Goal: Task Accomplishment & Management: Complete application form

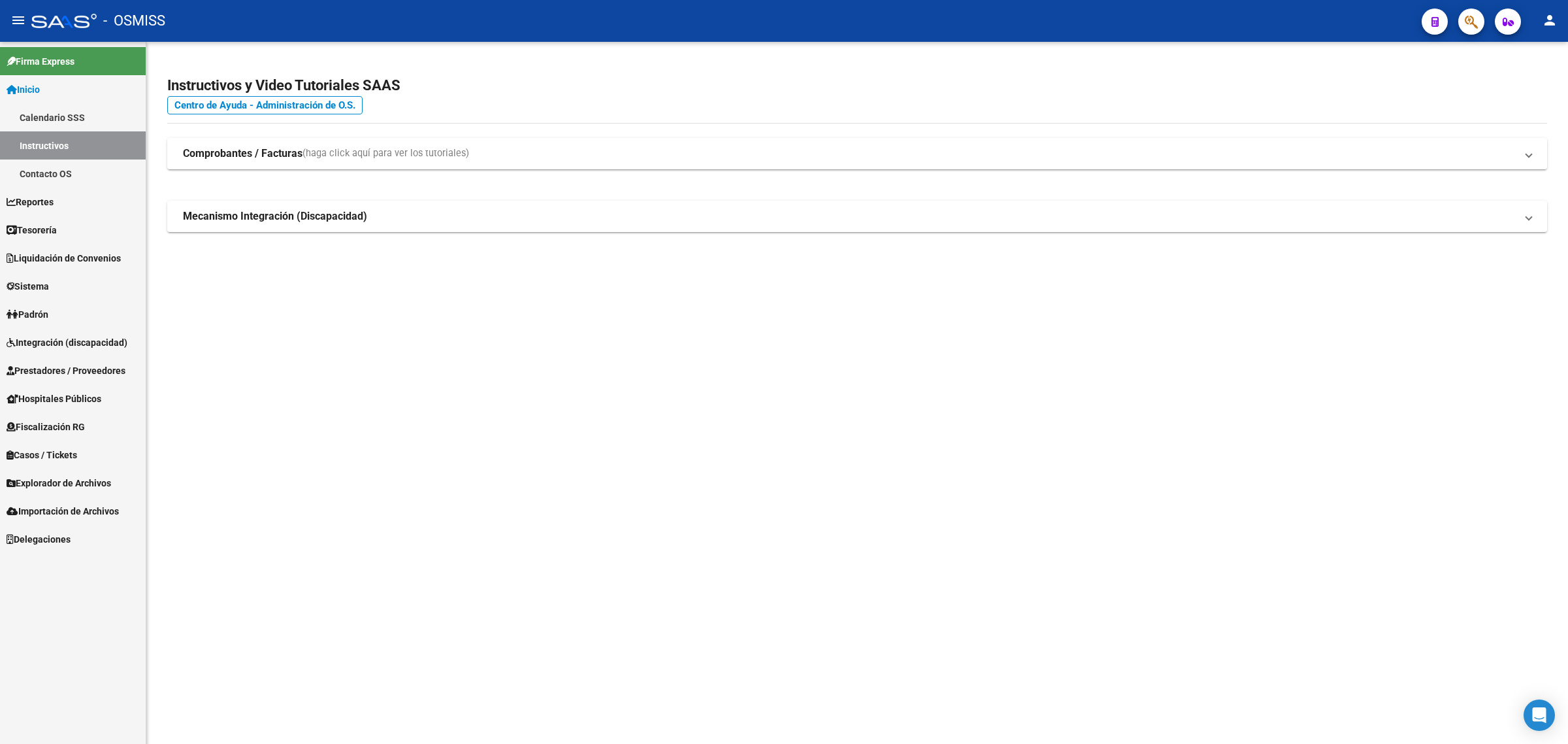
click at [103, 361] on link "Prestadores / Proveedores" at bounding box center [73, 370] width 146 height 28
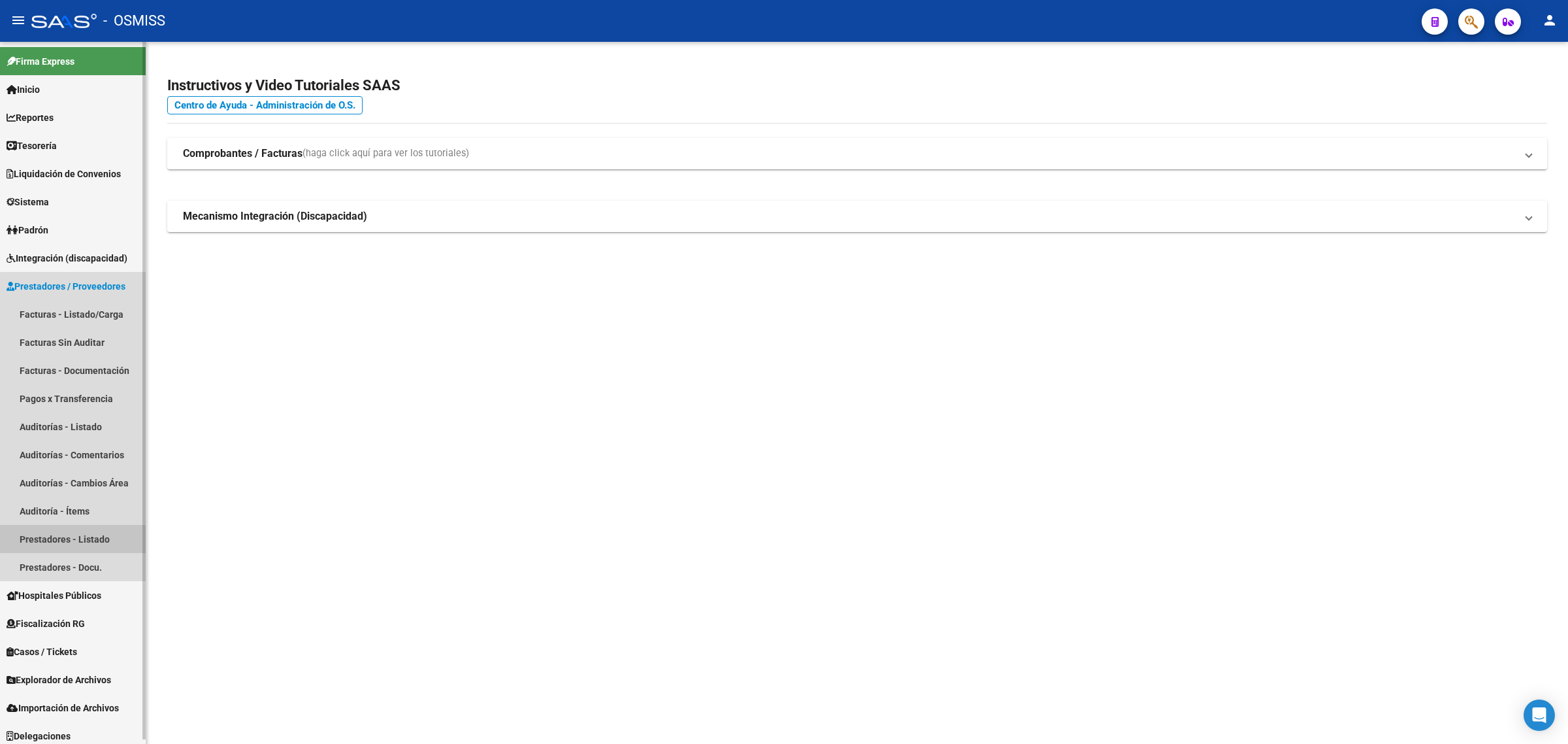
click at [99, 526] on link "Prestadores - Listado" at bounding box center [73, 538] width 146 height 28
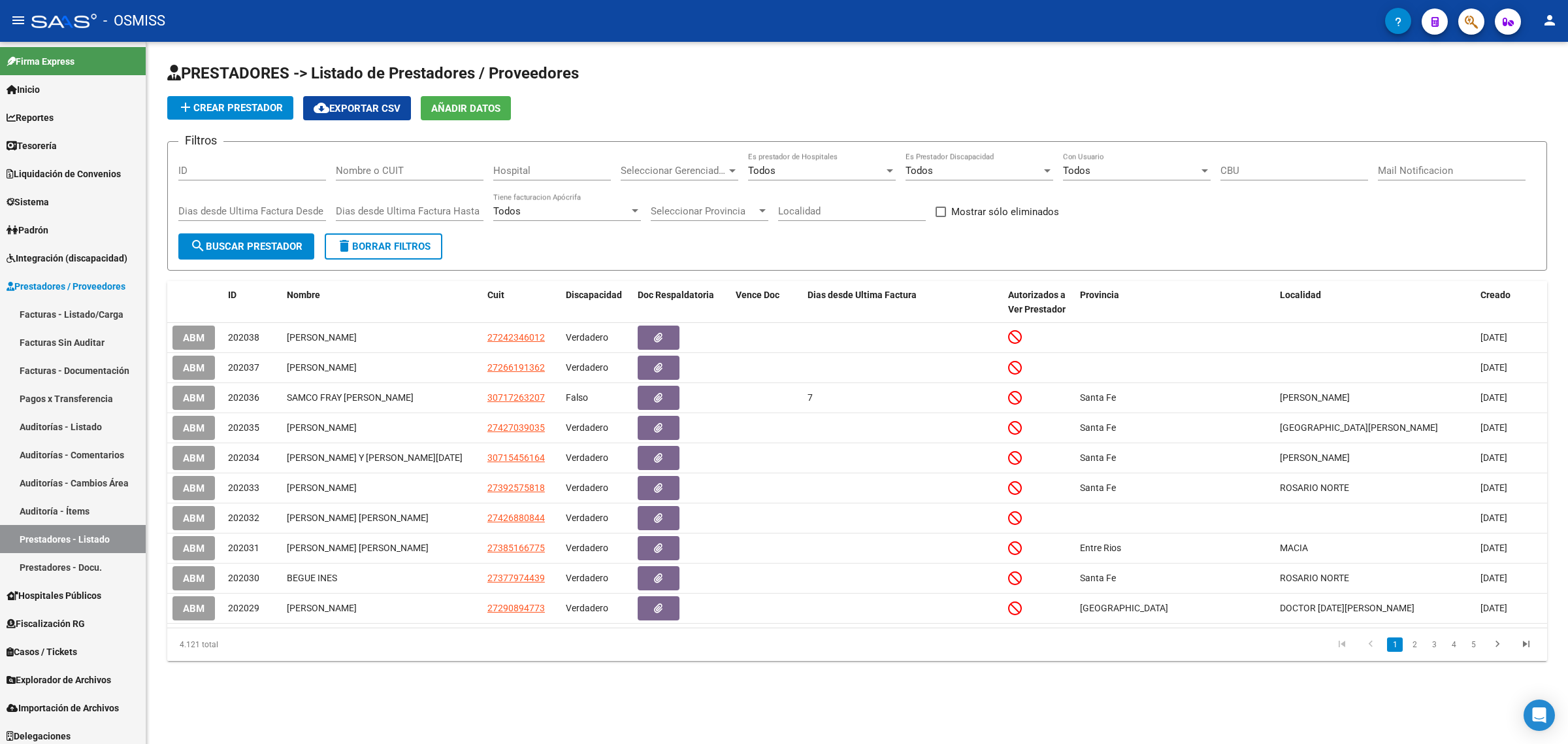
click at [398, 164] on input "Nombre o CUIT" at bounding box center [410, 170] width 148 height 12
paste input "27403672799"
type input "27403672799"
click at [255, 249] on span "search Buscar Prestador" at bounding box center [247, 247] width 113 height 12
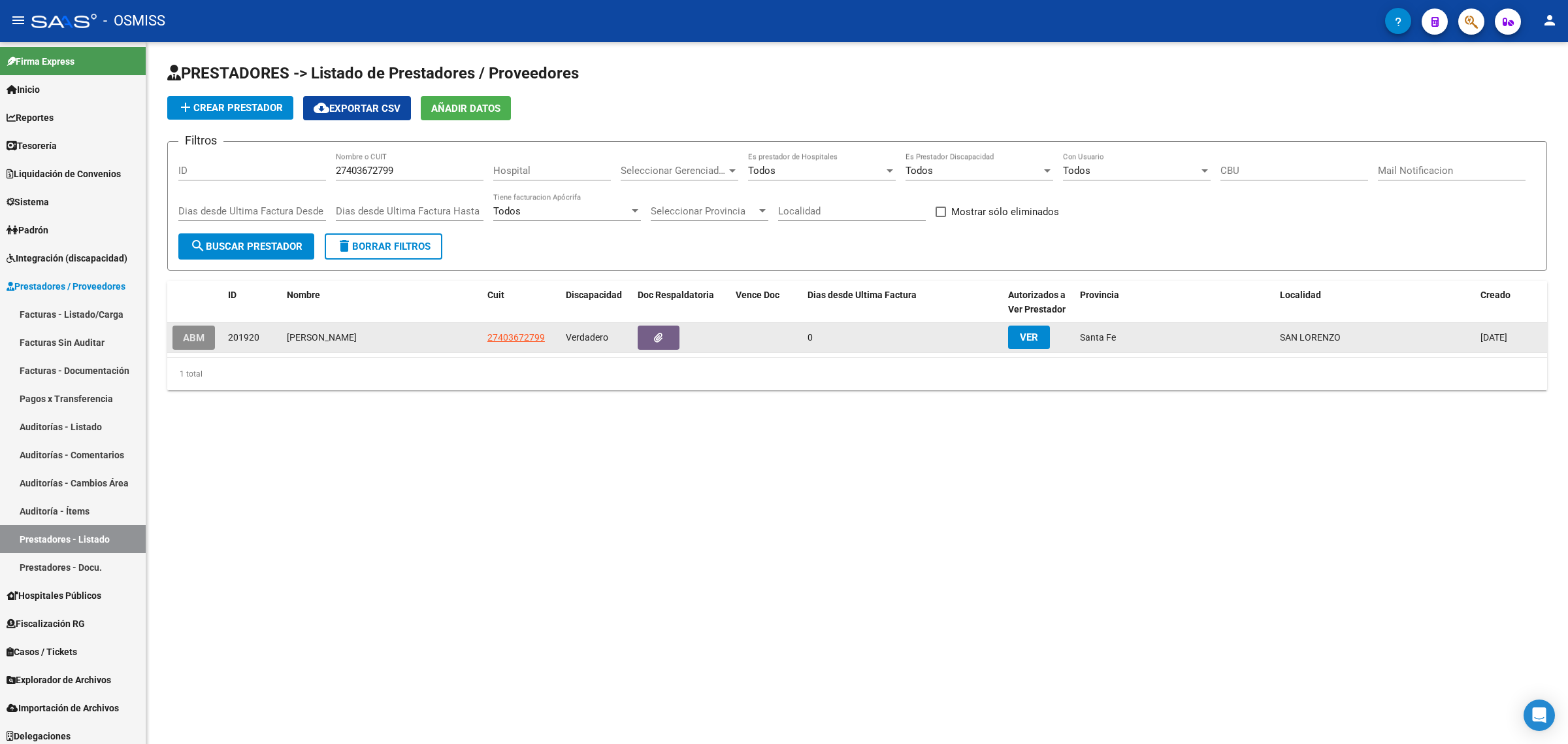
click at [190, 335] on span "ABM" at bounding box center [194, 338] width 22 height 12
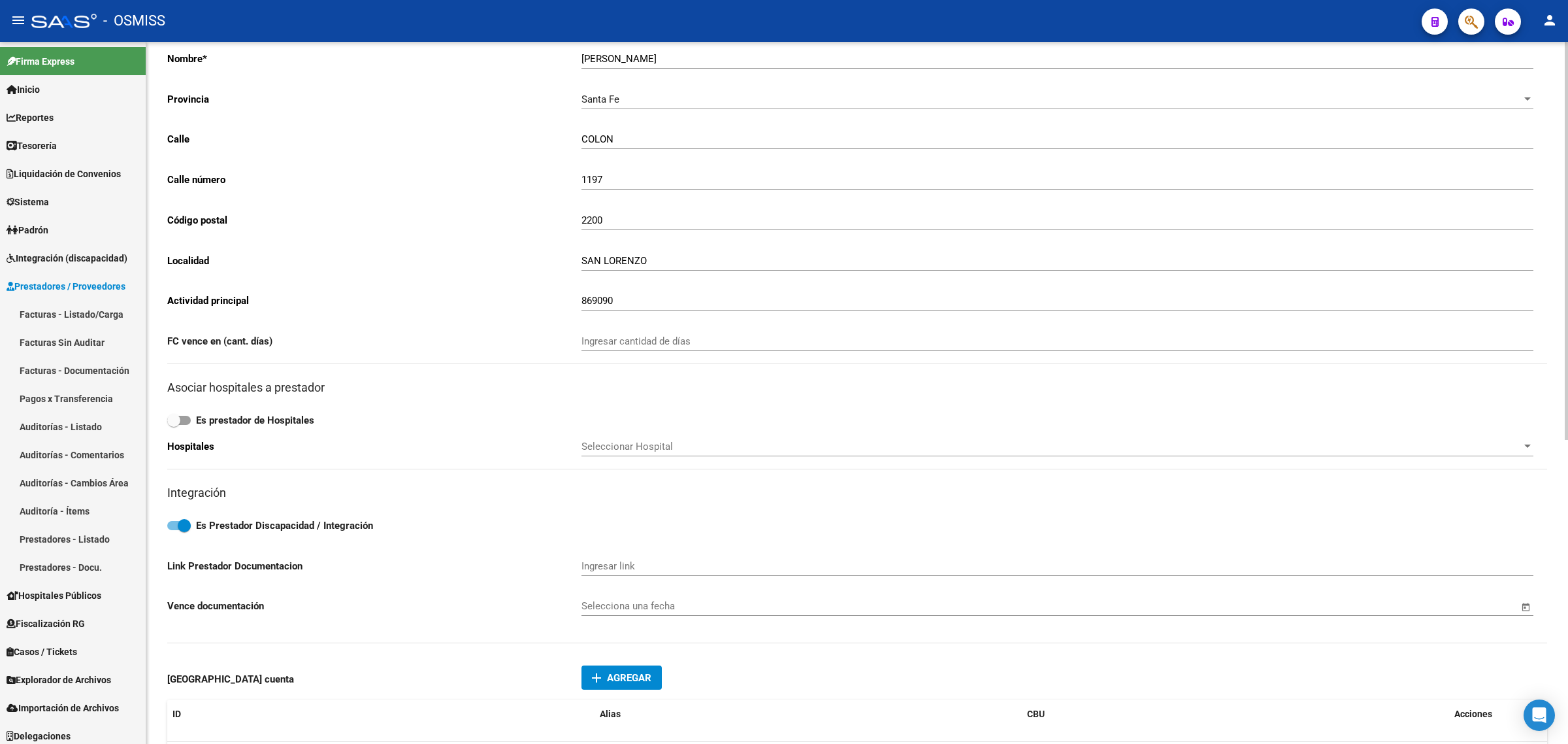
scroll to position [245, 0]
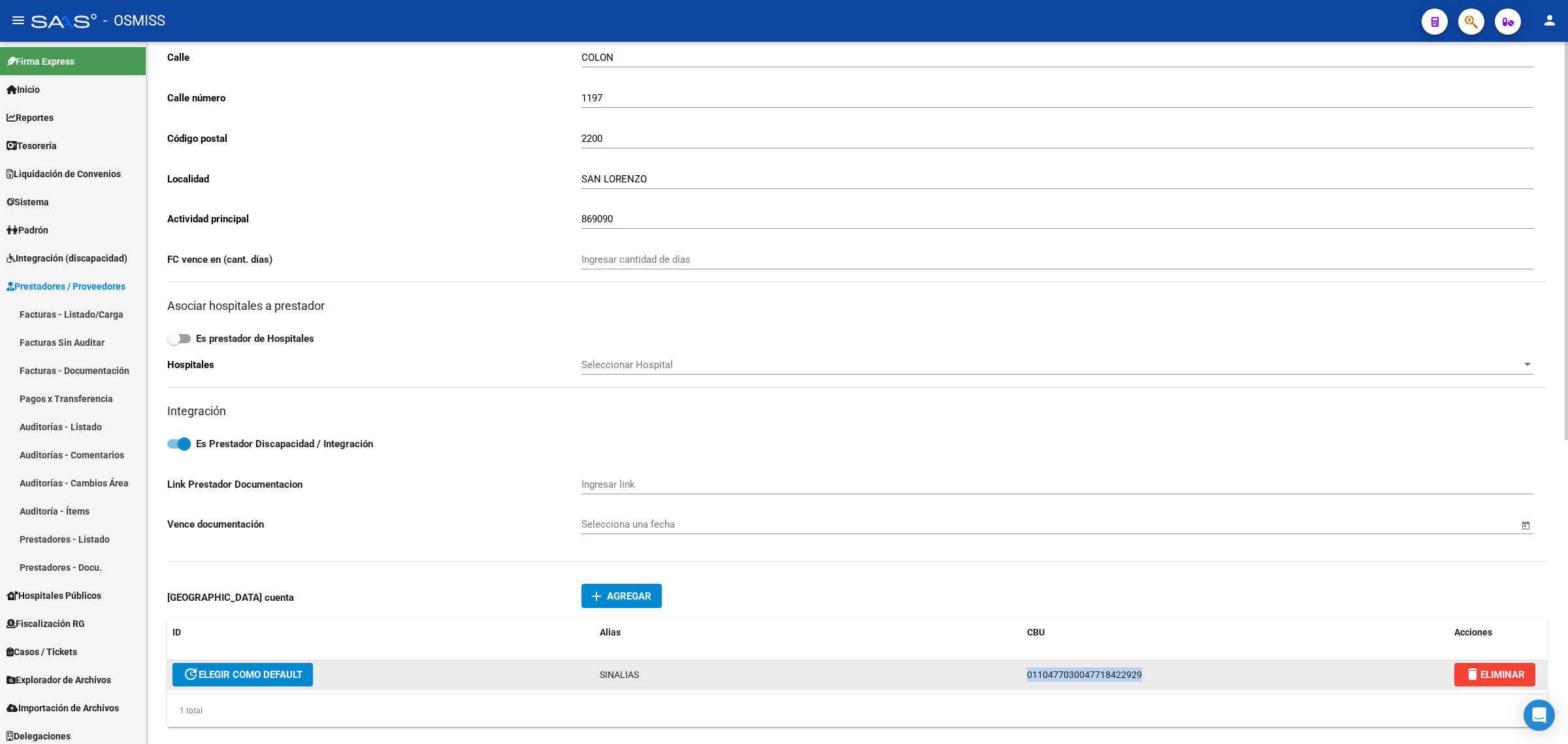
drag, startPoint x: 1065, startPoint y: 666, endPoint x: 992, endPoint y: 661, distance: 73.2
click at [992, 661] on div "update ELEGIR COMO DEFAULT SINALIAS 0110477030047718422929 delete ELIMINAR" at bounding box center [857, 674] width 1380 height 29
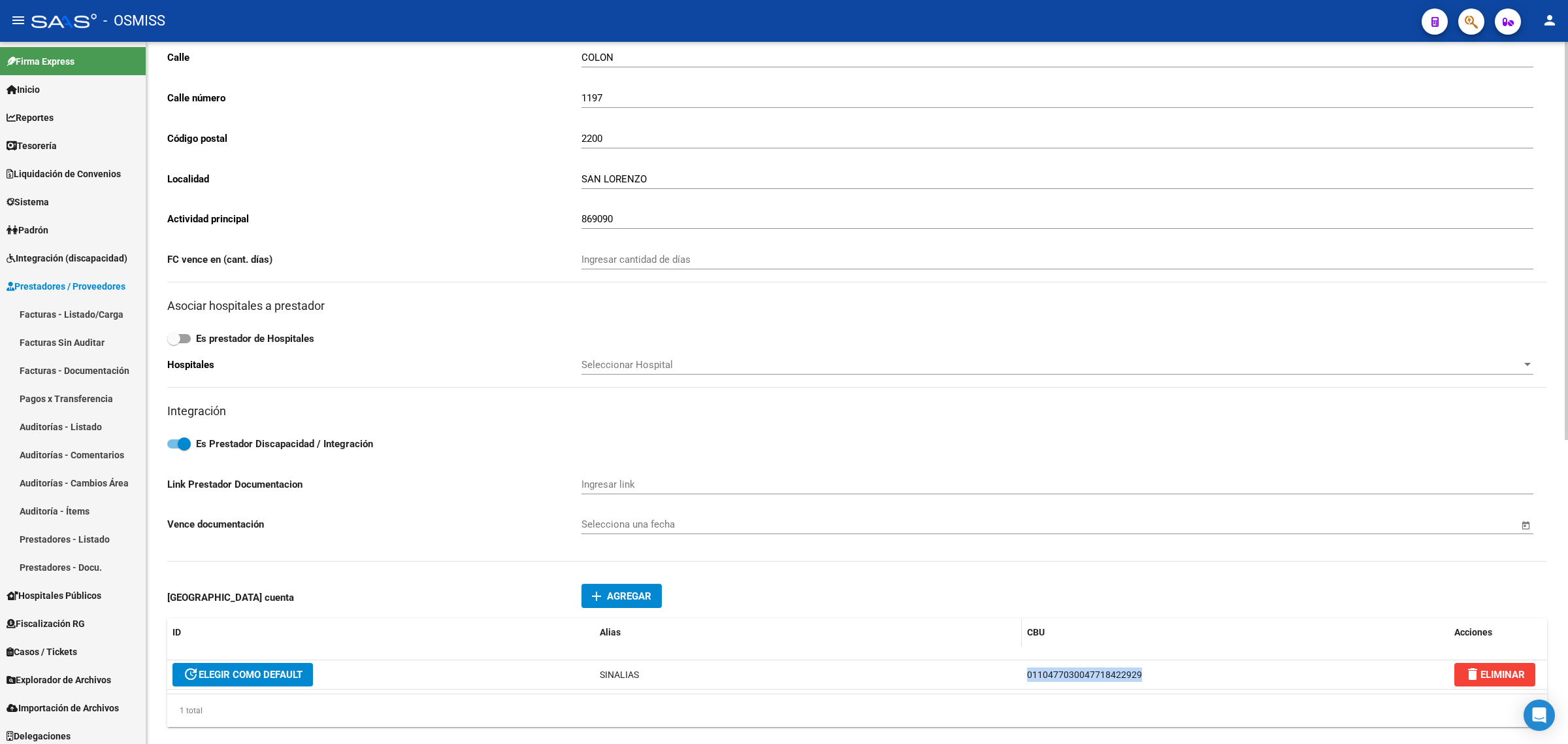
copy div "0110477030047718422929"
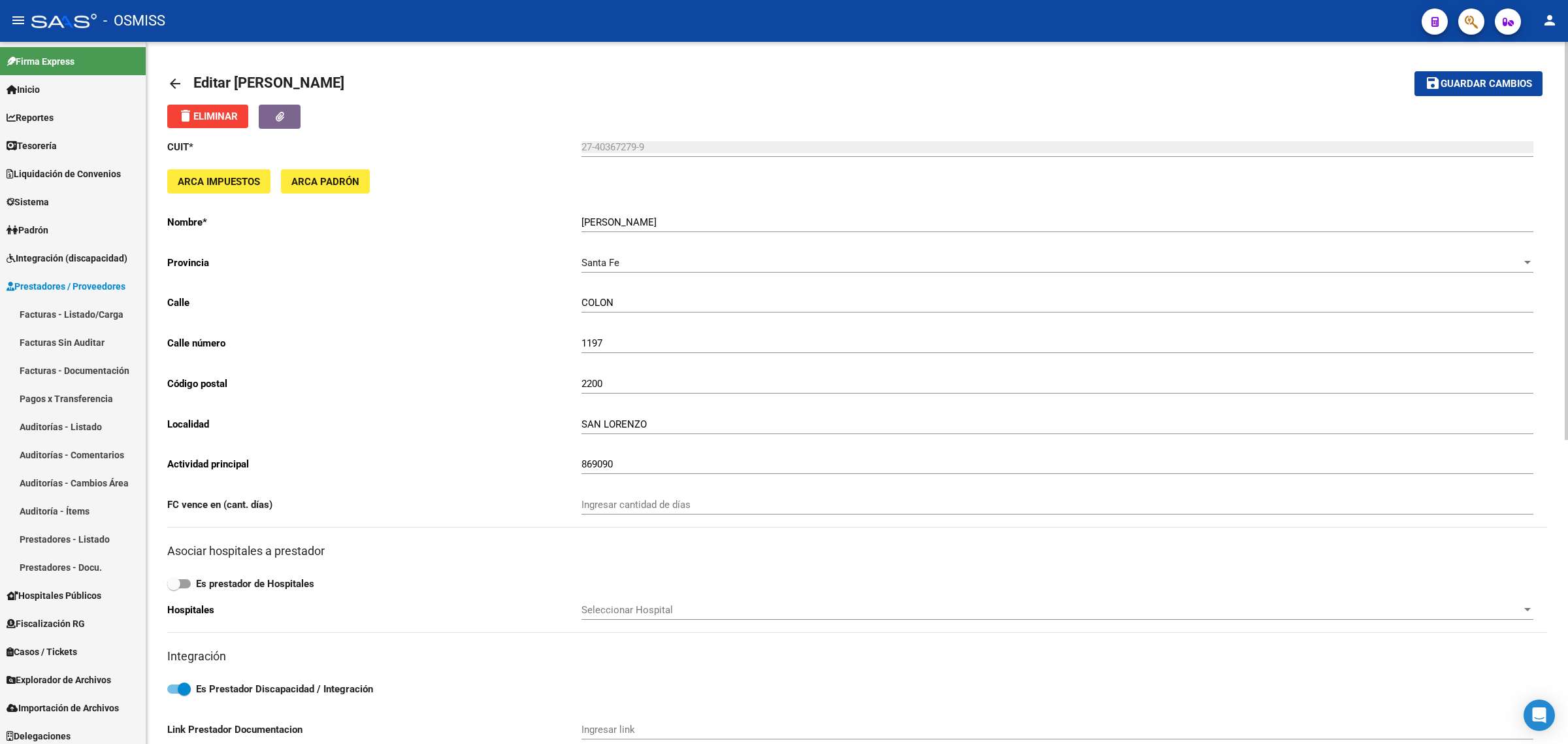
click at [170, 76] on mat-icon "arrow_back" at bounding box center [175, 84] width 16 height 16
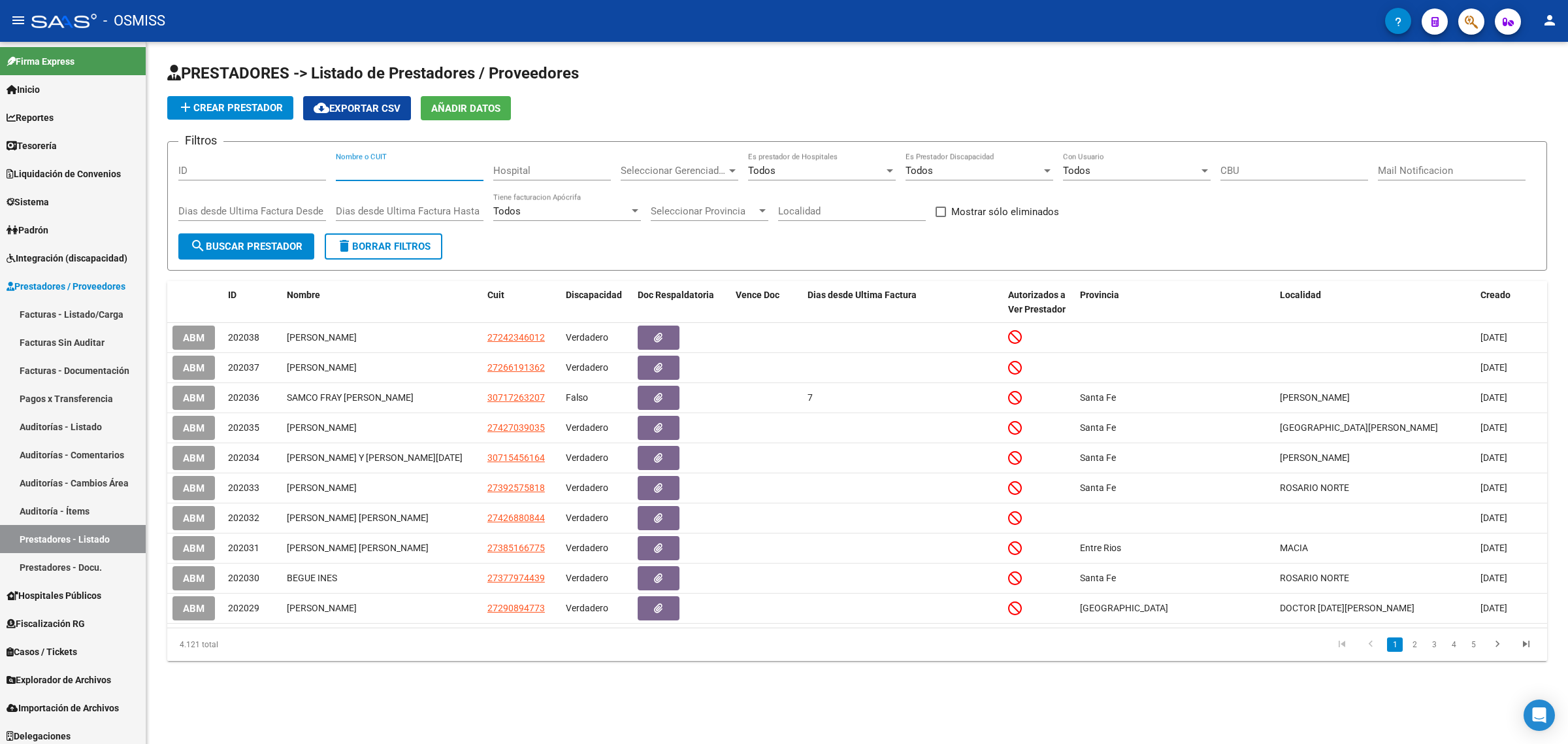
click at [365, 170] on input "Nombre o CUIT" at bounding box center [410, 170] width 148 height 12
paste input "27414045028"
type input "27414045028"
click at [267, 230] on div "Dias desde Ultima Factura Desde" at bounding box center [252, 213] width 148 height 40
click at [259, 242] on span "search Buscar Prestador" at bounding box center [247, 247] width 113 height 12
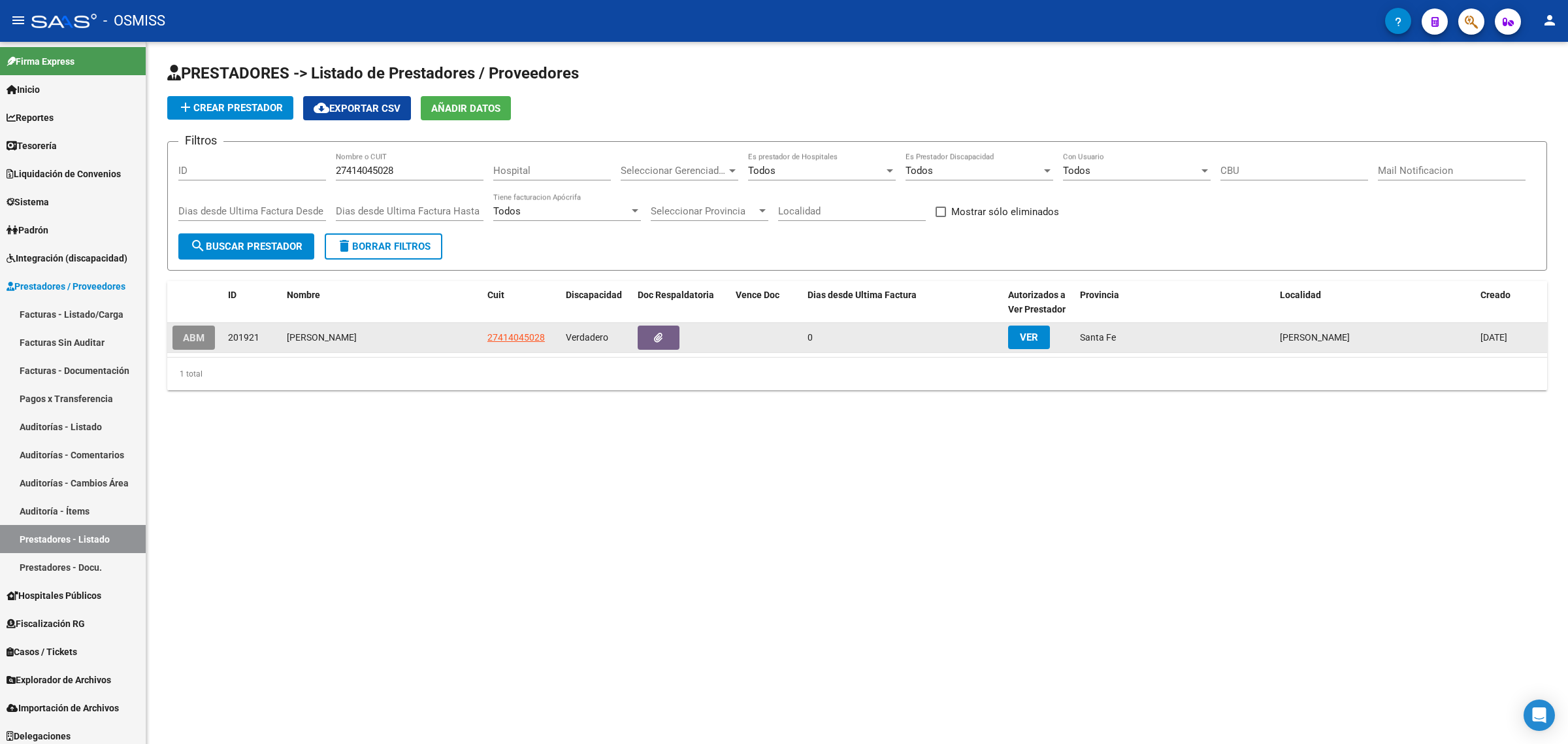
click at [197, 340] on button "ABM" at bounding box center [194, 338] width 42 height 24
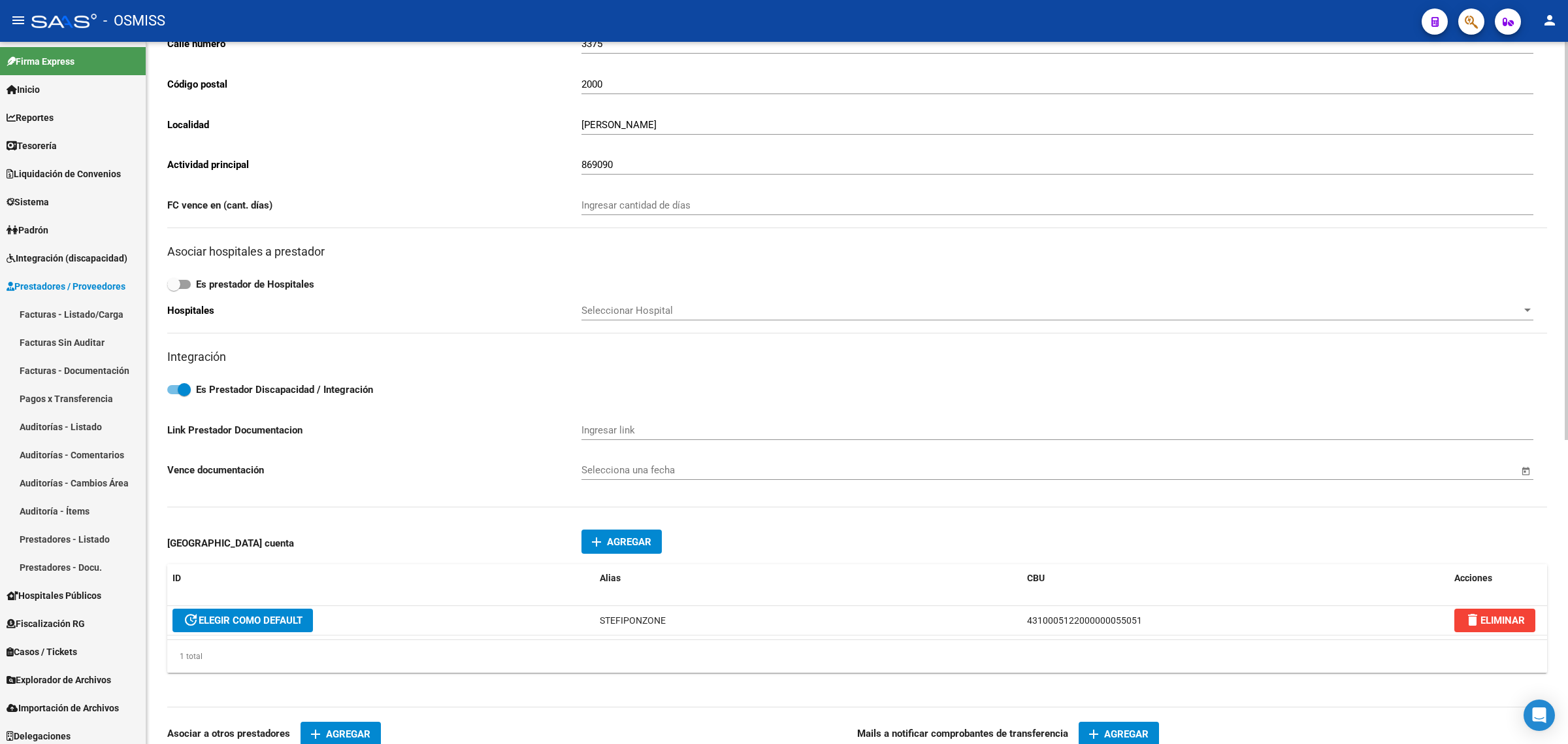
scroll to position [327, 0]
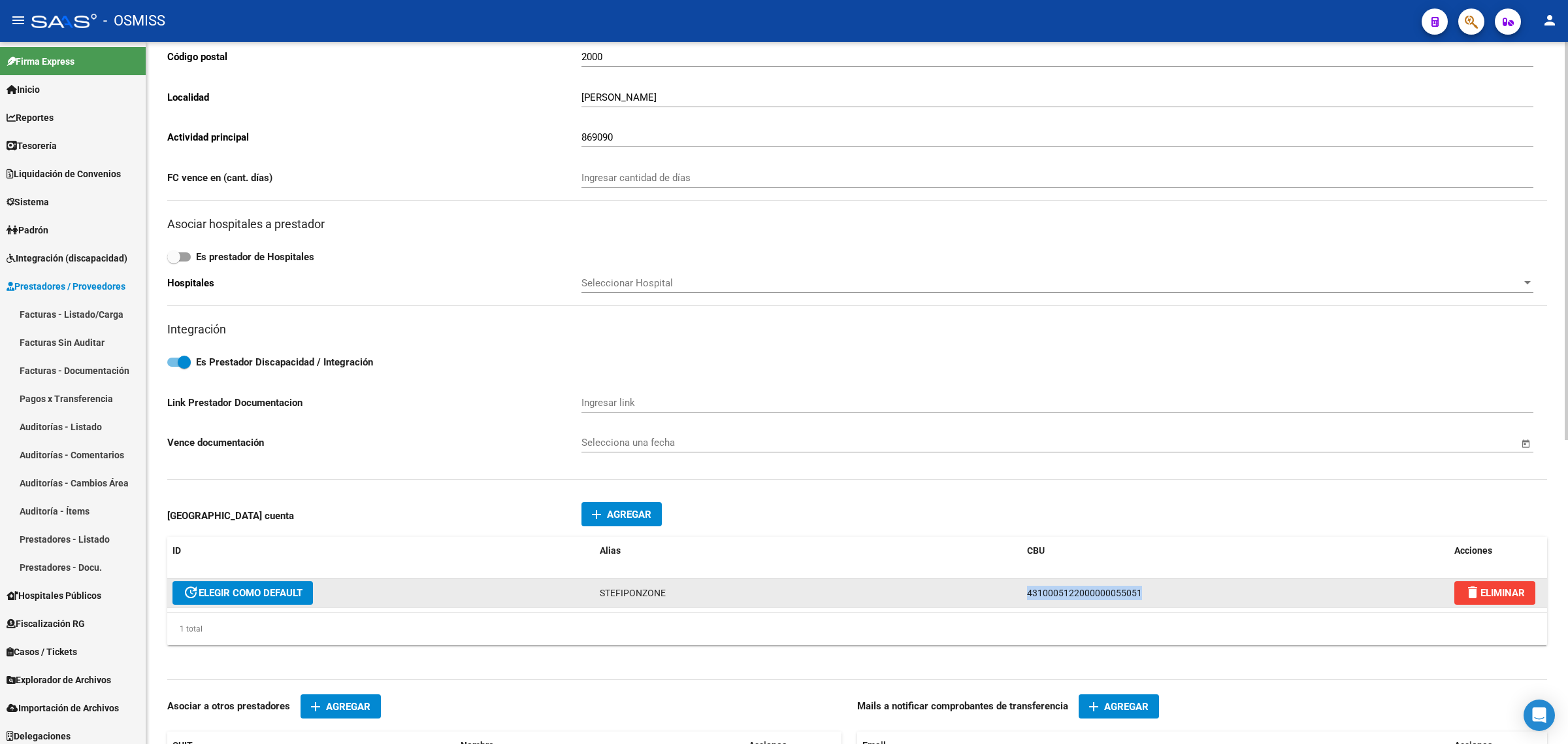
drag, startPoint x: 1156, startPoint y: 598, endPoint x: 991, endPoint y: 593, distance: 165.1
click at [991, 593] on div "update ELEGIR COMO DEFAULT STEFIPONZONE 4310005122000000055051 delete ELIMINAR" at bounding box center [857, 593] width 1380 height 29
copy div "4310005122000000055051"
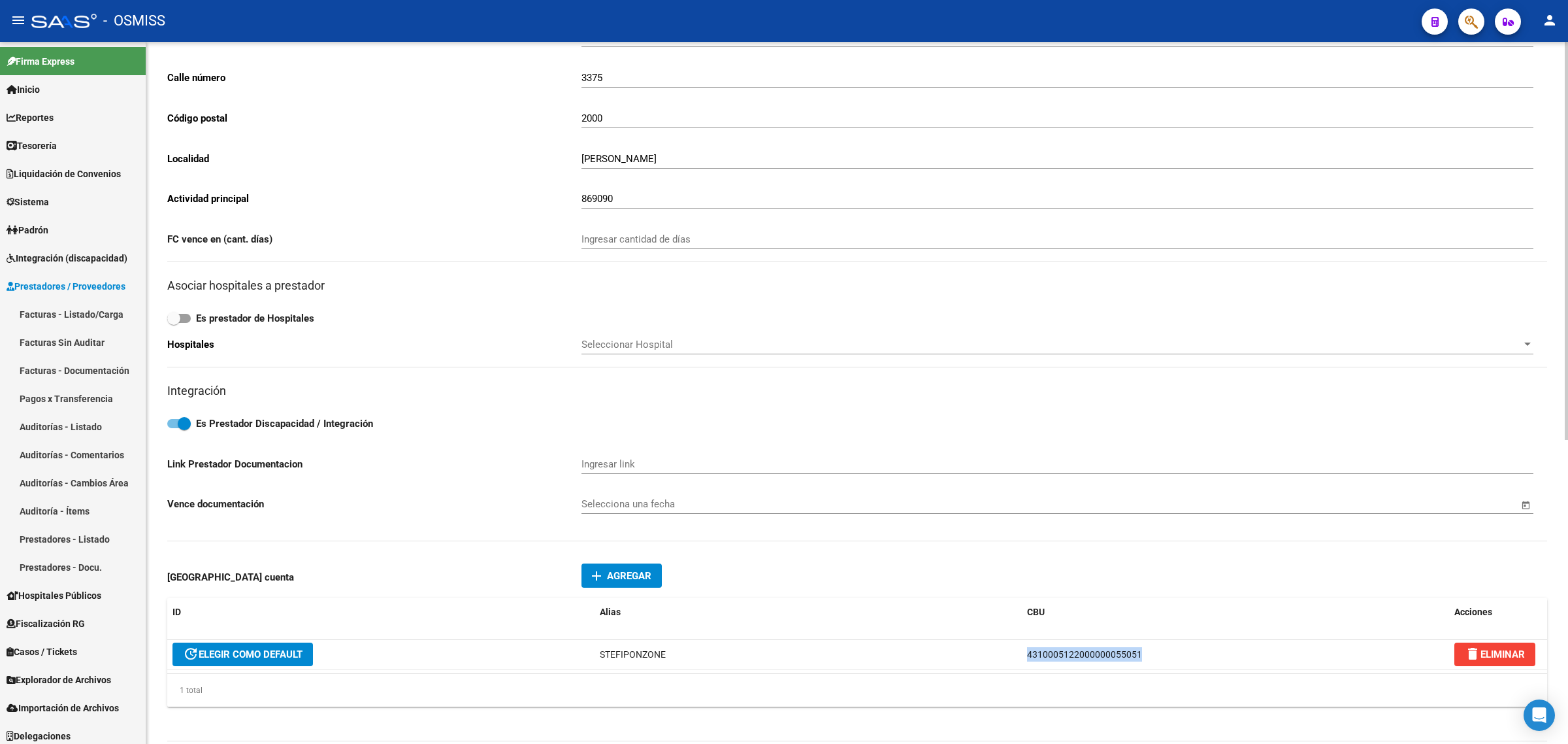
scroll to position [0, 0]
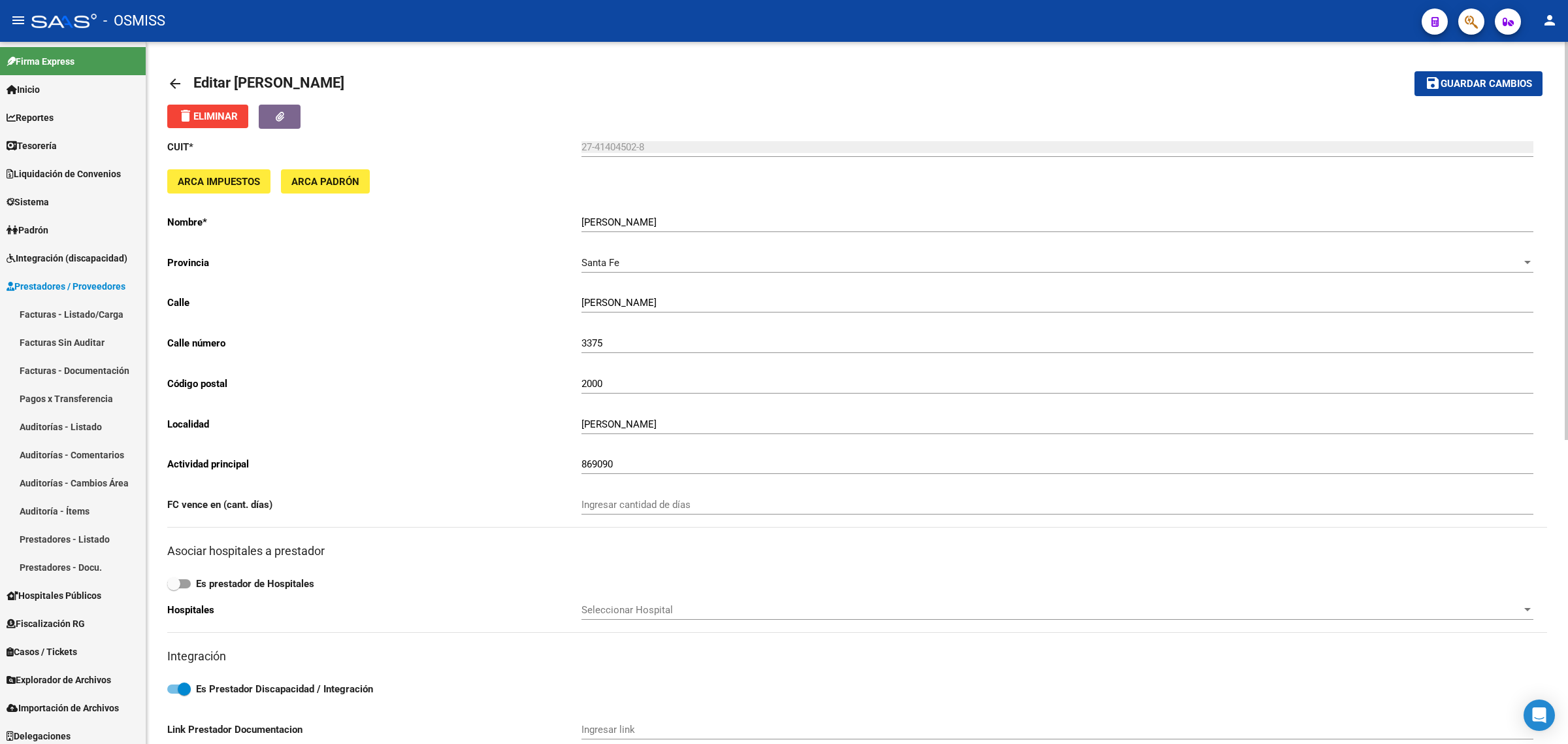
click at [176, 72] on link "arrow_back" at bounding box center [180, 83] width 26 height 31
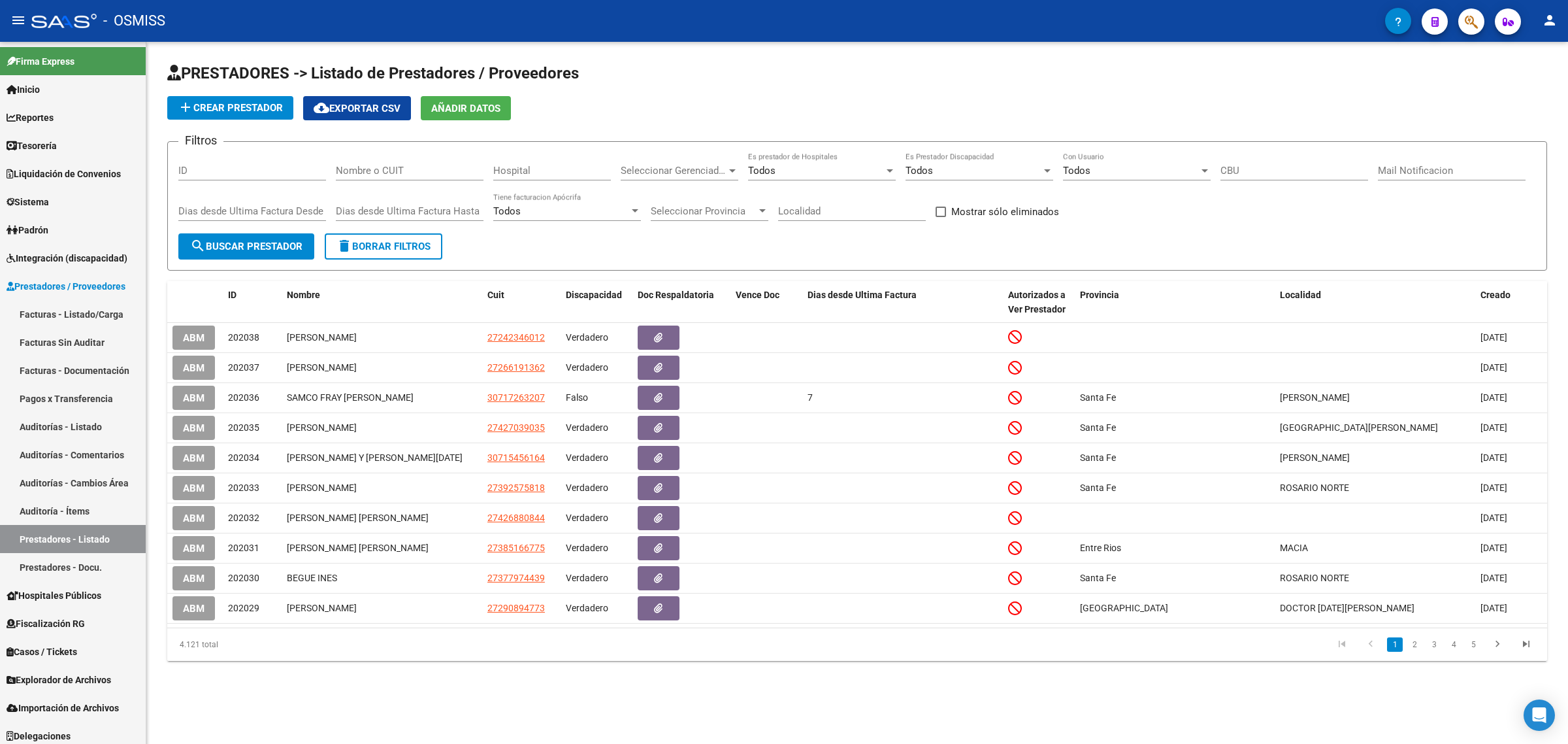
drag, startPoint x: 413, startPoint y: 175, endPoint x: 410, endPoint y: 183, distance: 8.5
click at [413, 173] on div "Nombre o CUIT" at bounding box center [410, 166] width 148 height 28
paste input "30718132017"
type input "30718132017"
click at [259, 247] on span "search Buscar Prestador" at bounding box center [247, 247] width 113 height 12
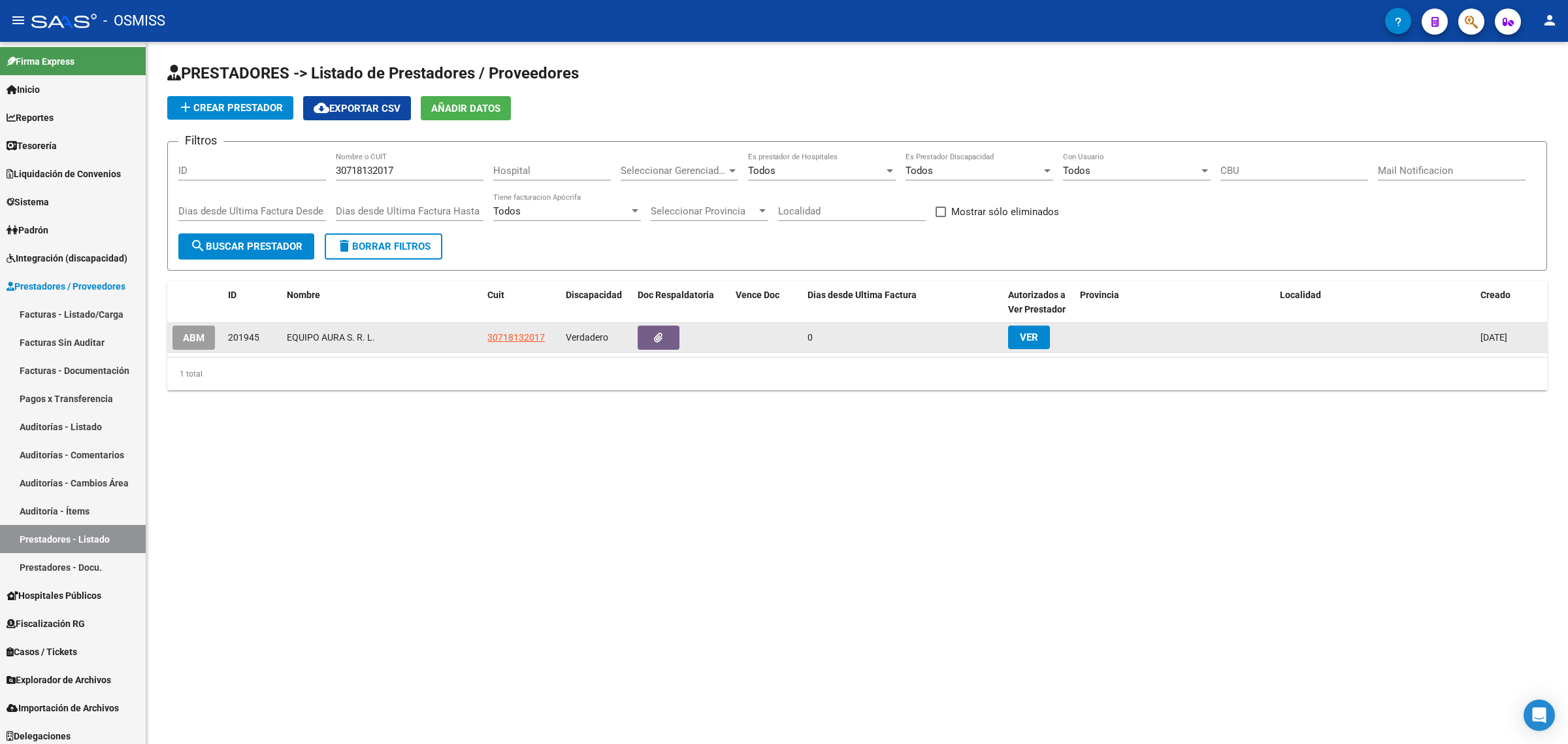
click at [187, 334] on span "ABM" at bounding box center [194, 338] width 22 height 12
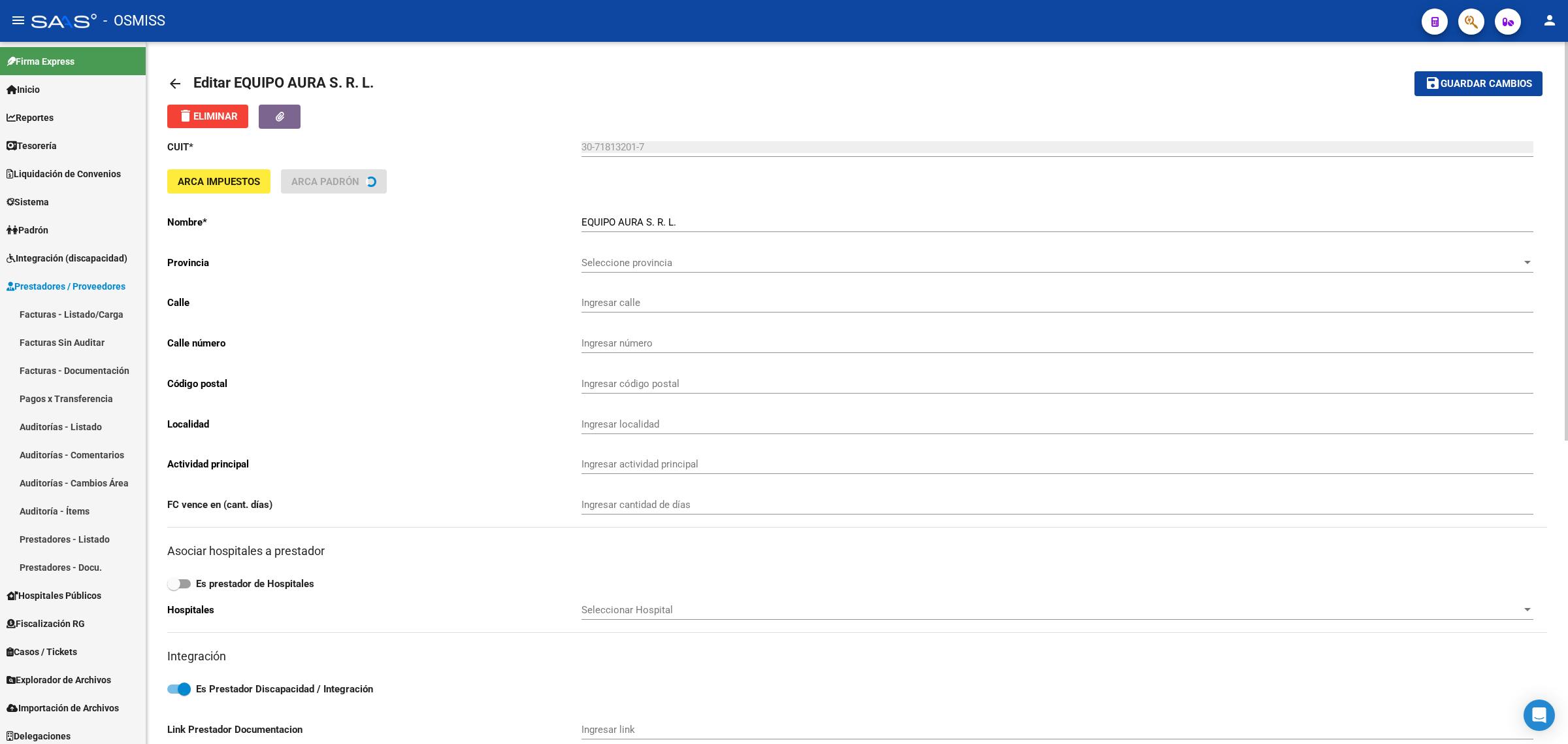
type input "[DATE]"
type input "2078"
type input "2000"
type input "[PERSON_NAME]"
type input "869090"
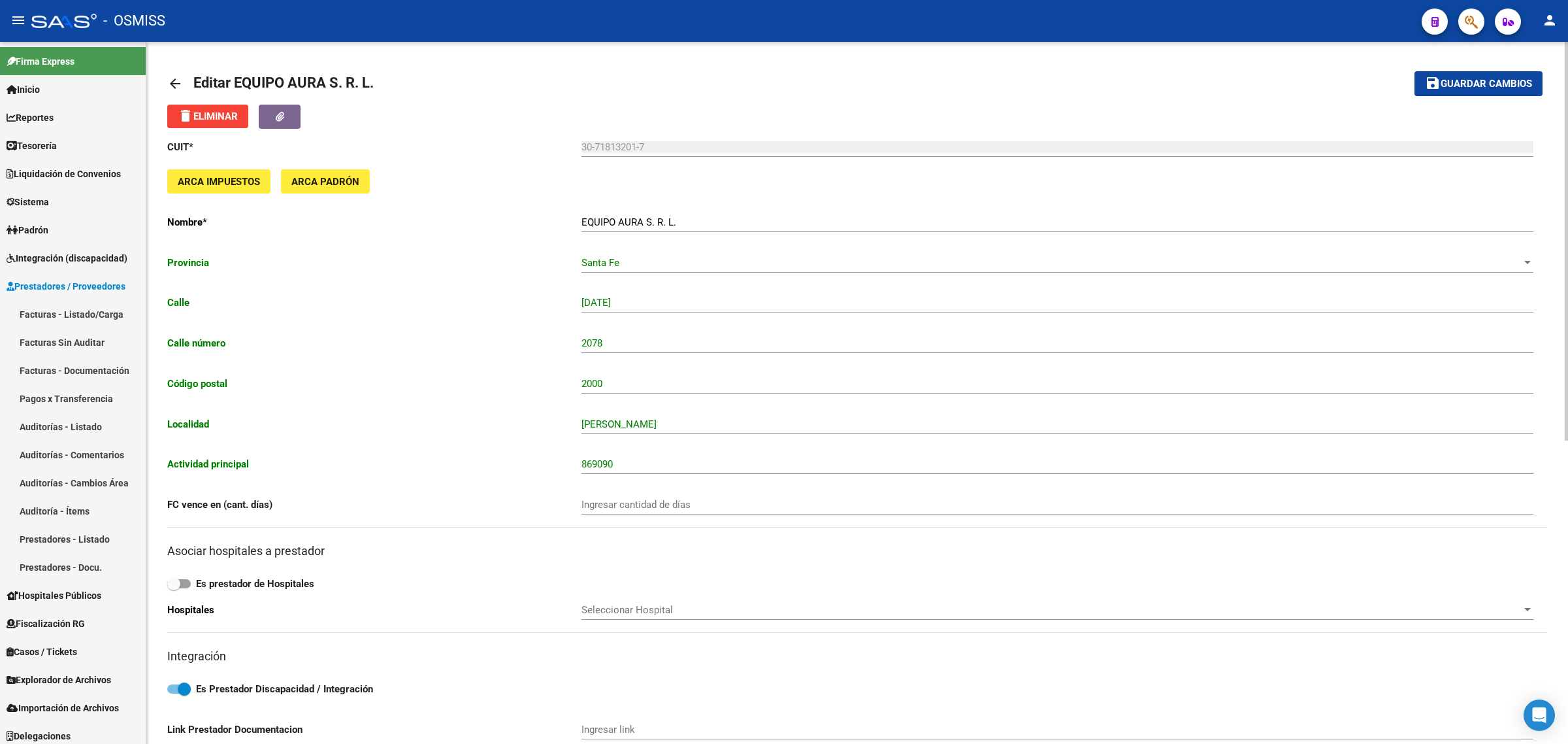
click at [174, 83] on mat-icon "arrow_back" at bounding box center [175, 84] width 16 height 16
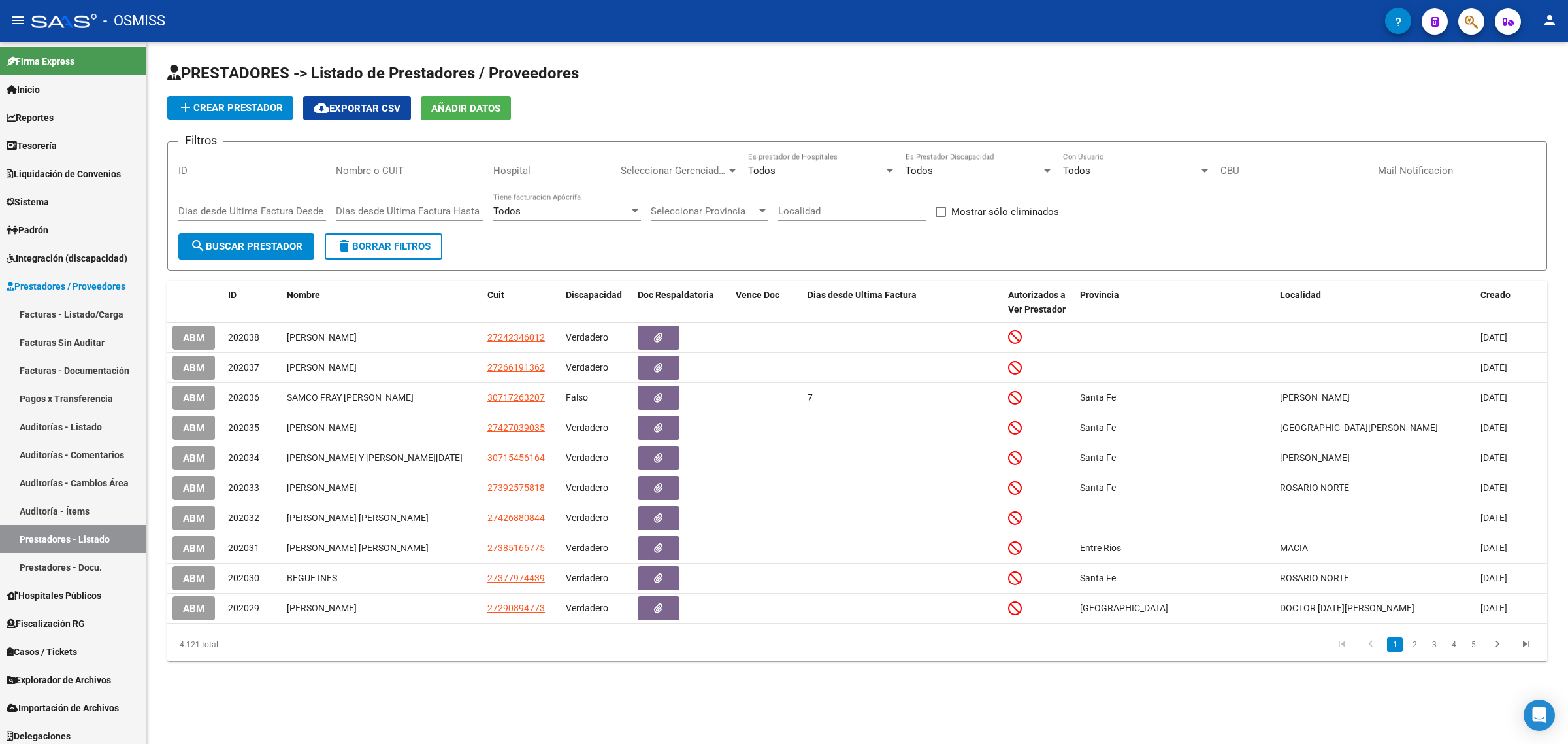
click at [373, 168] on input "Nombre o CUIT" at bounding box center [410, 170] width 148 height 12
paste input "27287718883"
type input "27287718883"
click at [260, 251] on button "search Buscar Prestador" at bounding box center [246, 246] width 136 height 26
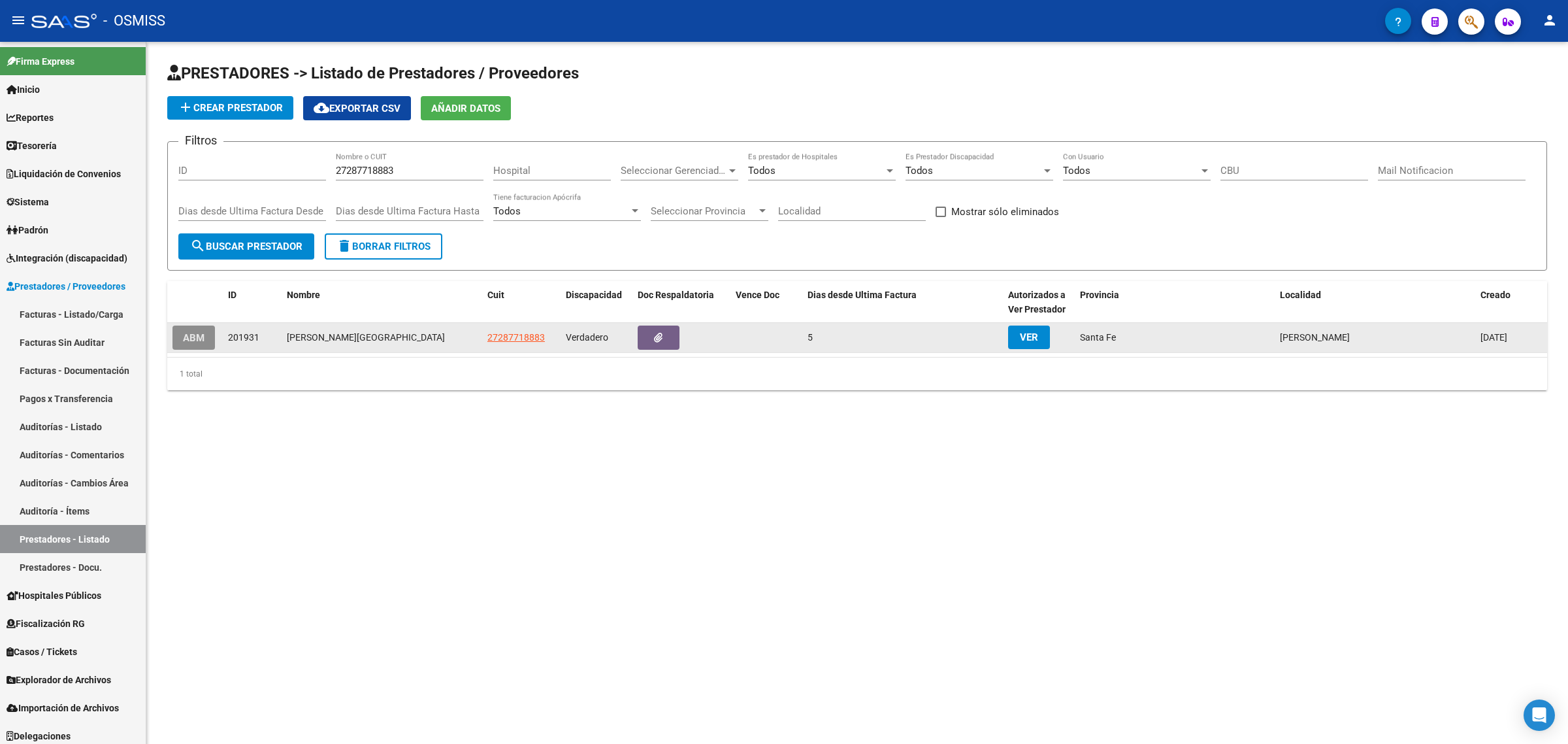
click at [188, 337] on span "ABM" at bounding box center [194, 338] width 22 height 12
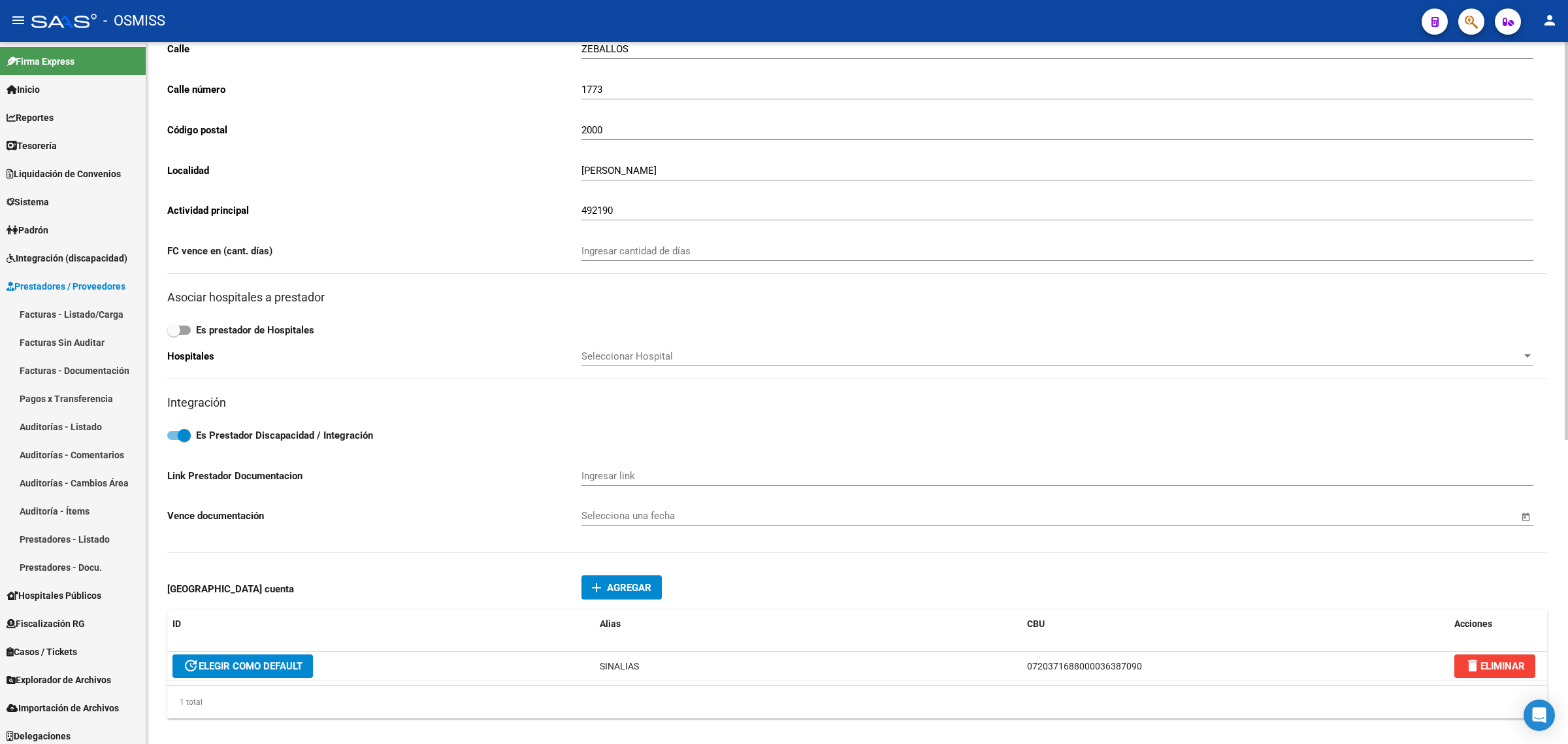
scroll to position [327, 0]
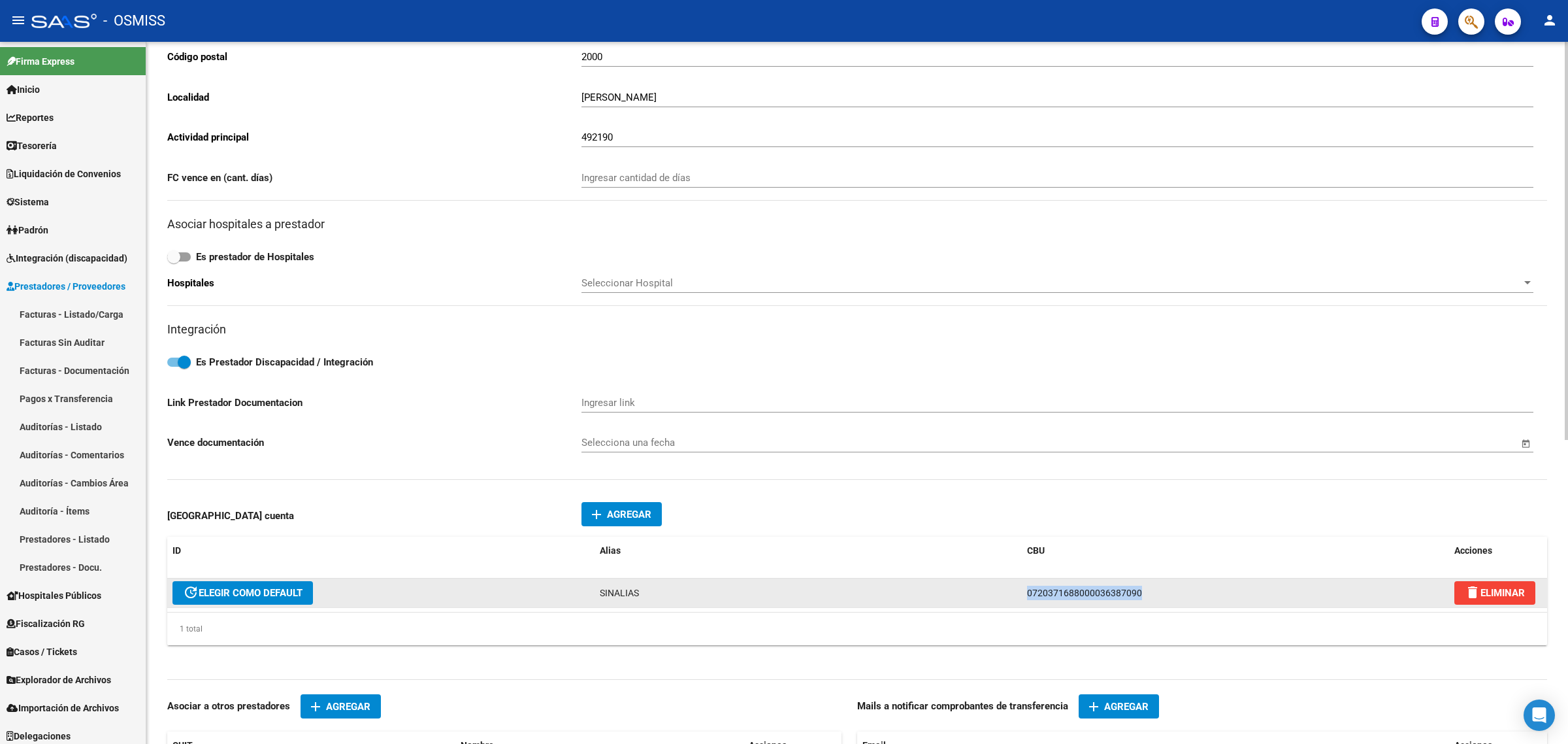
drag, startPoint x: 1141, startPoint y: 586, endPoint x: 906, endPoint y: 595, distance: 235.2
click at [914, 591] on div "update ELEGIR COMO DEFAULT SINALIAS 0720371688000036387090 delete ELIMINAR" at bounding box center [857, 593] width 1380 height 29
copy div "0720371688000036387090"
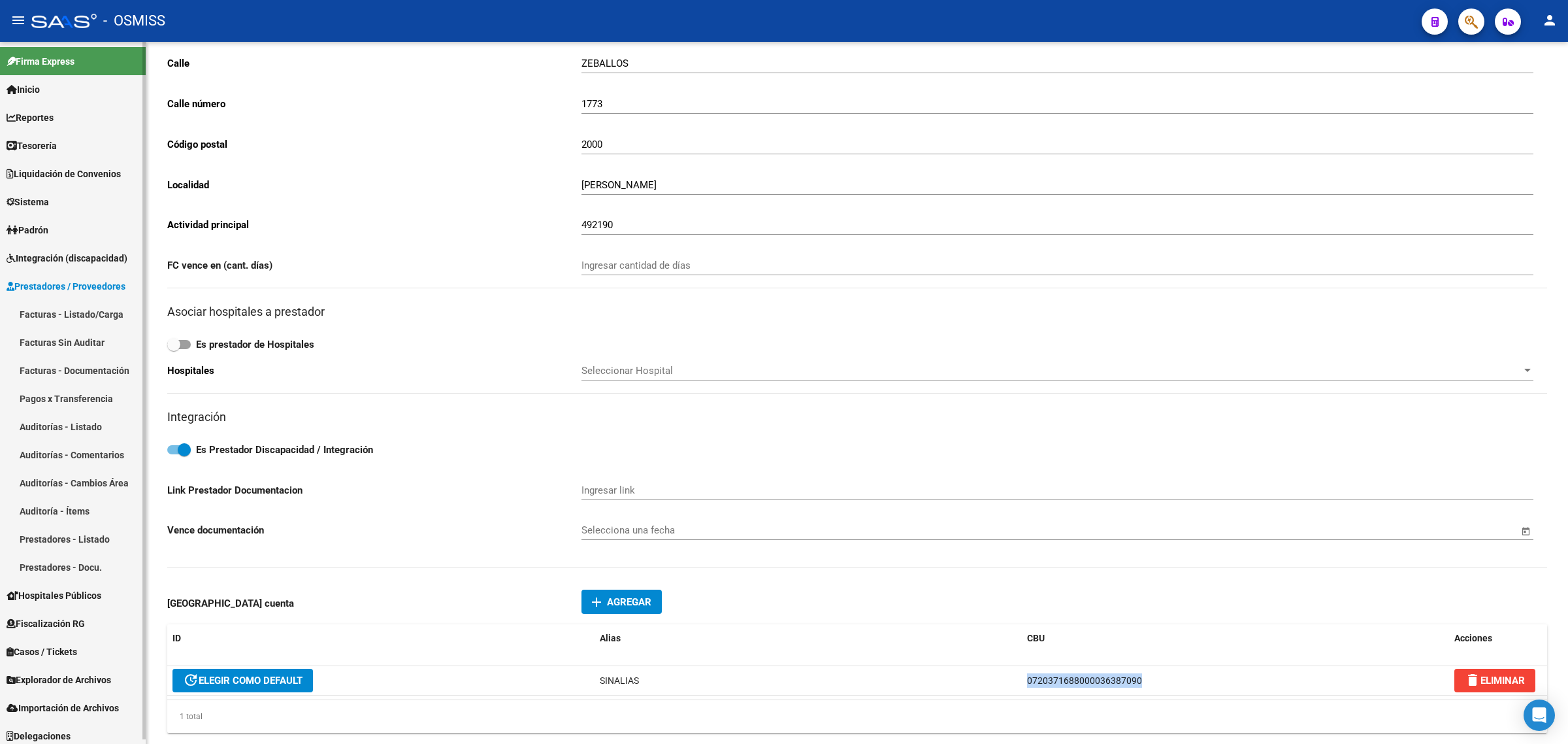
scroll to position [0, 0]
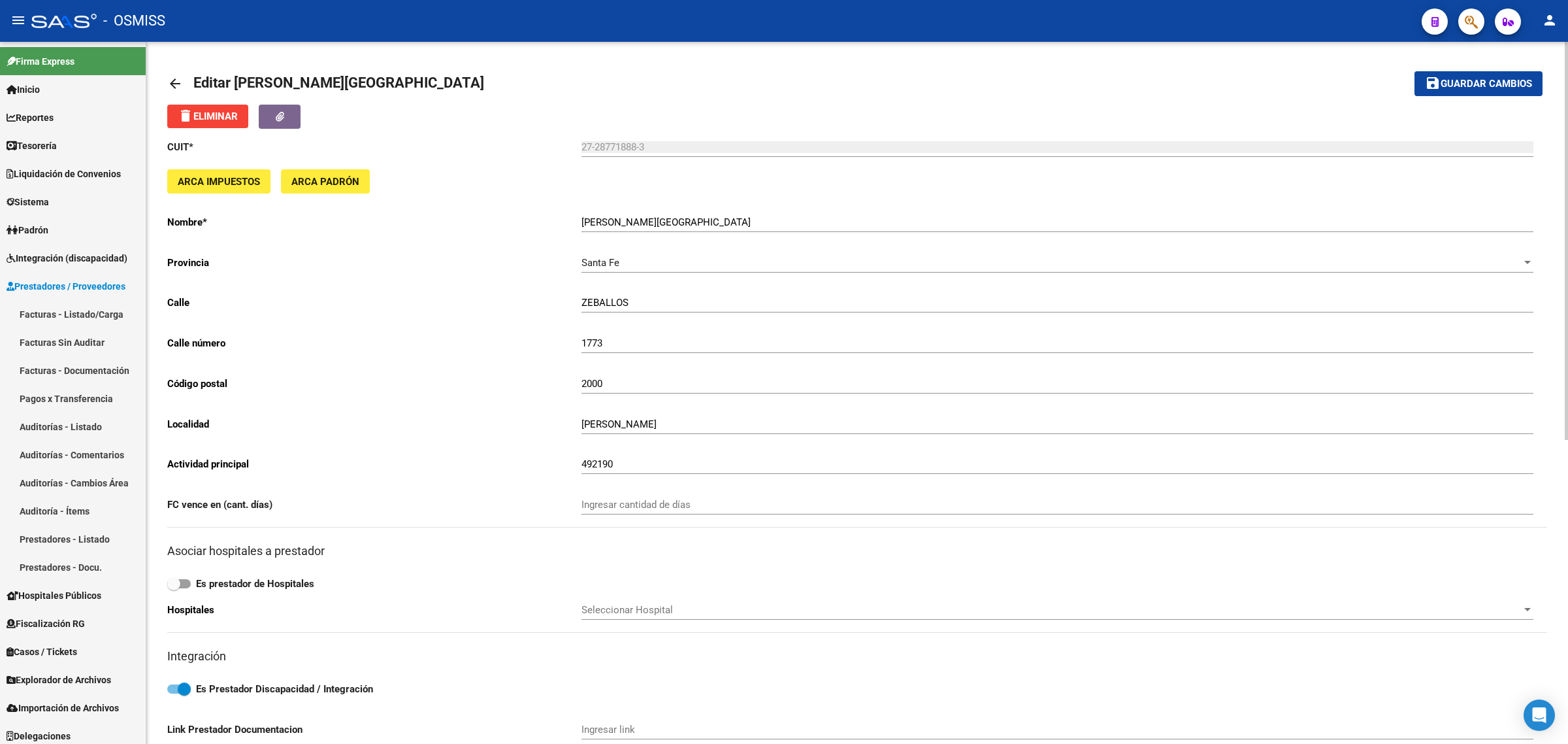
click at [176, 78] on mat-icon "arrow_back" at bounding box center [175, 84] width 16 height 16
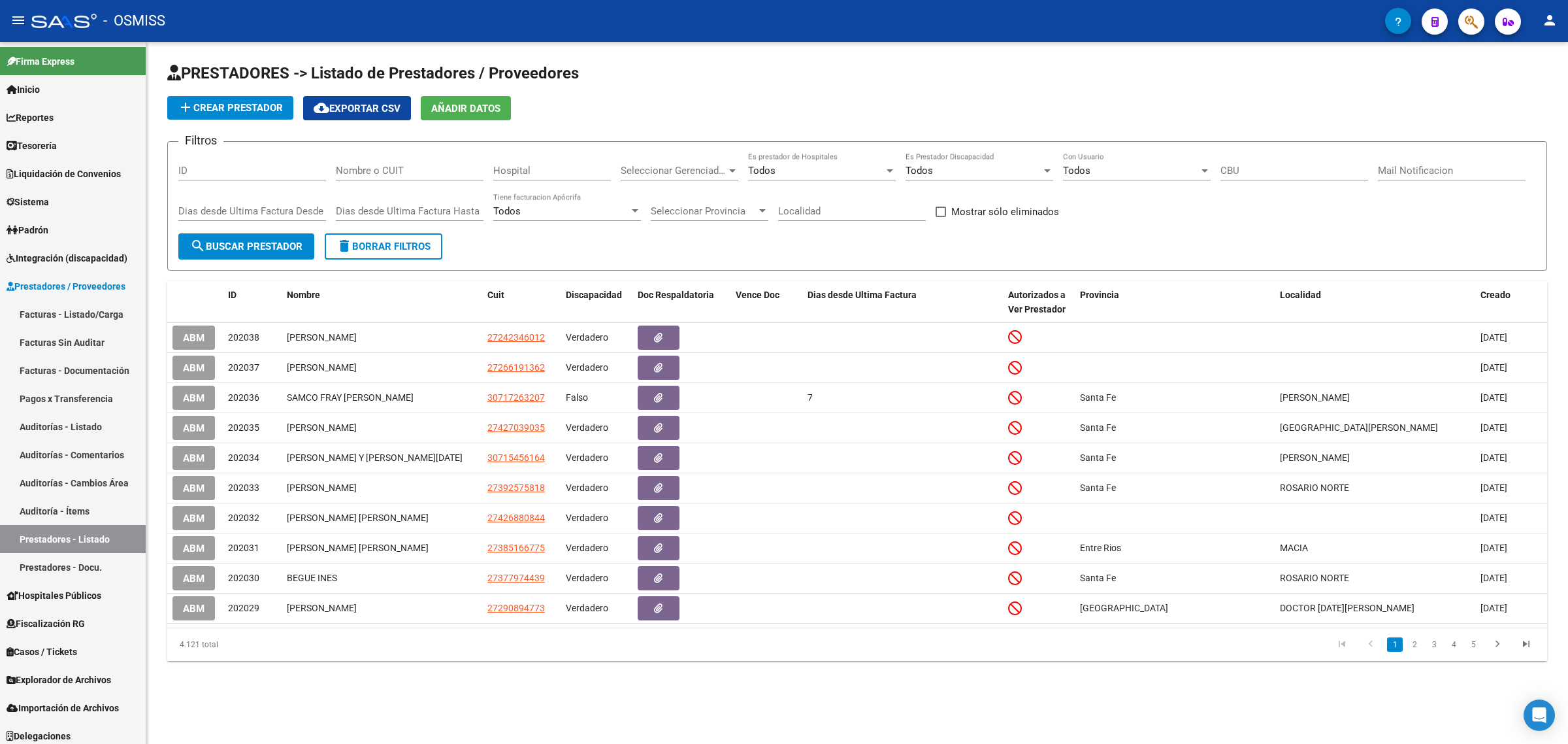
click at [373, 158] on div "Nombre o CUIT" at bounding box center [410, 166] width 148 height 28
paste input "27203798178"
type input "27203798178"
click at [268, 244] on span "search Buscar Prestador" at bounding box center [247, 247] width 113 height 12
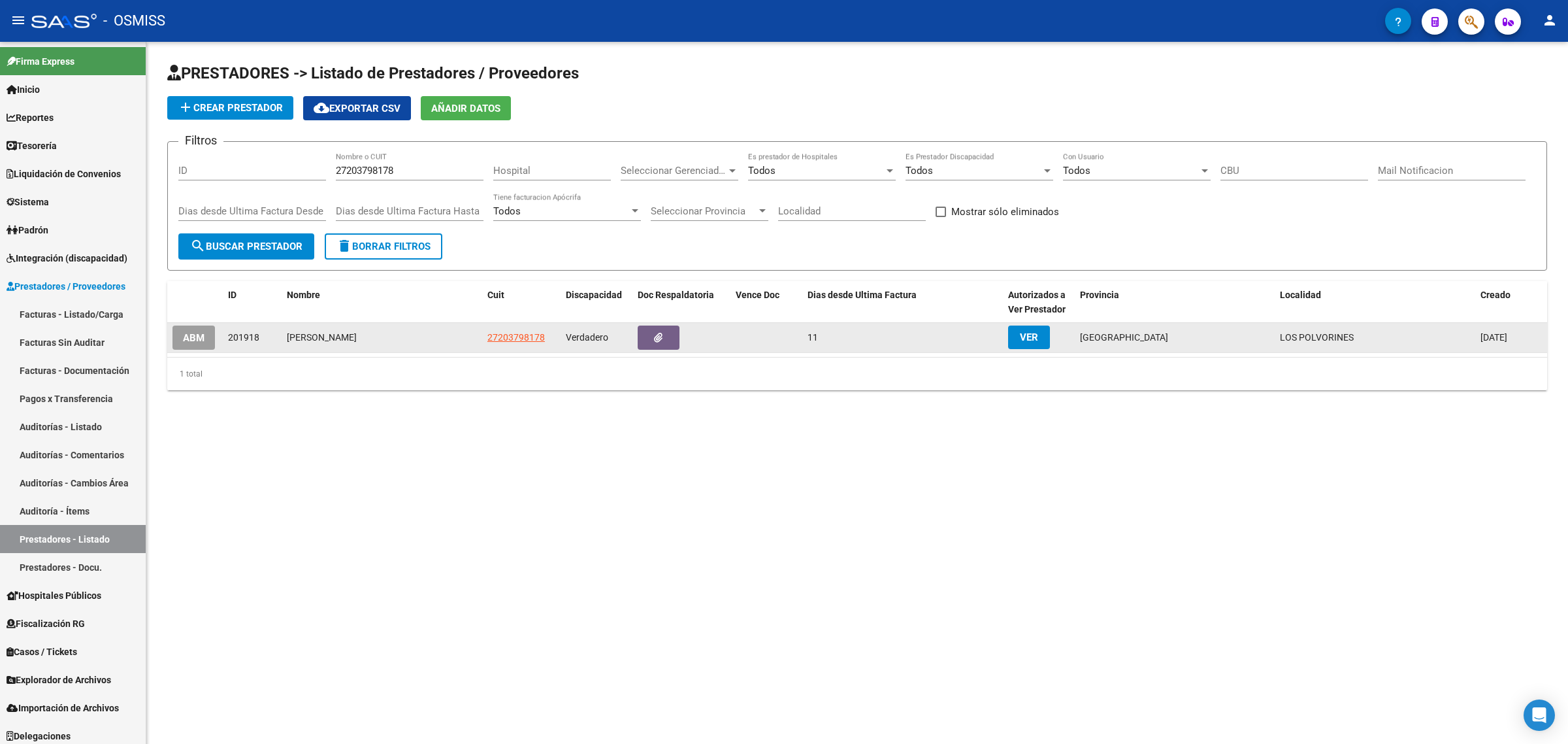
click at [185, 337] on span "ABM" at bounding box center [194, 338] width 22 height 12
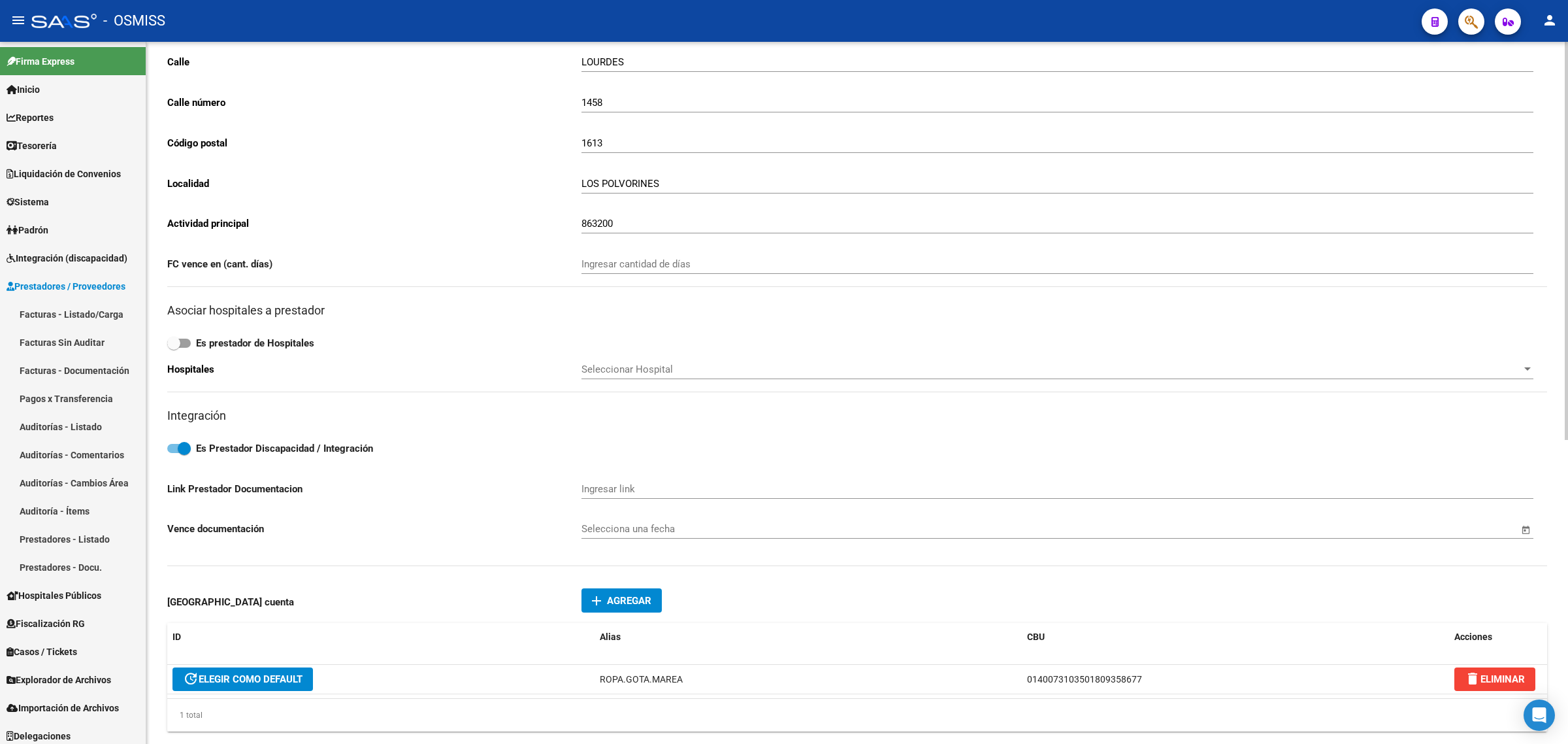
scroll to position [245, 0]
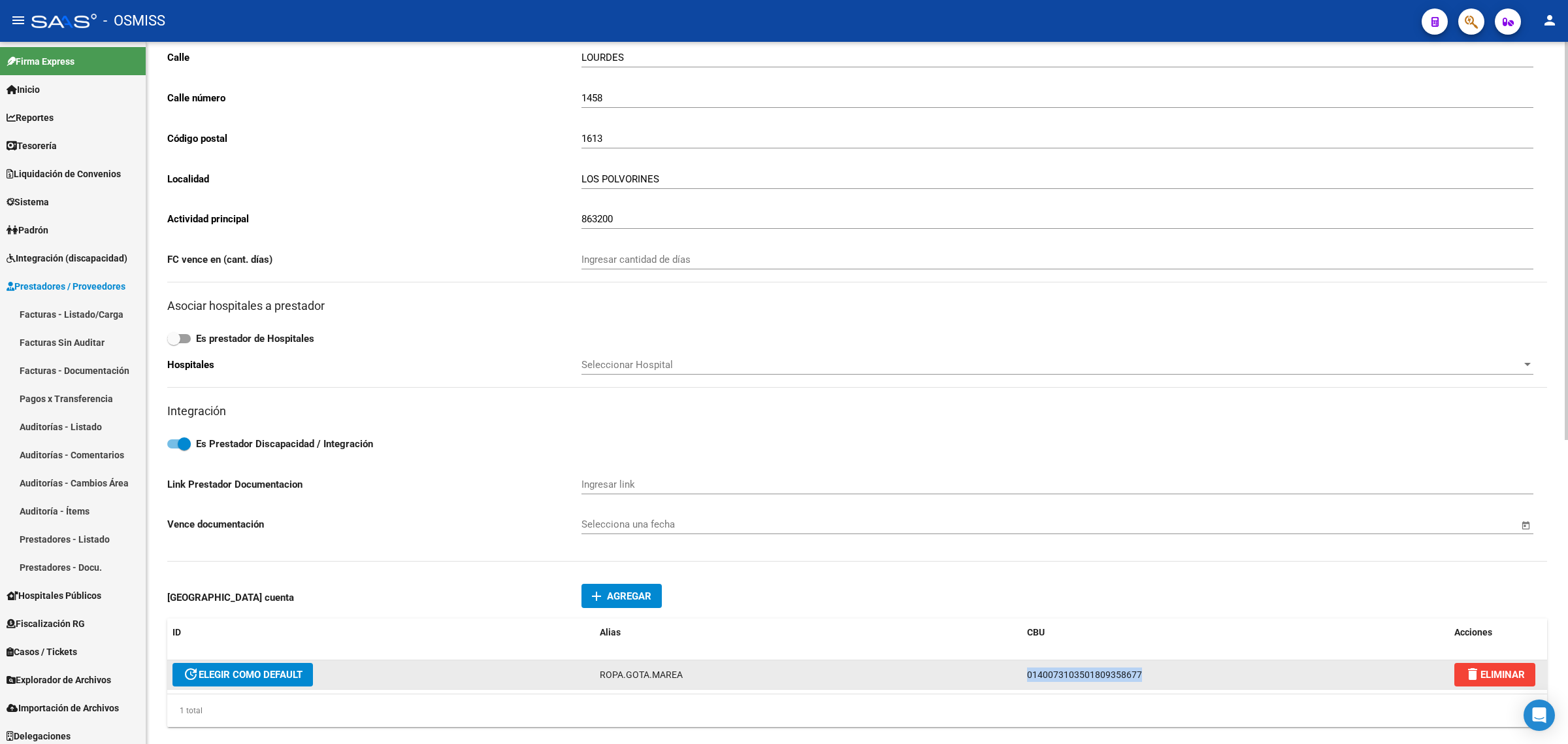
drag, startPoint x: 1158, startPoint y: 665, endPoint x: 941, endPoint y: 656, distance: 217.2
click at [941, 660] on div "update ELEGIR COMO DEFAULT ROPA.GOTA.MAREA 0140073103501809358677 delete ELIMIN…" at bounding box center [857, 674] width 1380 height 29
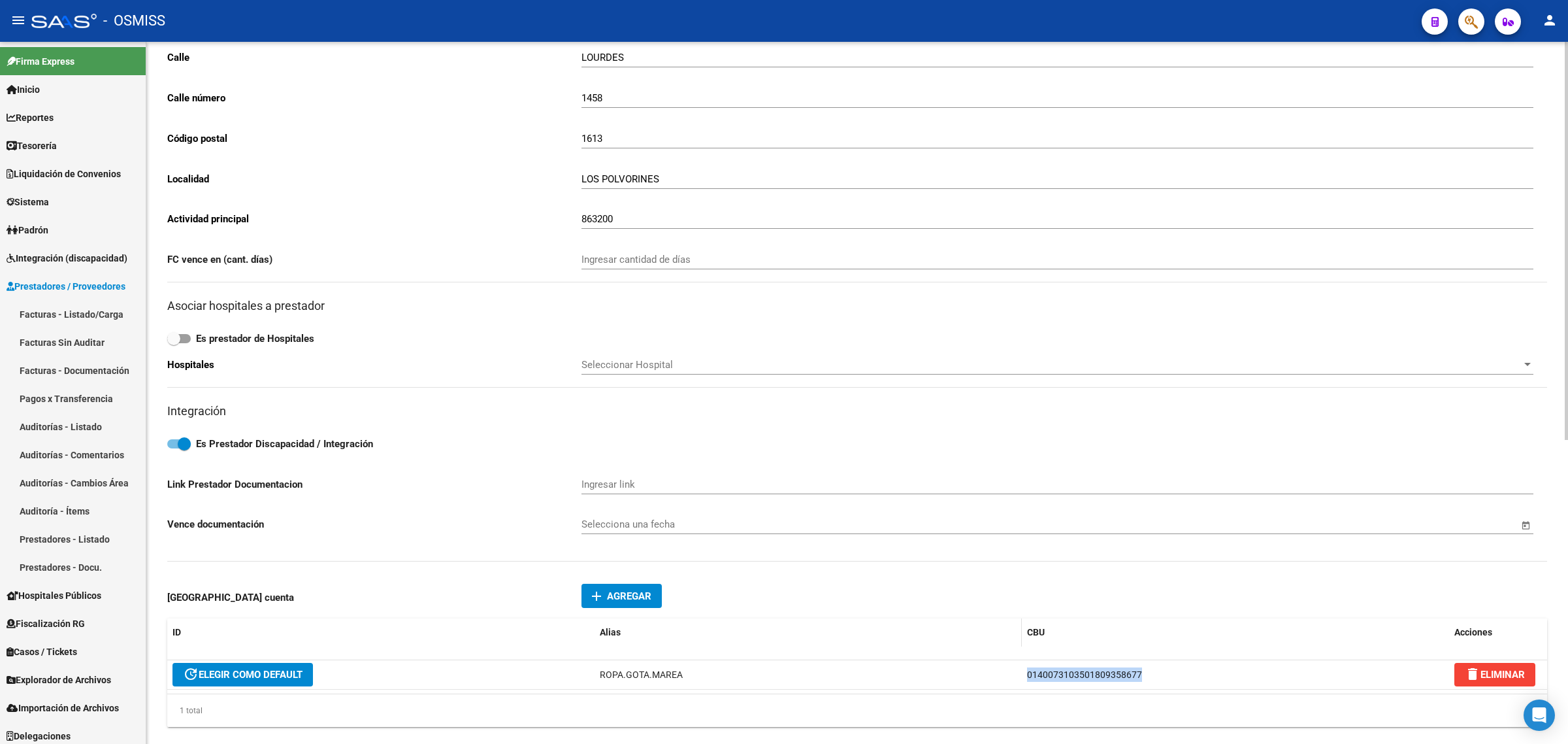
copy div "0140073103501809358677"
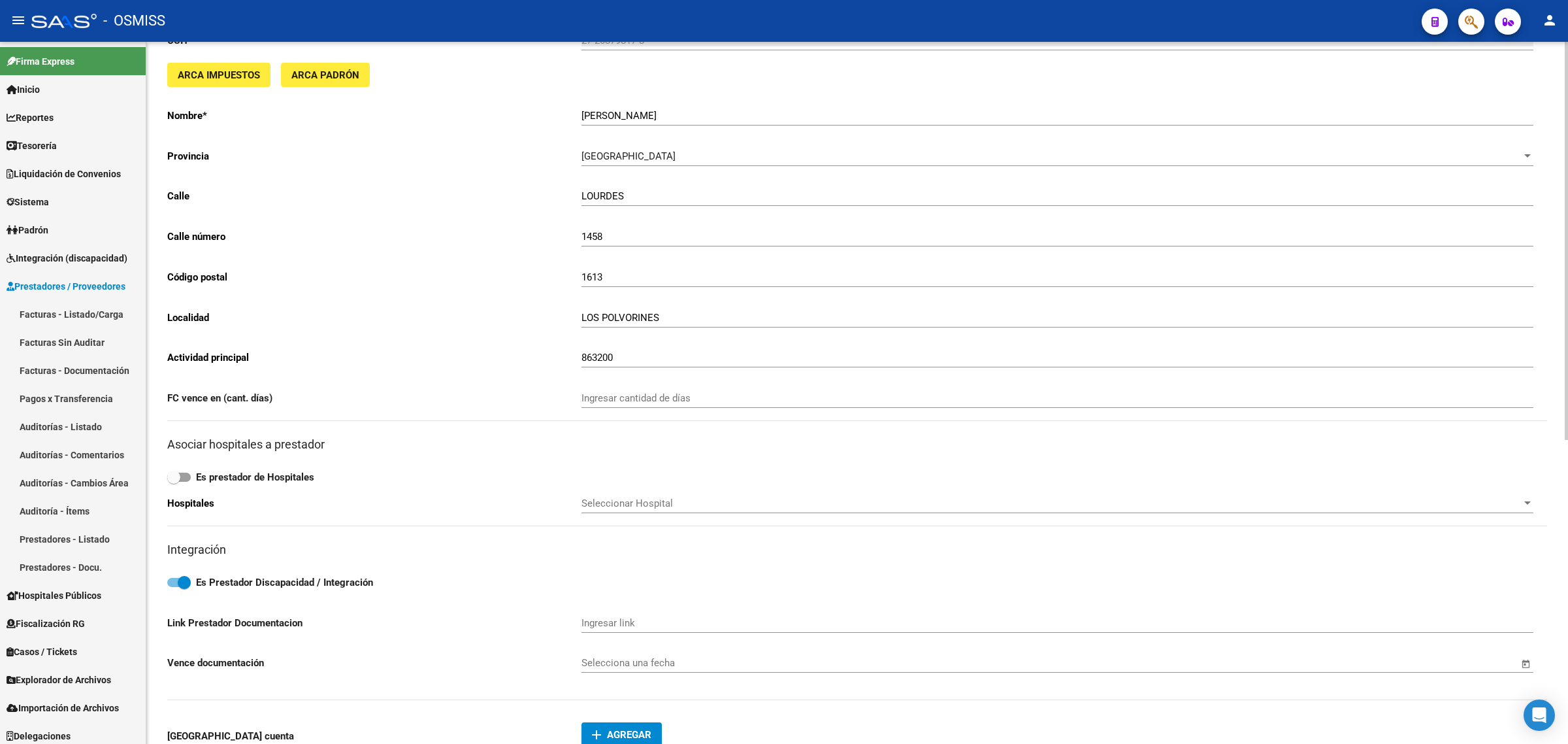
scroll to position [0, 0]
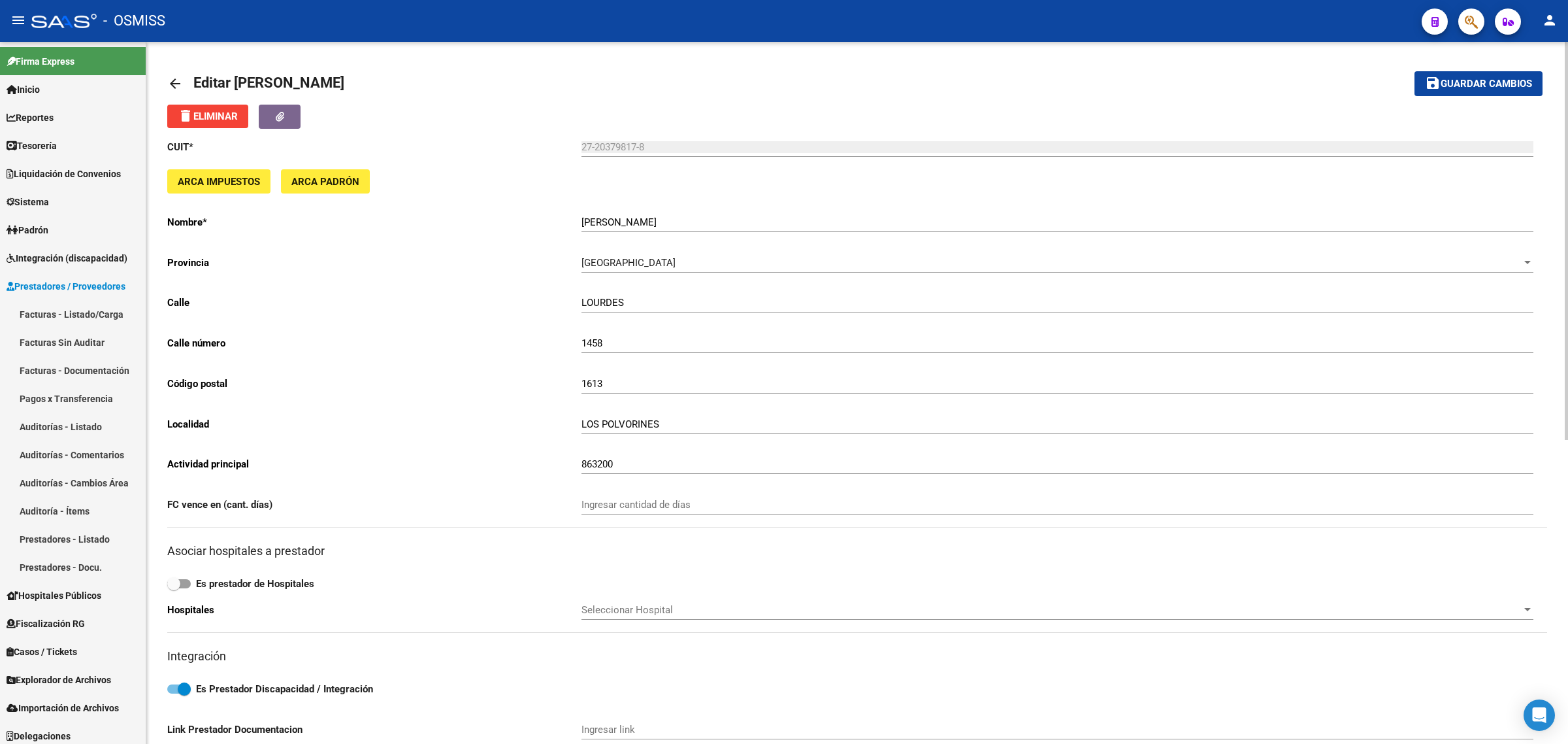
click at [168, 77] on mat-icon "arrow_back" at bounding box center [175, 84] width 16 height 16
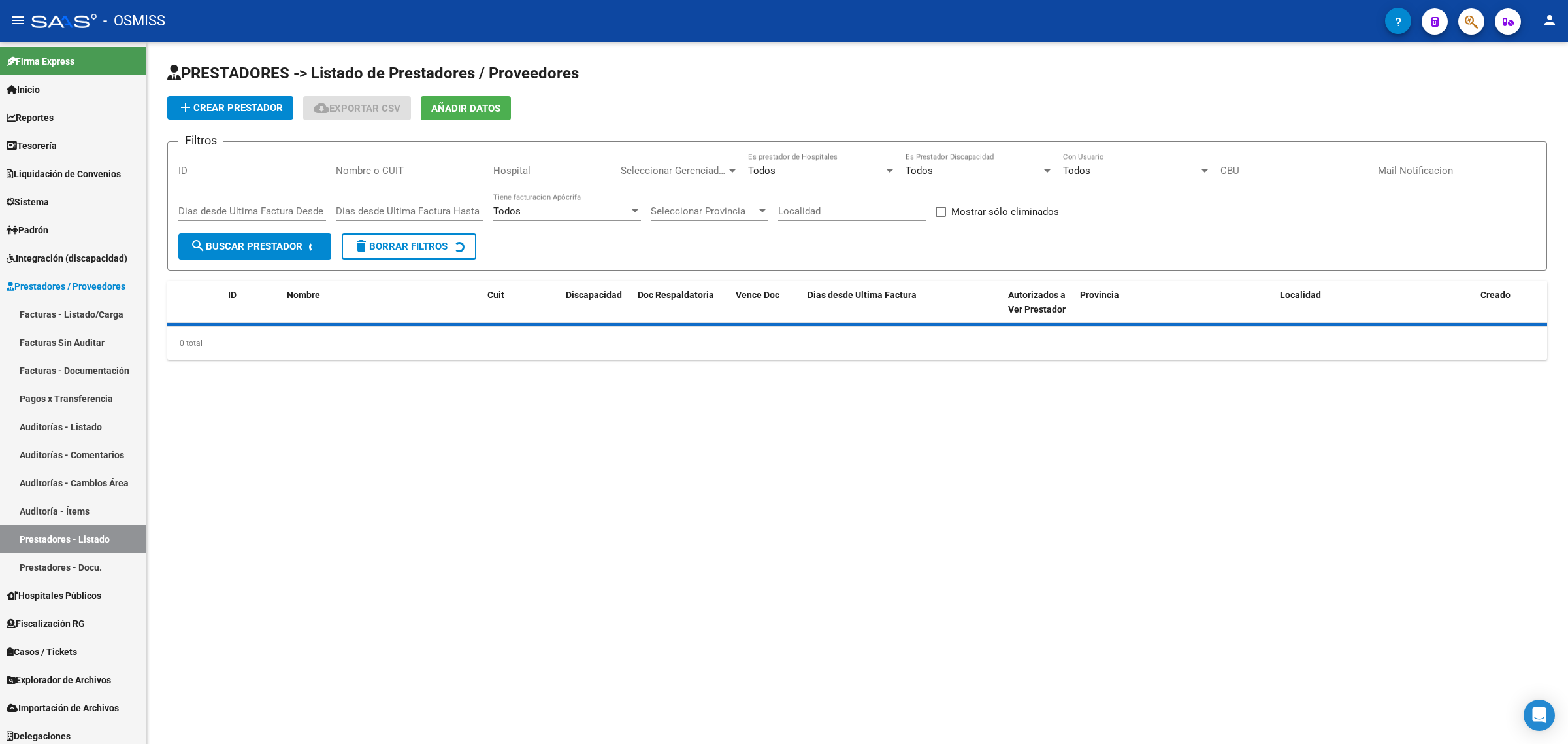
click at [364, 162] on div "Nombre o CUIT" at bounding box center [410, 166] width 148 height 28
paste input "27374533695"
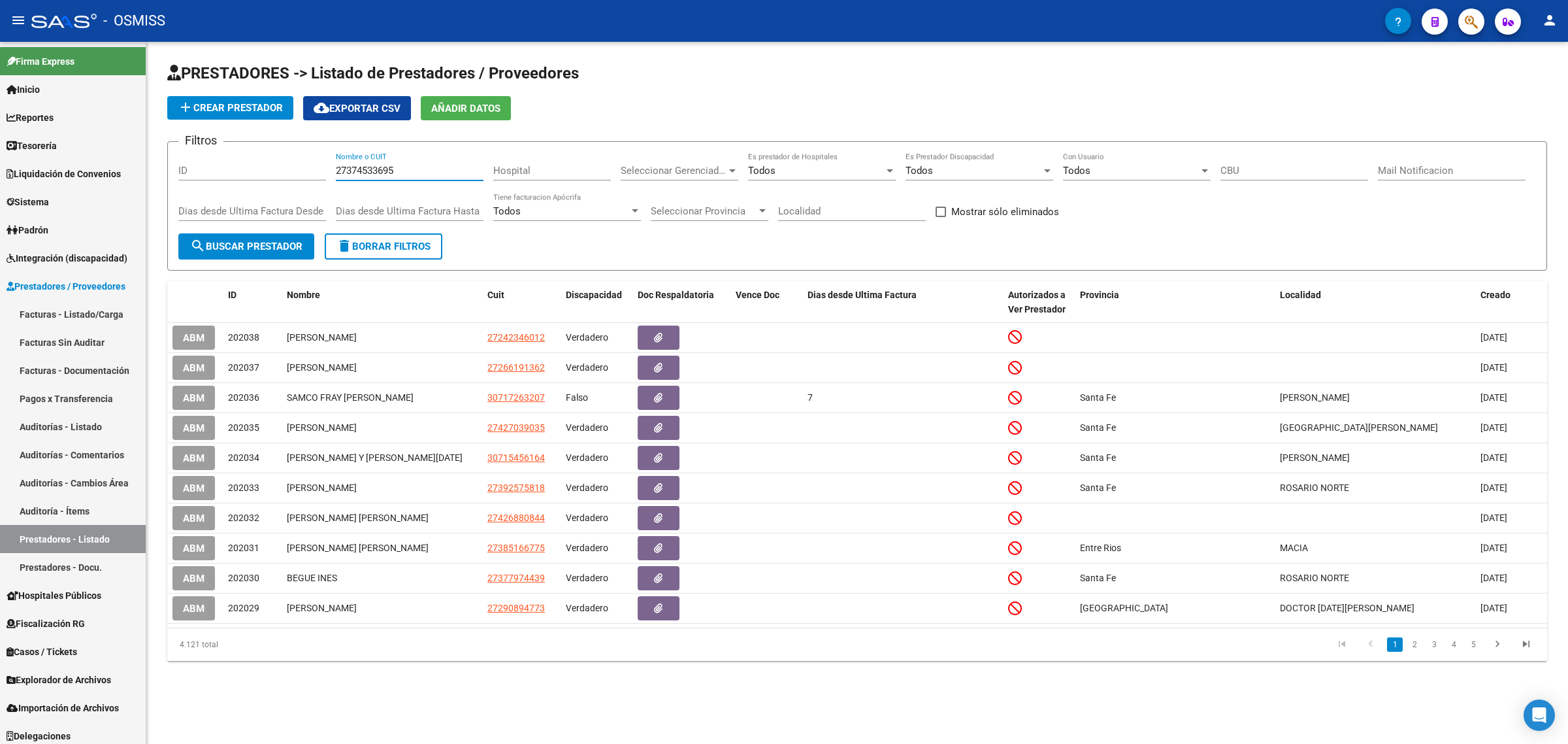
type input "27374533695"
click at [265, 248] on span "search Buscar Prestador" at bounding box center [247, 247] width 113 height 12
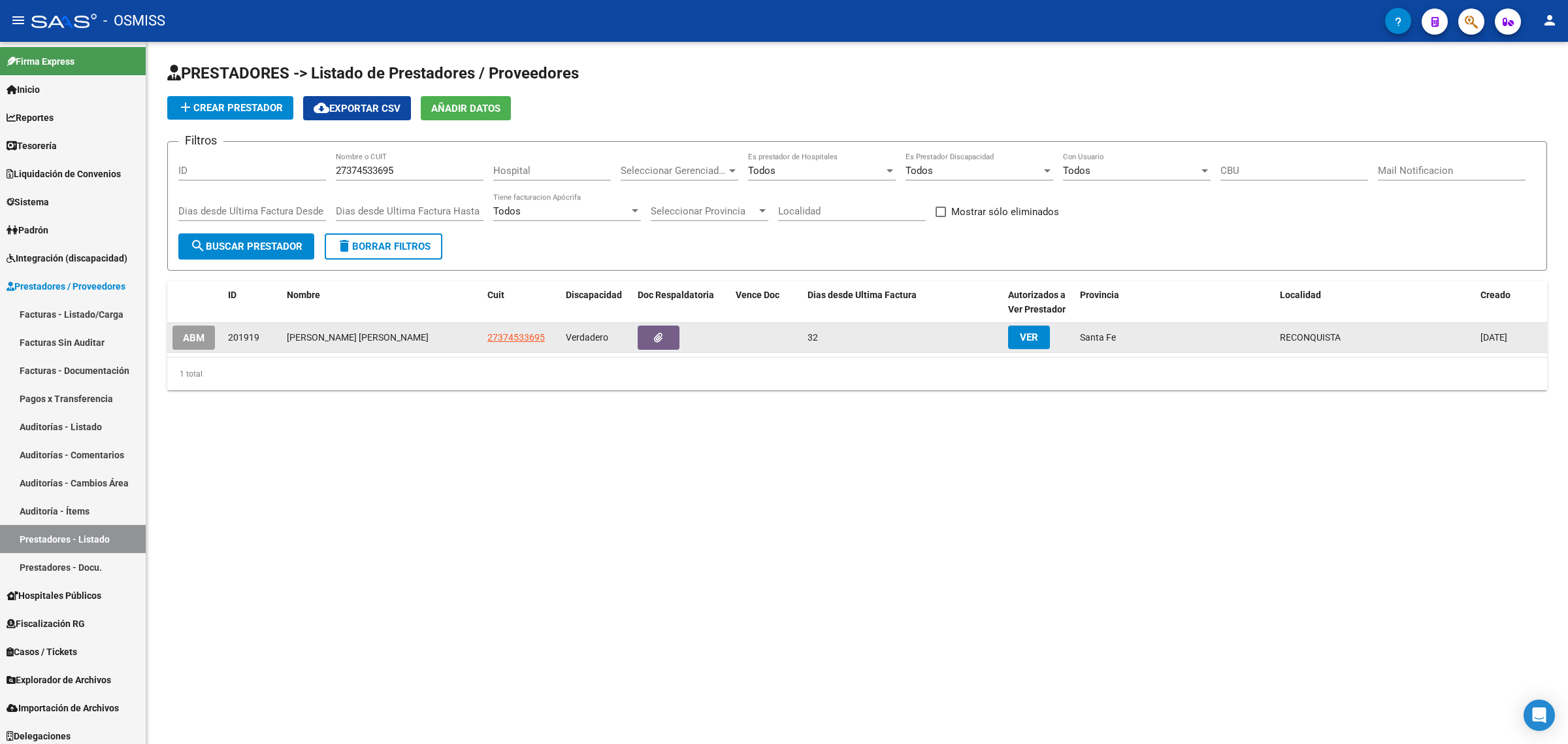
click at [200, 335] on span "ABM" at bounding box center [194, 338] width 22 height 12
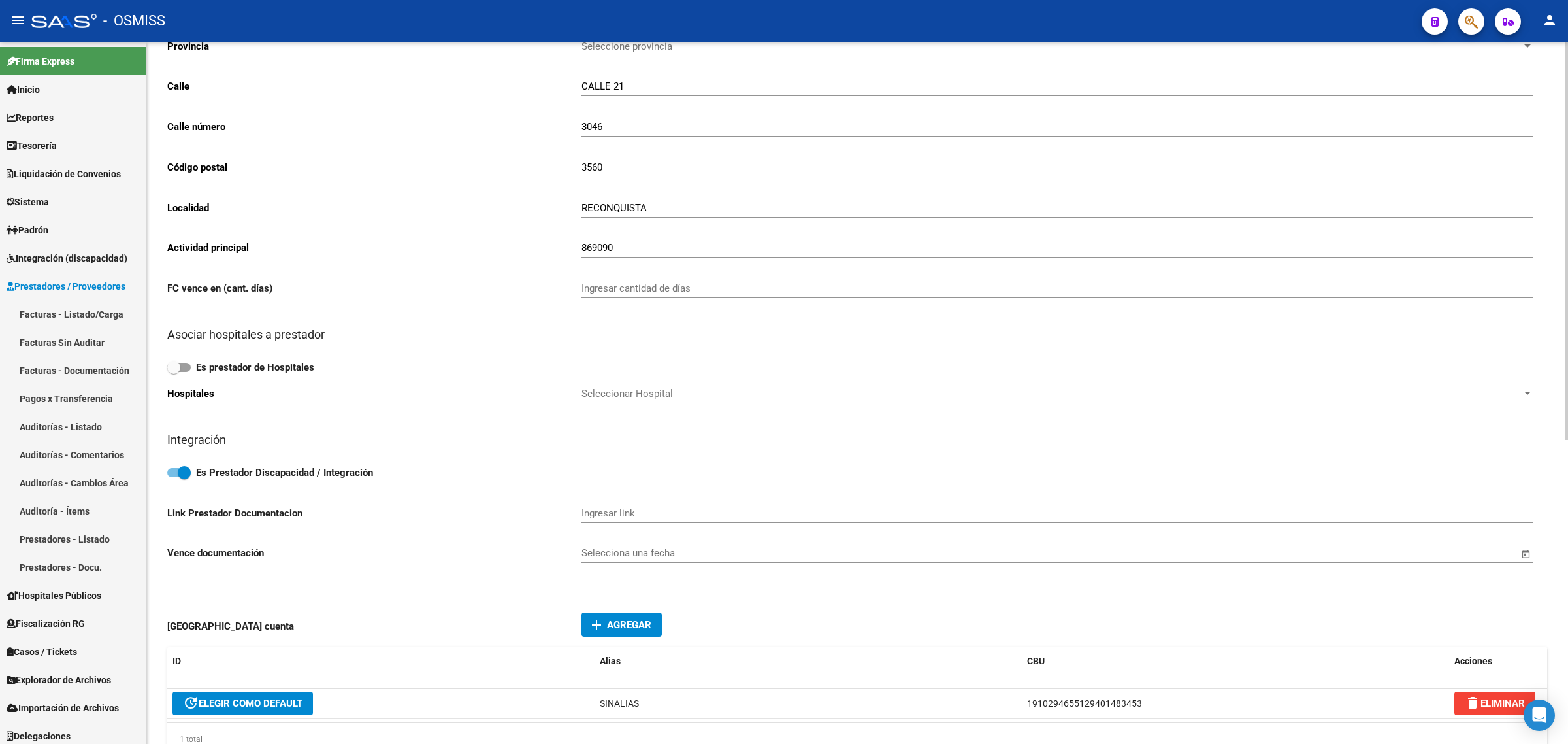
scroll to position [245, 0]
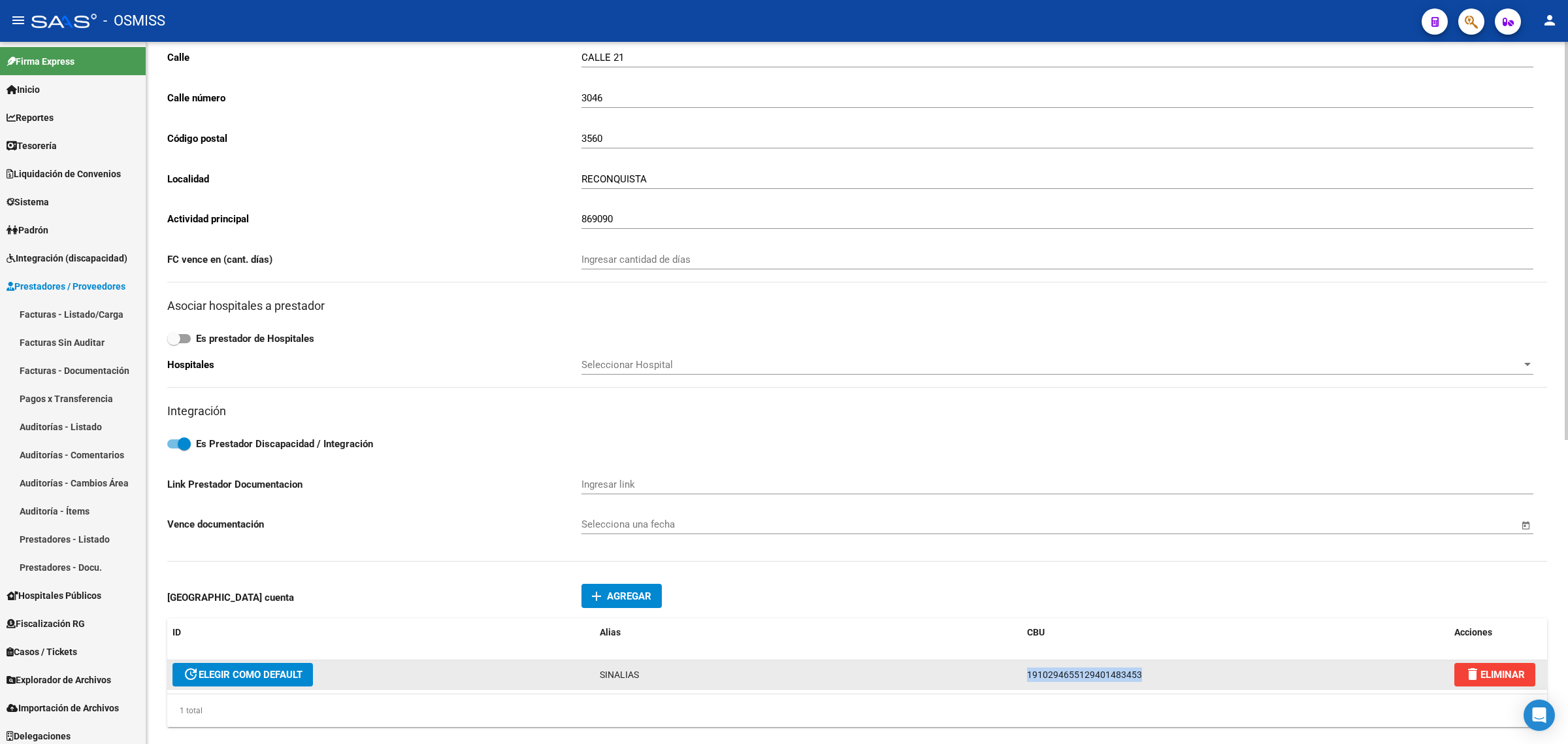
drag, startPoint x: 1109, startPoint y: 673, endPoint x: 977, endPoint y: 670, distance: 132.0
click at [977, 670] on div "update ELEGIR COMO DEFAULT SINALIAS 1910294655129401483453 delete ELIMINAR" at bounding box center [857, 674] width 1380 height 29
copy div "1910294655129401483453"
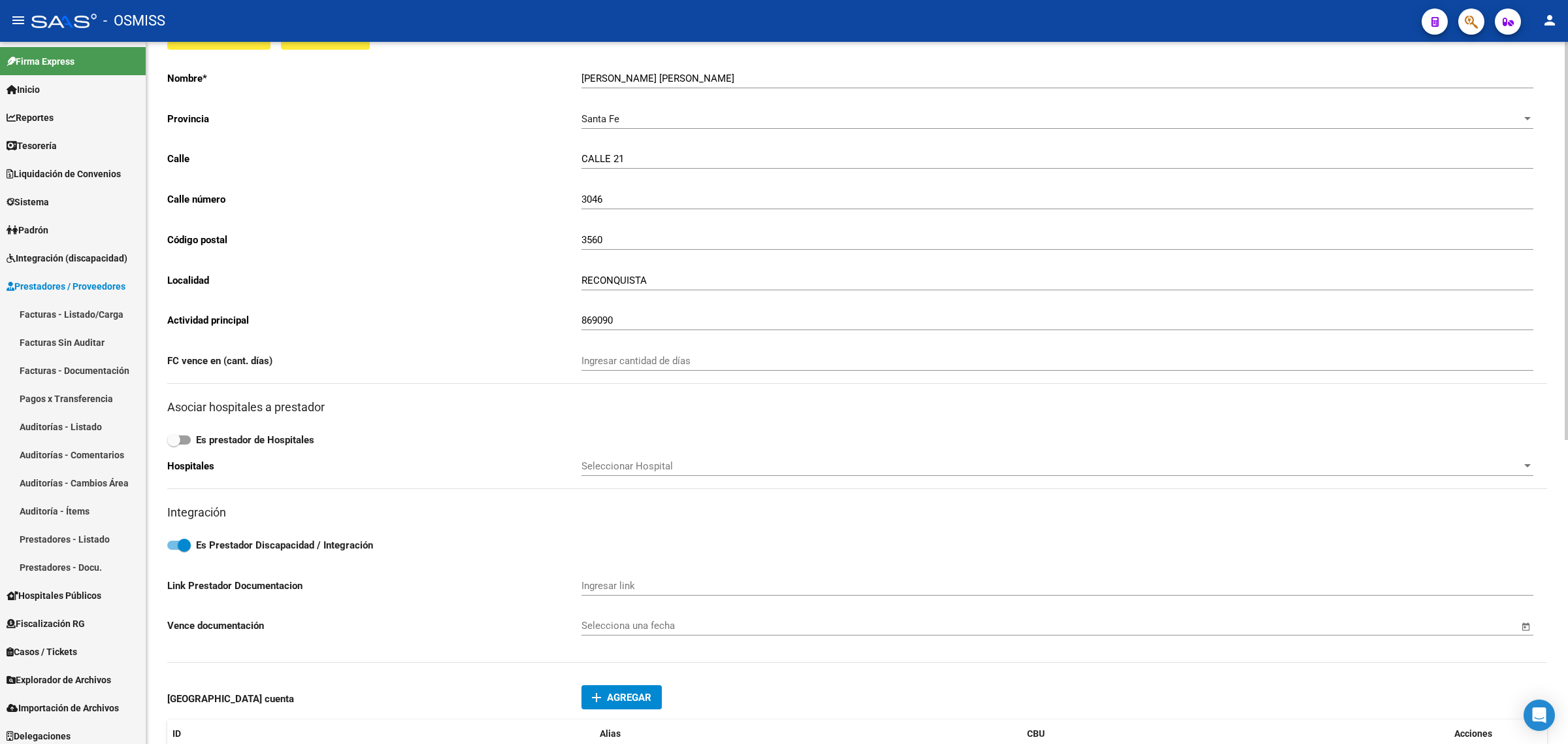
scroll to position [0, 0]
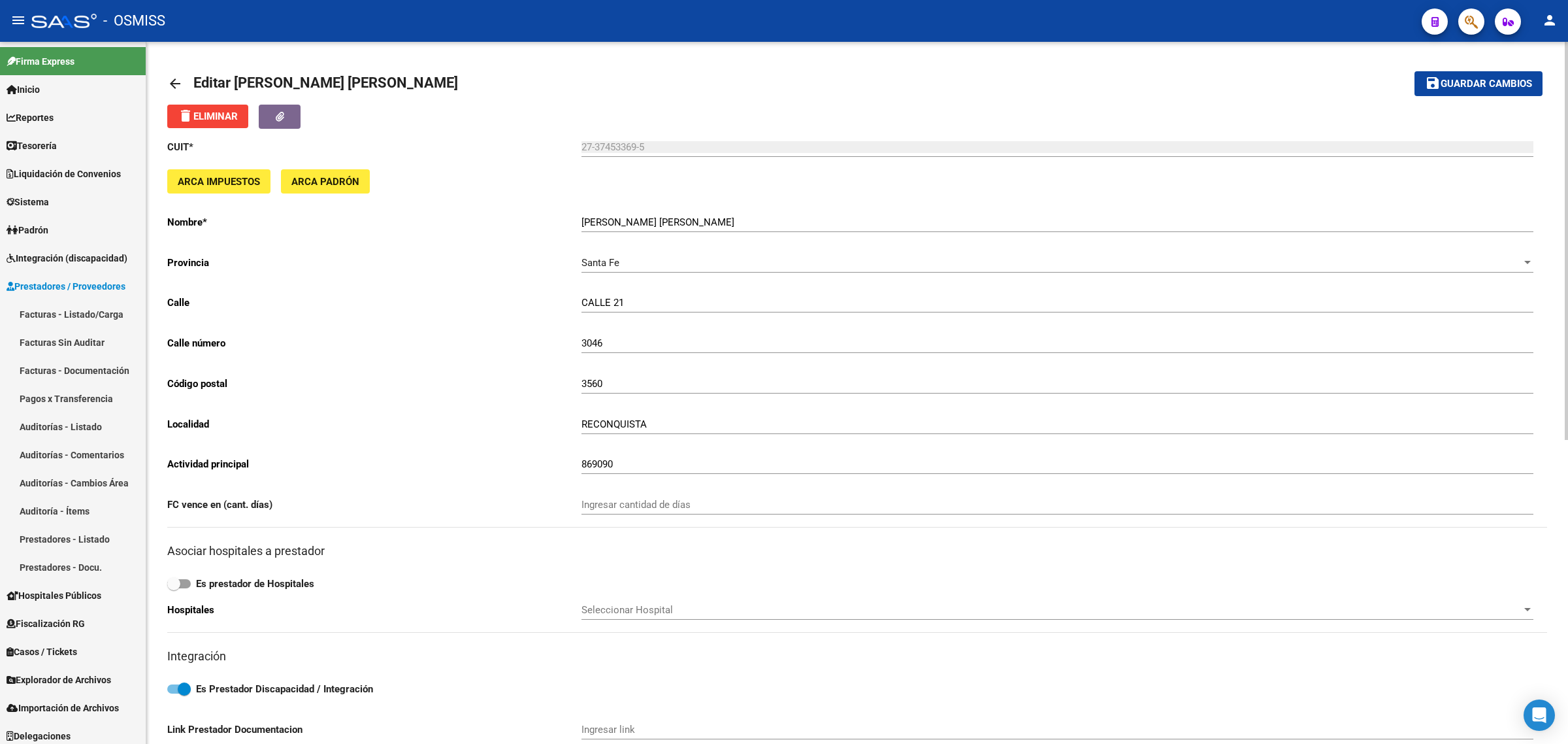
click at [164, 82] on div "arrow_back Editar [PERSON_NAME] [PERSON_NAME] save Guardar cambios delete Elimi…" at bounding box center [857, 663] width 1421 height 1243
click at [163, 79] on div "arrow_back Editar [PERSON_NAME] [PERSON_NAME] save Guardar cambios delete Elimi…" at bounding box center [857, 663] width 1421 height 1243
click at [173, 83] on mat-icon "arrow_back" at bounding box center [175, 84] width 16 height 16
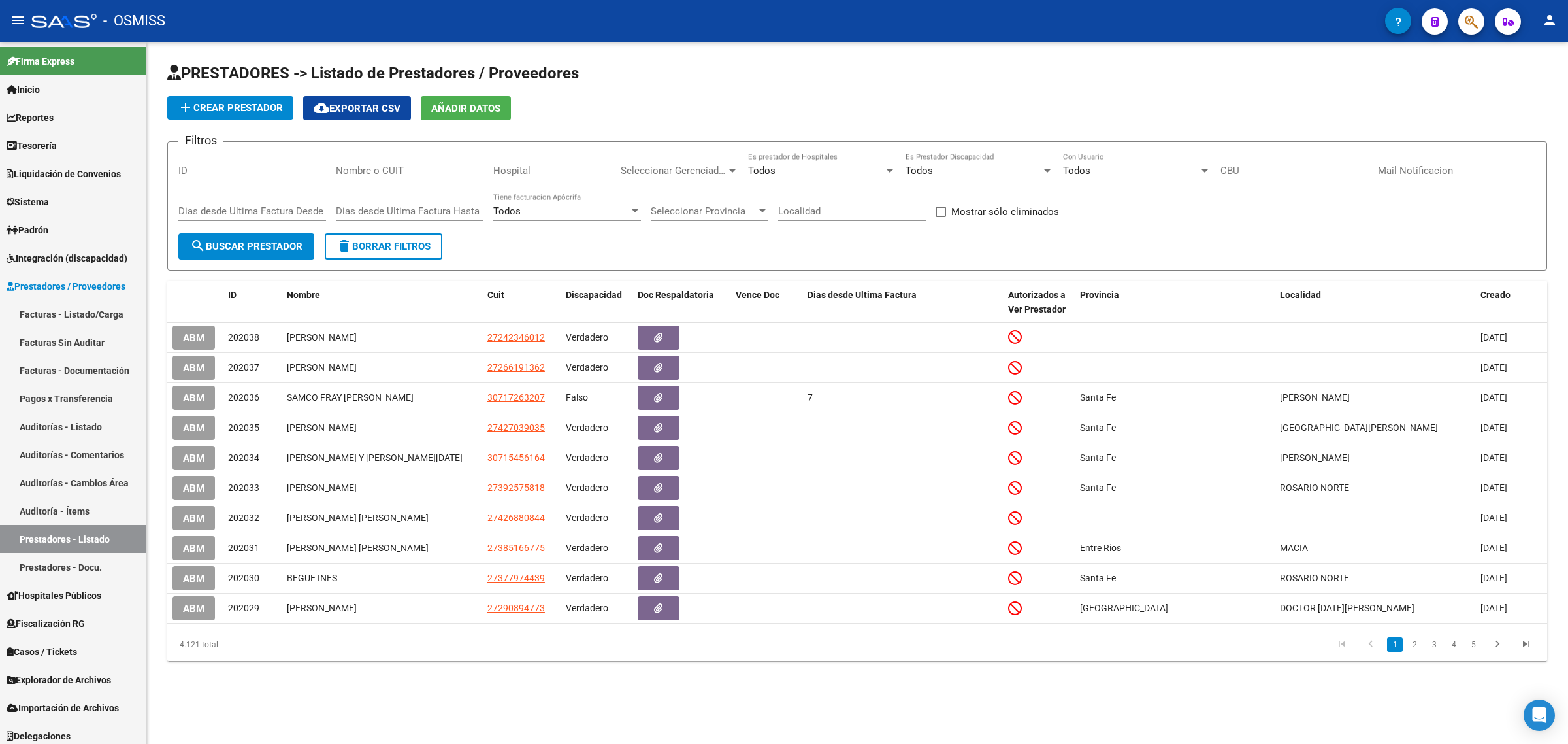
click at [374, 166] on input "Nombre o CUIT" at bounding box center [410, 170] width 148 height 12
paste input "23294889434"
type input "23294889434"
click at [259, 247] on span "search Buscar Prestador" at bounding box center [247, 247] width 113 height 12
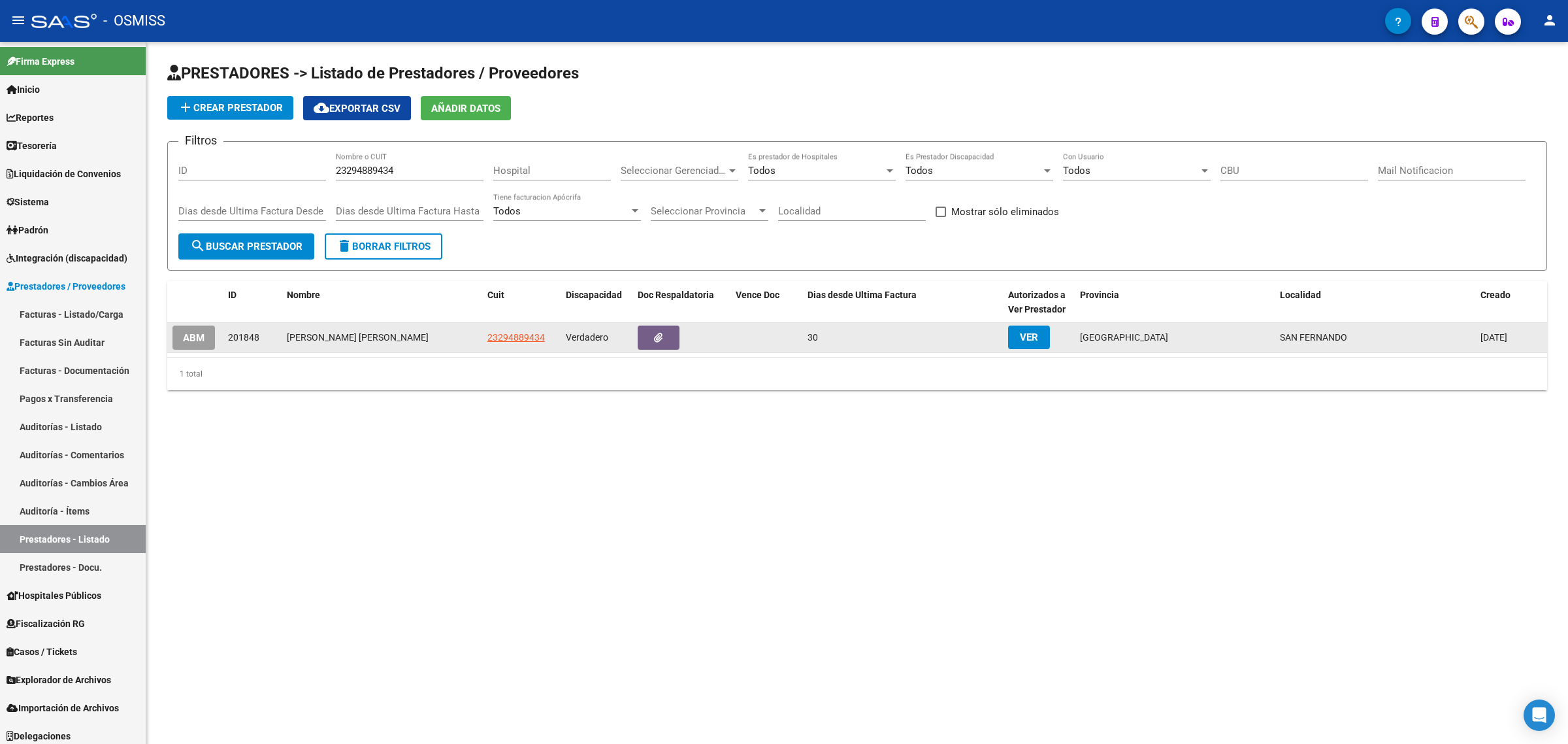
click at [197, 332] on span "ABM" at bounding box center [194, 338] width 22 height 12
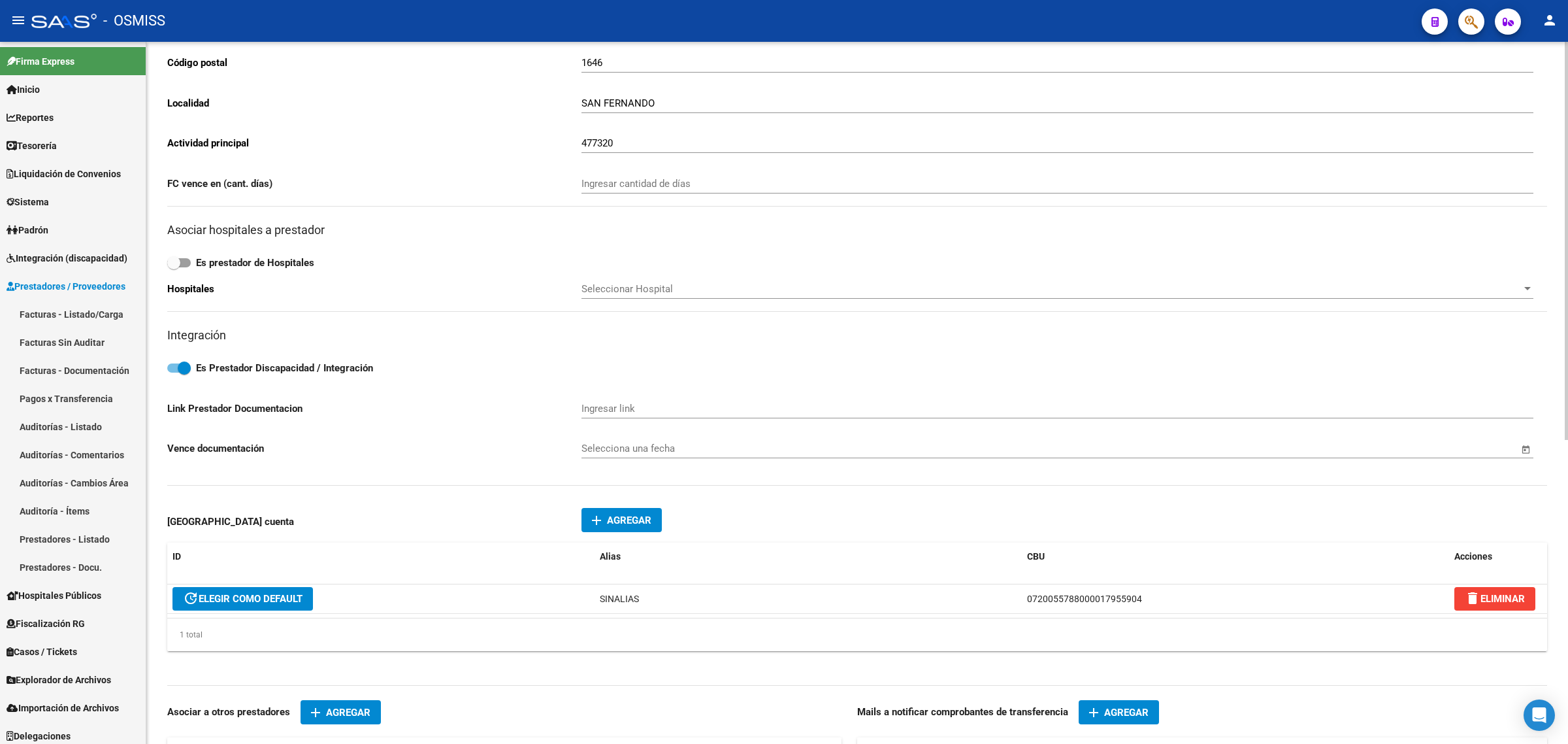
scroll to position [327, 0]
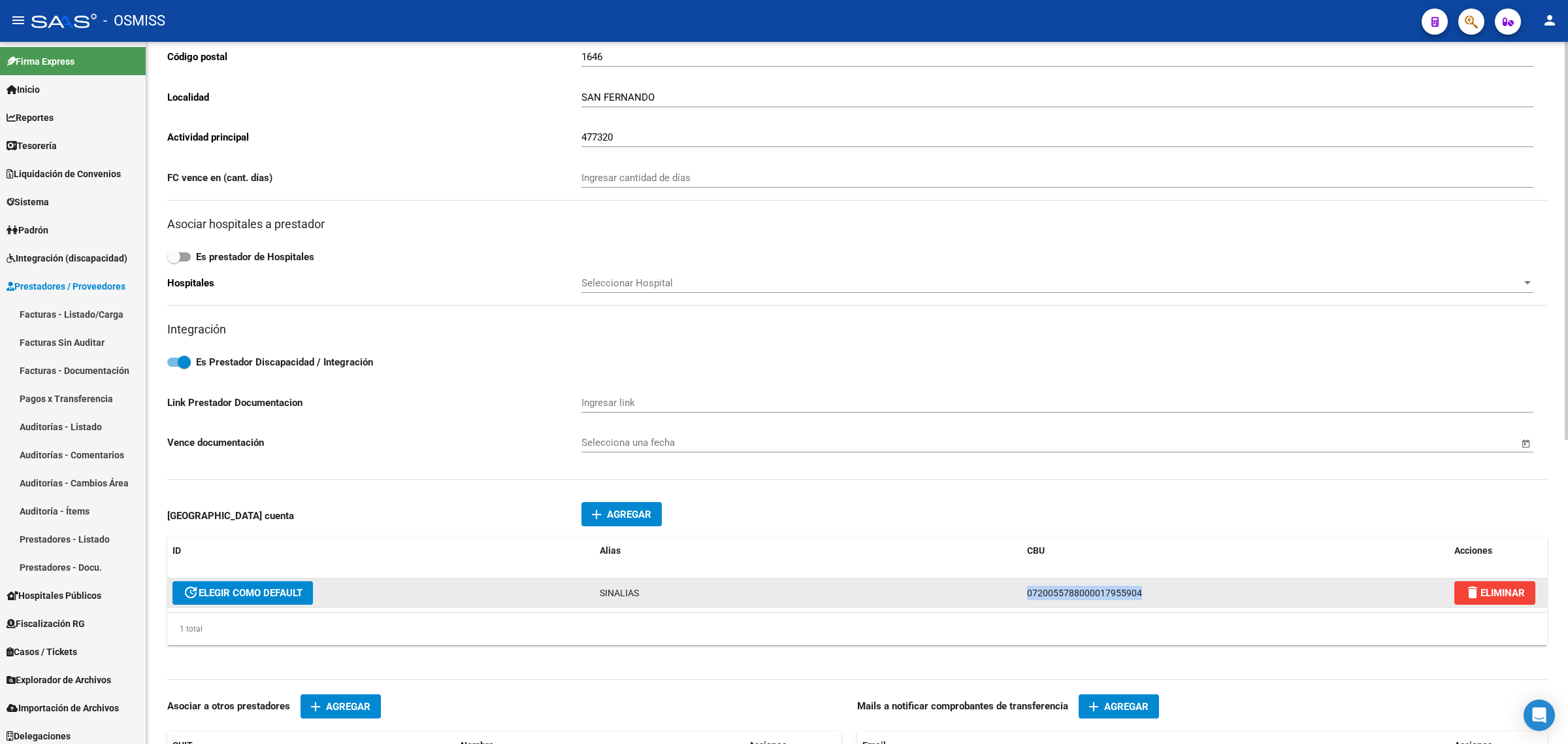
drag, startPoint x: 1083, startPoint y: 584, endPoint x: 972, endPoint y: 580, distance: 111.1
click at [972, 580] on div "update ELEGIR COMO DEFAULT SINALIAS 0720055788000017955904 delete ELIMINAR" at bounding box center [857, 593] width 1380 height 29
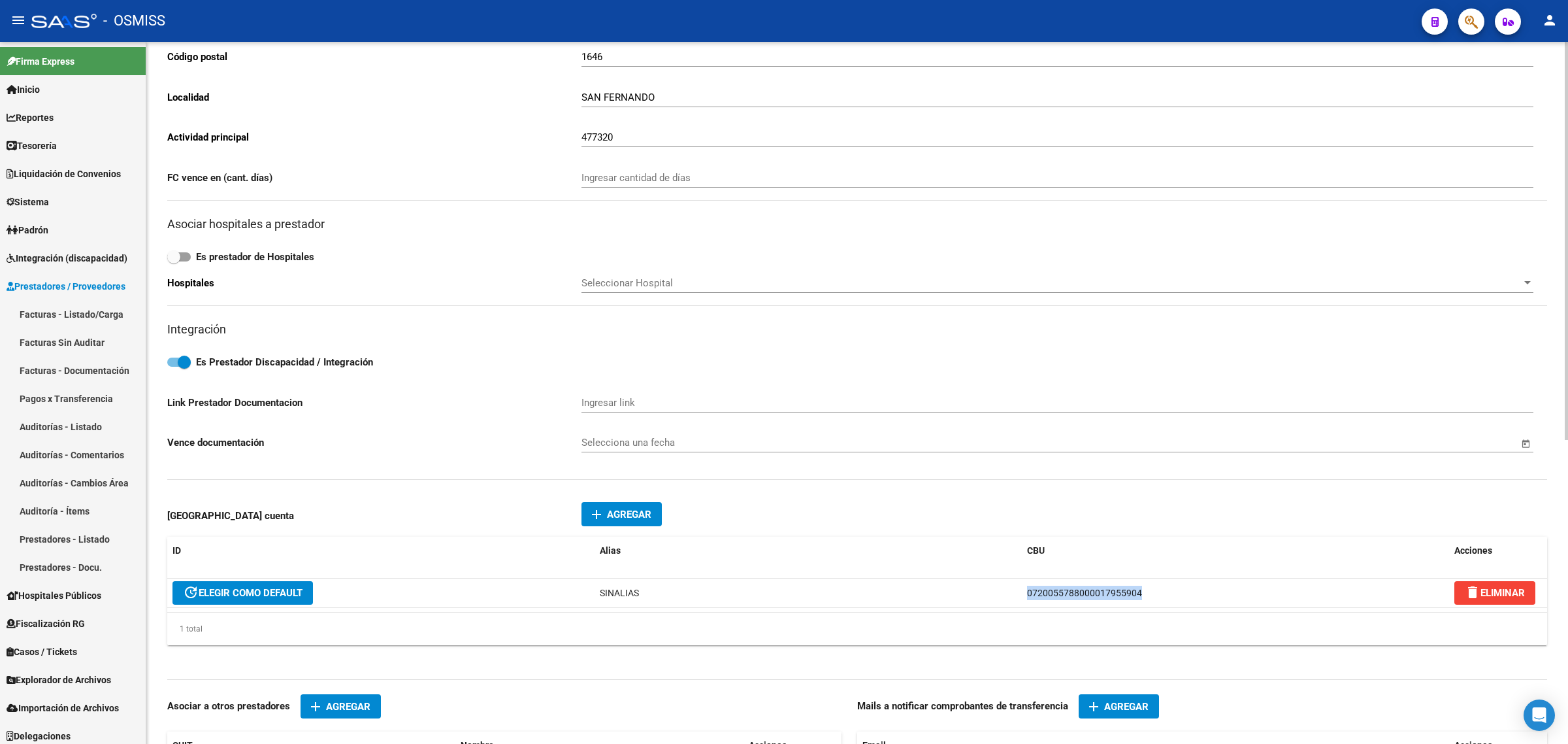
copy div "0720055788000017955904"
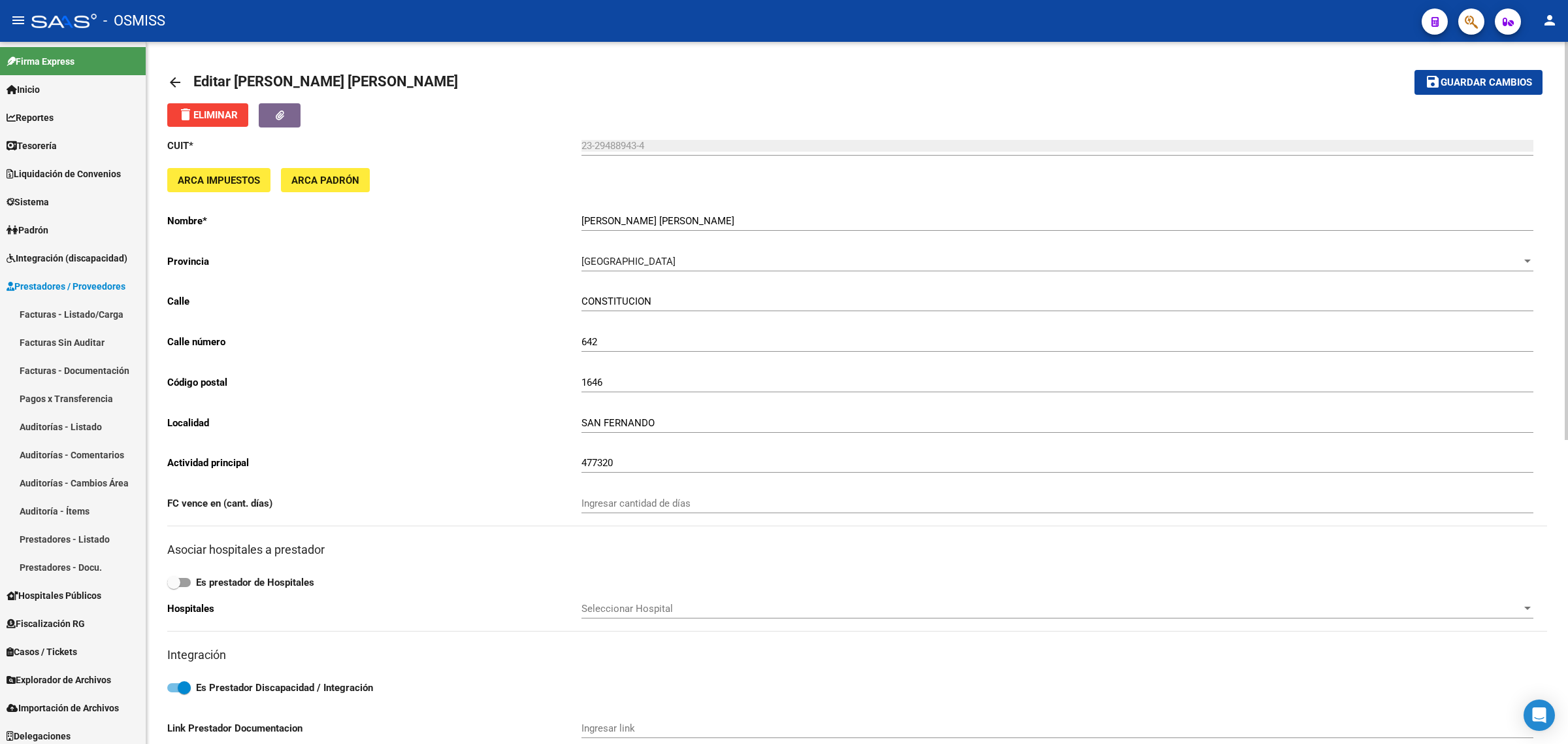
scroll to position [0, 0]
click at [183, 86] on link "arrow_back" at bounding box center [180, 83] width 26 height 31
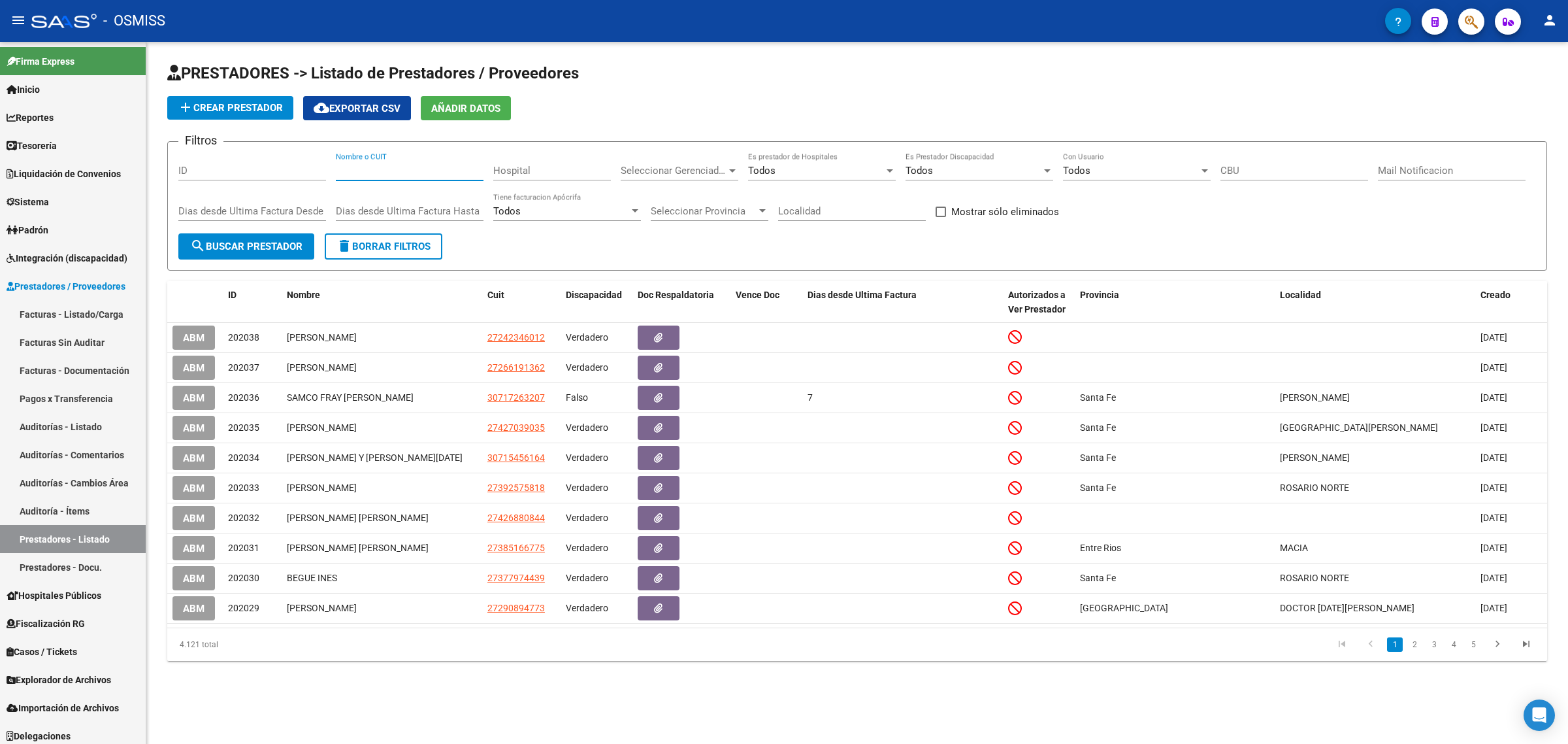
click at [387, 164] on input "Nombre o CUIT" at bounding box center [410, 170] width 148 height 12
paste input "27408881639"
type input "27408881639"
click at [231, 236] on button "search Buscar Prestador" at bounding box center [246, 246] width 136 height 26
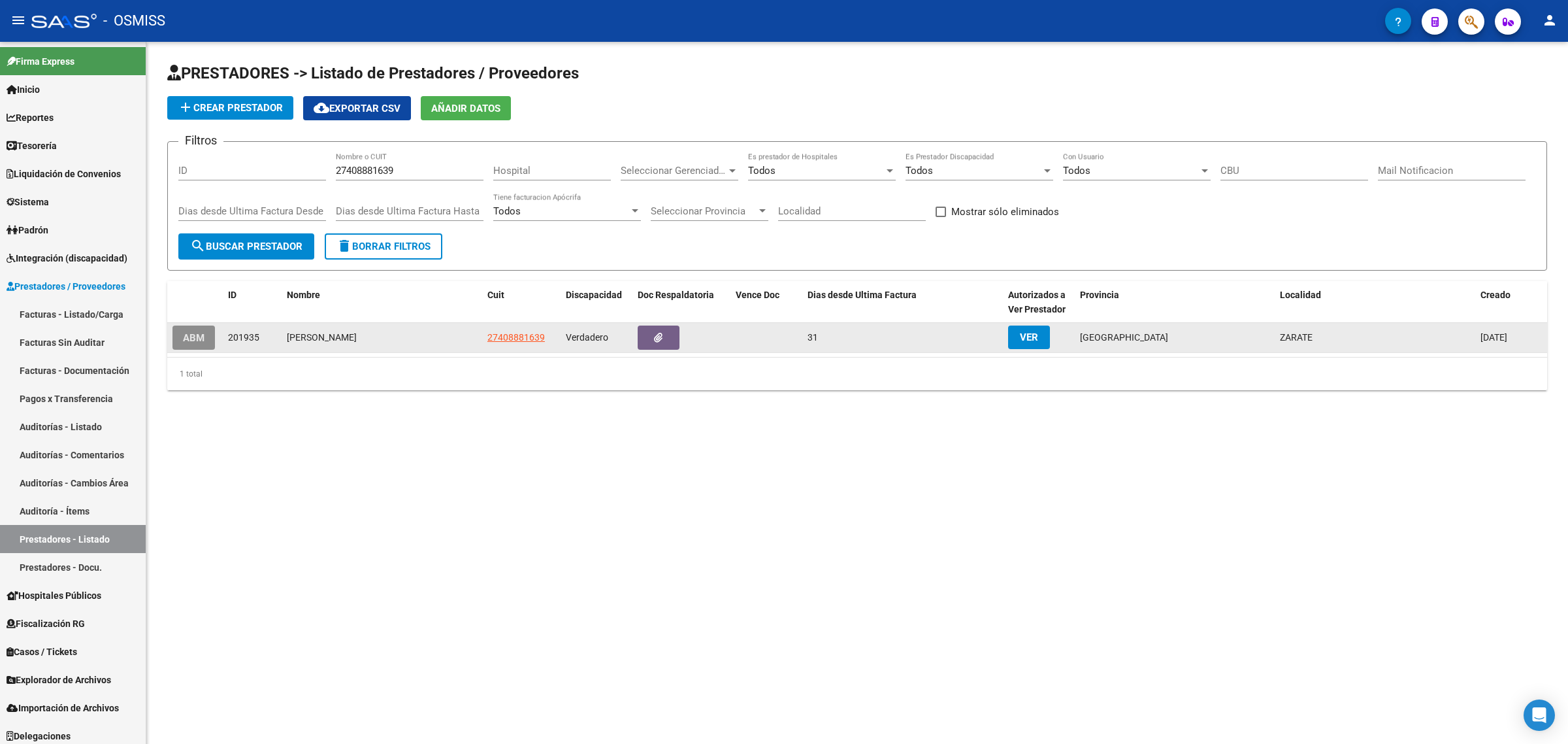
click at [200, 336] on span "ABM" at bounding box center [194, 338] width 22 height 12
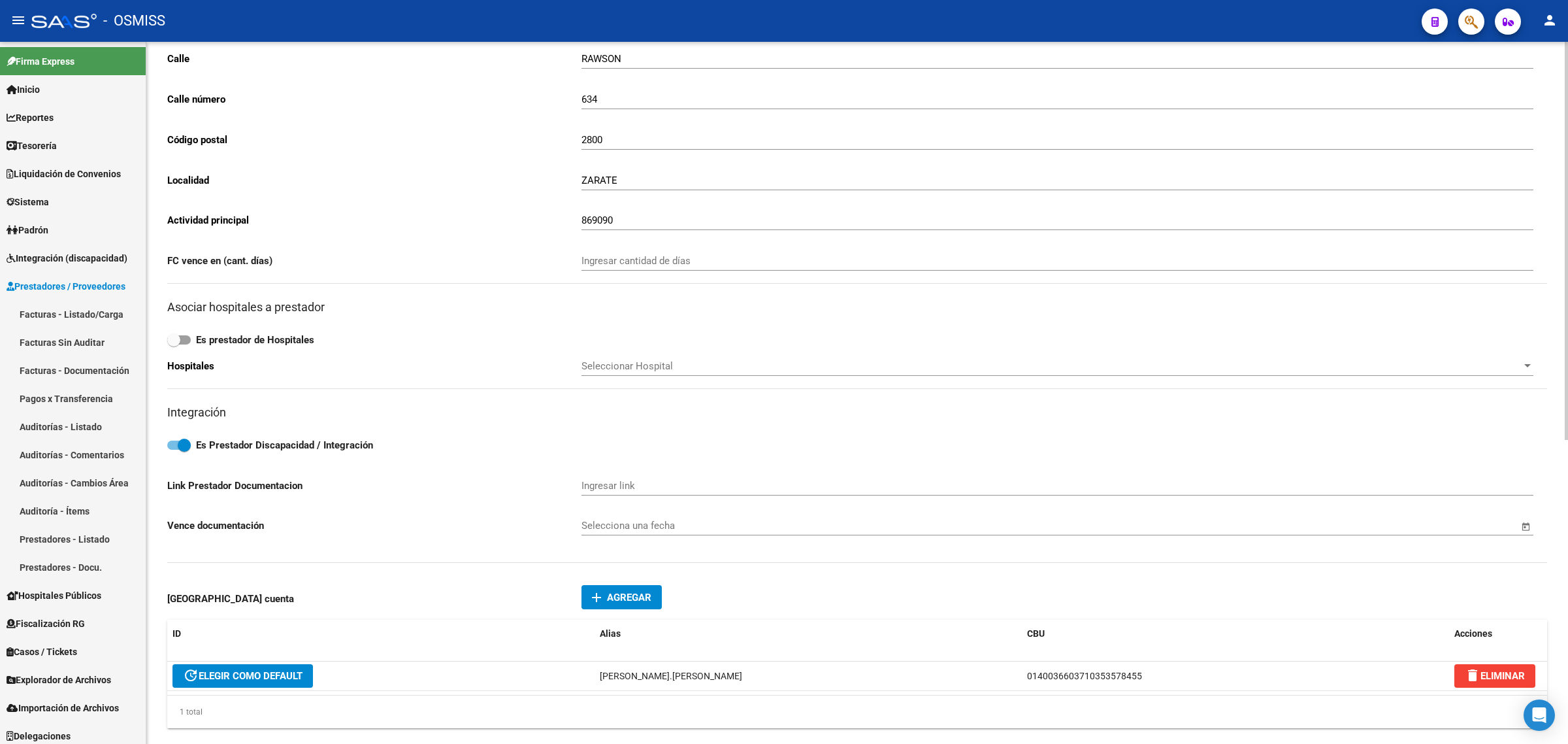
scroll to position [245, 0]
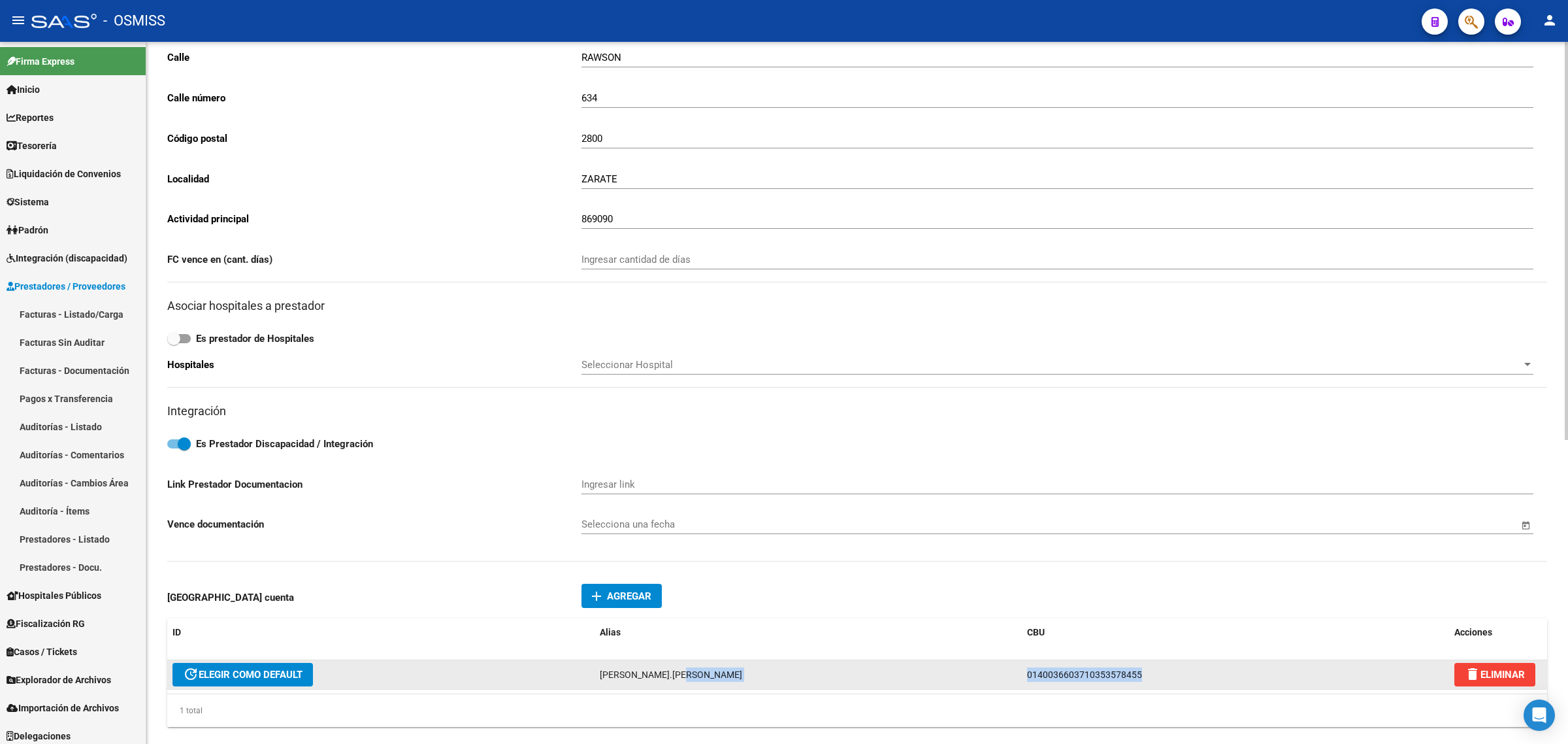
drag, startPoint x: 1023, startPoint y: 670, endPoint x: 977, endPoint y: 670, distance: 46.0
click at [977, 670] on div "update ELEGIR COMO DEFAULT [PERSON_NAME].[PERSON_NAME] 0140036603710353578455 d…" at bounding box center [857, 674] width 1380 height 29
copy div "0140036603710353578455"
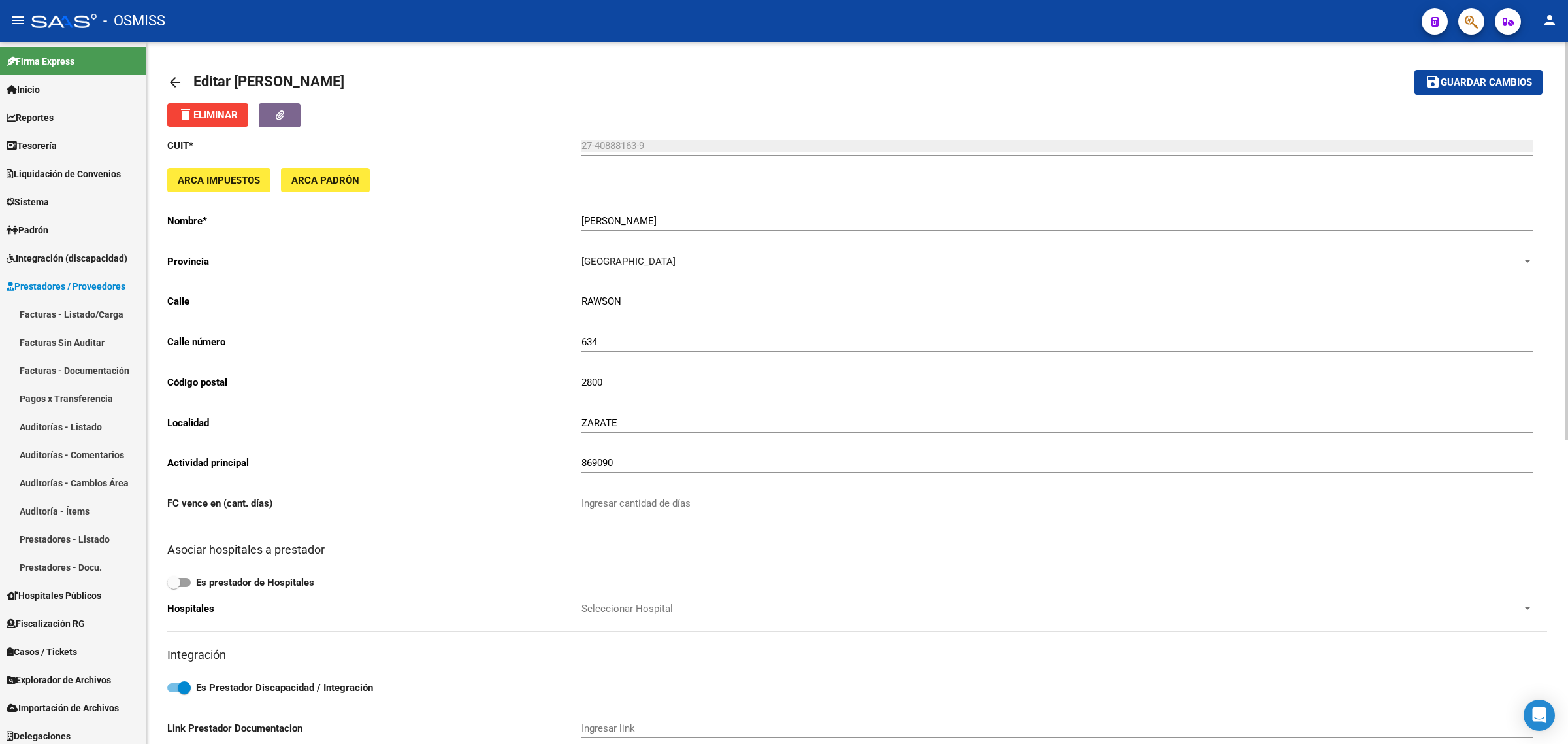
scroll to position [0, 0]
click at [171, 76] on mat-icon "arrow_back" at bounding box center [175, 84] width 16 height 16
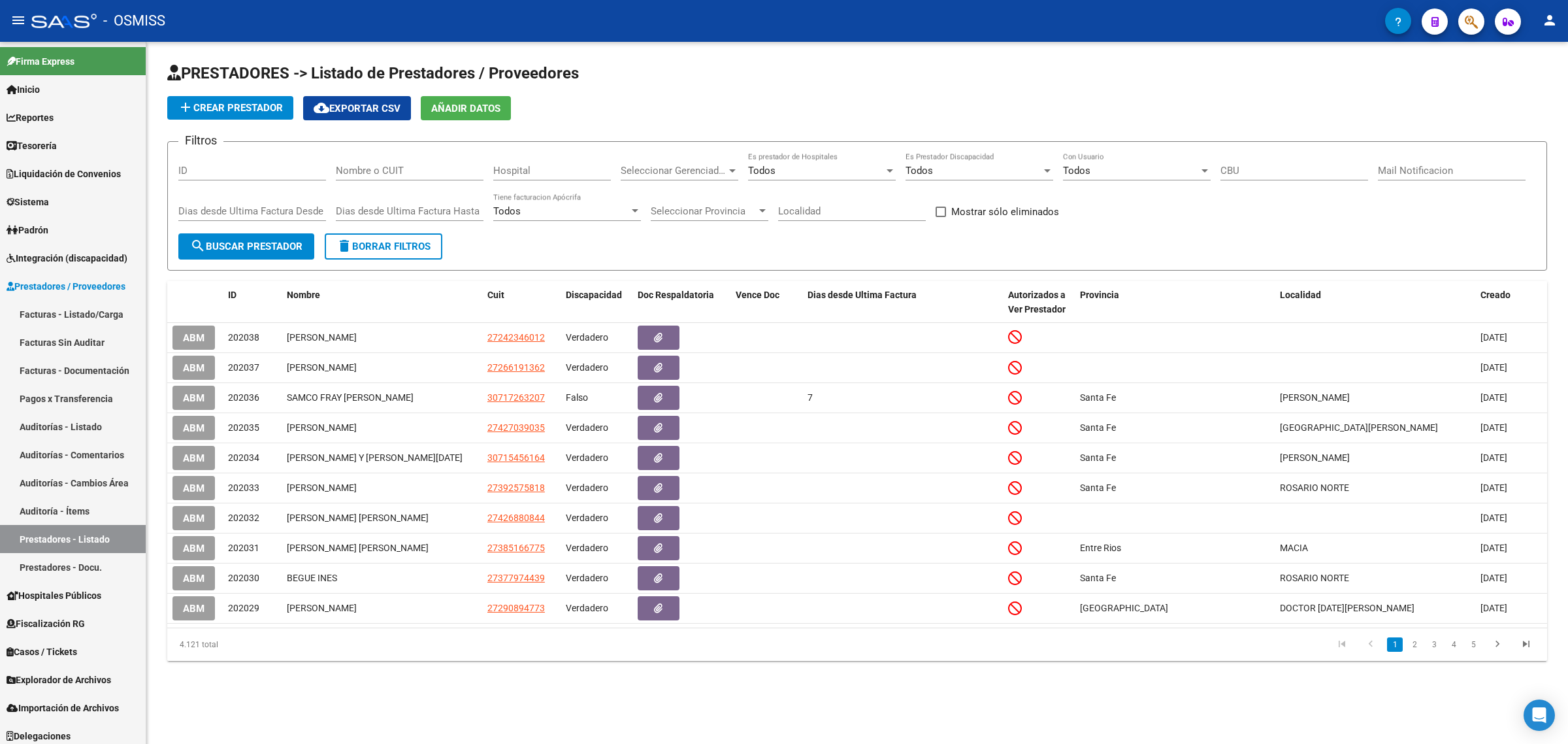
click at [430, 165] on input "Nombre o CUIT" at bounding box center [410, 170] width 148 height 12
paste input "27397072016"
type input "27397072016"
click at [257, 235] on button "search Buscar Prestador" at bounding box center [246, 246] width 136 height 26
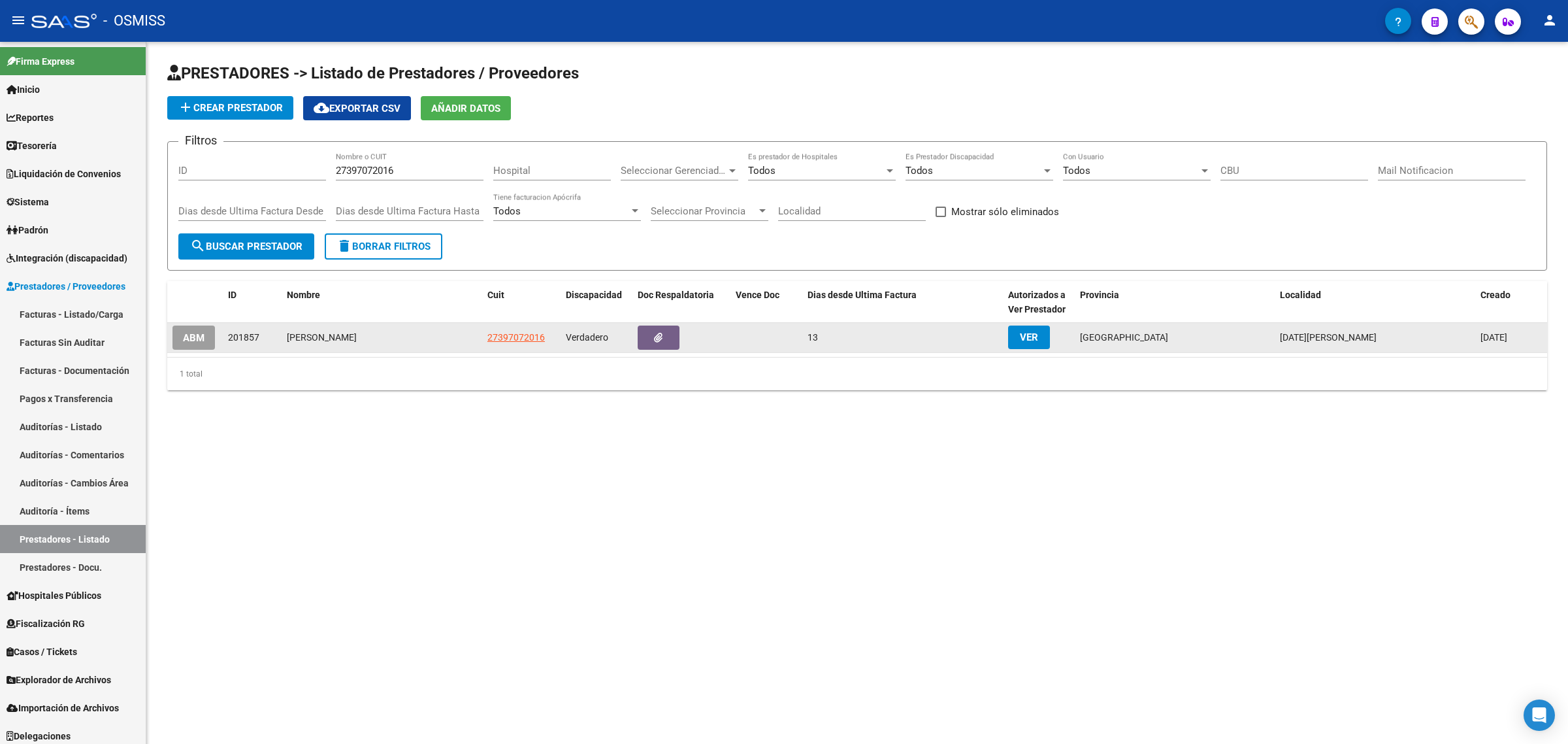
click at [196, 335] on span "ABM" at bounding box center [194, 338] width 22 height 12
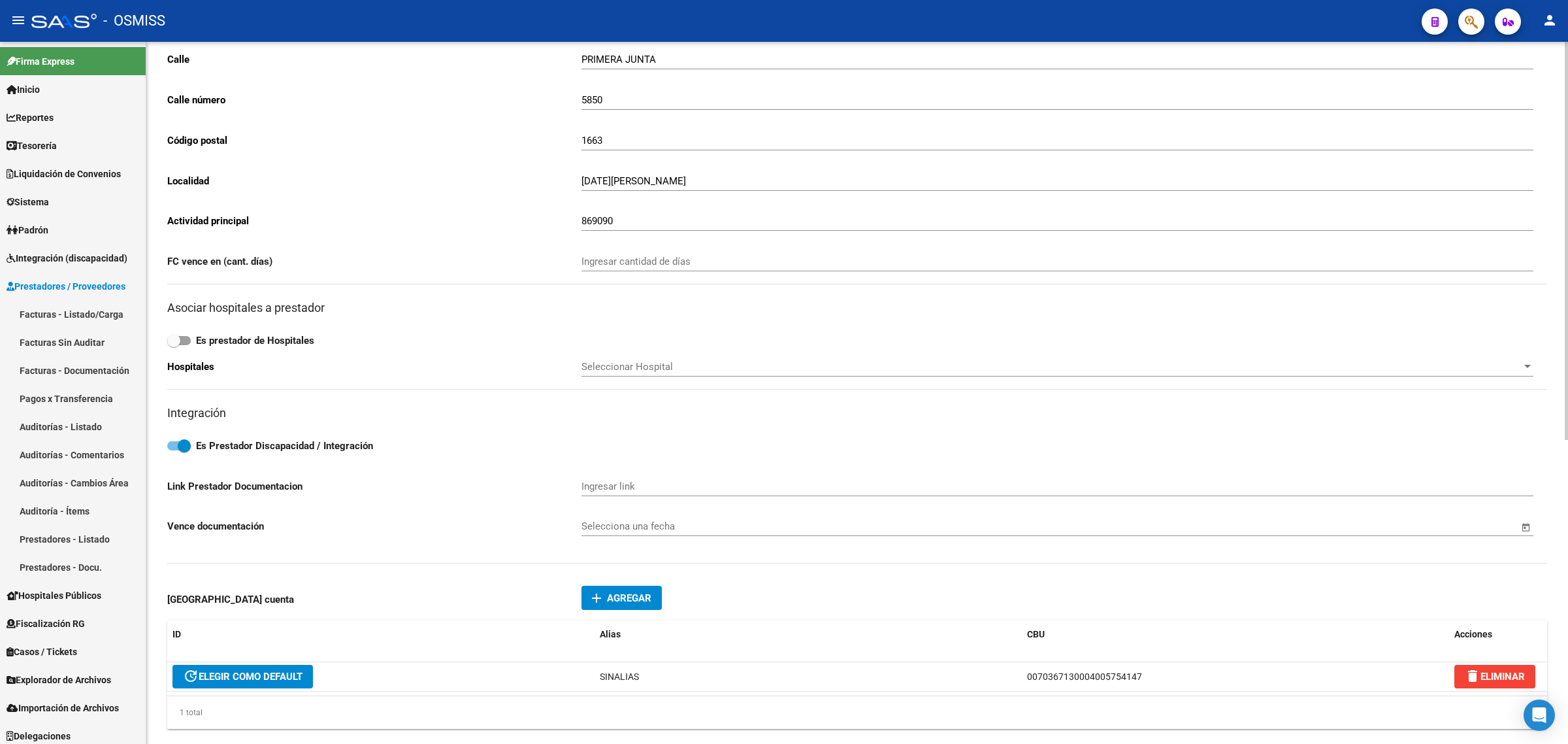
scroll to position [245, 0]
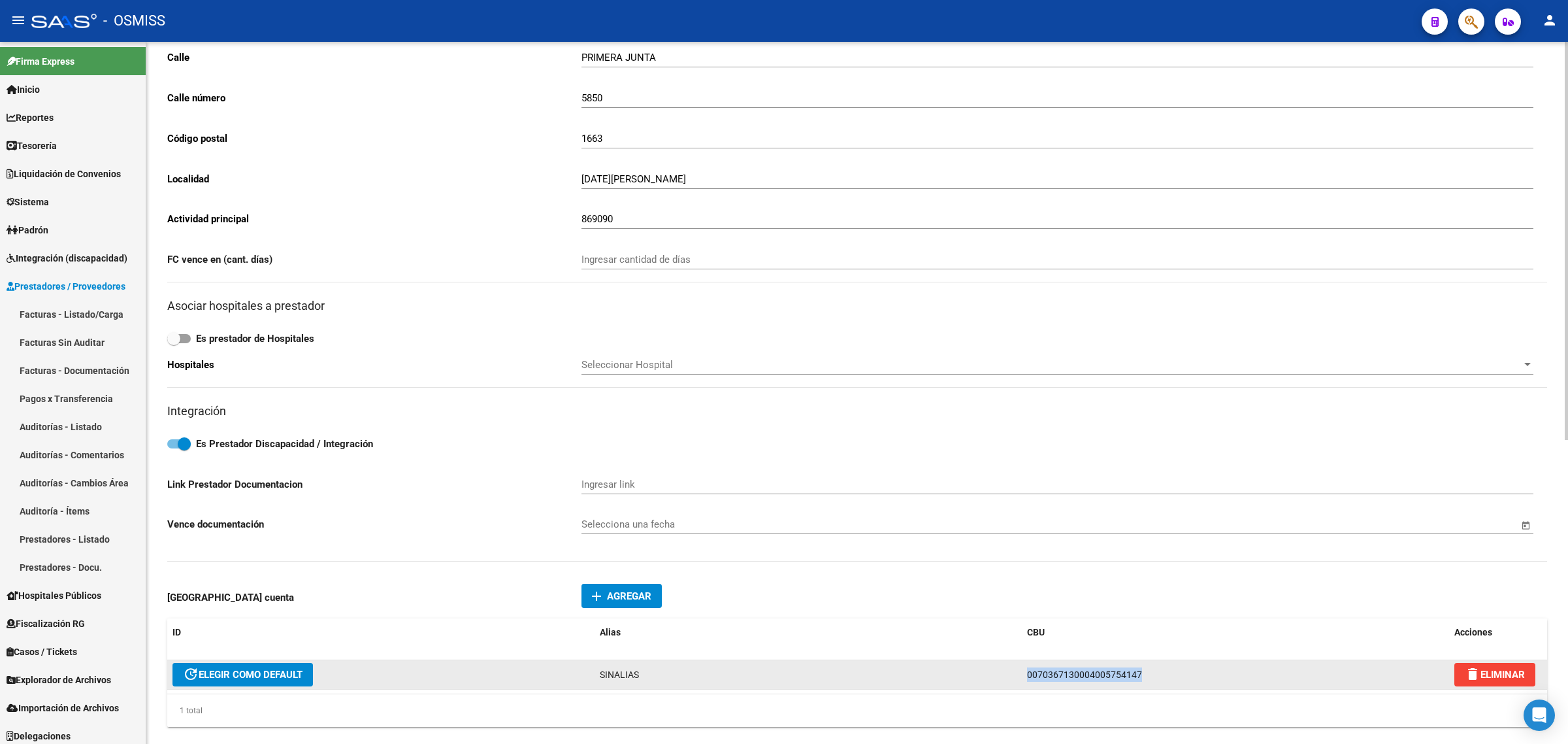
drag, startPoint x: 1145, startPoint y: 663, endPoint x: 958, endPoint y: 664, distance: 187.0
click at [958, 664] on div "update ELEGIR COMO DEFAULT SINALIAS 0070367130004005754147 delete ELIMINAR" at bounding box center [857, 674] width 1380 height 29
copy div "0070367130004005754147"
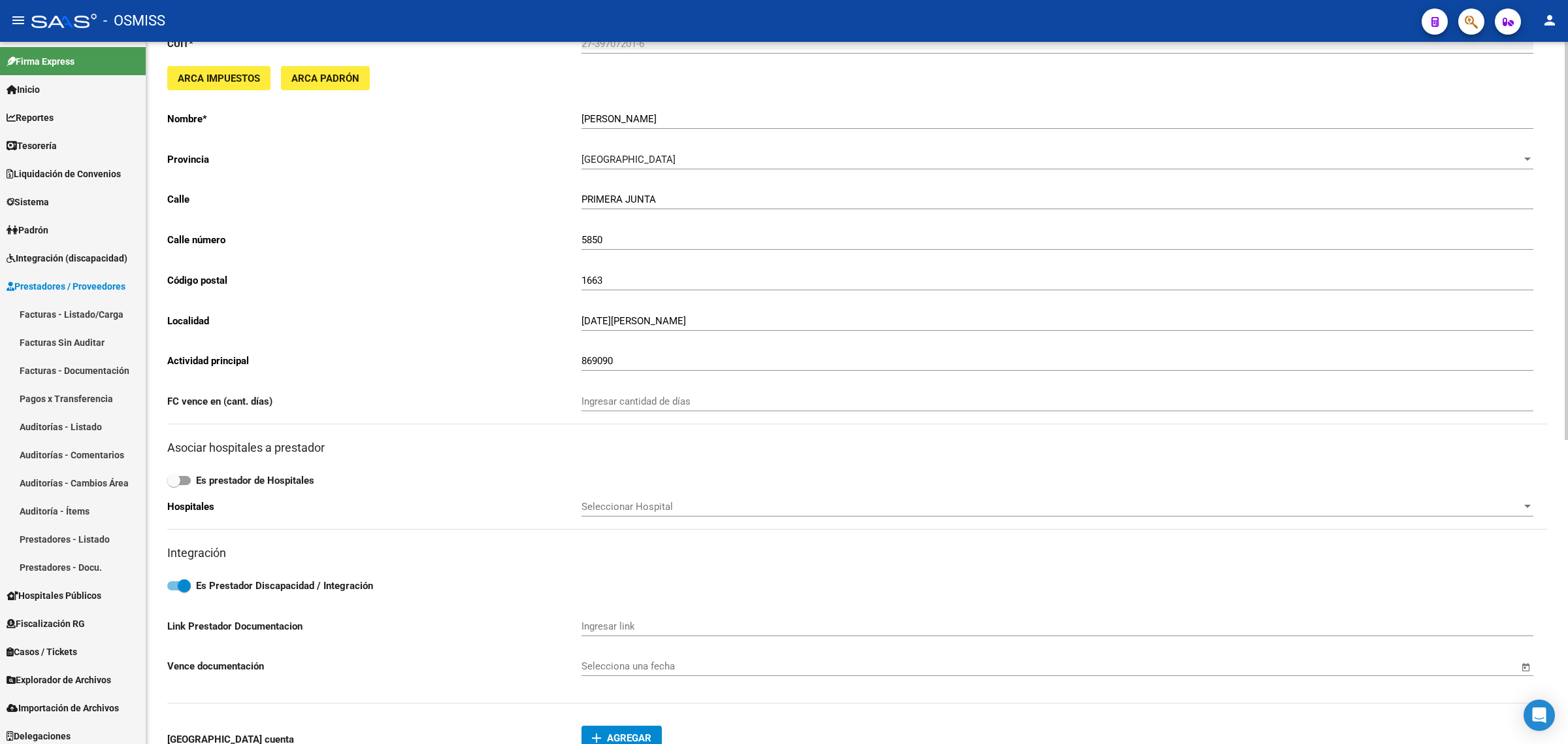
scroll to position [0, 0]
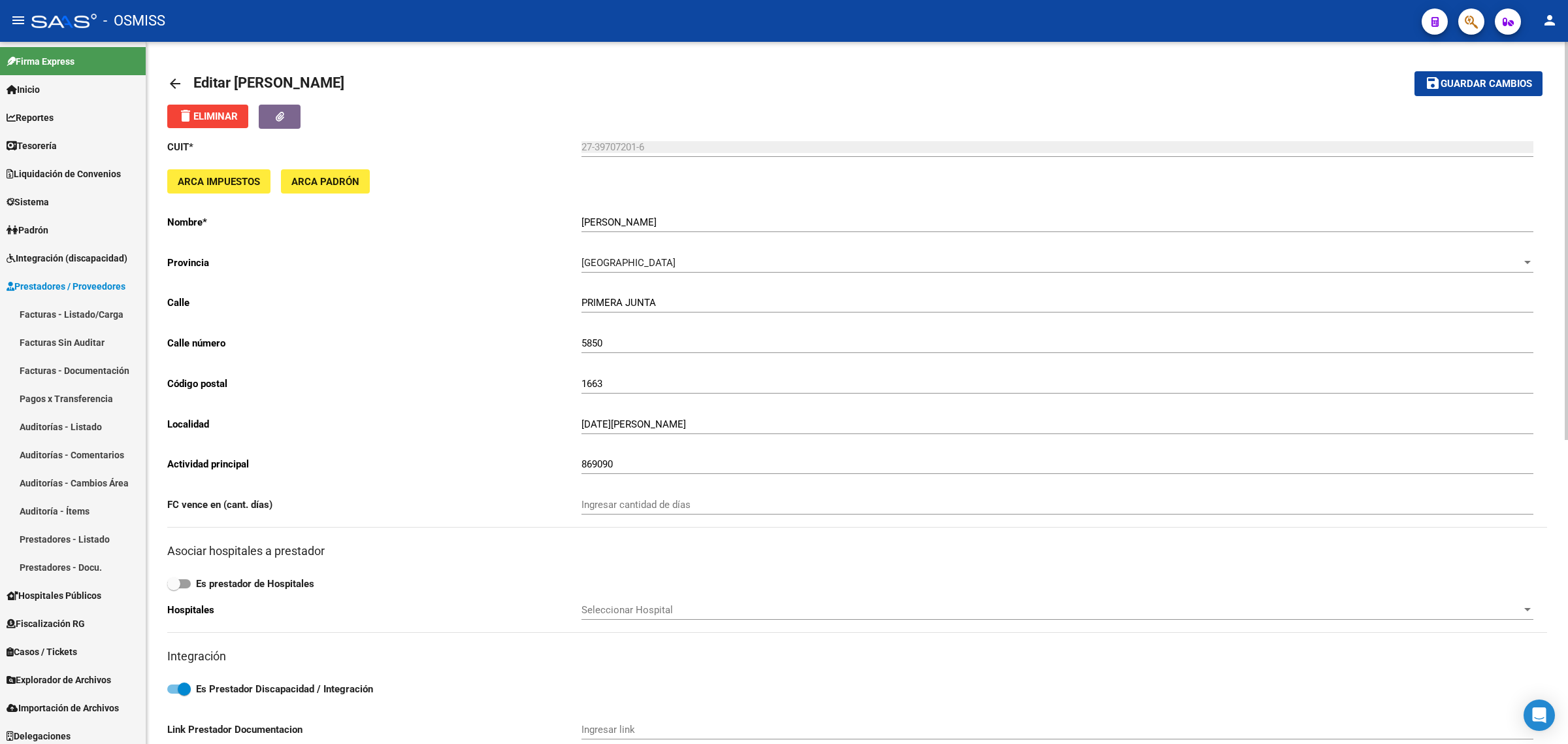
click at [180, 80] on mat-icon "arrow_back" at bounding box center [175, 84] width 16 height 16
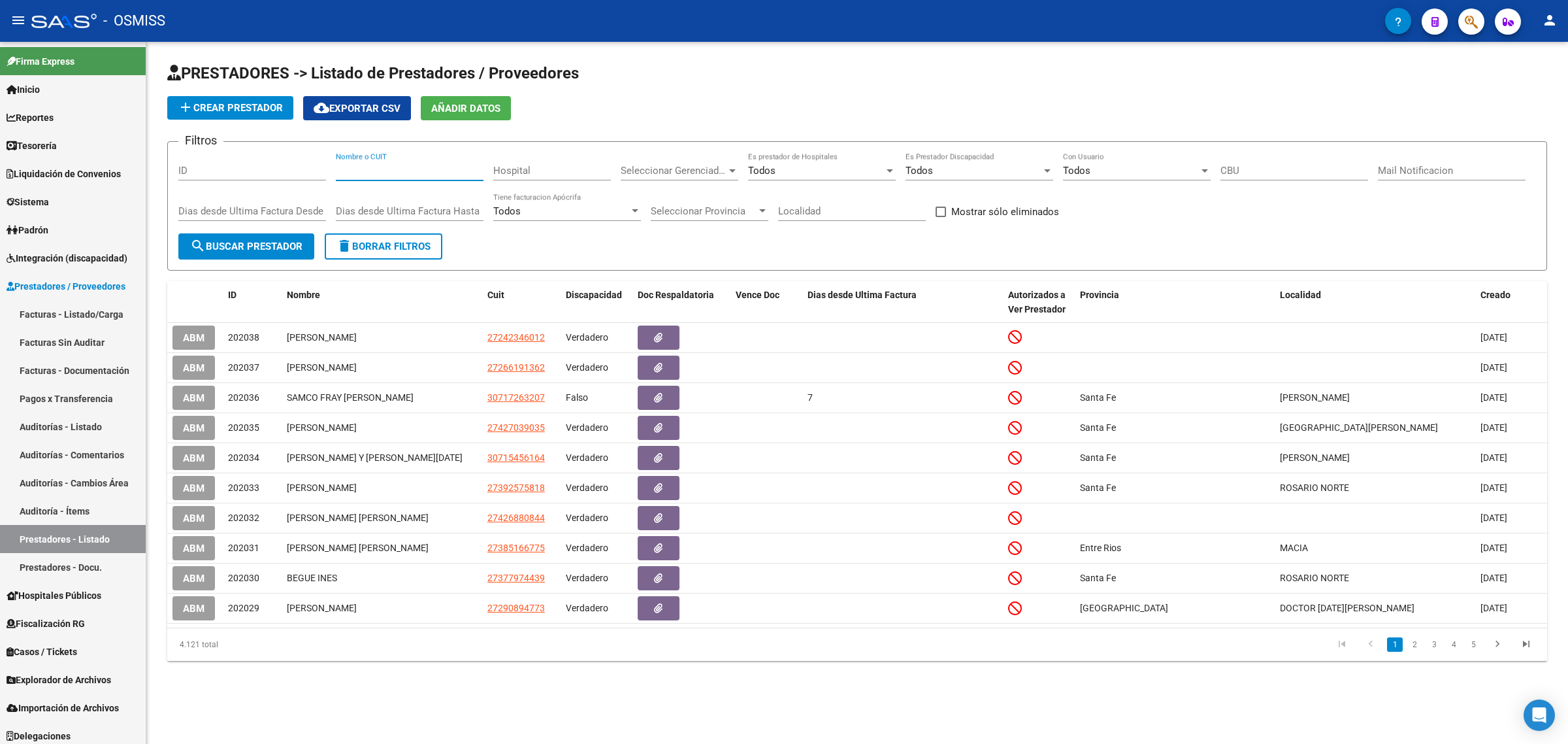
click at [374, 166] on input "Nombre o CUIT" at bounding box center [410, 170] width 148 height 12
paste input "20216115962"
type input "20216115962"
click at [298, 237] on button "search Buscar Prestador" at bounding box center [246, 246] width 136 height 26
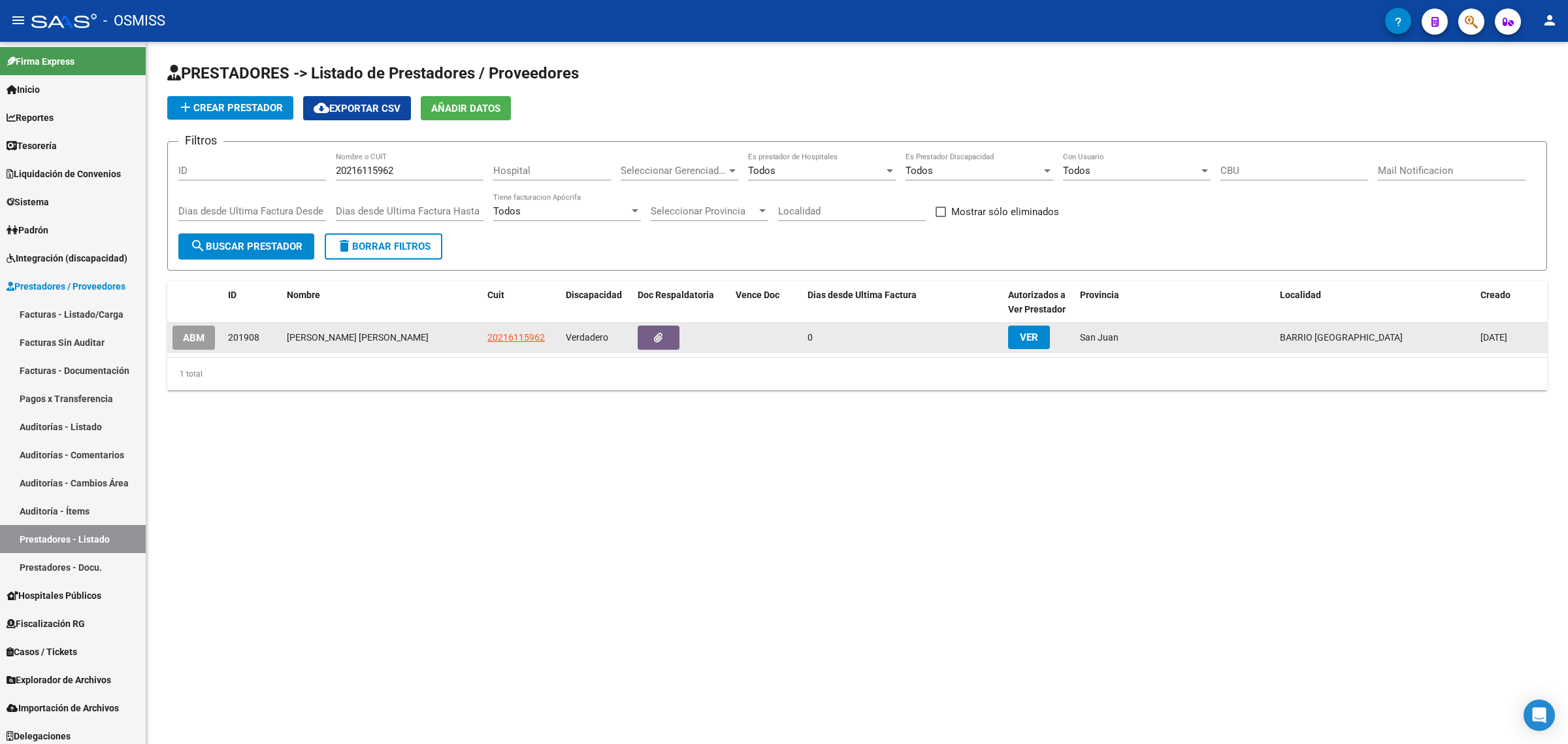
click at [186, 340] on button "ABM" at bounding box center [194, 338] width 42 height 24
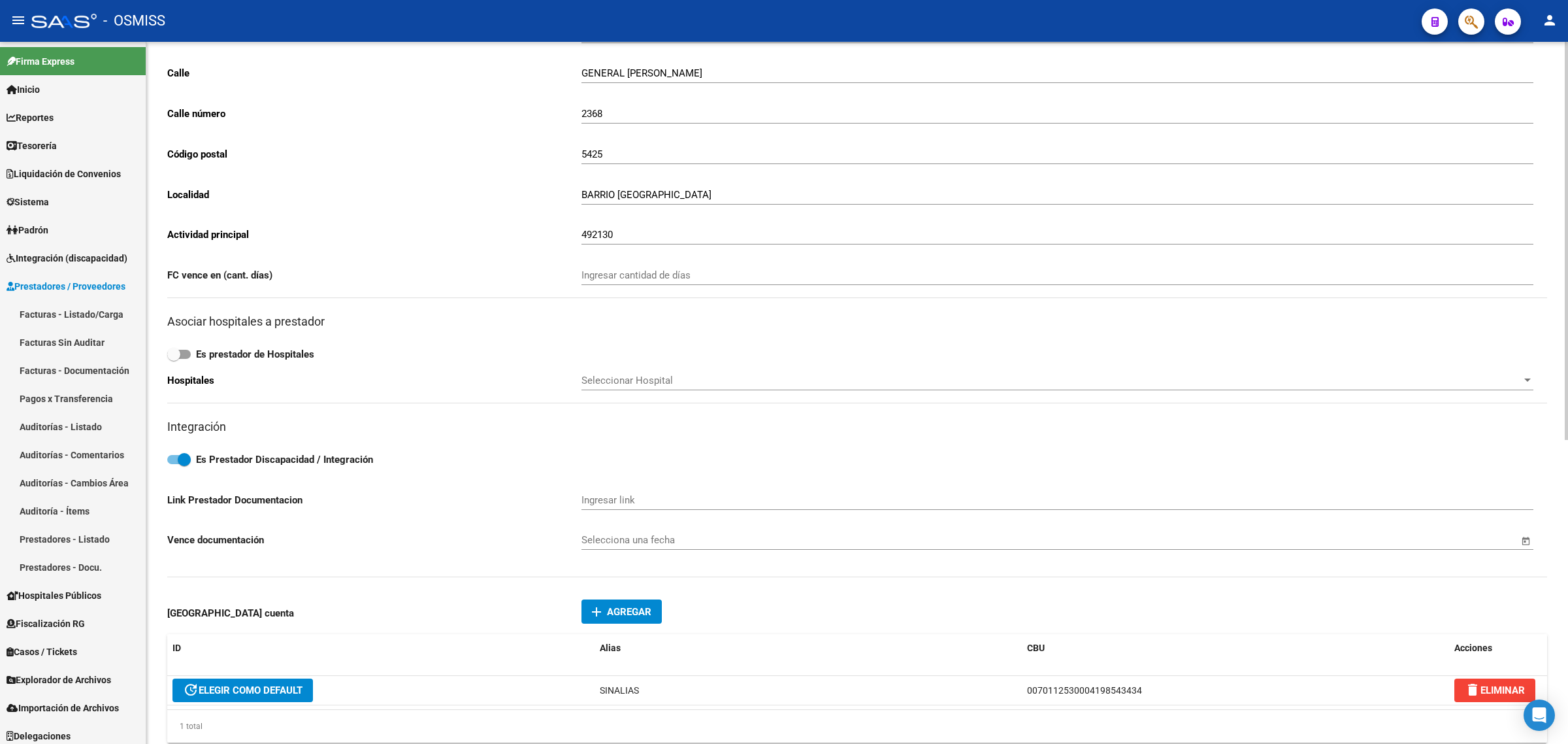
scroll to position [327, 0]
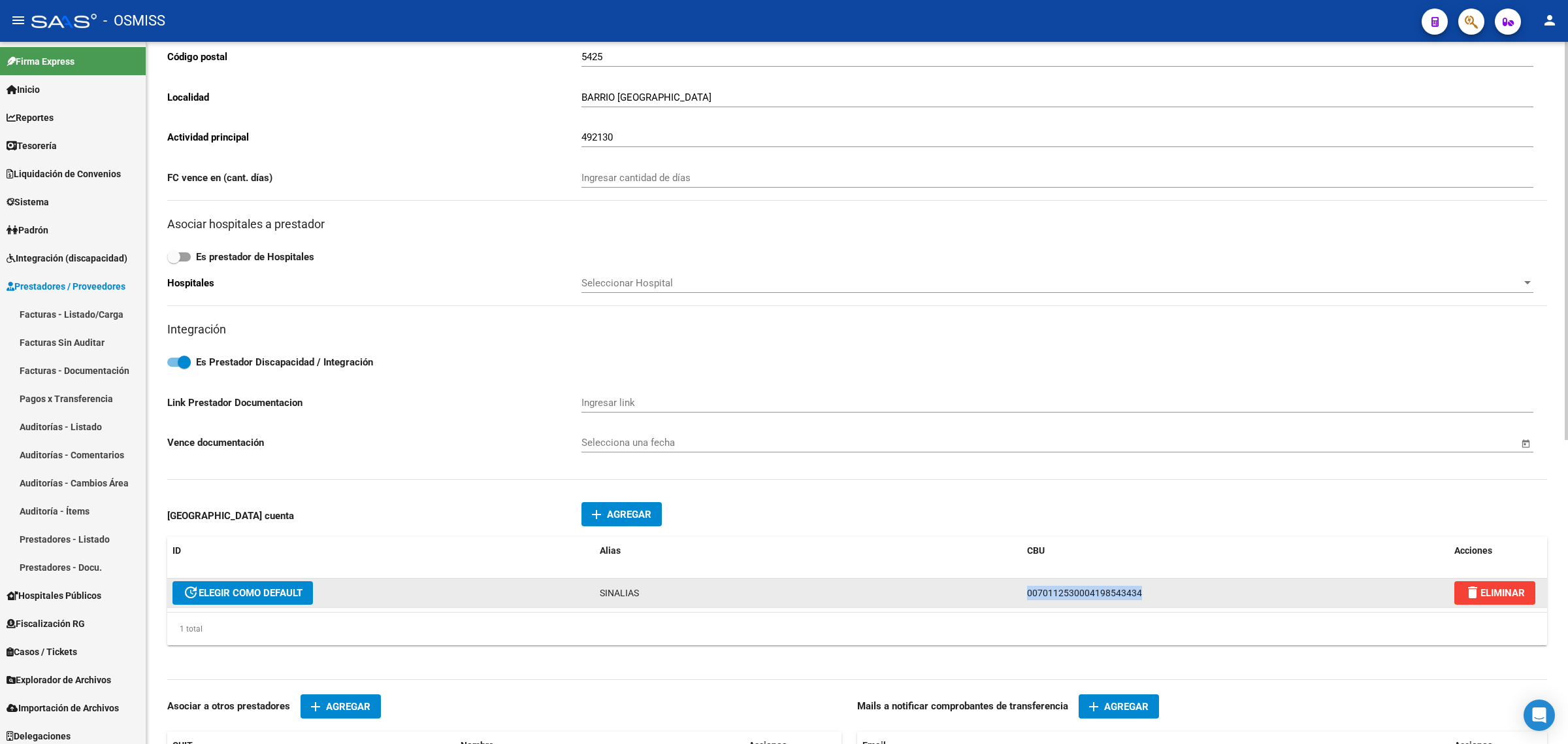
drag, startPoint x: 1148, startPoint y: 587, endPoint x: 988, endPoint y: 588, distance: 160.0
click at [988, 588] on div "update ELEGIR COMO DEFAULT SINALIAS 0070112530004198543434 delete ELIMINAR" at bounding box center [857, 593] width 1380 height 29
copy div "0070112530004198543434"
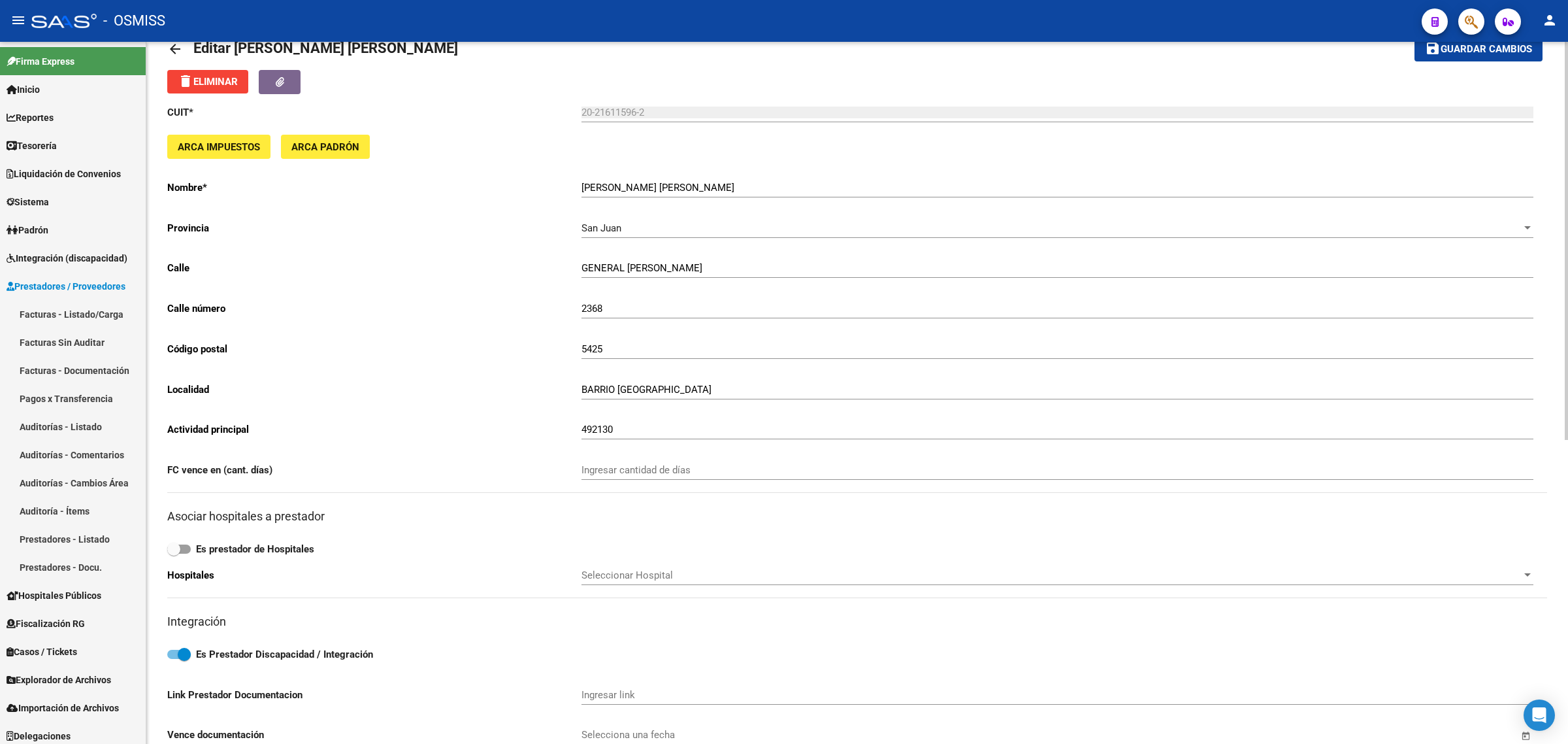
scroll to position [0, 0]
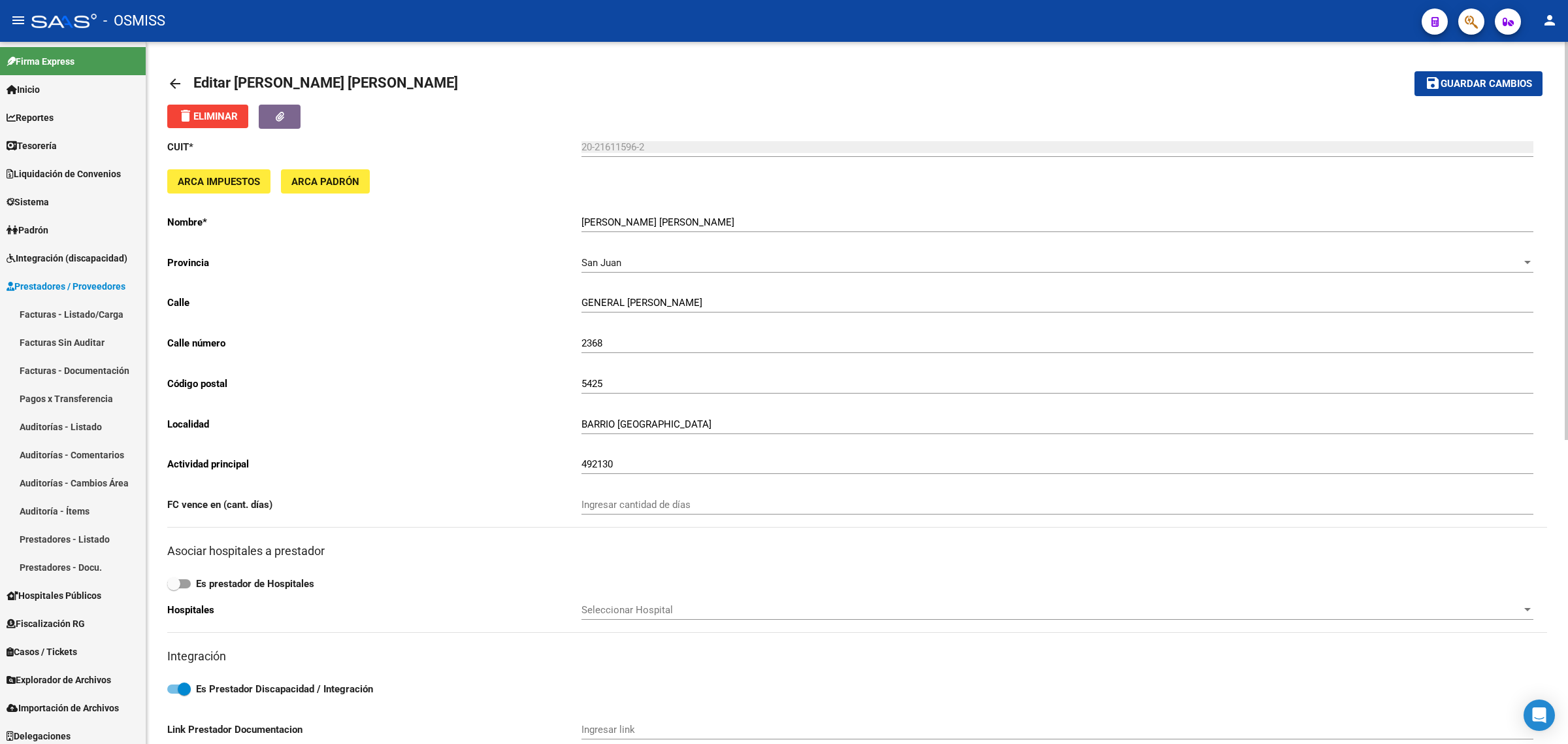
click at [177, 73] on link "arrow_back" at bounding box center [180, 83] width 26 height 31
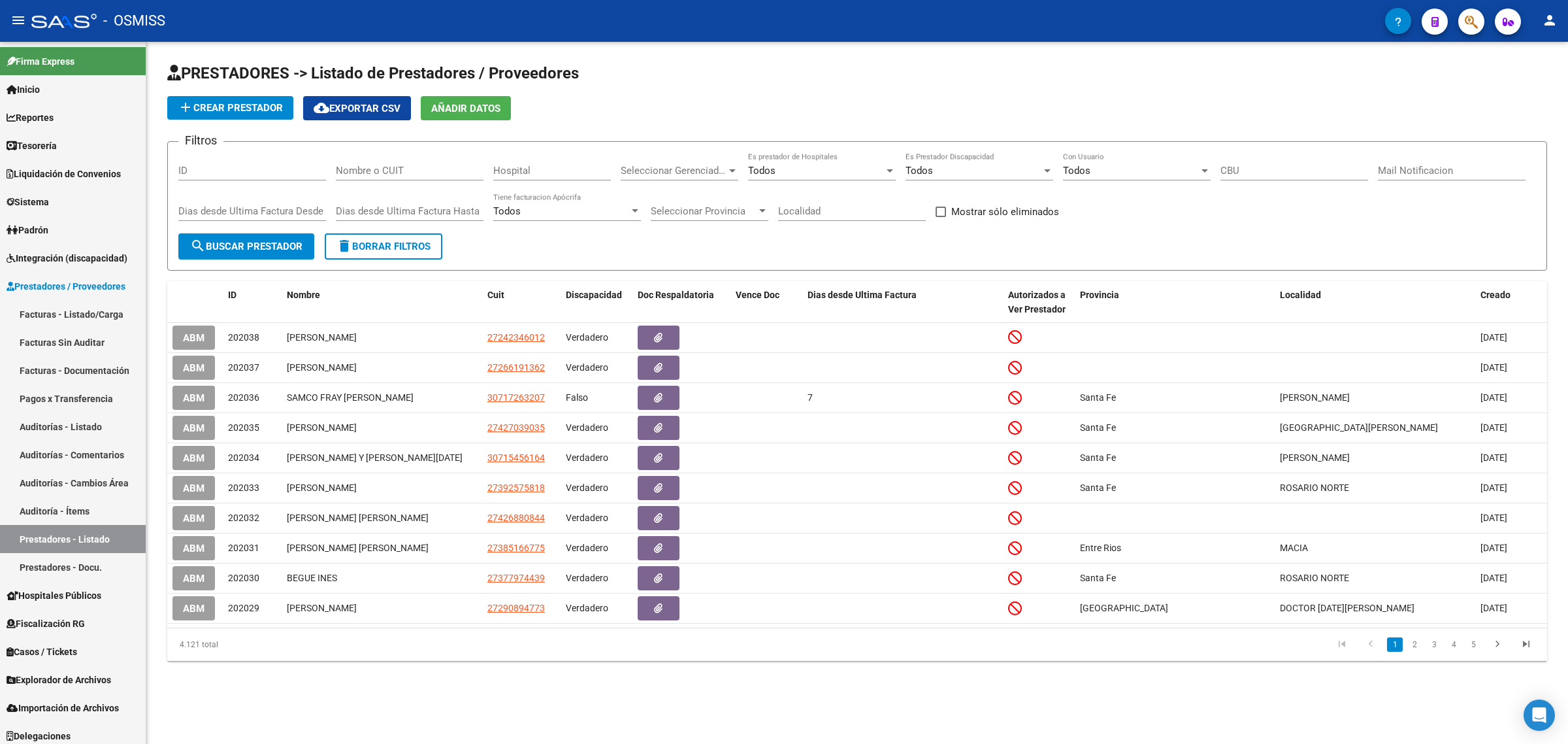
click at [374, 172] on input "Nombre o CUIT" at bounding box center [410, 170] width 148 height 12
paste input "27379192020"
type input "27379192020"
click at [278, 242] on span "search Buscar Prestador" at bounding box center [247, 247] width 113 height 12
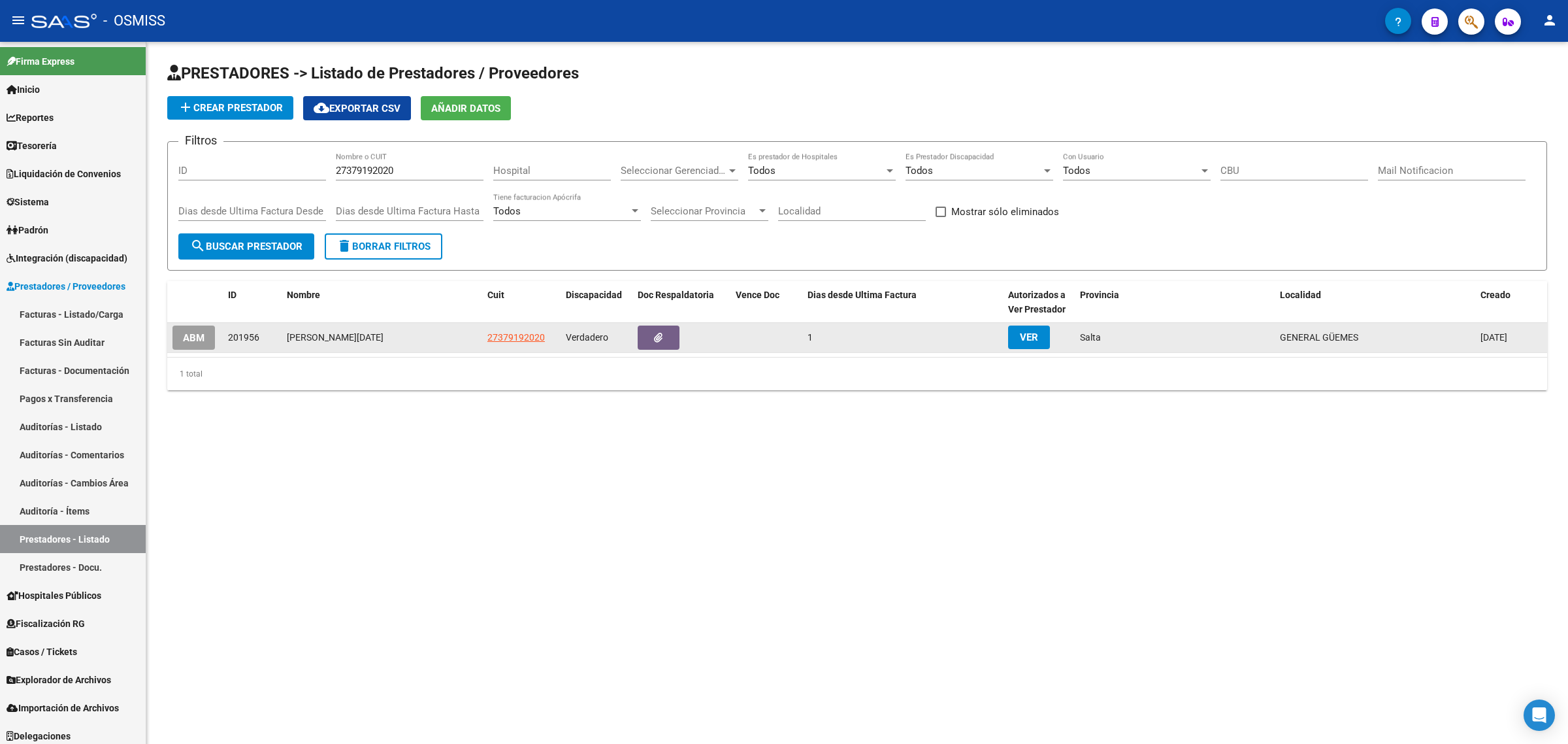
click at [197, 340] on span "ABM" at bounding box center [194, 338] width 22 height 12
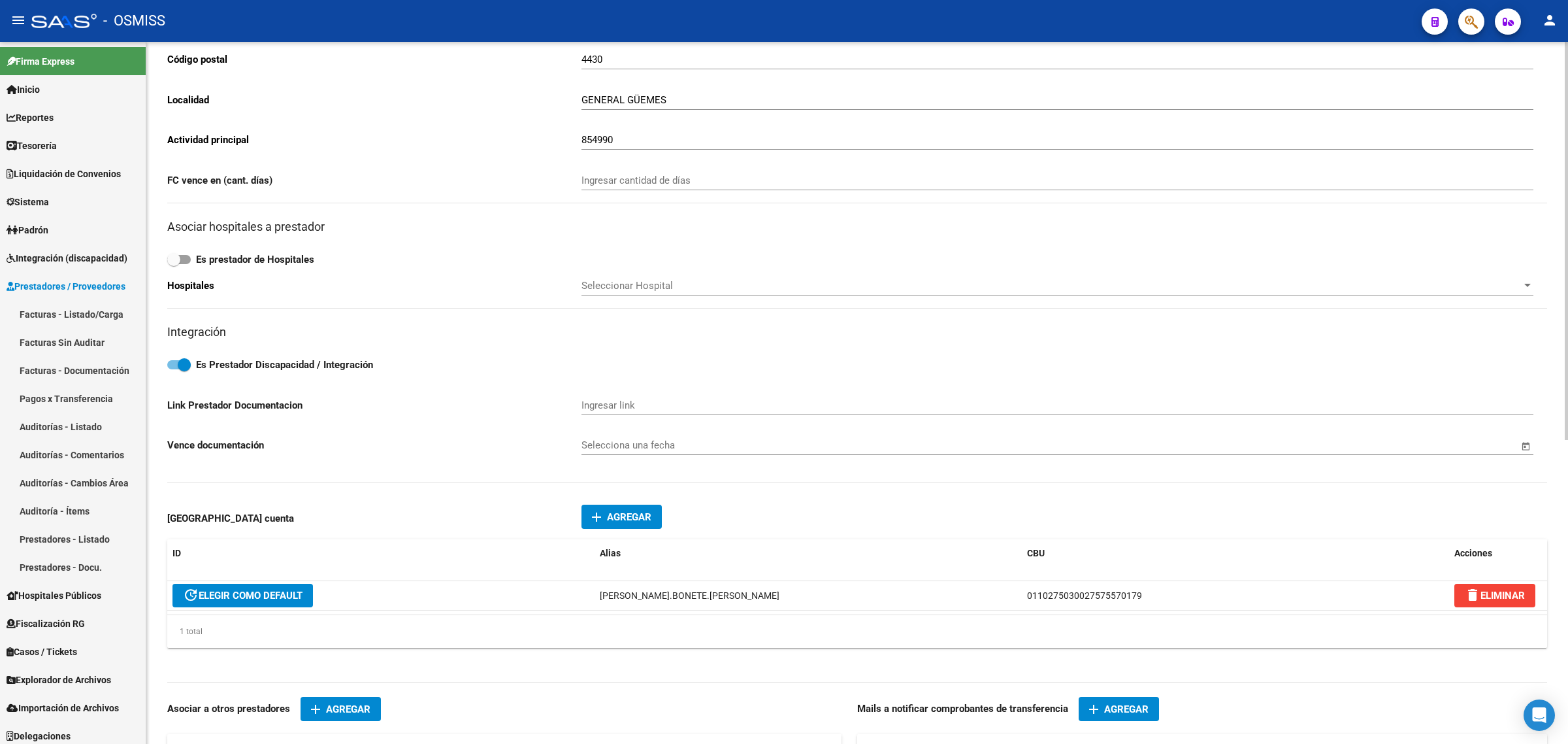
scroll to position [327, 0]
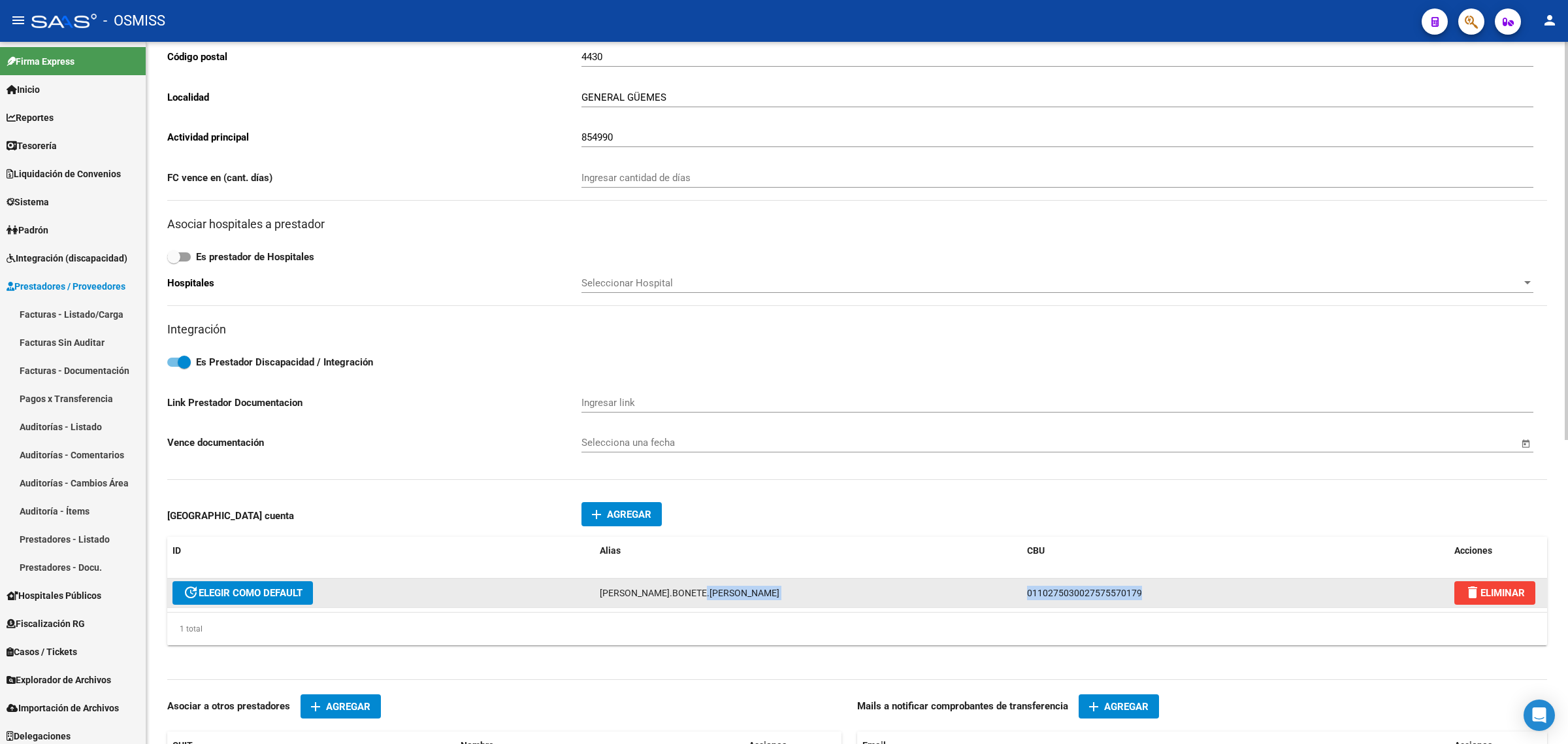
drag, startPoint x: 1138, startPoint y: 589, endPoint x: 957, endPoint y: 580, distance: 181.2
click at [959, 572] on div "ID Alias CBU Acciones update ELEGIR COMO DEFAULT [PERSON_NAME].BONETE.[PERSON_N…" at bounding box center [857, 591] width 1380 height 109
click at [1013, 586] on div "[PERSON_NAME].BONETE.[PERSON_NAME]" at bounding box center [808, 593] width 417 height 15
drag, startPoint x: 1154, startPoint y: 595, endPoint x: 1010, endPoint y: 599, distance: 144.1
click at [1010, 599] on div "update ELEGIR COMO DEFAULT [PERSON_NAME].BONETE.[PERSON_NAME] 01102750300275755…" at bounding box center [857, 593] width 1380 height 29
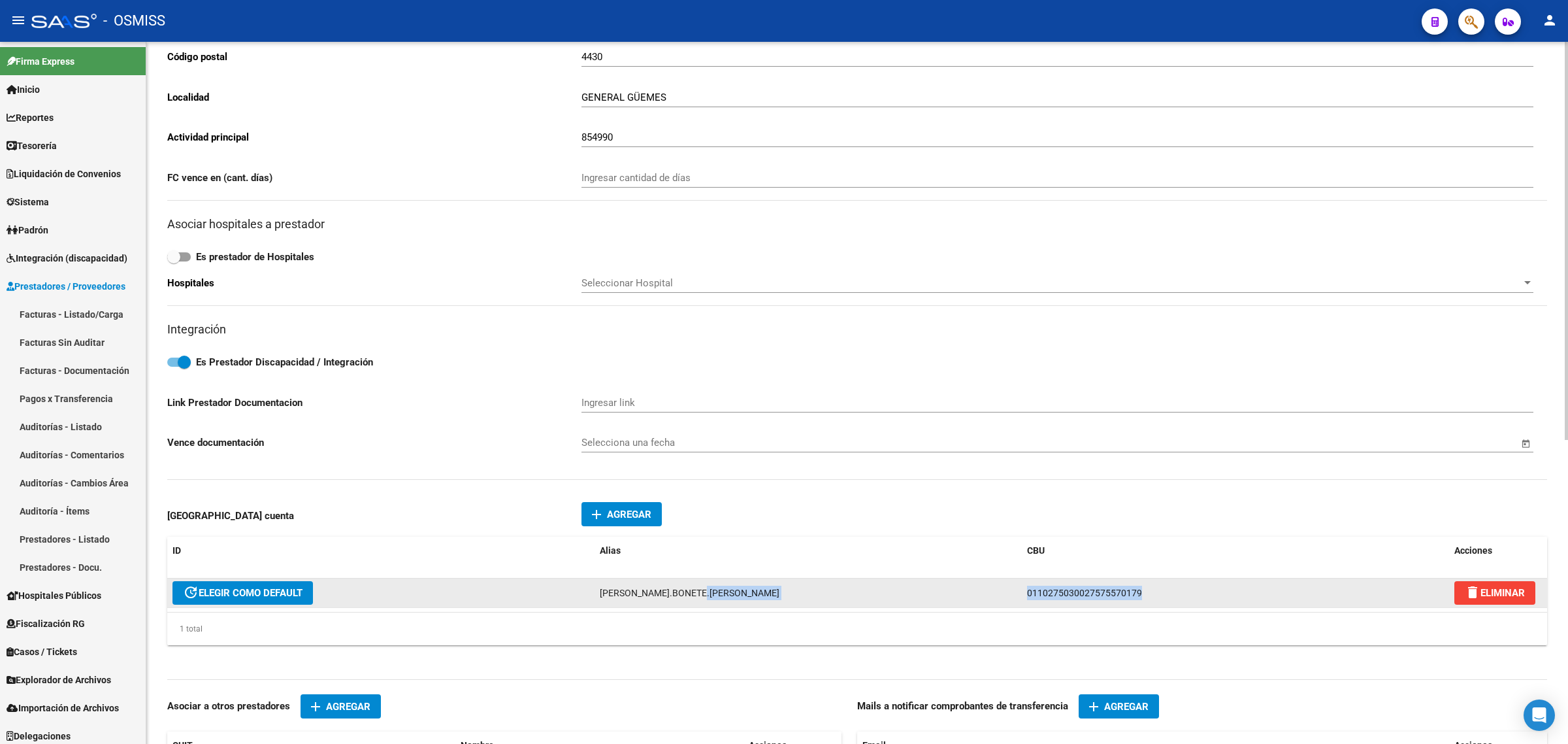
copy div "0110275030027575570179"
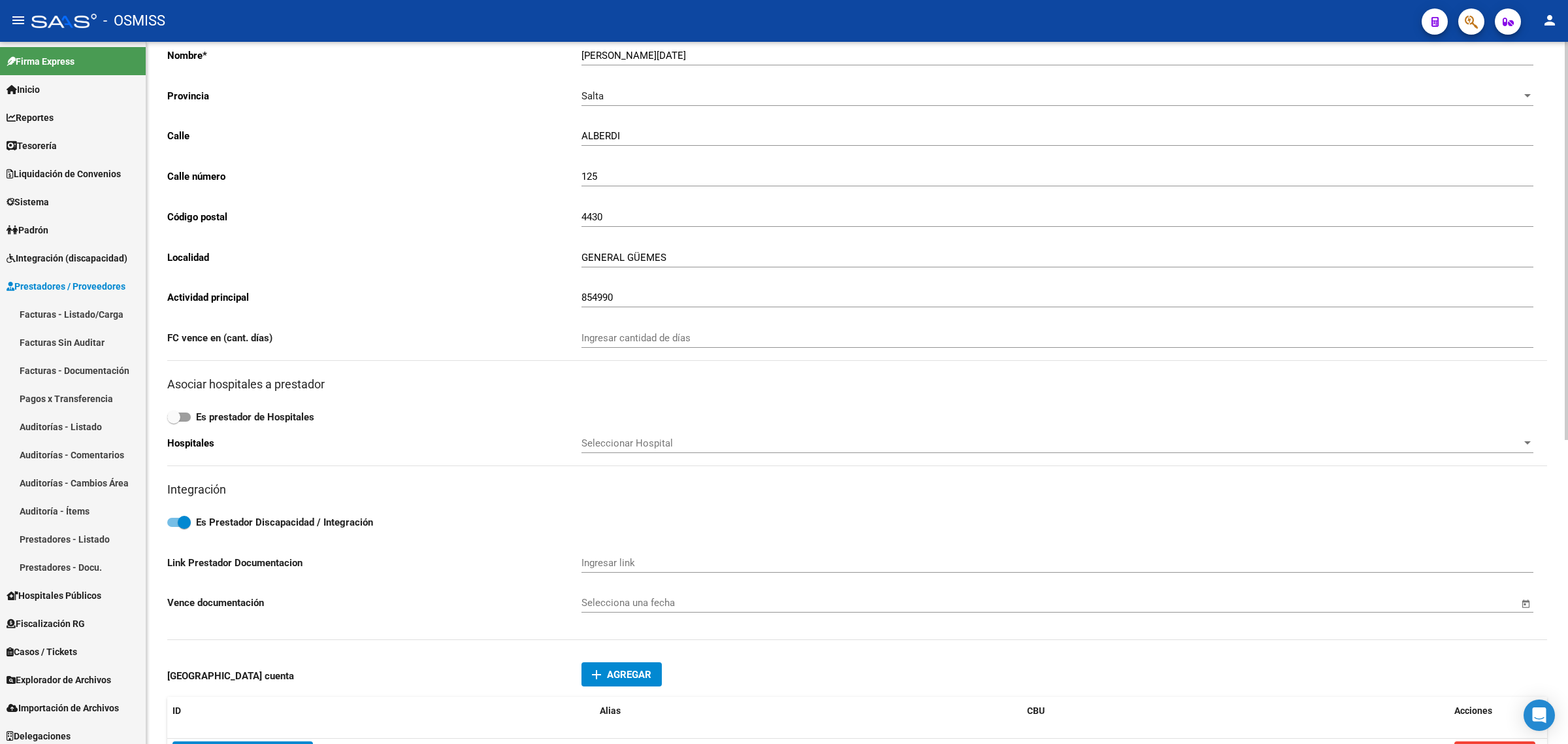
scroll to position [0, 0]
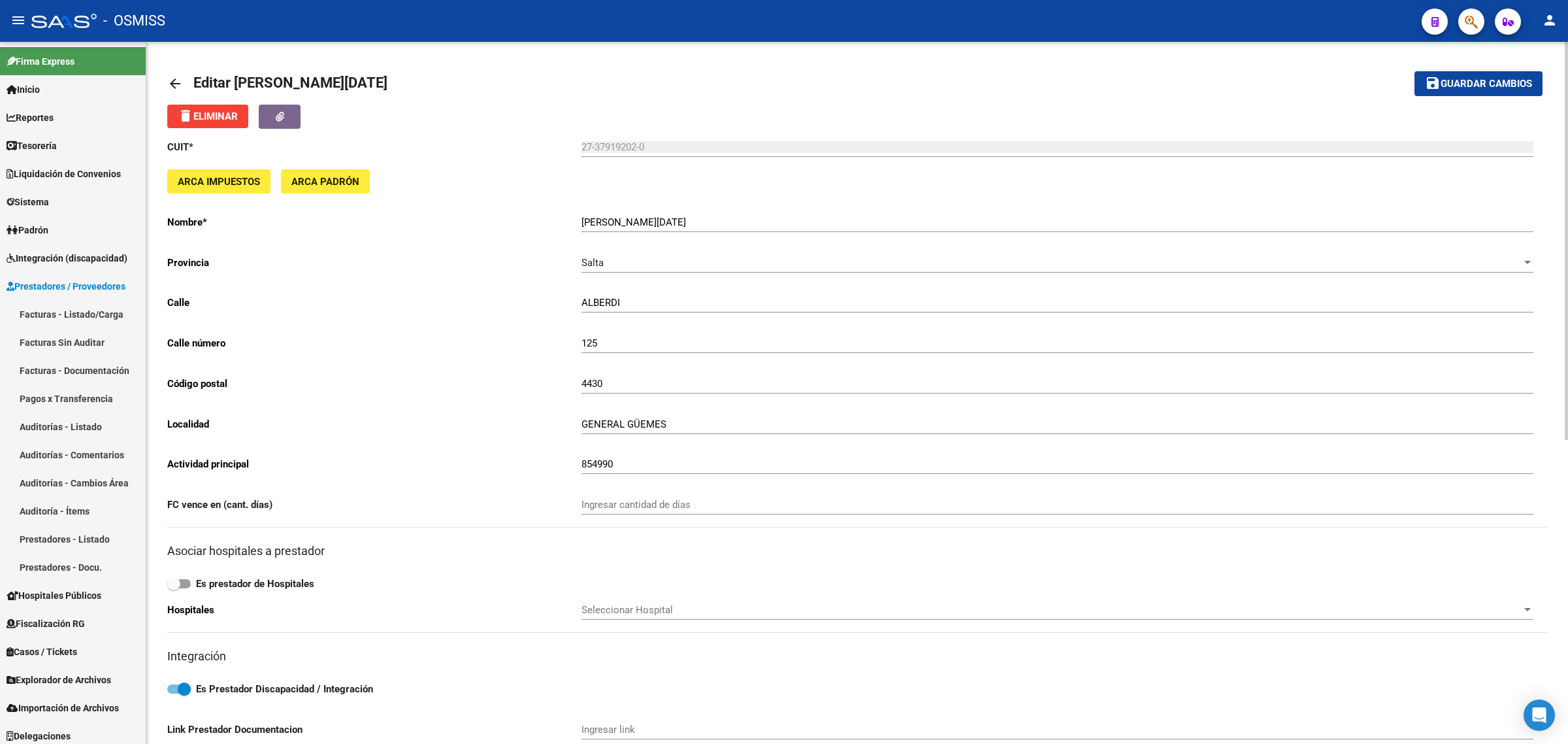
click at [177, 74] on link "arrow_back" at bounding box center [180, 83] width 26 height 31
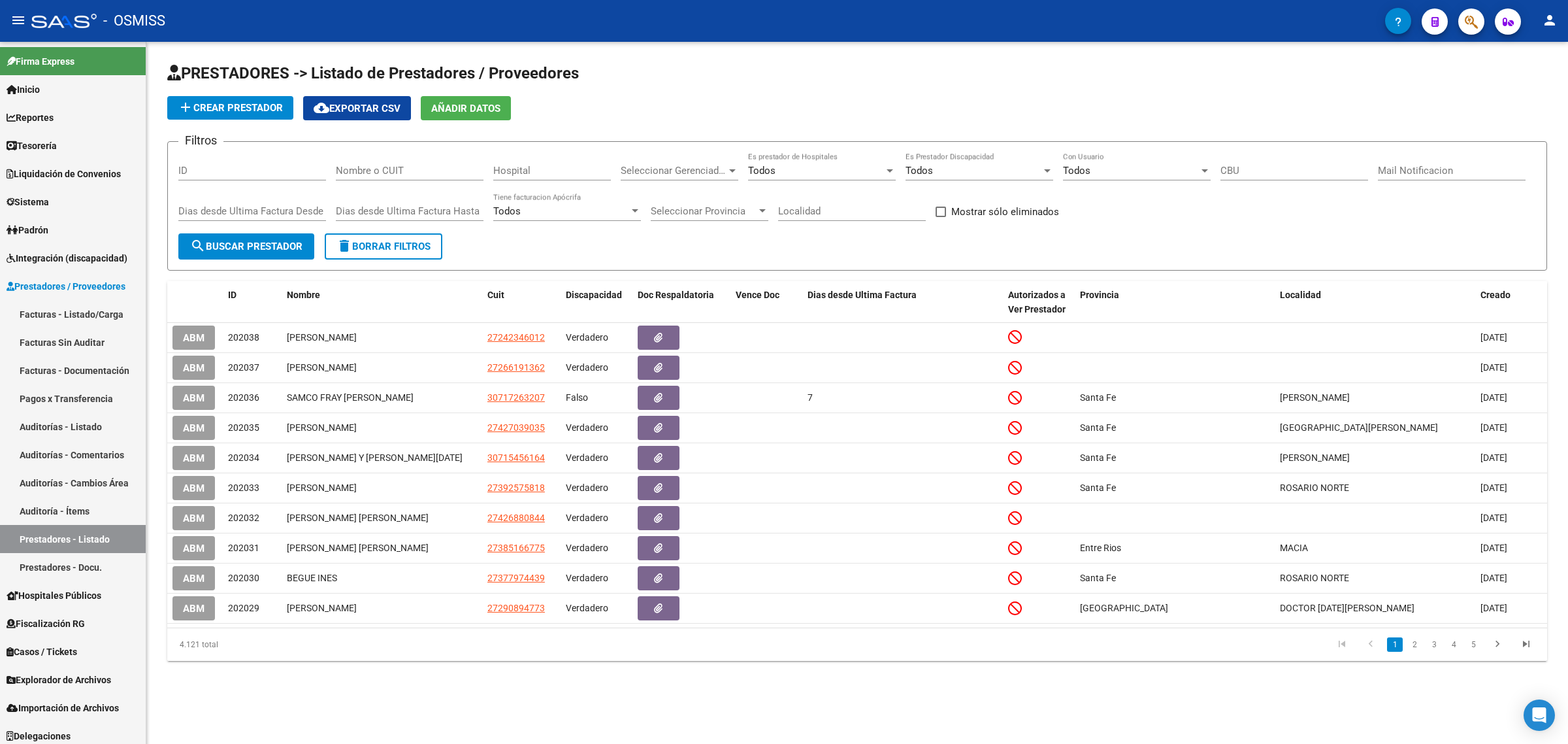
click at [432, 168] on input "Nombre o CUIT" at bounding box center [410, 170] width 148 height 12
paste input "30710856539"
type input "30710856539"
click at [221, 241] on span "search Buscar Prestador" at bounding box center [247, 247] width 113 height 12
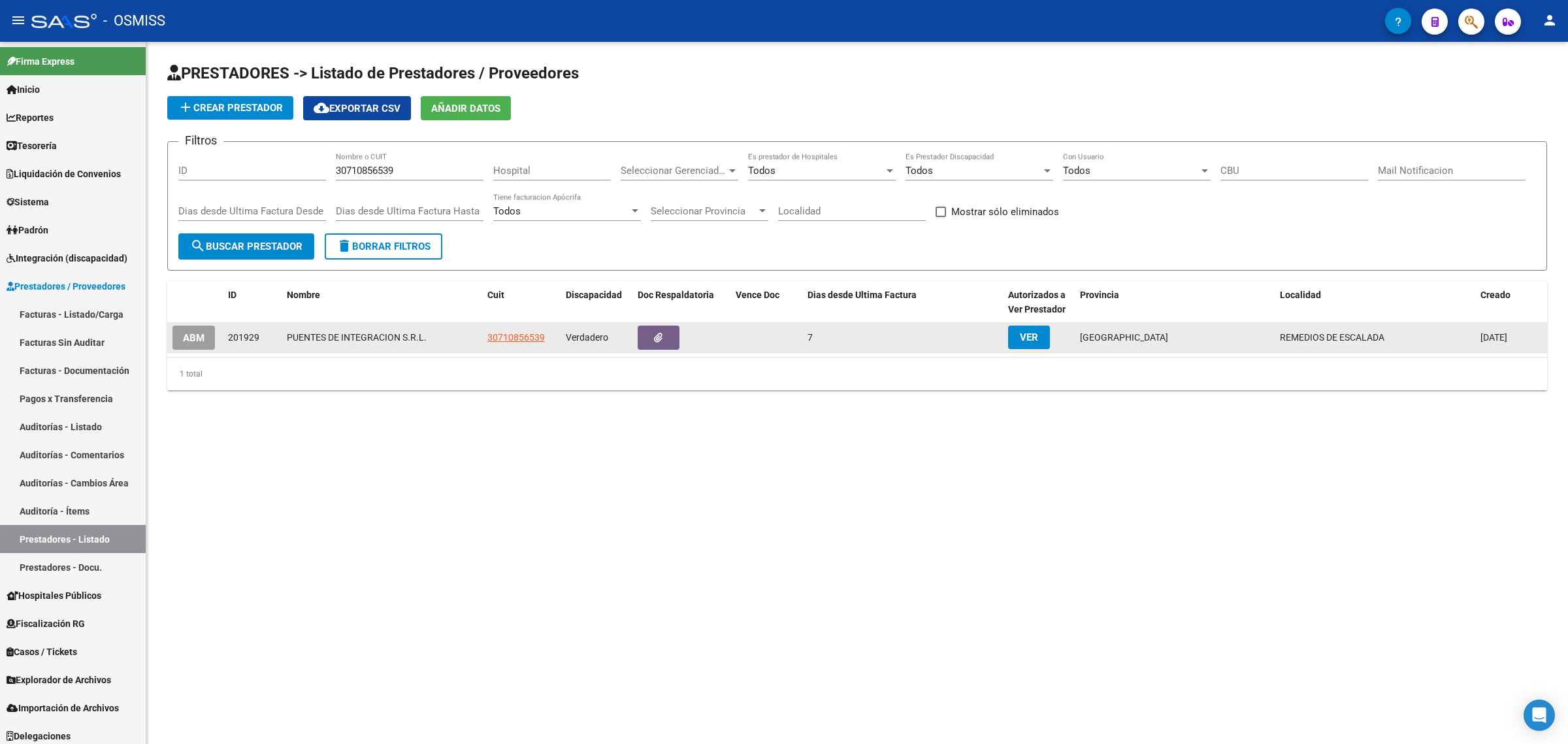
click at [203, 337] on span "ABM" at bounding box center [194, 338] width 22 height 12
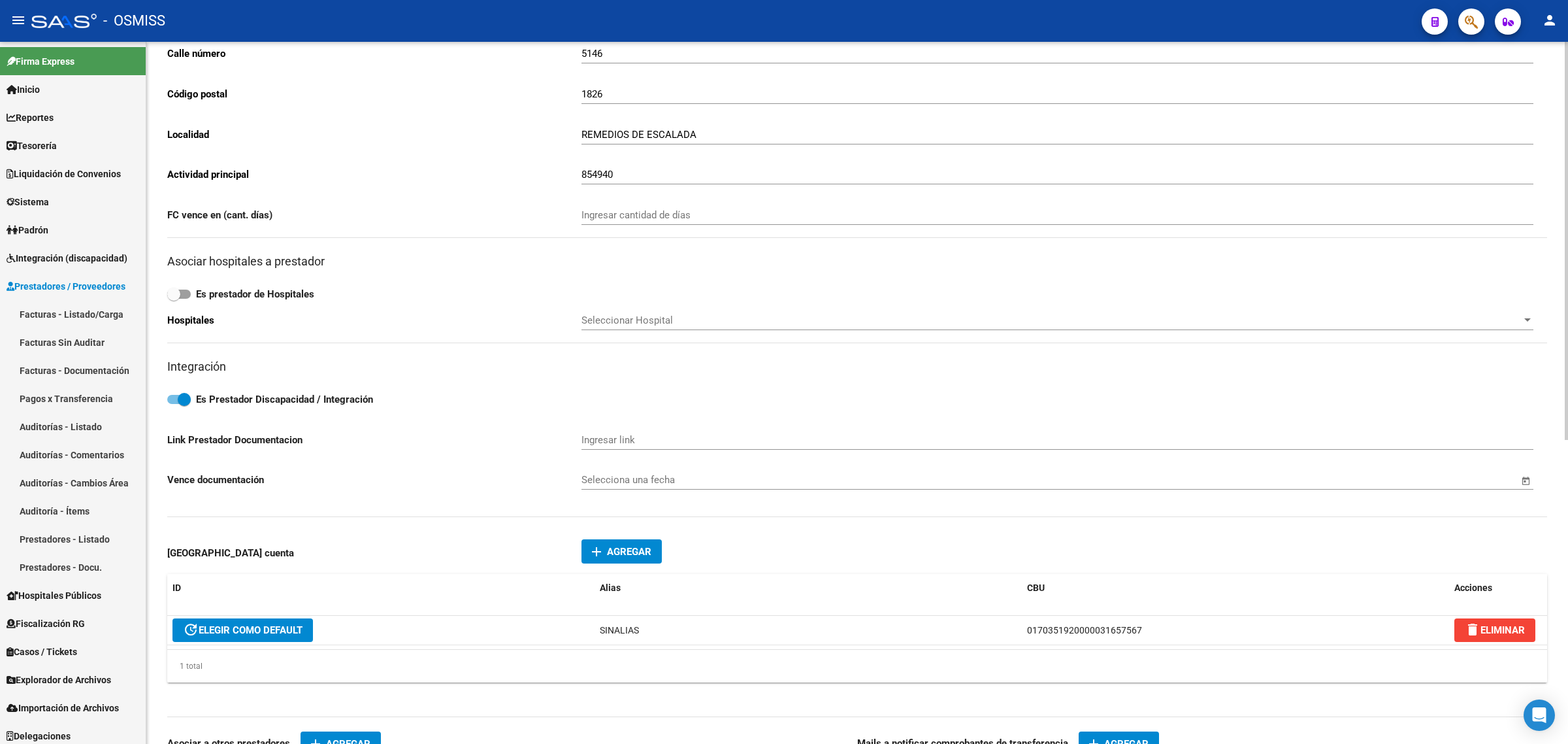
scroll to position [327, 0]
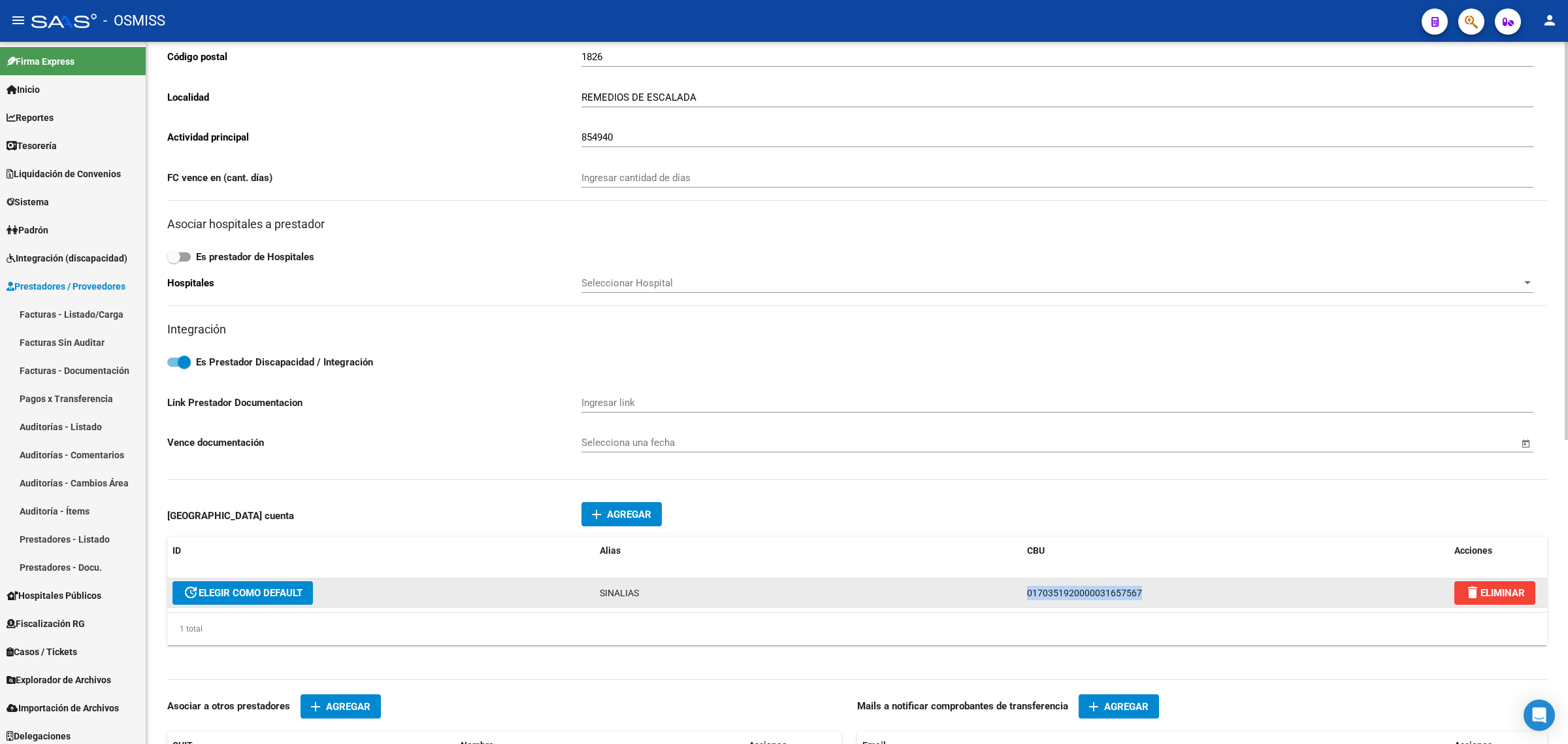
drag, startPoint x: 1158, startPoint y: 588, endPoint x: 945, endPoint y: 585, distance: 213.0
click at [945, 585] on div "update ELEGIR COMO DEFAULT SINALIAS 0170351920000031657567 delete ELIMINAR" at bounding box center [857, 593] width 1380 height 29
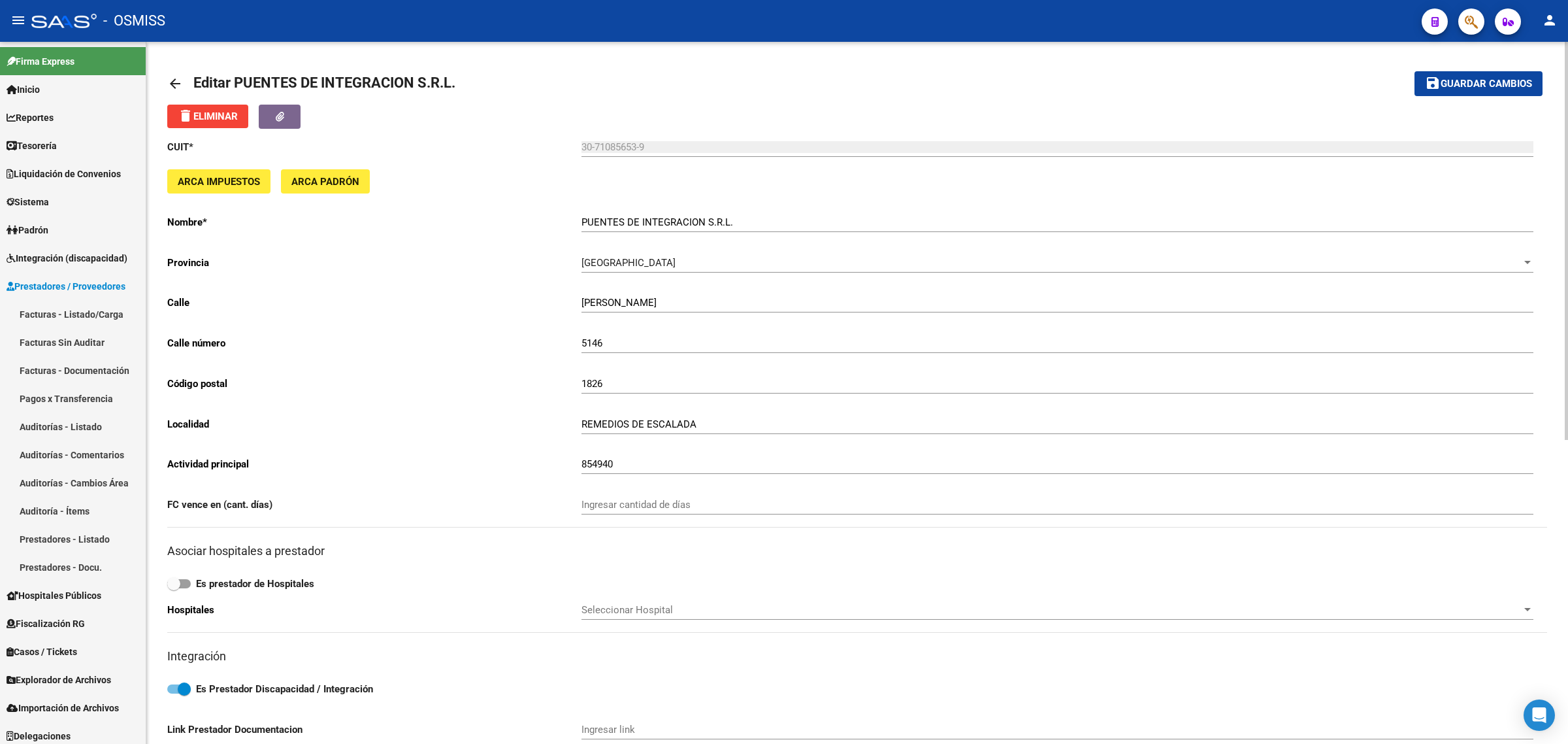
click at [190, 86] on link "arrow_back" at bounding box center [180, 83] width 26 height 31
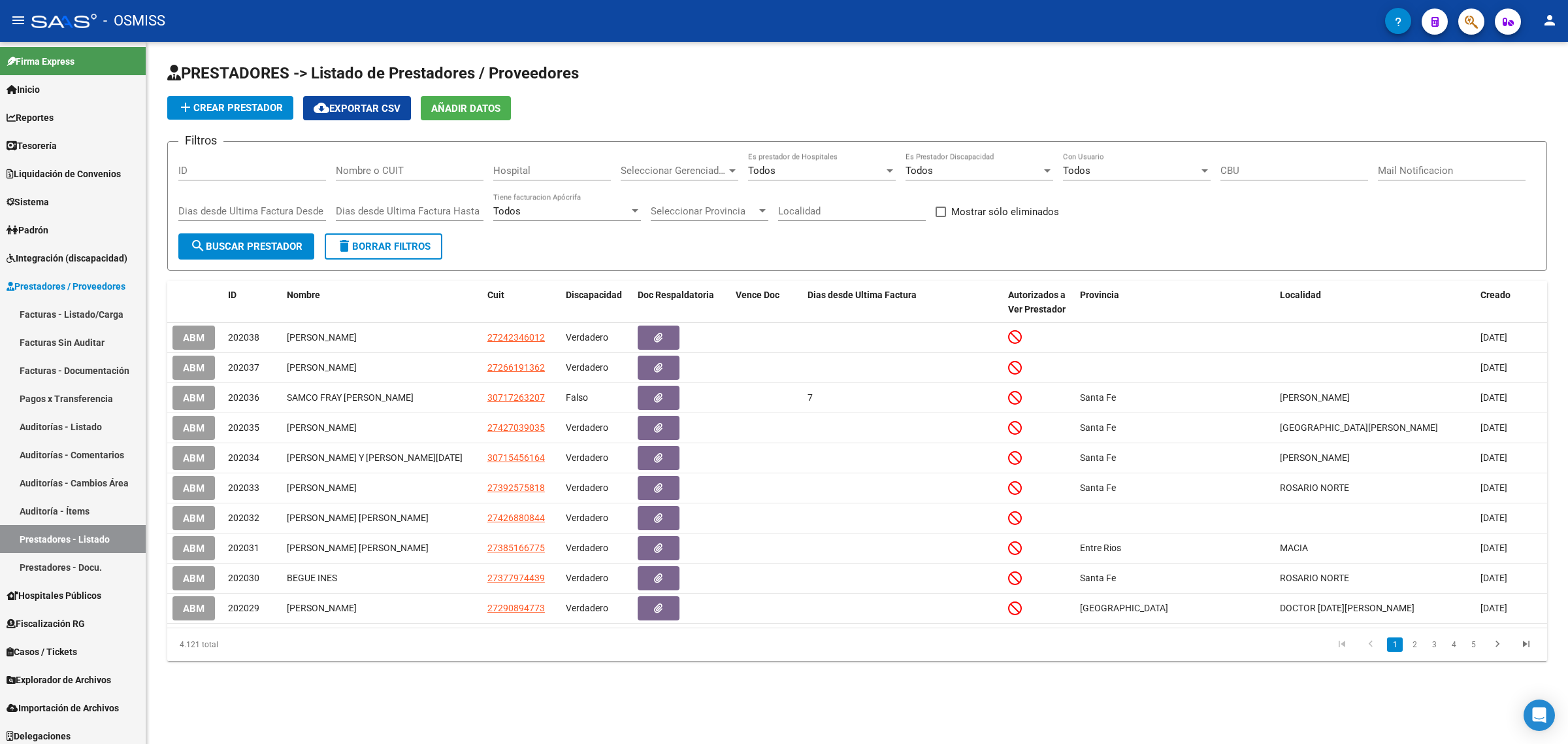
click at [403, 172] on input "Nombre o CUIT" at bounding box center [410, 170] width 148 height 12
paste input "23209552914"
type input "23209552914"
click at [294, 243] on span "search Buscar Prestador" at bounding box center [247, 247] width 113 height 12
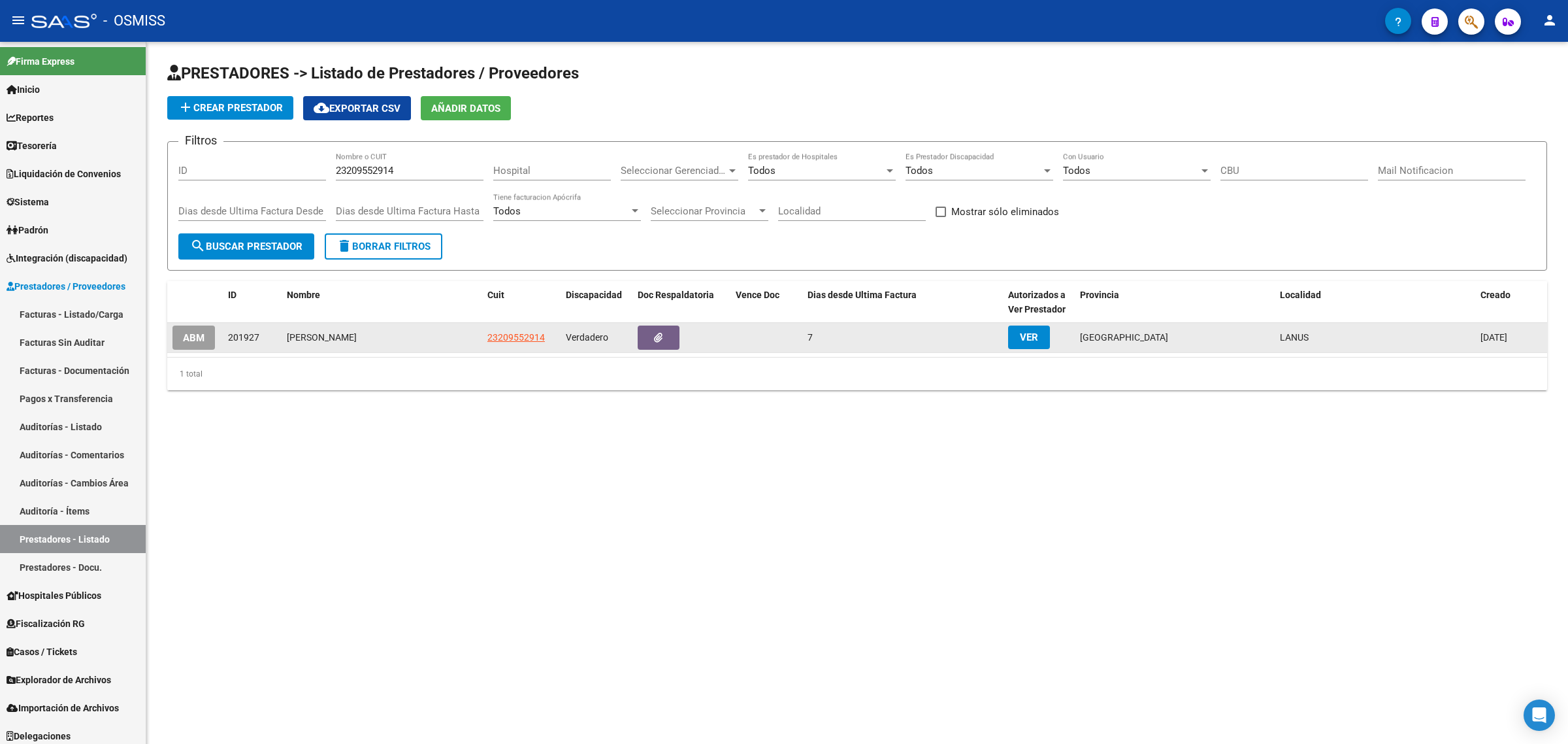
click at [184, 332] on span "ABM" at bounding box center [194, 338] width 22 height 12
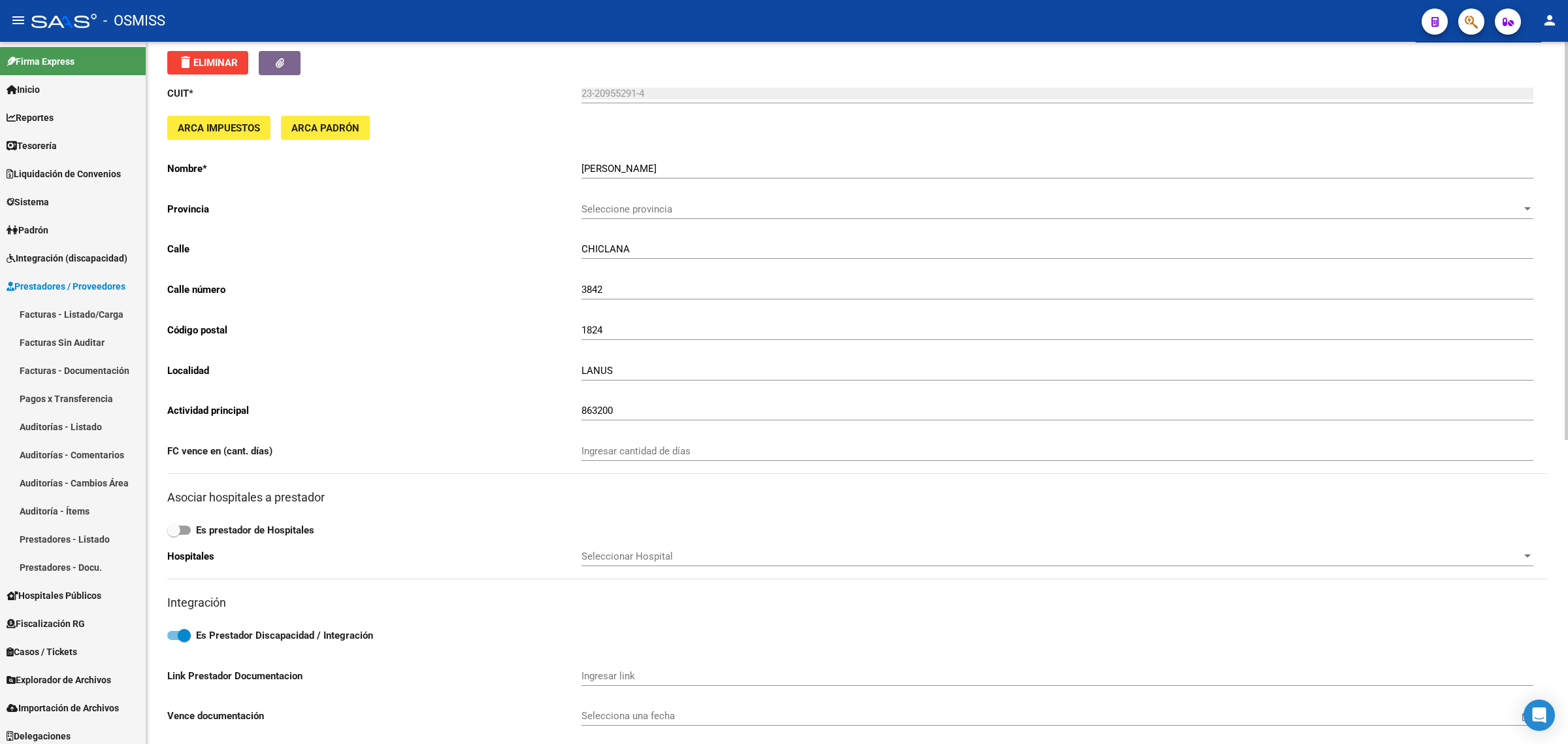
scroll to position [245, 0]
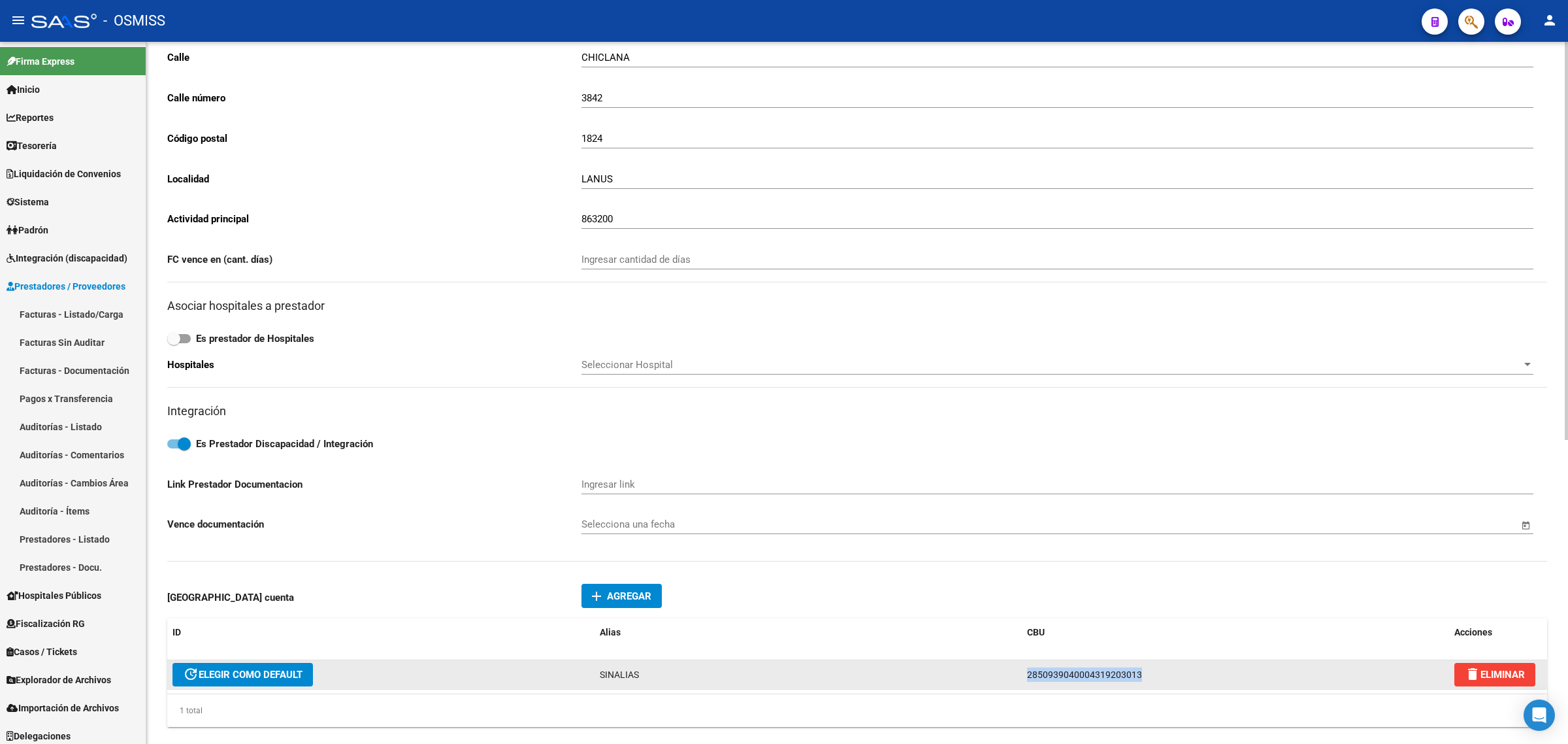
drag, startPoint x: 1054, startPoint y: 670, endPoint x: 992, endPoint y: 664, distance: 62.3
click at [992, 664] on div "update ELEGIR COMO DEFAULT SINALIAS 2850939040004319203013 delete ELIMINAR" at bounding box center [857, 674] width 1380 height 29
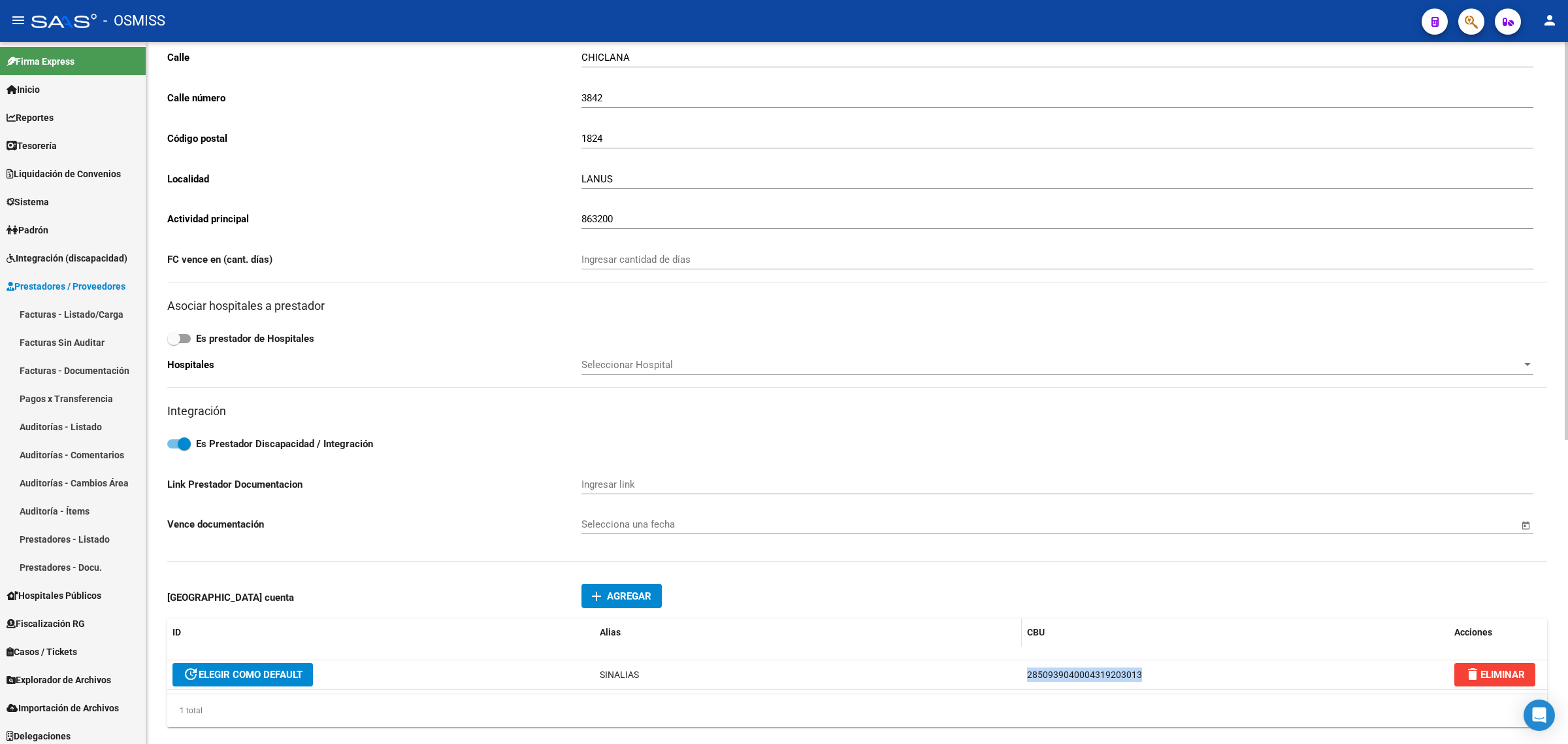
copy div "2850939040004319203013"
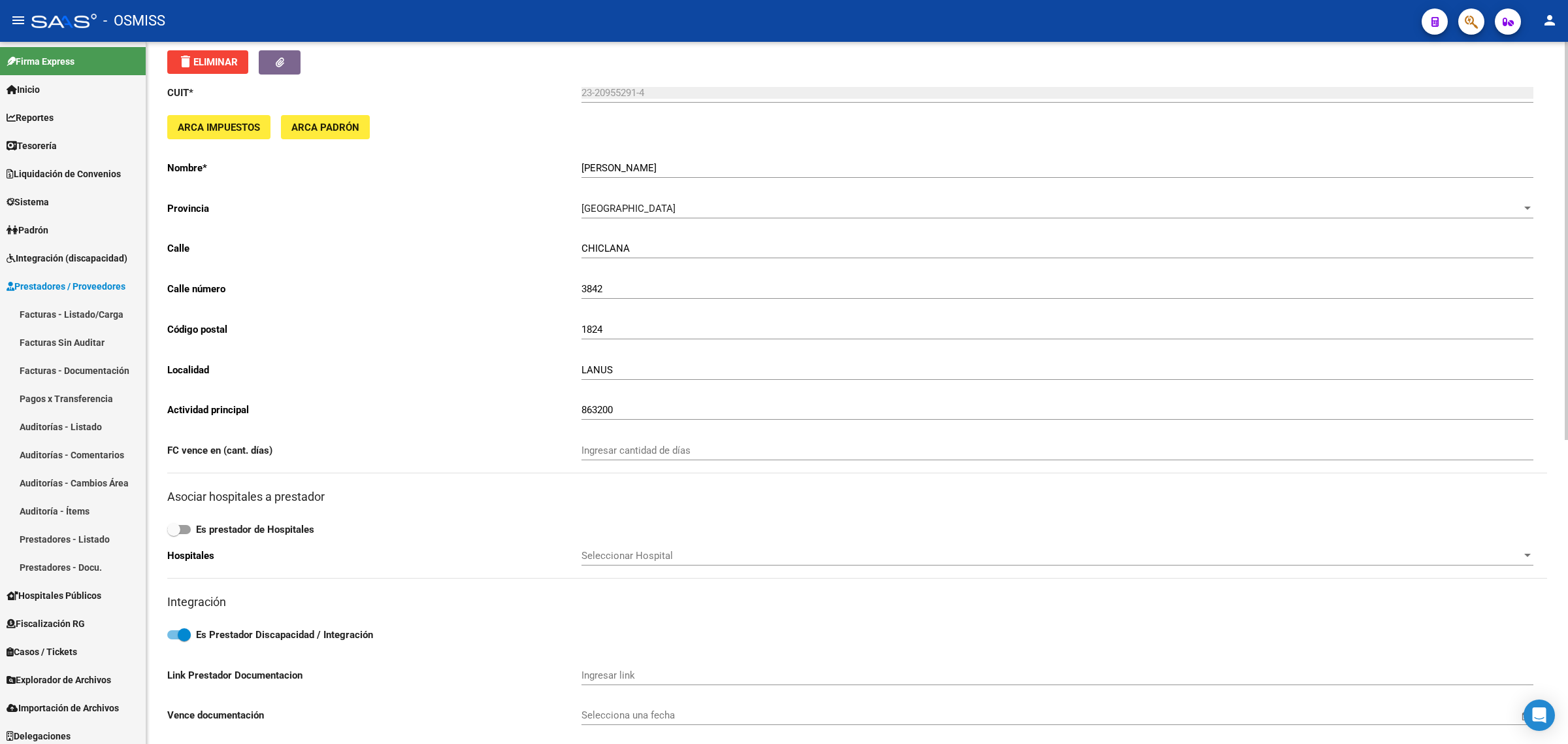
scroll to position [0, 0]
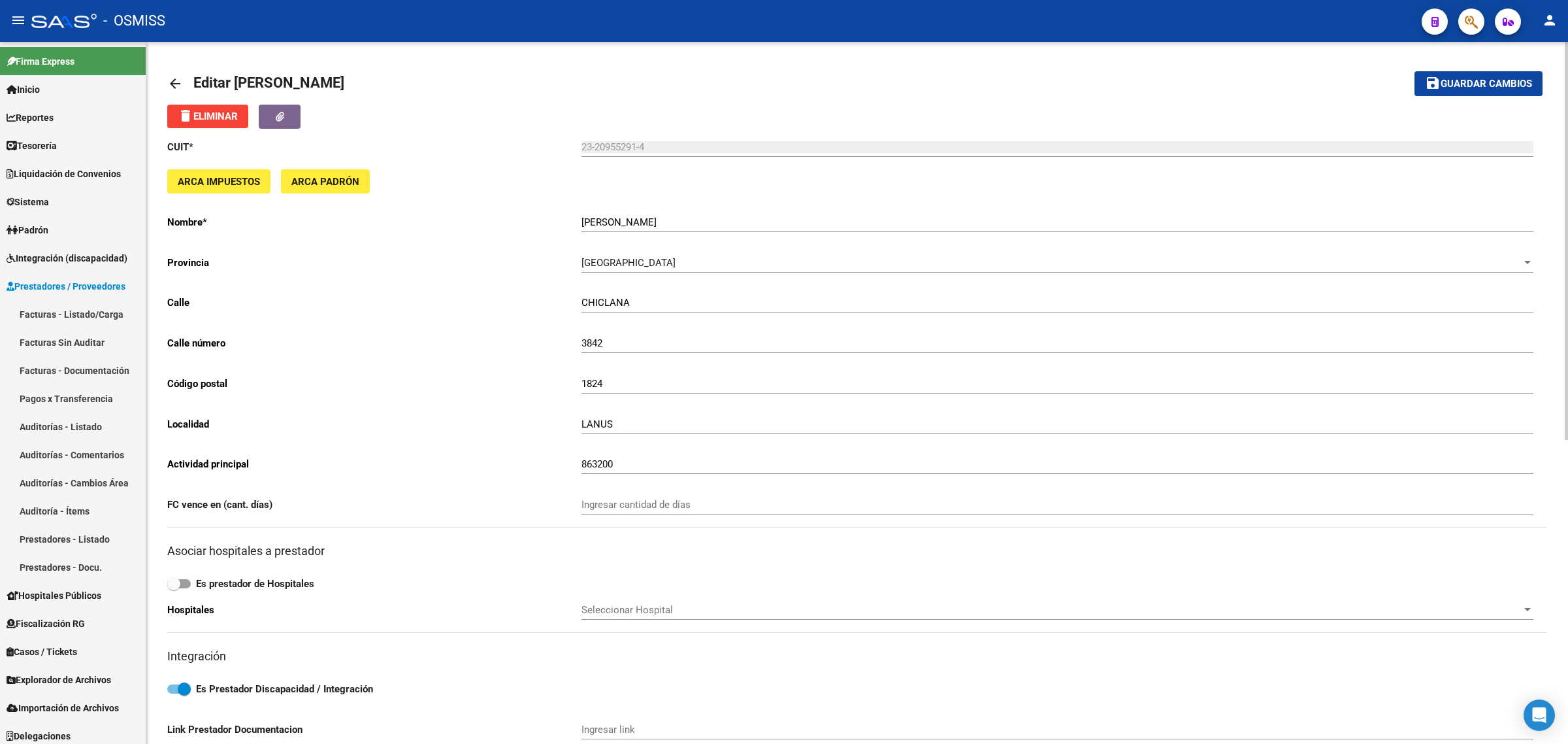
click at [172, 76] on mat-icon "arrow_back" at bounding box center [175, 84] width 16 height 16
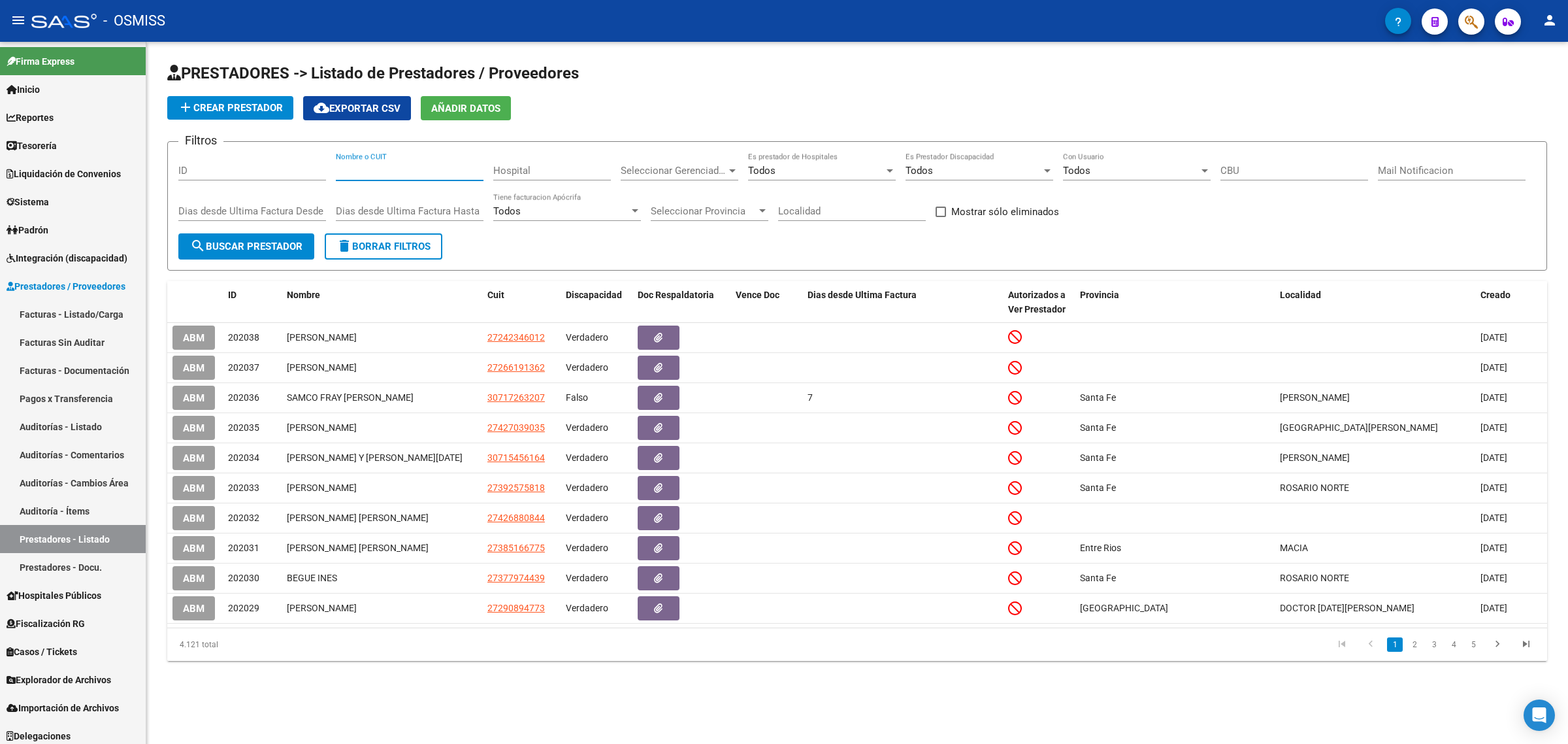
click at [418, 167] on input "Nombre o CUIT" at bounding box center [410, 170] width 148 height 12
paste input "27163211179"
type input "27163211179"
click at [261, 235] on button "search Buscar Prestador" at bounding box center [246, 246] width 136 height 26
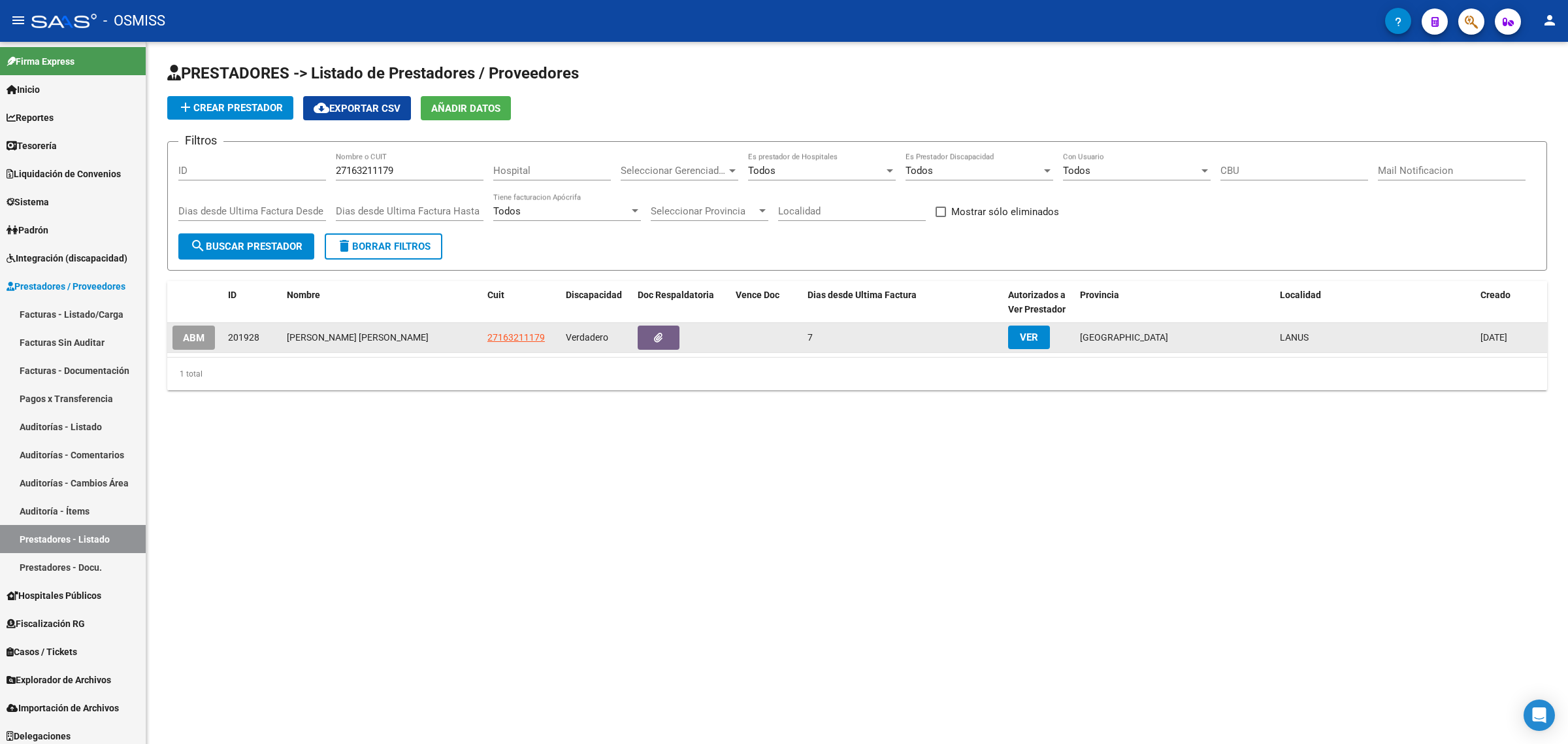
click at [197, 340] on span "ABM" at bounding box center [194, 338] width 22 height 12
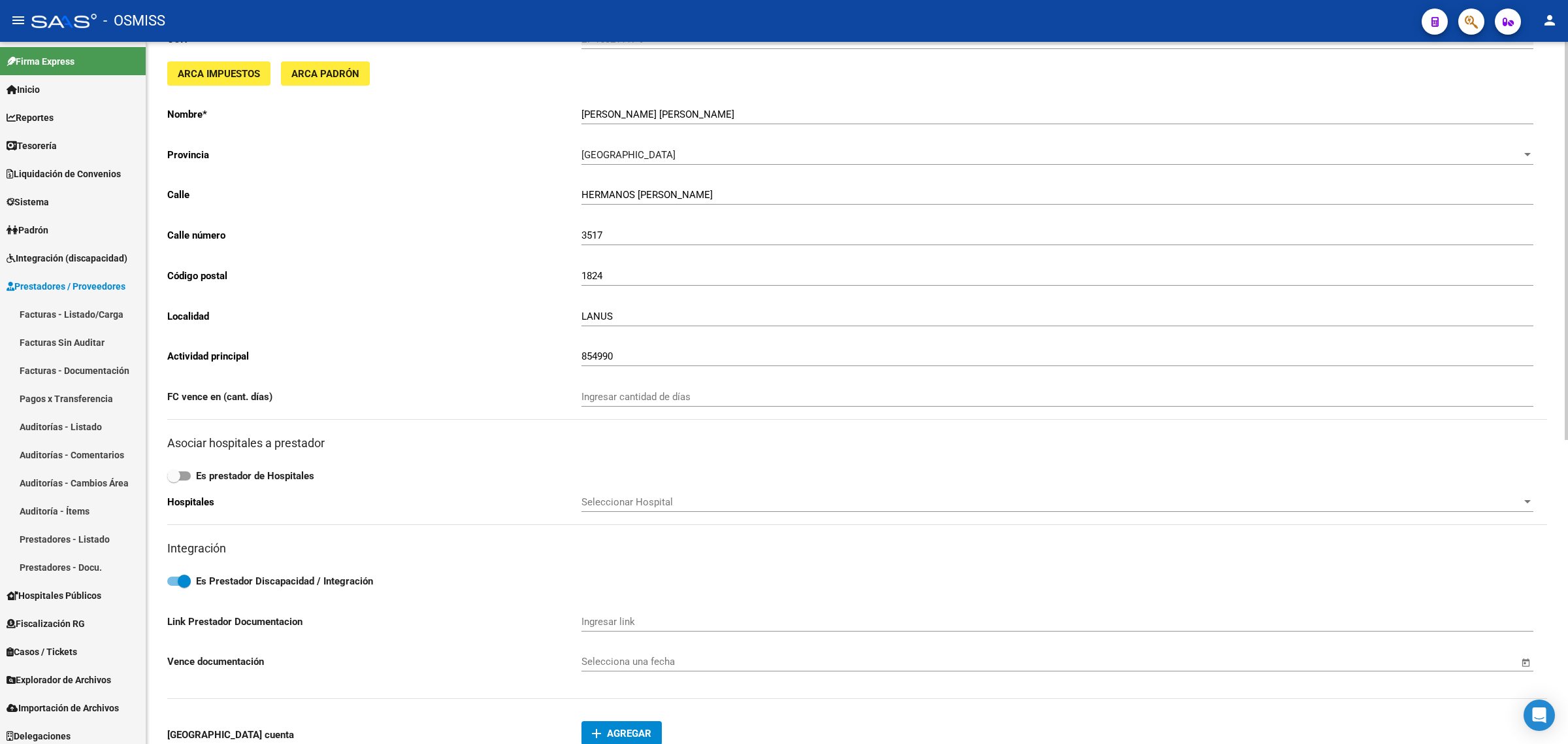
scroll to position [245, 0]
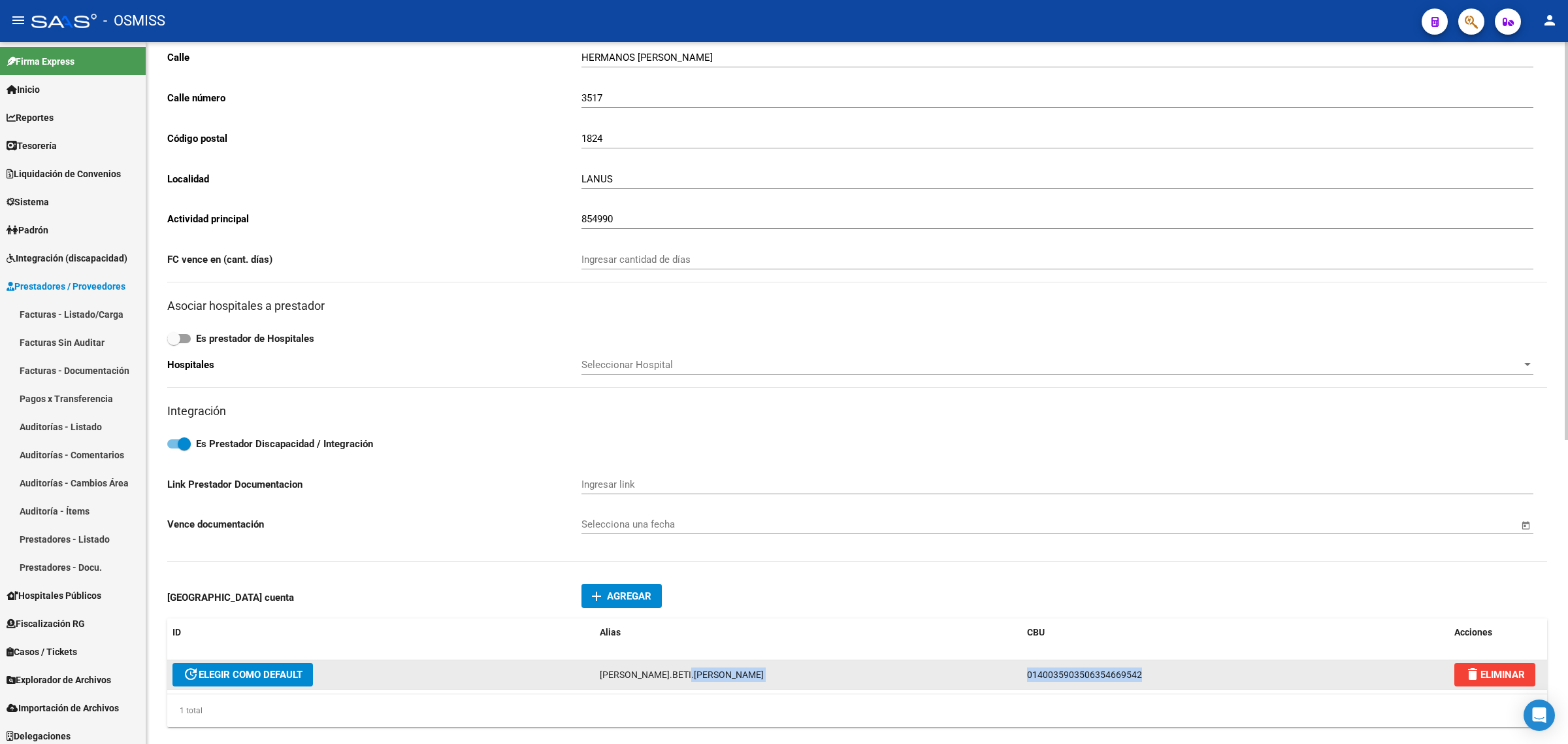
drag, startPoint x: 1151, startPoint y: 674, endPoint x: 975, endPoint y: 673, distance: 176.0
click at [975, 673] on div "update ELEGIR COMO DEFAULT SANDRA.BETI.ROBLES 0140035903506354669542 delete ELI…" at bounding box center [857, 674] width 1380 height 29
copy div "0140035903506354669542"
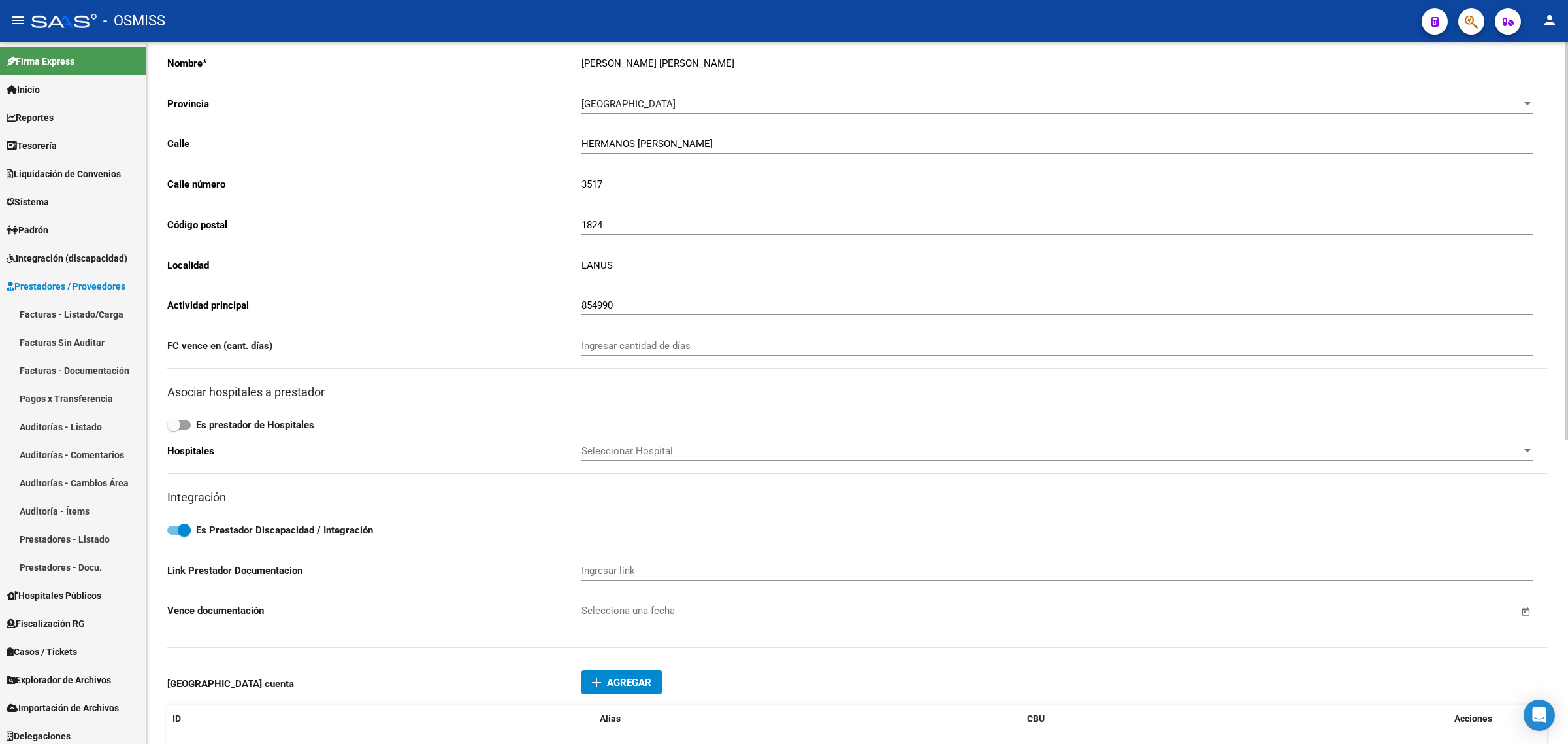
scroll to position [0, 0]
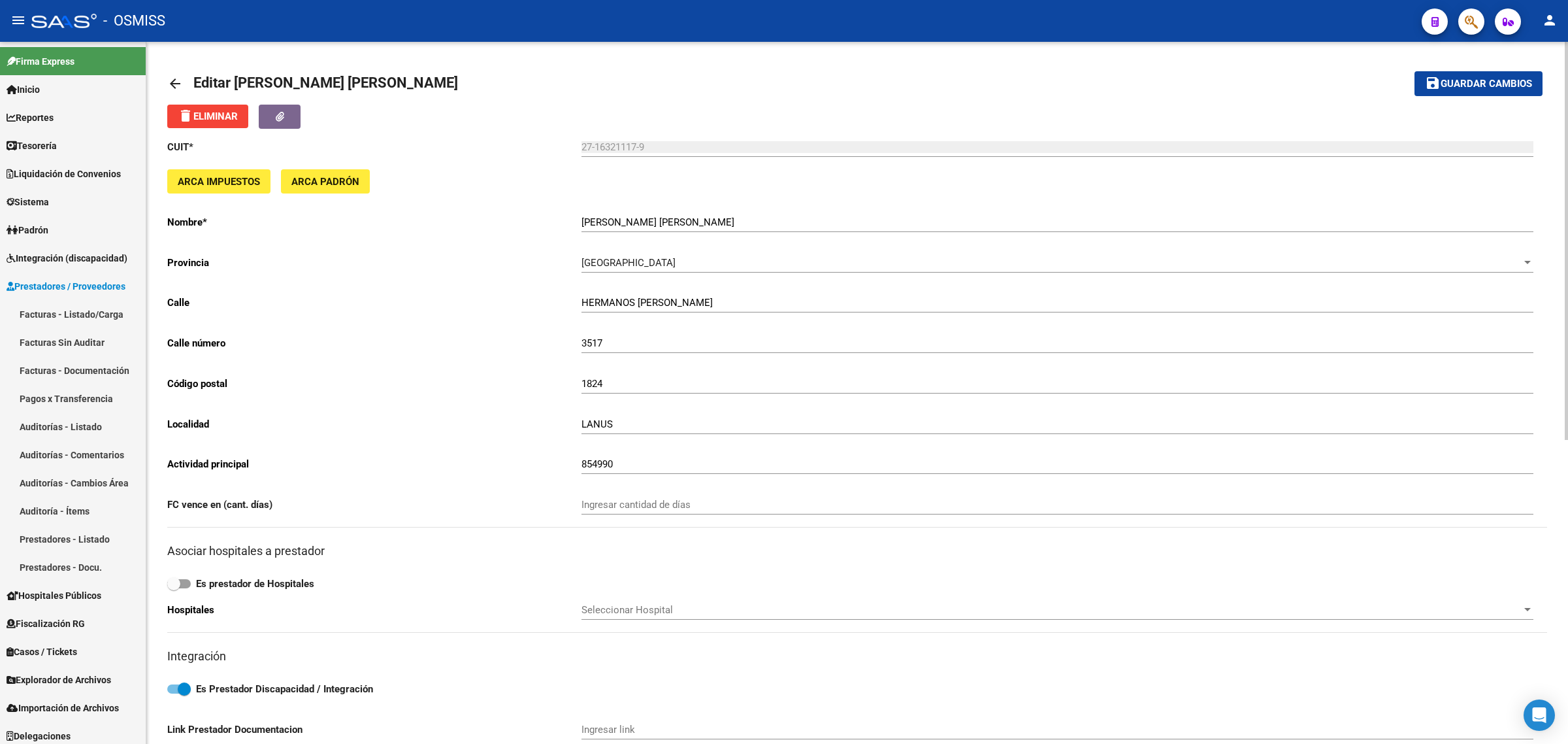
click at [172, 79] on mat-icon "arrow_back" at bounding box center [175, 84] width 16 height 16
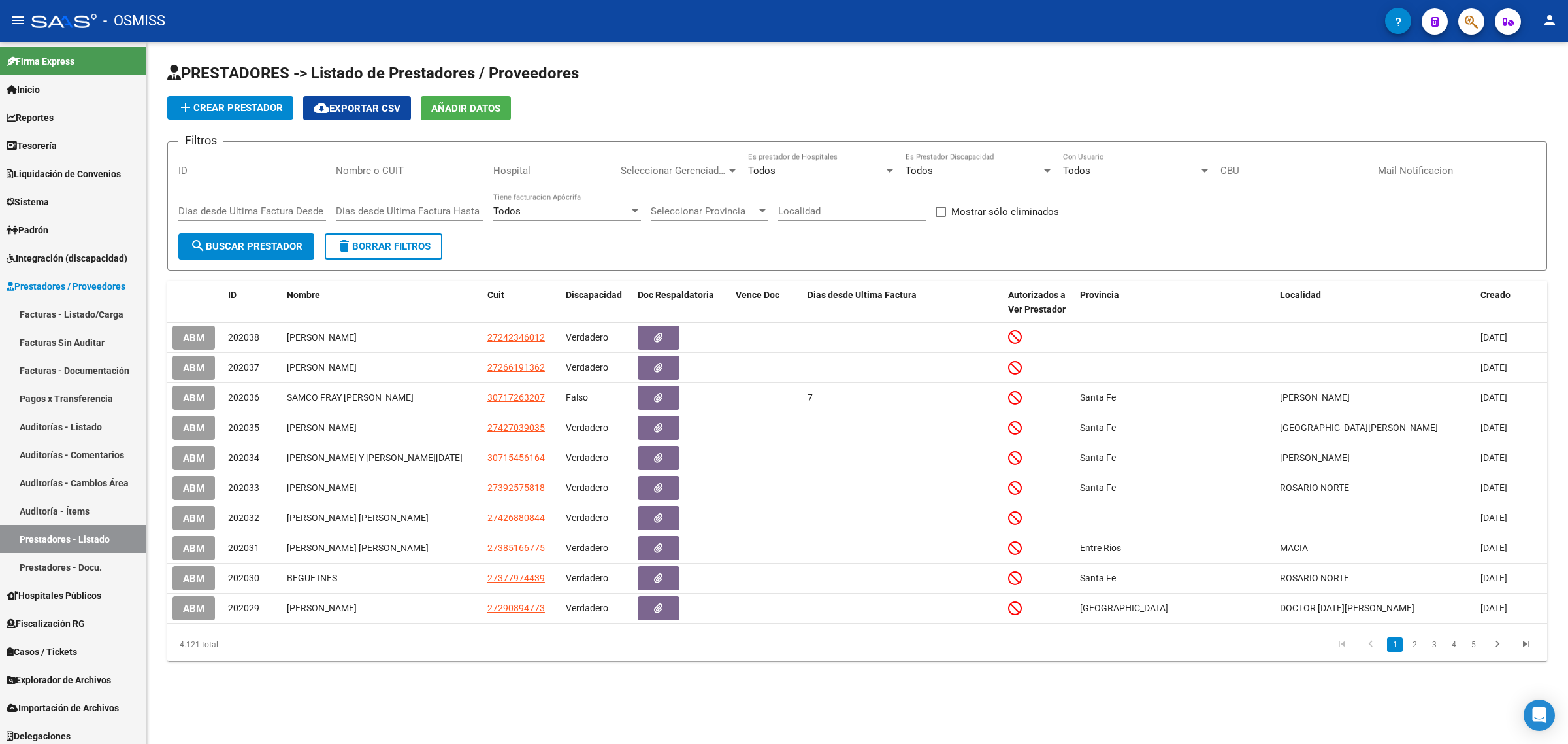
click at [371, 168] on input "Nombre o CUIT" at bounding box center [410, 170] width 148 height 12
paste input "30718499840"
type input "30718499840"
click at [263, 236] on button "search Buscar Prestador" at bounding box center [246, 246] width 136 height 26
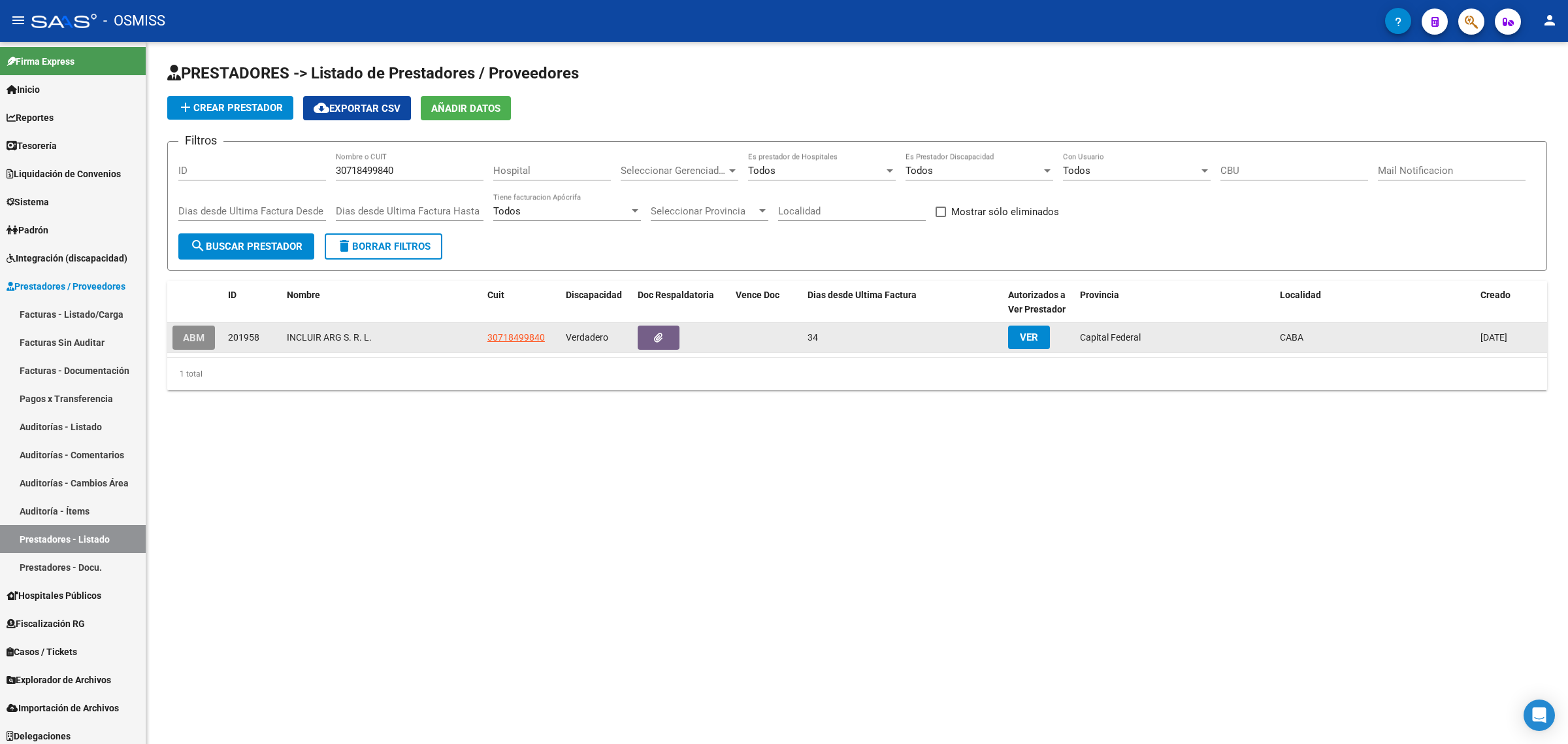
click at [196, 336] on span "ABM" at bounding box center [194, 338] width 22 height 12
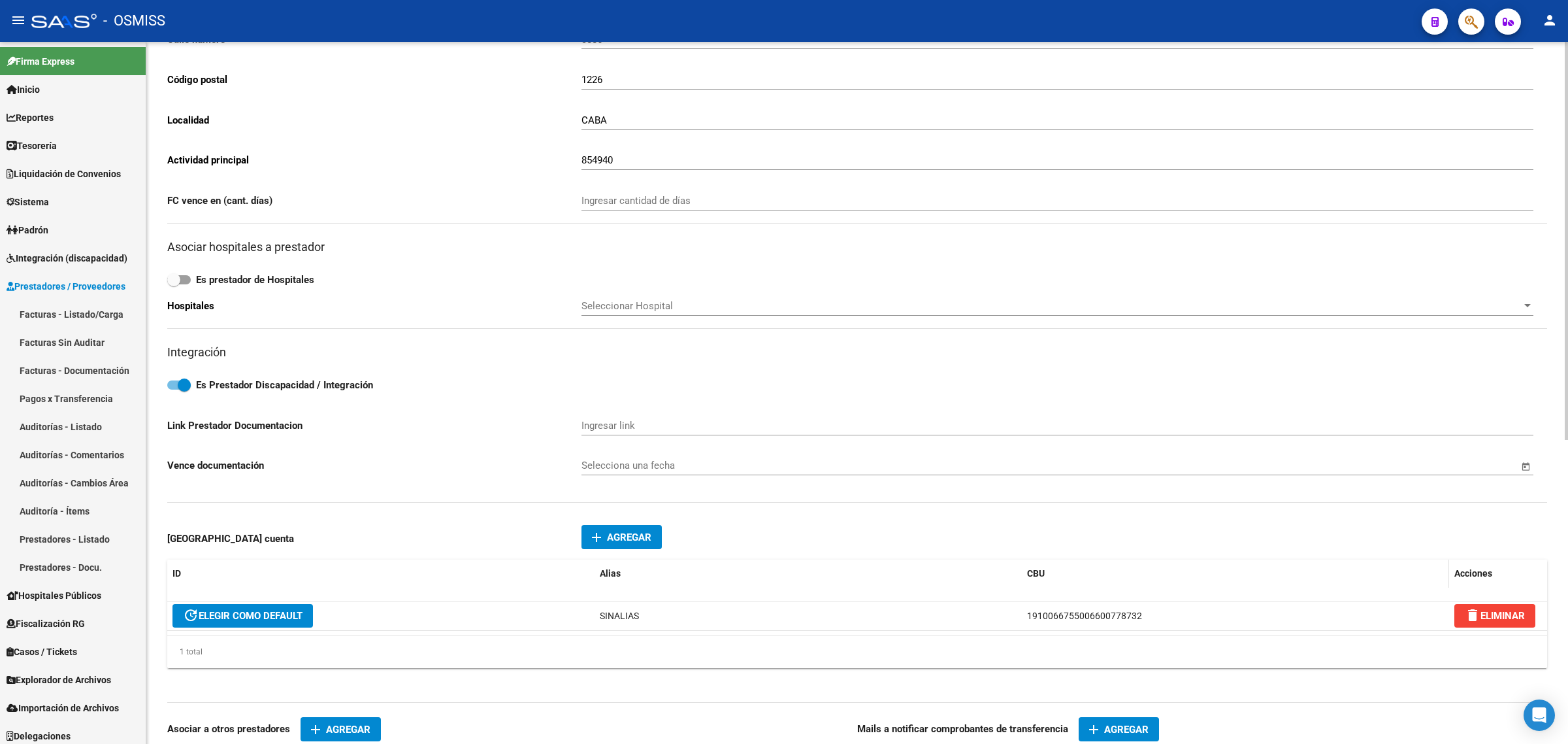
scroll to position [327, 0]
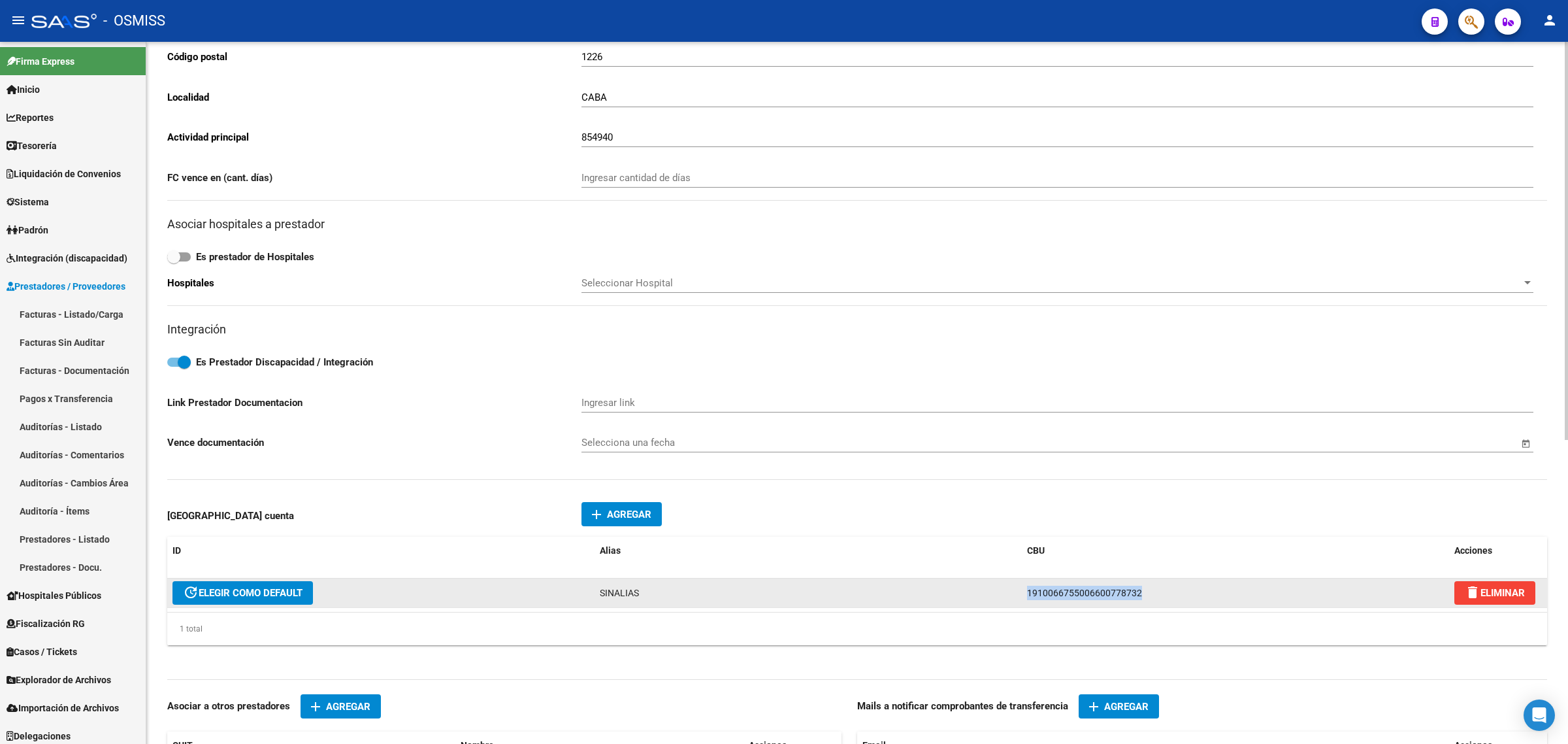
drag, startPoint x: 1147, startPoint y: 587, endPoint x: 904, endPoint y: 586, distance: 243.0
click at [912, 586] on div "update ELEGIR COMO DEFAULT SINALIAS 1910066755006600778732 delete ELIMINAR" at bounding box center [857, 593] width 1380 height 29
copy div "1910066755006600778732"
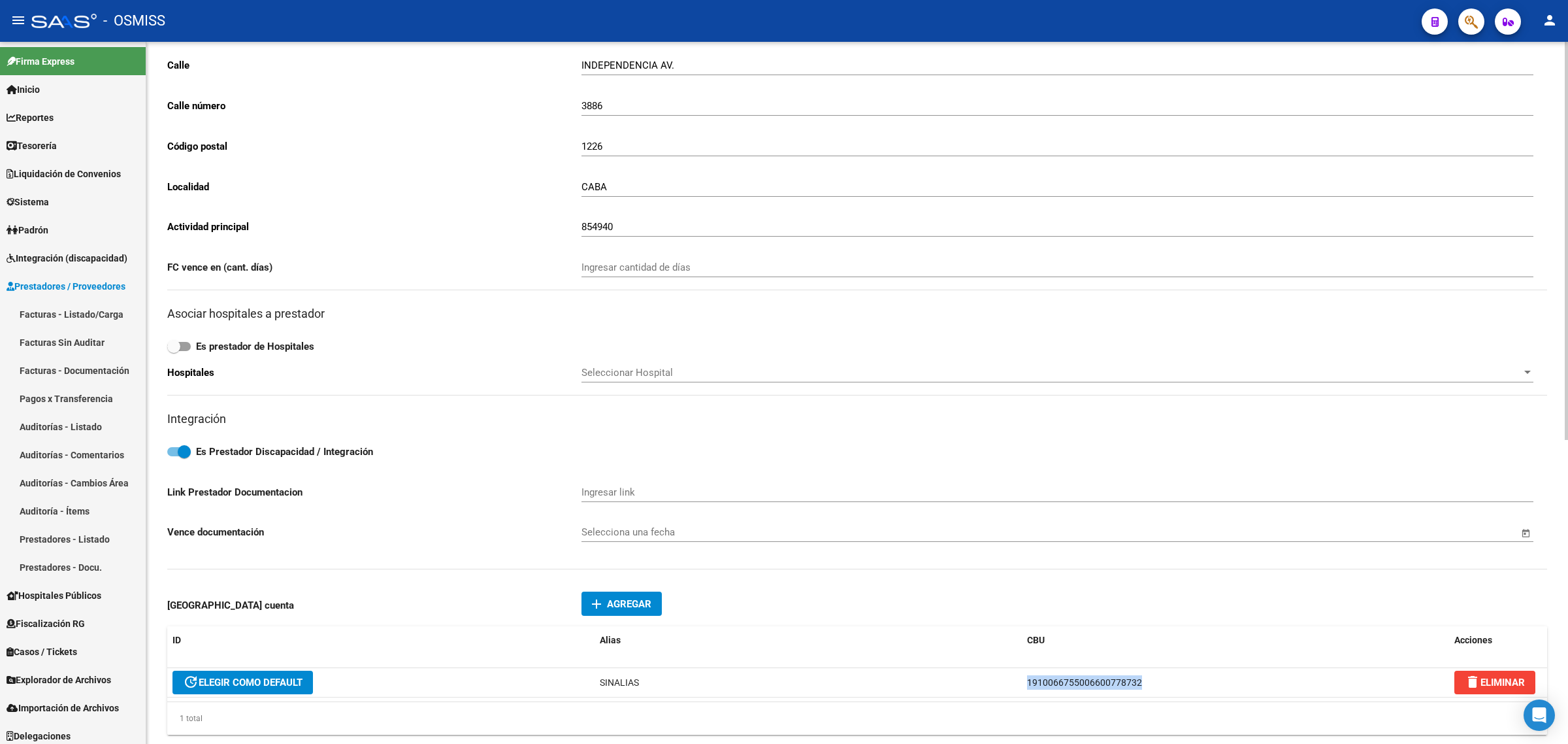
scroll to position [0, 0]
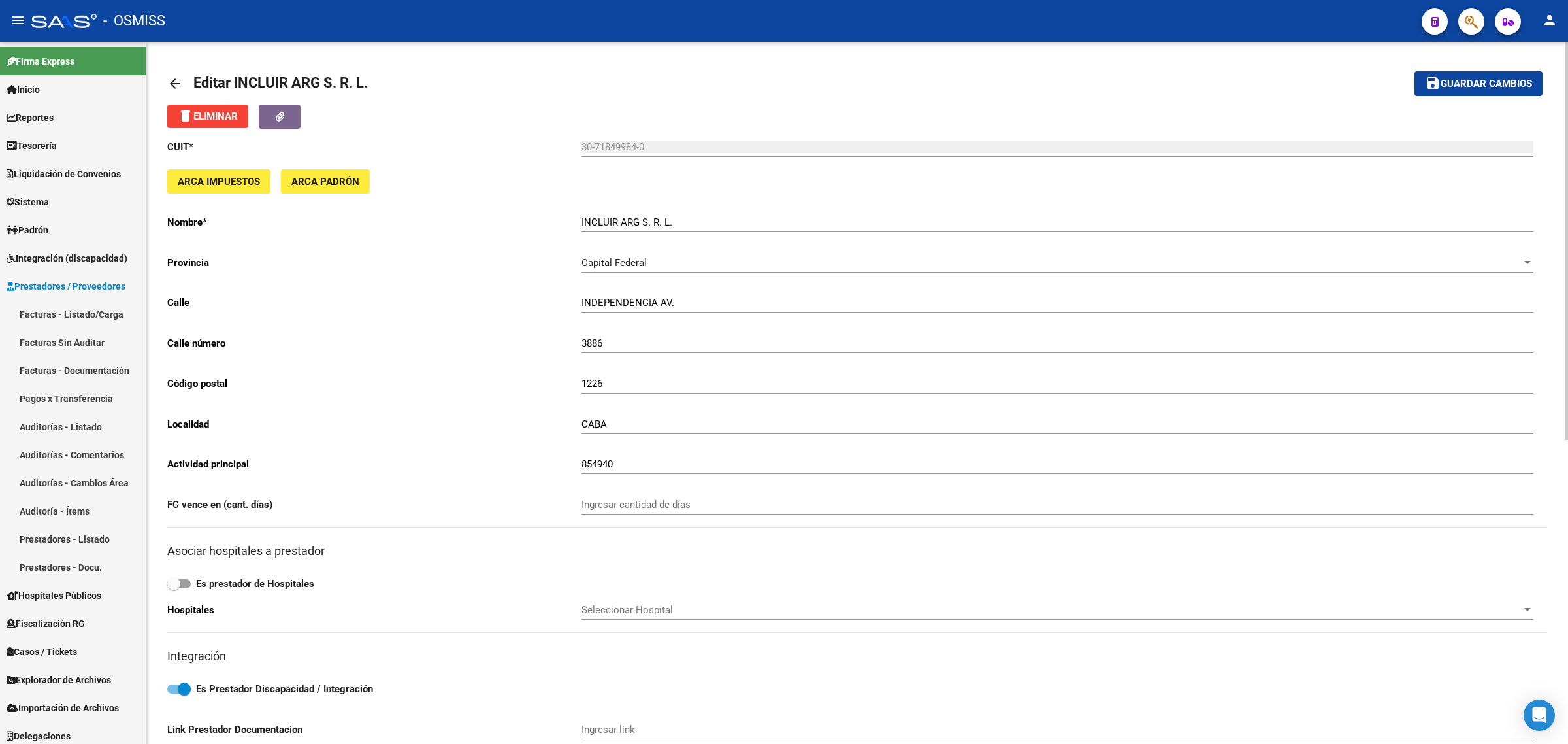
click at [174, 76] on mat-icon "arrow_back" at bounding box center [175, 84] width 16 height 16
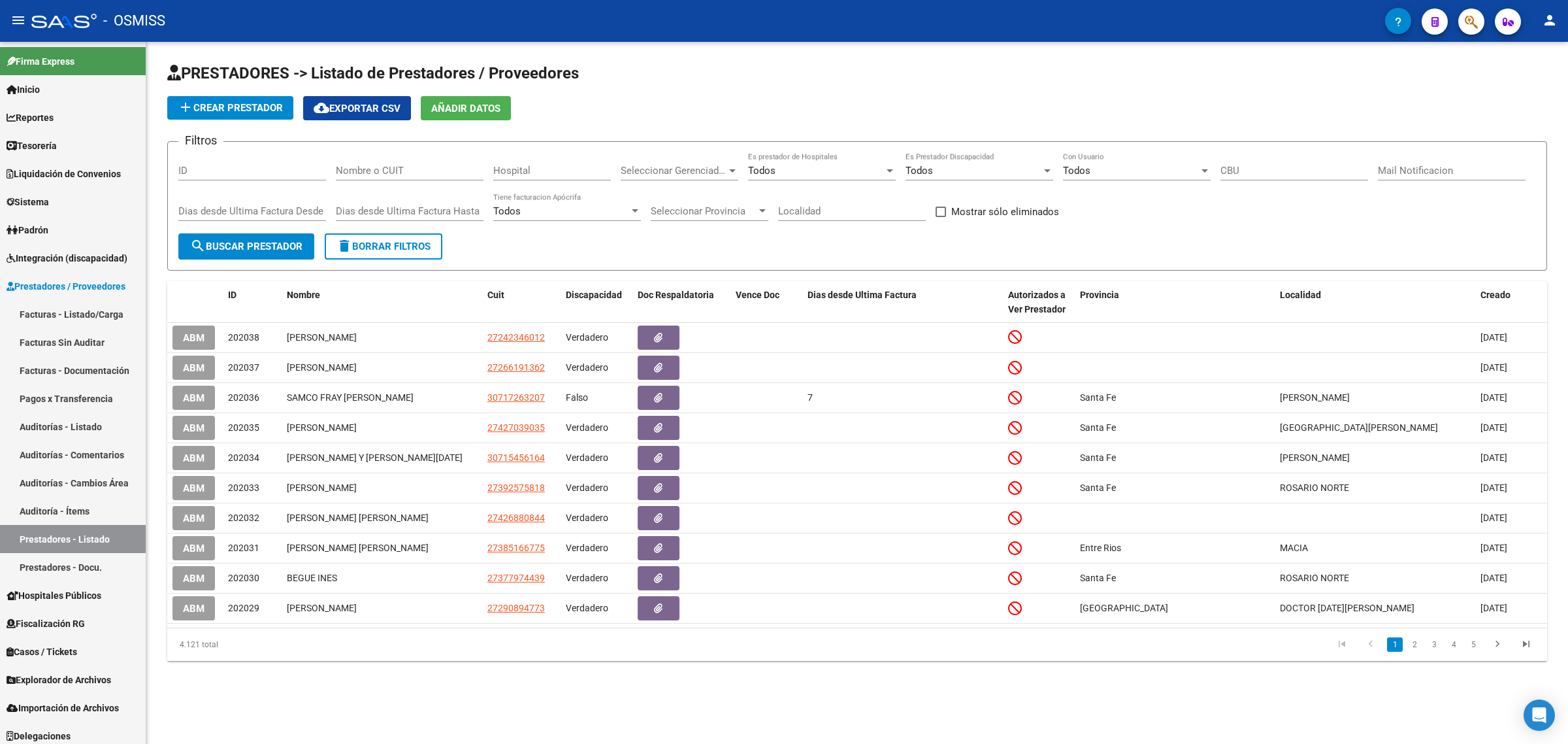
click at [370, 162] on div "Nombre o CUIT" at bounding box center [410, 166] width 148 height 28
paste input "20430204174"
type input "20430204174"
click at [250, 241] on span "search Buscar Prestador" at bounding box center [247, 247] width 113 height 12
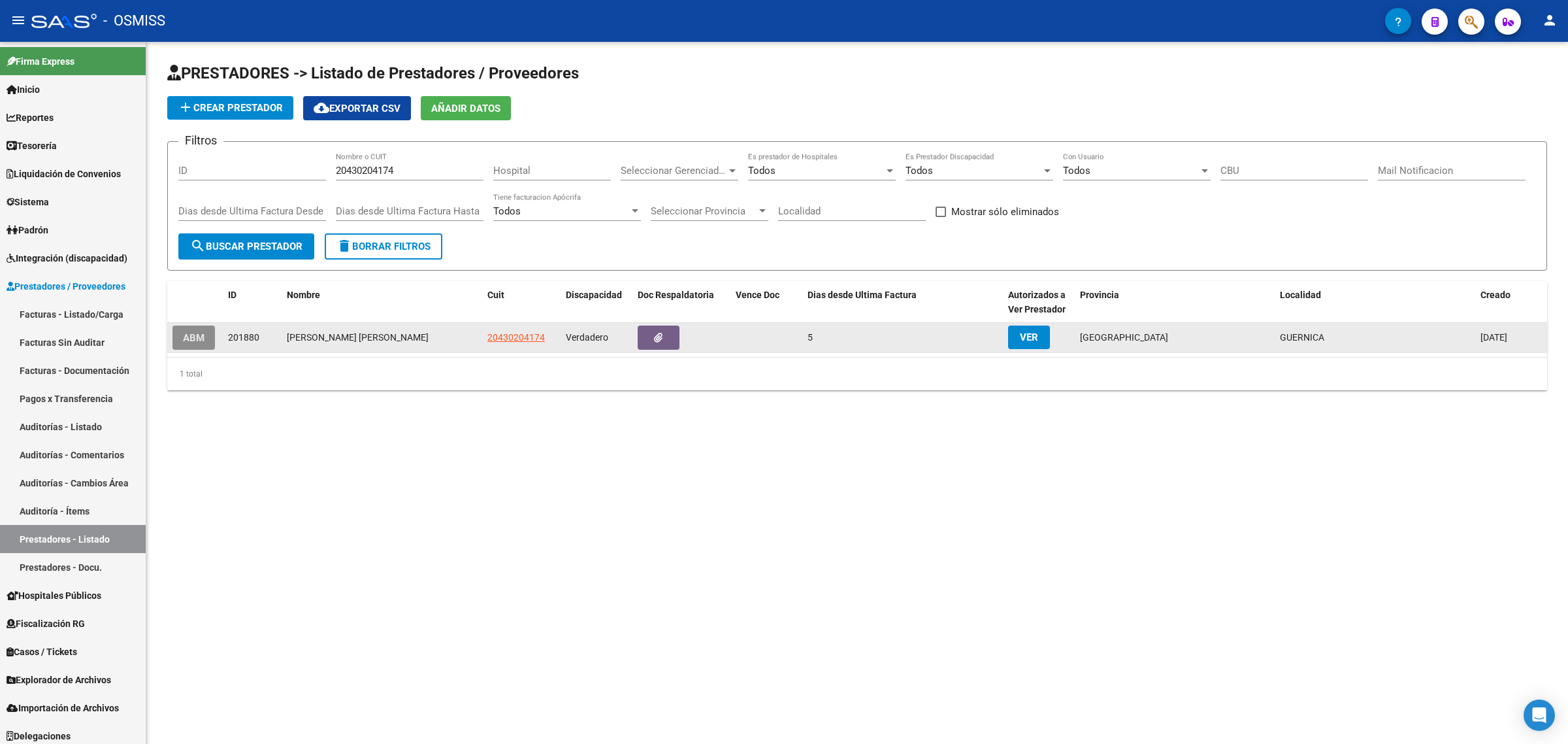
click at [196, 335] on span "ABM" at bounding box center [194, 338] width 22 height 12
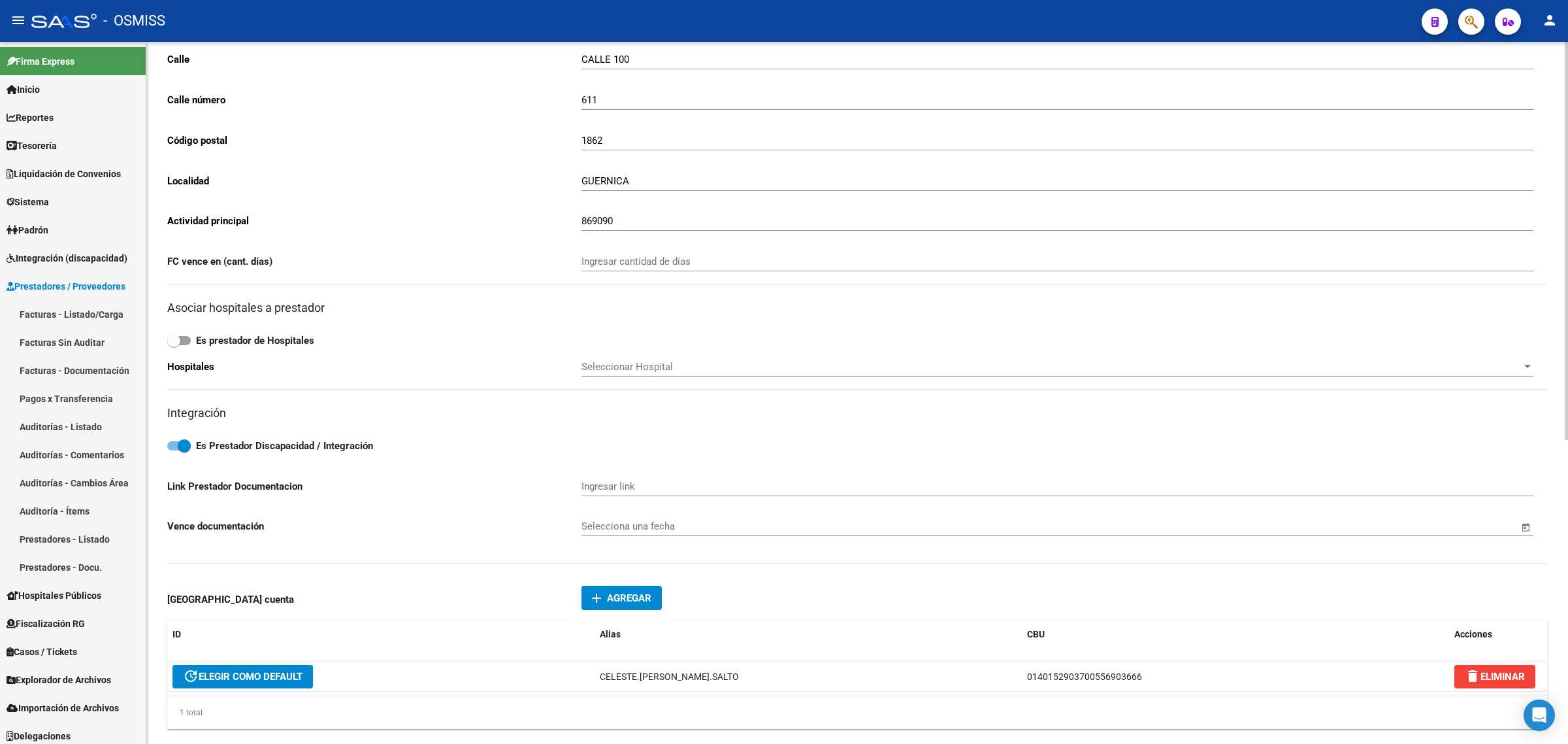
scroll to position [245, 0]
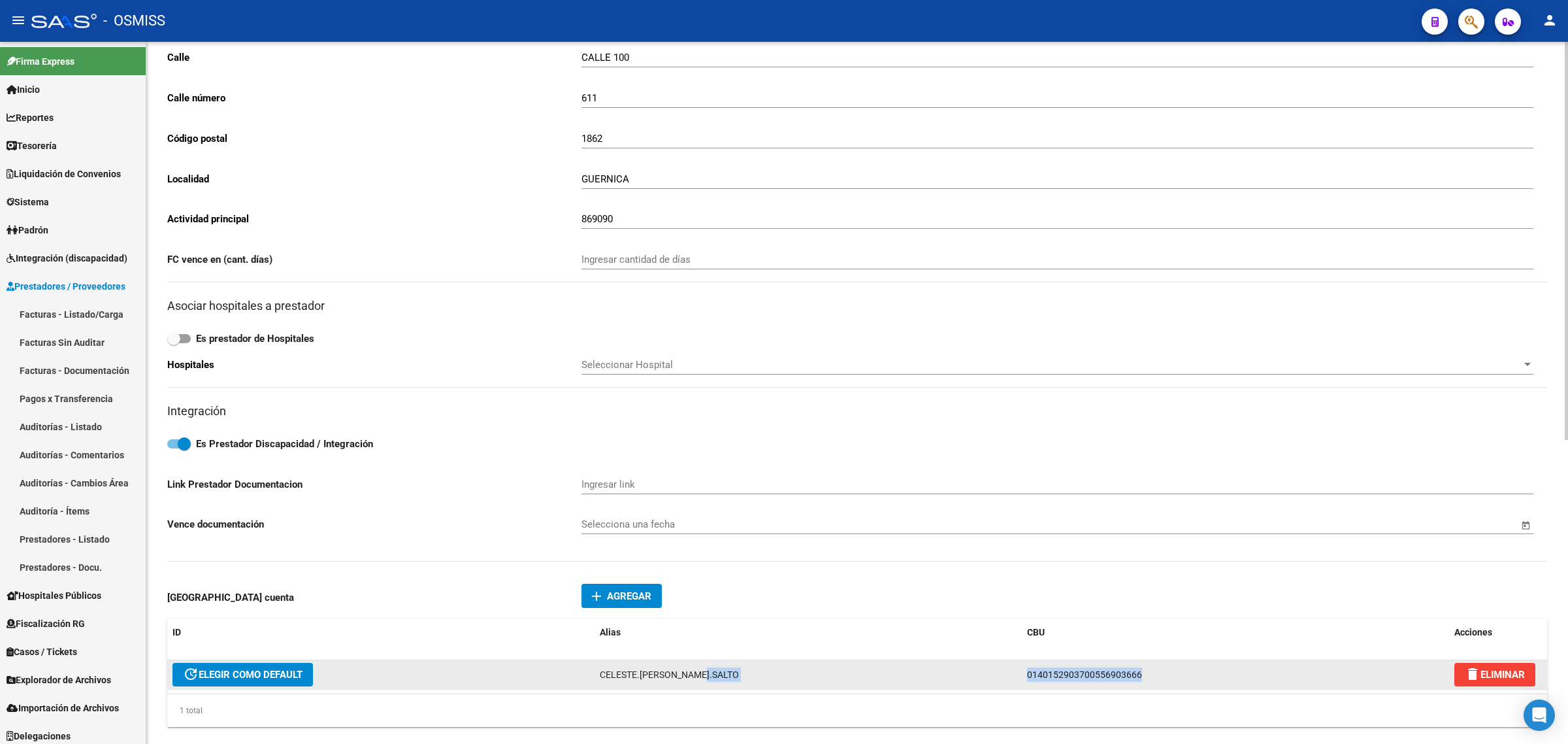
drag, startPoint x: 1149, startPoint y: 680, endPoint x: 991, endPoint y: 674, distance: 158.1
click at [991, 674] on div "update ELEGIR COMO DEFAULT CELESTE.CUERVO.SALTO 0140152903700556903666 delete E…" at bounding box center [857, 674] width 1380 height 29
copy div "0140152903700556903666"
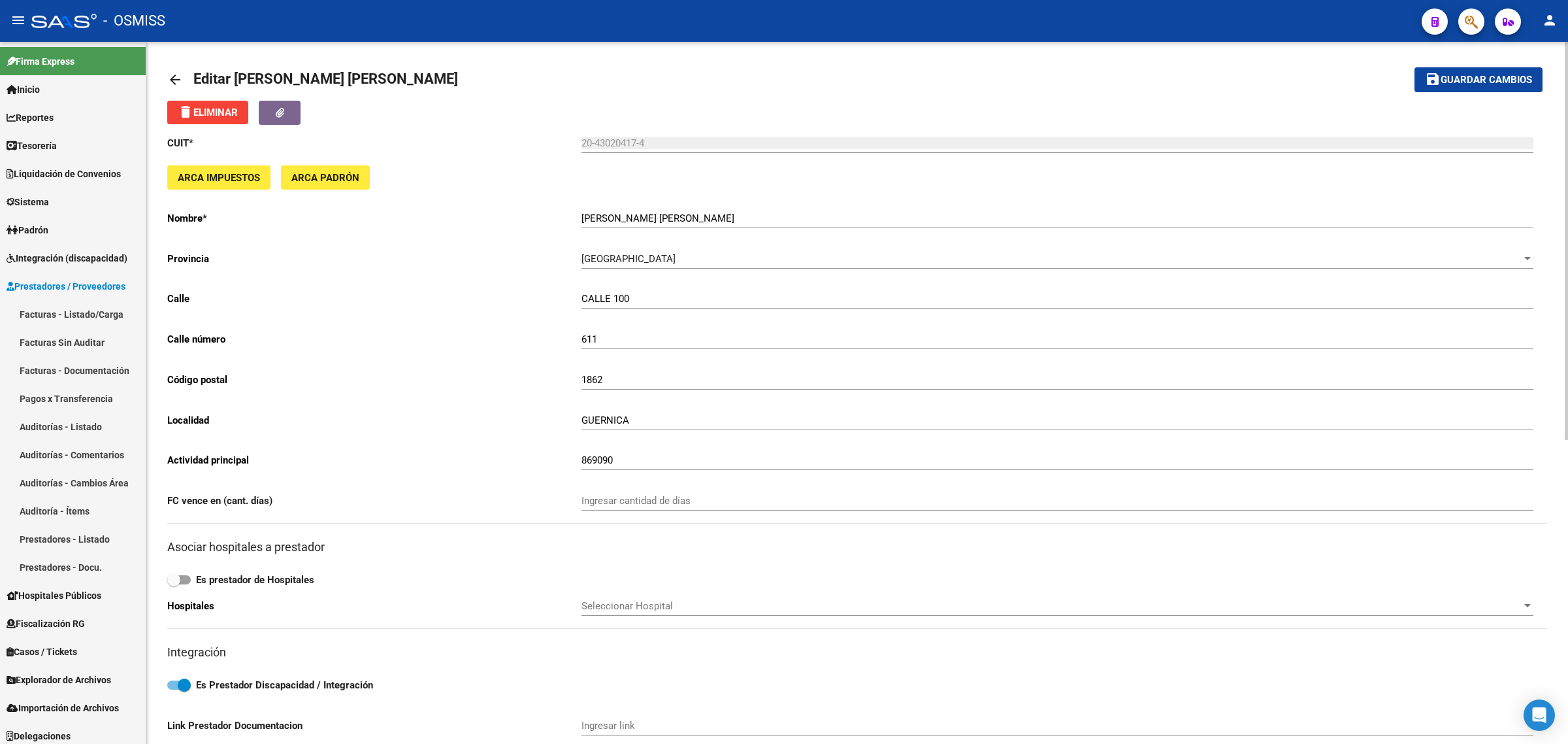
scroll to position [0, 0]
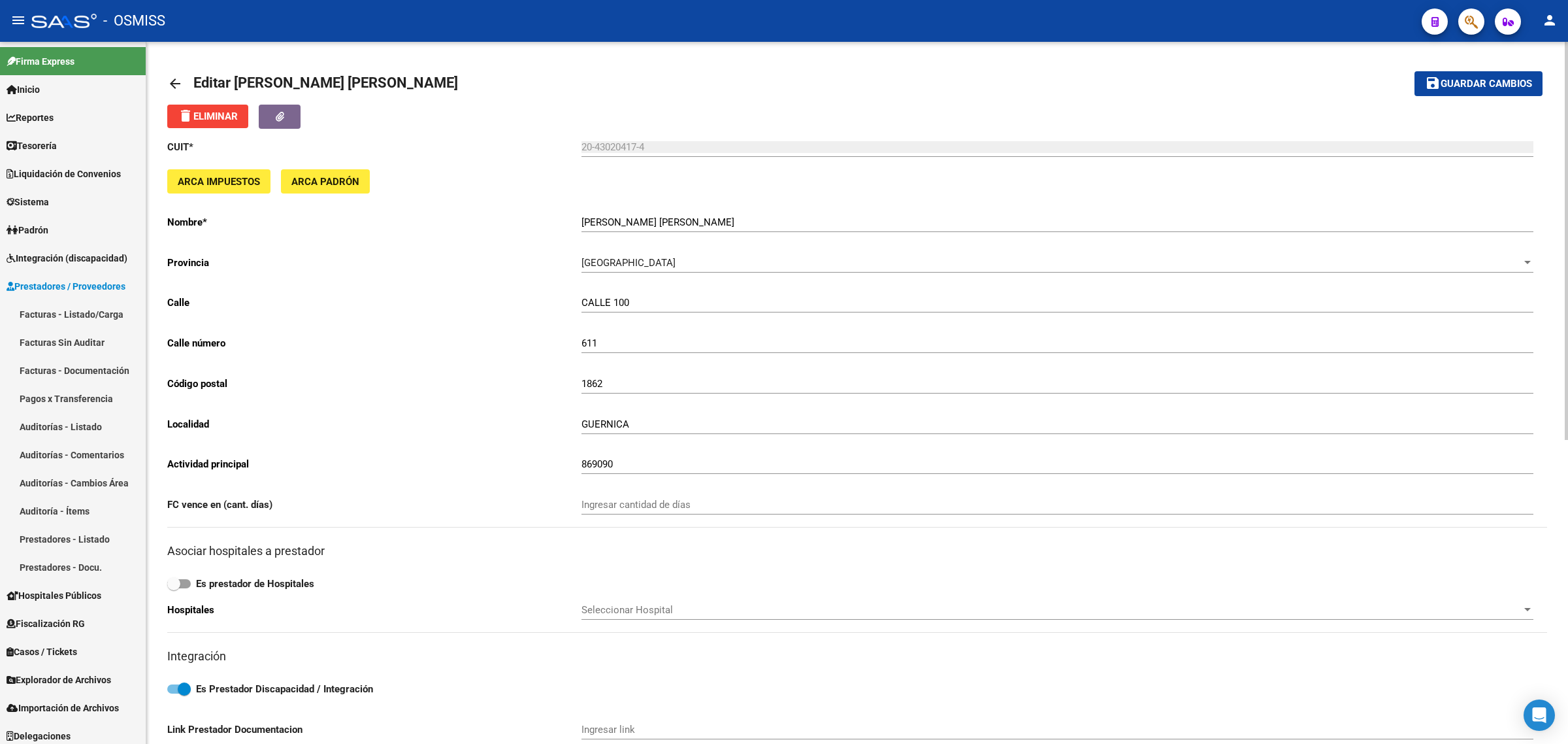
click at [177, 79] on mat-icon "arrow_back" at bounding box center [175, 84] width 16 height 16
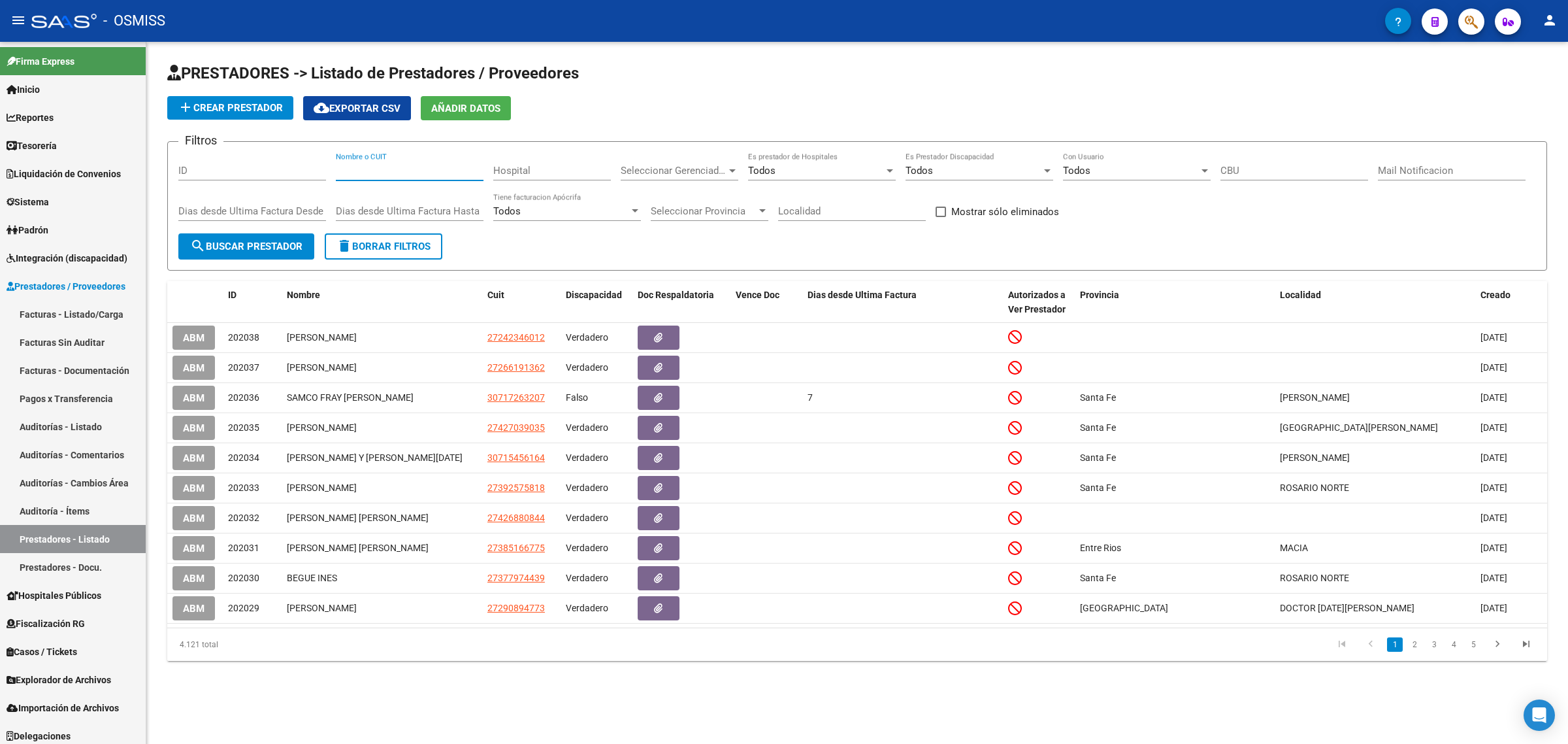
click at [373, 170] on input "Nombre o CUIT" at bounding box center [410, 170] width 148 height 12
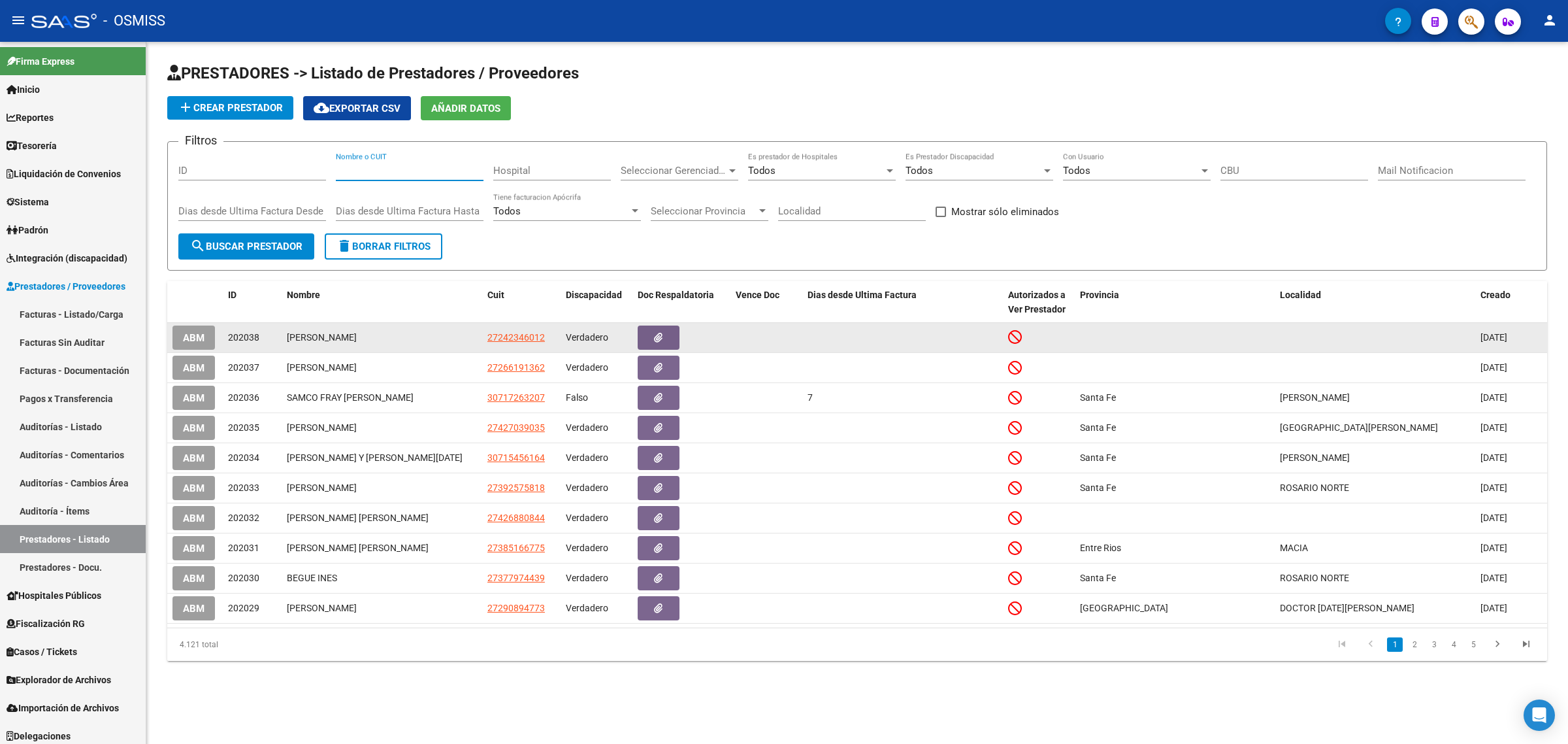
paste input "27373740565"
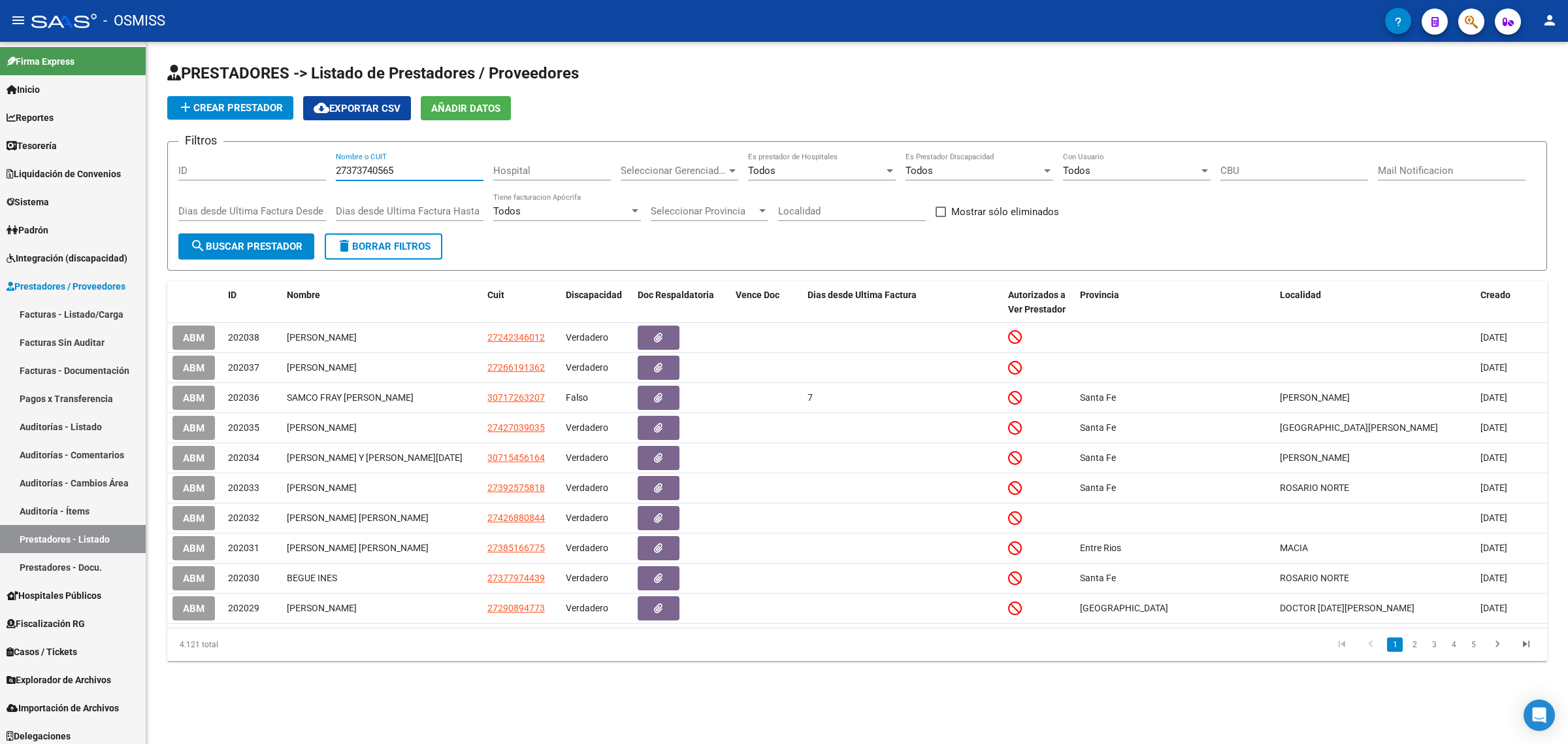
type input "27373740565"
click at [265, 251] on button "search Buscar Prestador" at bounding box center [246, 246] width 136 height 26
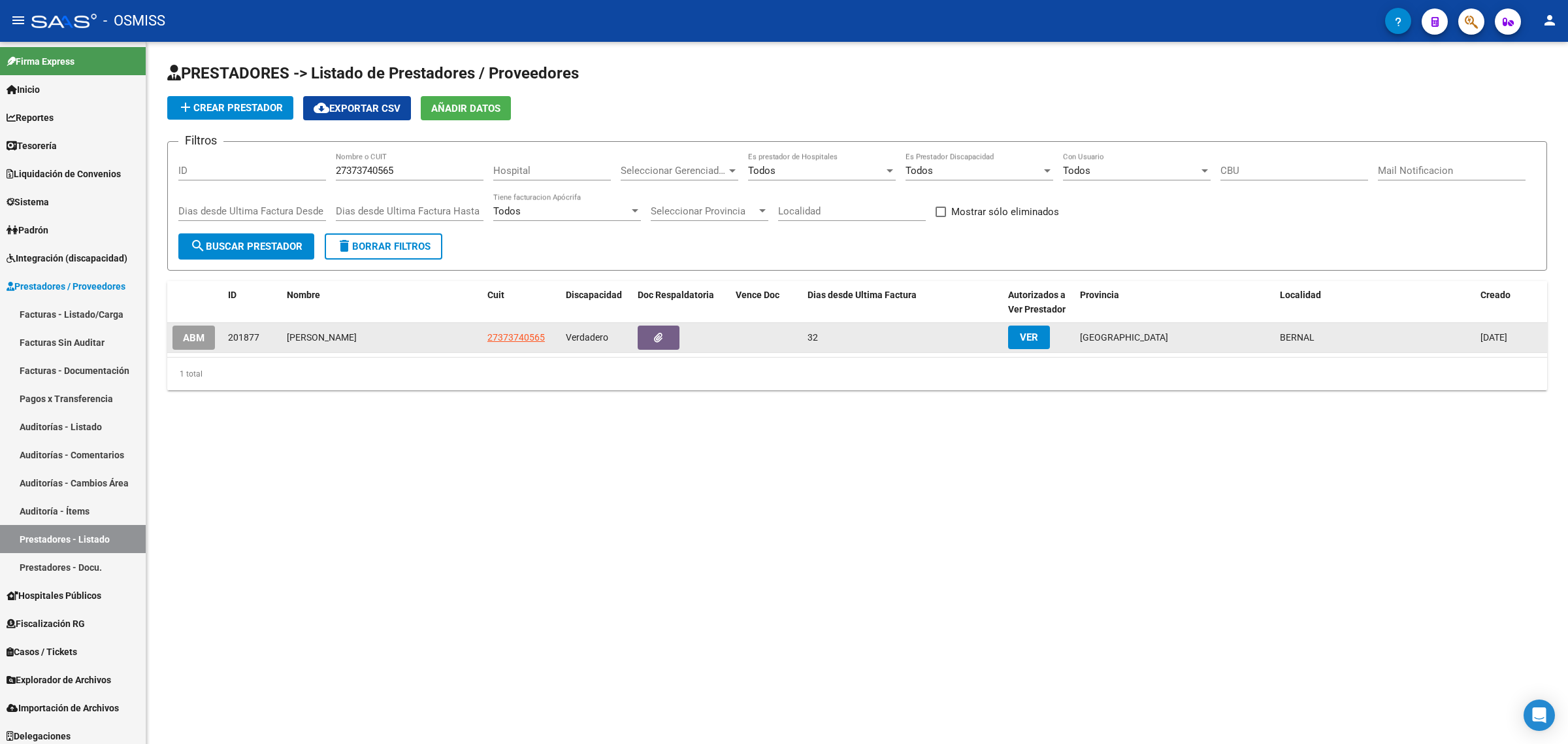
click at [187, 335] on span "ABM" at bounding box center [194, 338] width 22 height 12
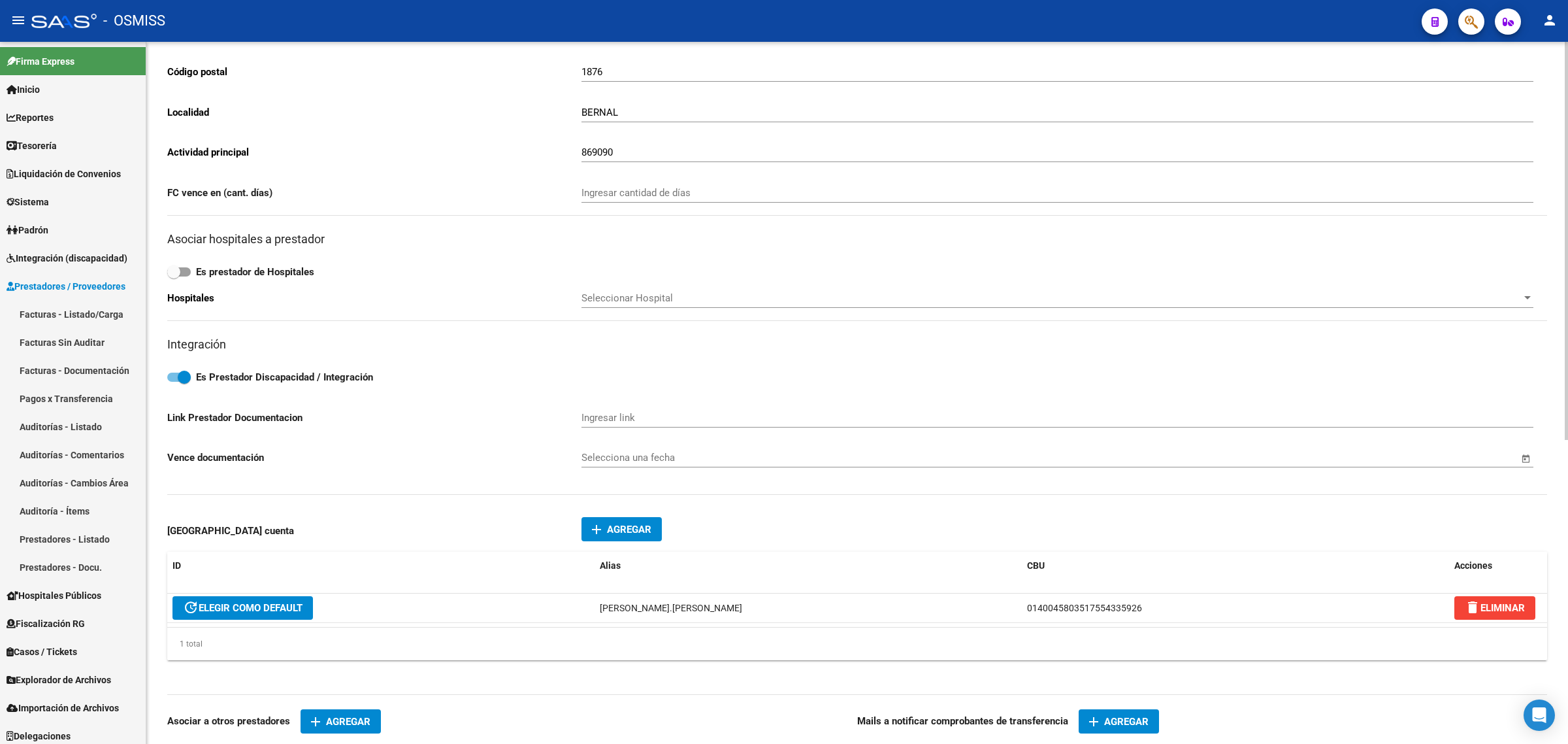
scroll to position [327, 0]
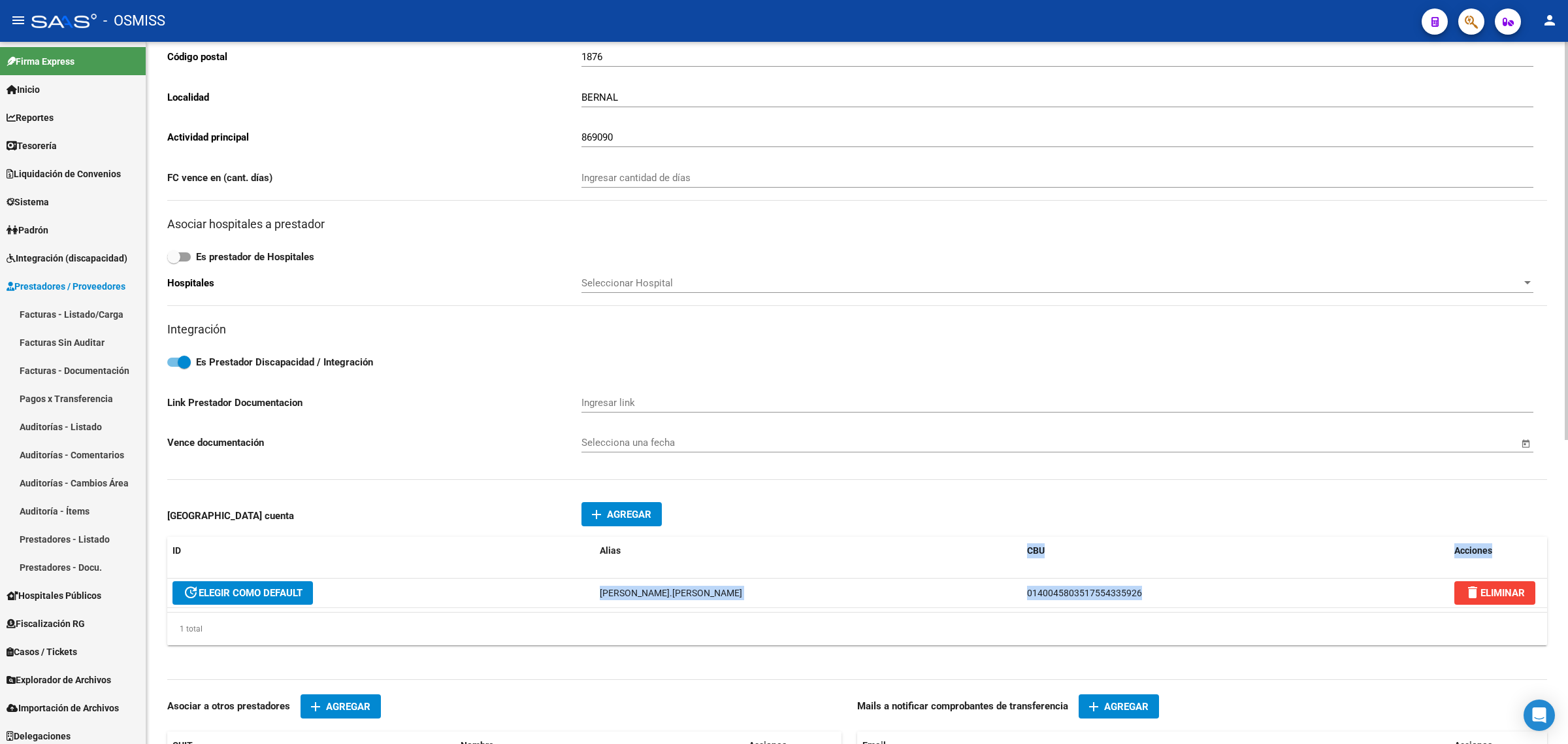
drag, startPoint x: 1150, startPoint y: 582, endPoint x: 992, endPoint y: 572, distance: 158.3
click at [992, 572] on div "ID Alias CBU Acciones update ELEGIR COMO DEFAULT MAIA.SCHERER 01400458035175543…" at bounding box center [857, 591] width 1380 height 109
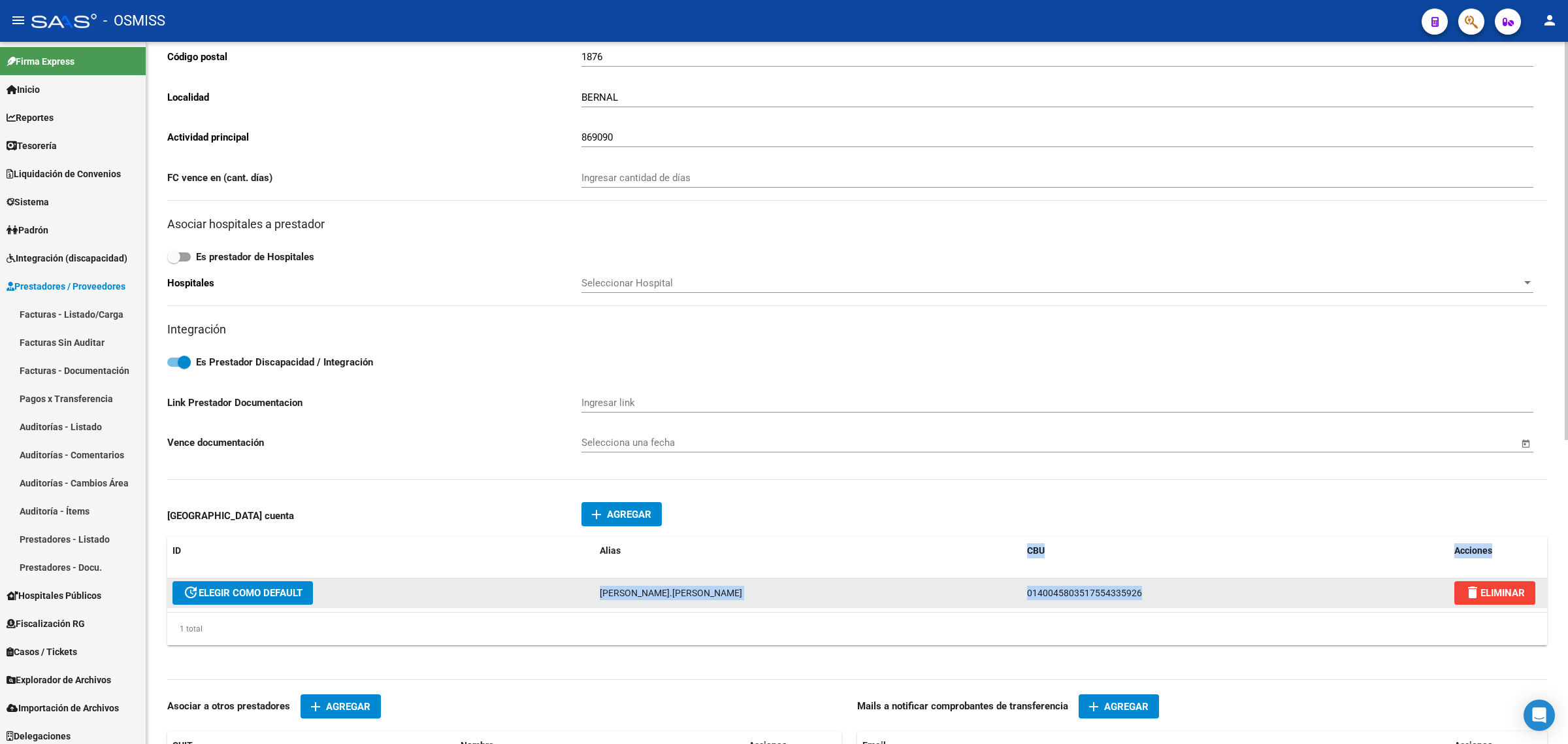
click at [1023, 598] on datatable-body-cell "0140045803517554335926" at bounding box center [1235, 592] width 428 height 29
drag, startPoint x: 979, startPoint y: 592, endPoint x: 965, endPoint y: 592, distance: 14.0
click at [965, 592] on div "update ELEGIR COMO DEFAULT MAIA.SCHERER 0140045803517554335926 delete ELIMINAR" at bounding box center [857, 593] width 1380 height 29
copy div "0140045803517554335926"
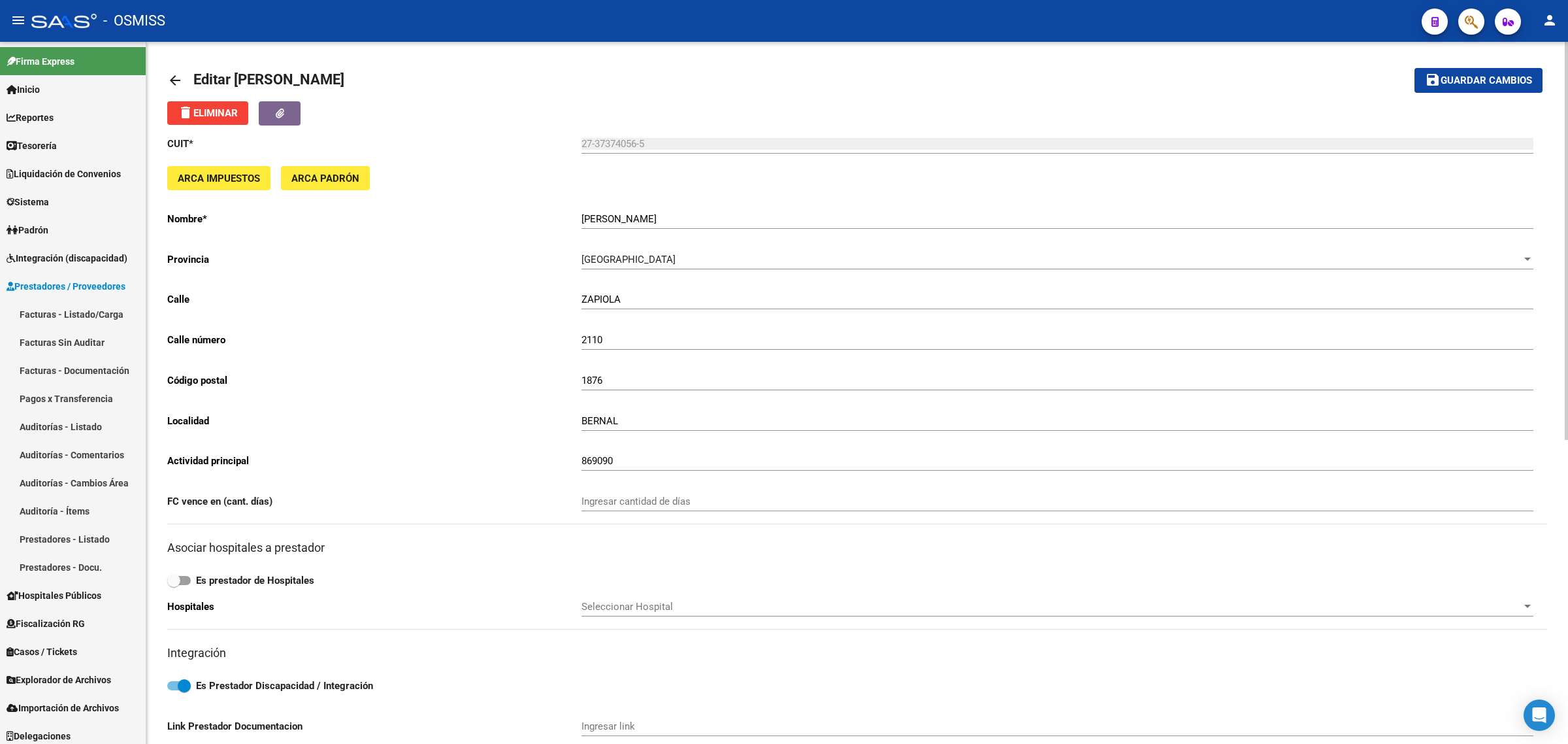
scroll to position [0, 0]
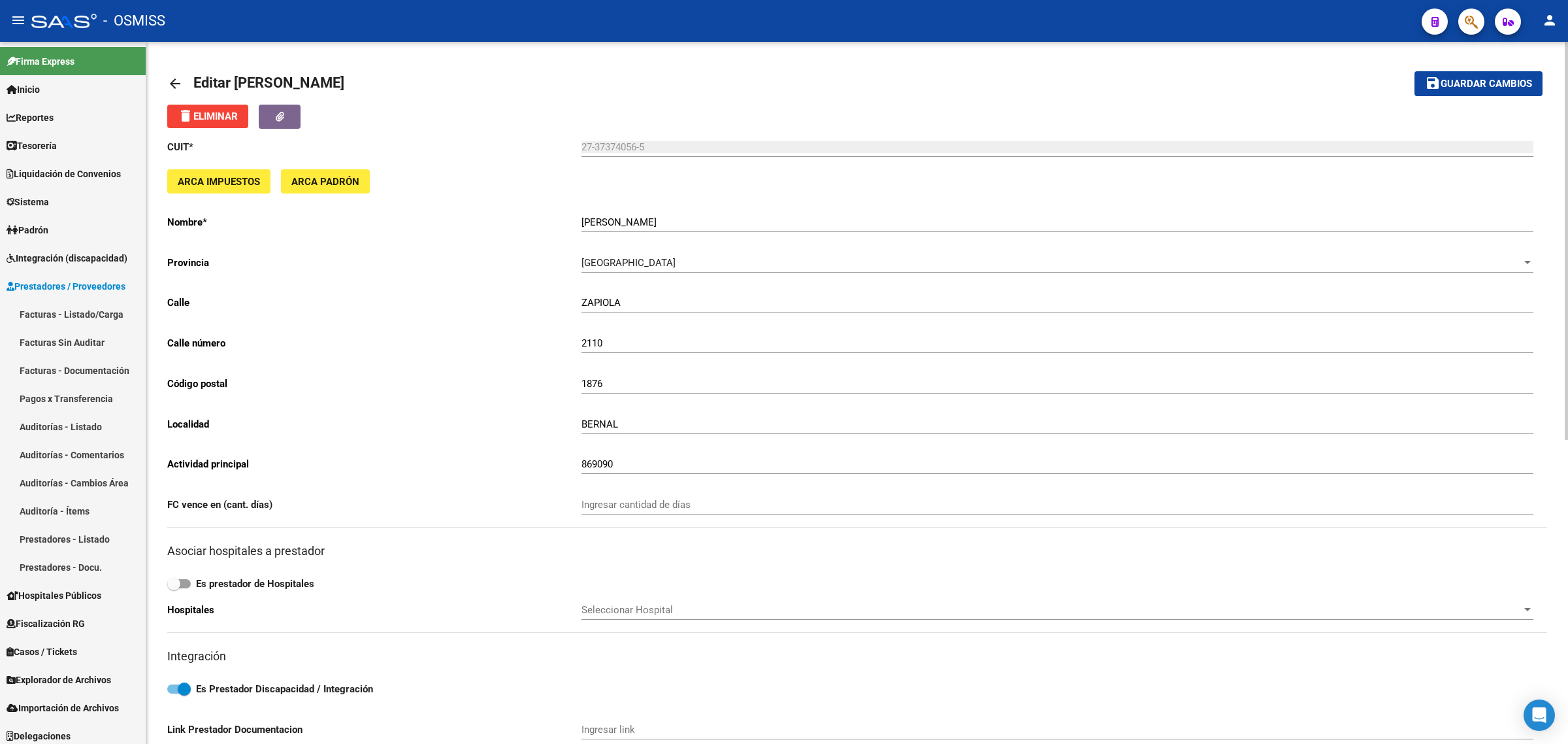
click at [178, 76] on mat-icon "arrow_back" at bounding box center [175, 84] width 16 height 16
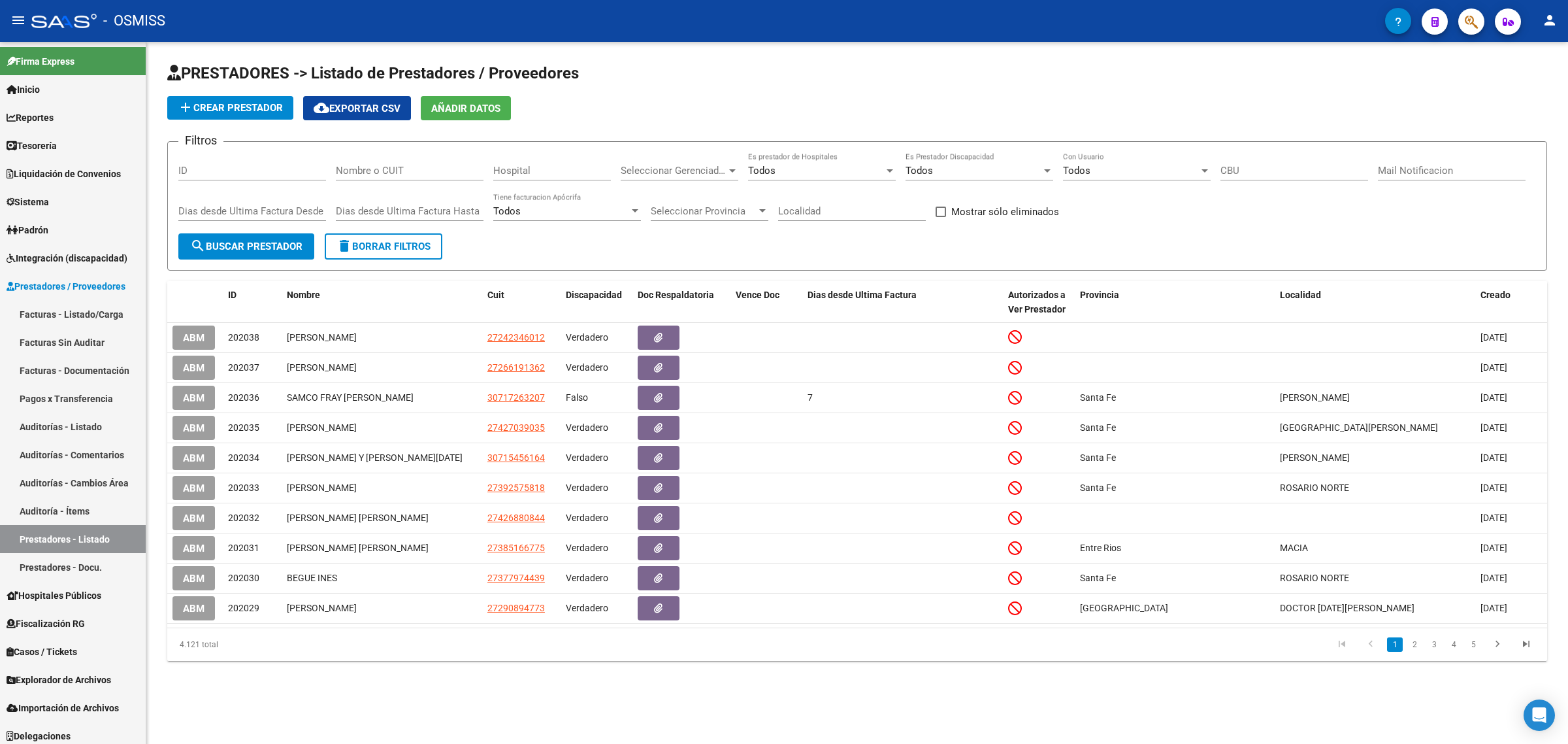
click at [368, 173] on input "Nombre o CUIT" at bounding box center [410, 170] width 148 height 12
paste input "27308864702"
type input "27308864702"
click at [263, 241] on span "search Buscar Prestador" at bounding box center [247, 247] width 113 height 12
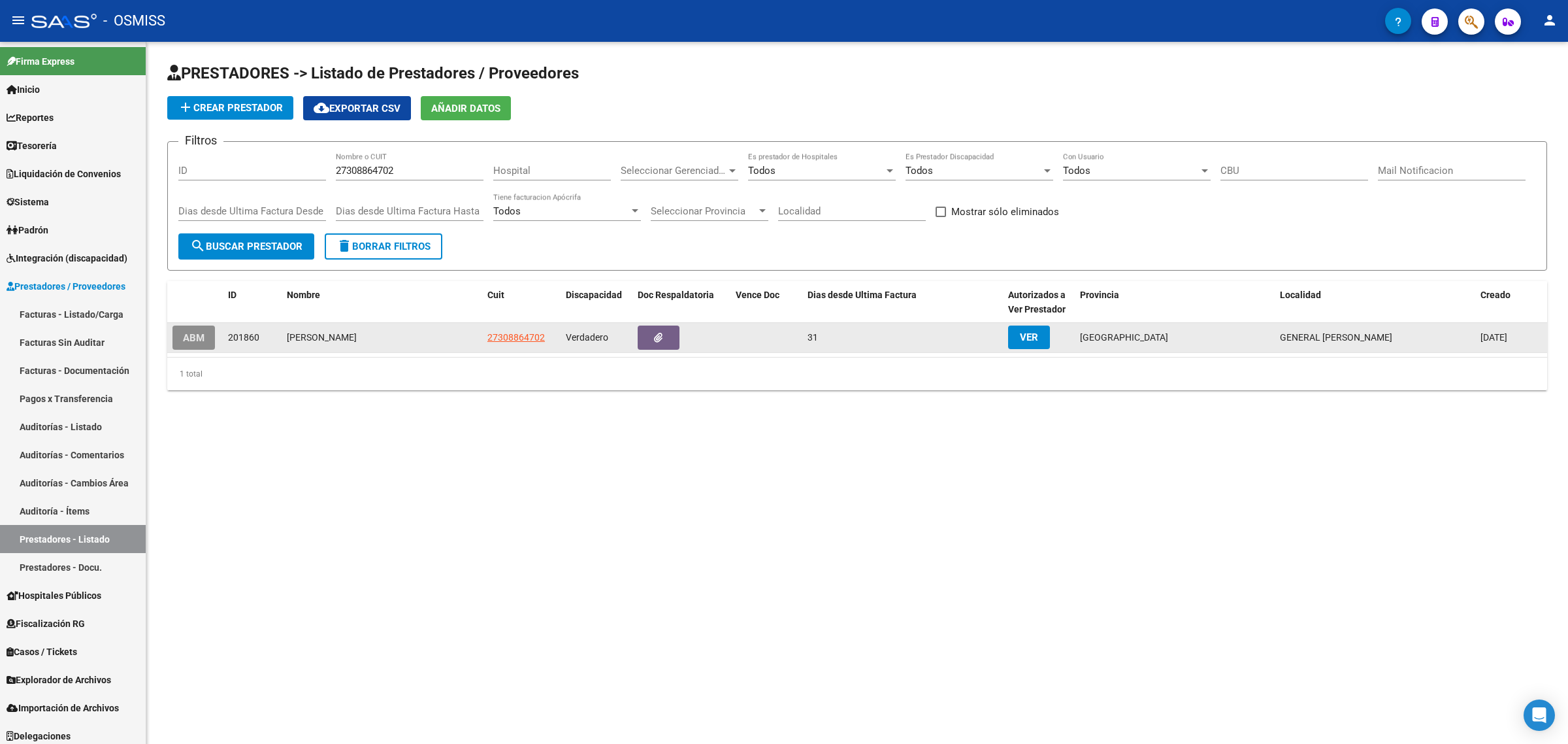
click at [191, 340] on button "ABM" at bounding box center [194, 338] width 42 height 24
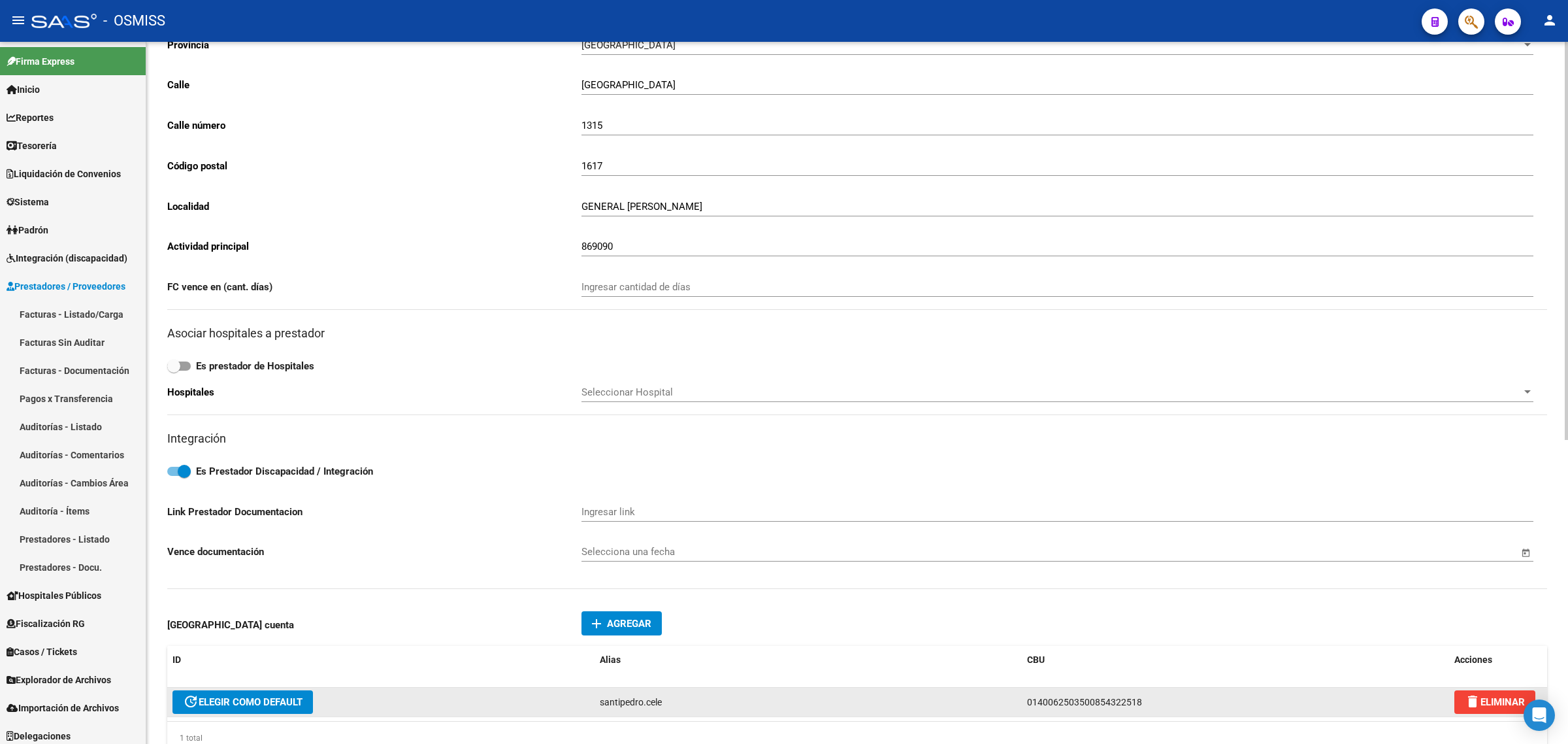
scroll to position [327, 0]
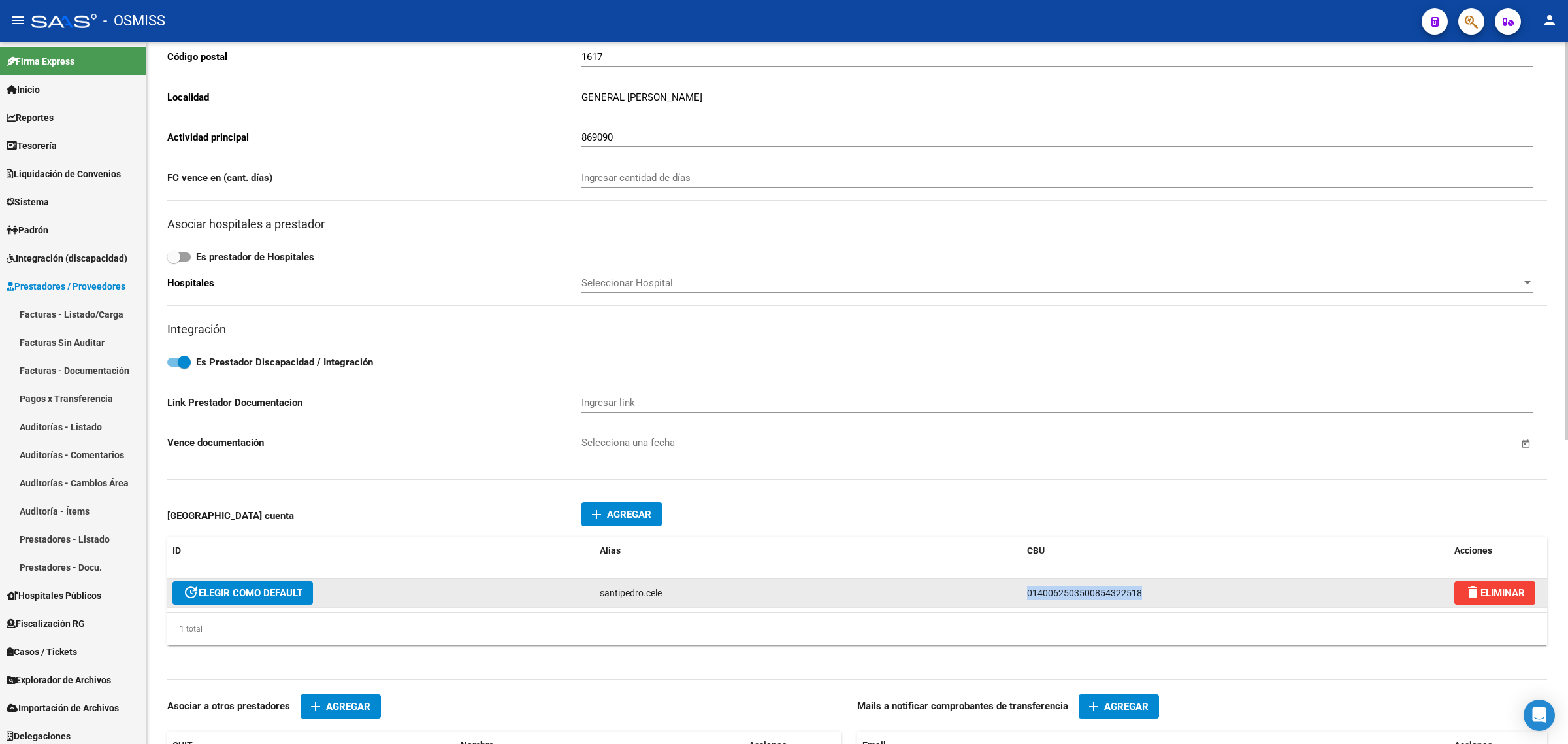
drag, startPoint x: 1118, startPoint y: 593, endPoint x: 919, endPoint y: 599, distance: 199.1
click at [919, 599] on div "update ELEGIR COMO DEFAULT santipedro.cele 0140062503500854322518 delete ELIMIN…" at bounding box center [857, 593] width 1380 height 29
copy div "0140062503500854322518"
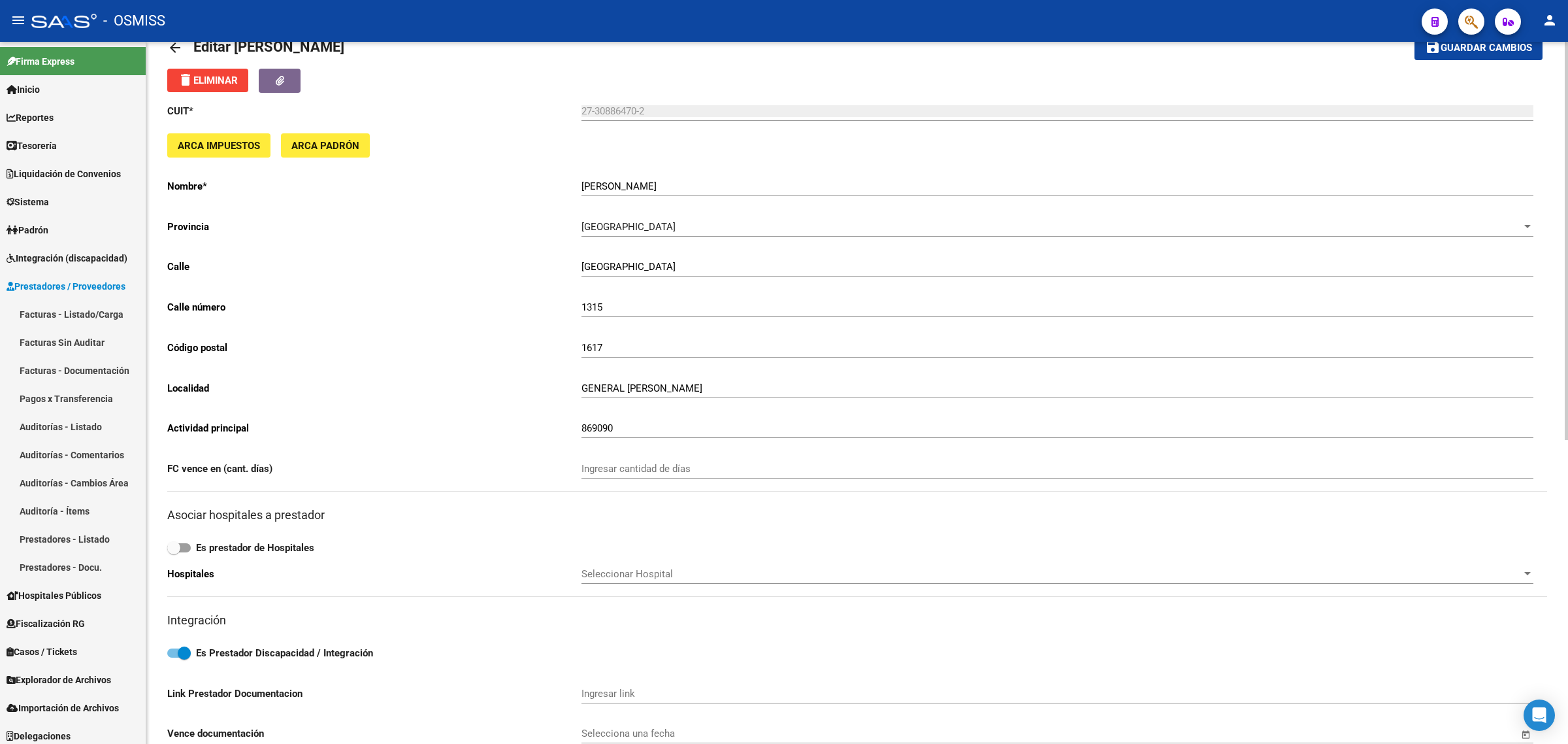
scroll to position [0, 0]
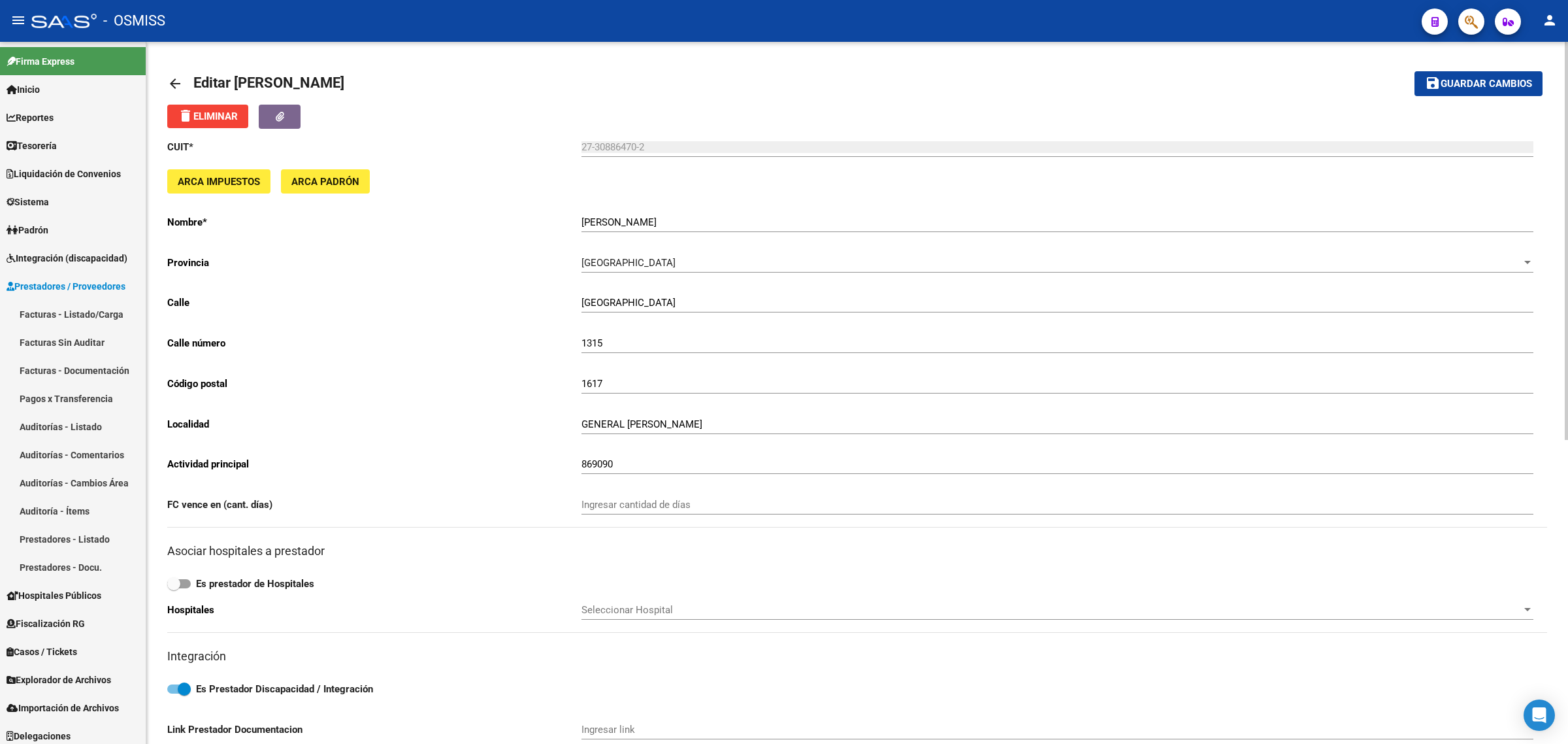
click at [171, 82] on mat-icon "arrow_back" at bounding box center [175, 84] width 16 height 16
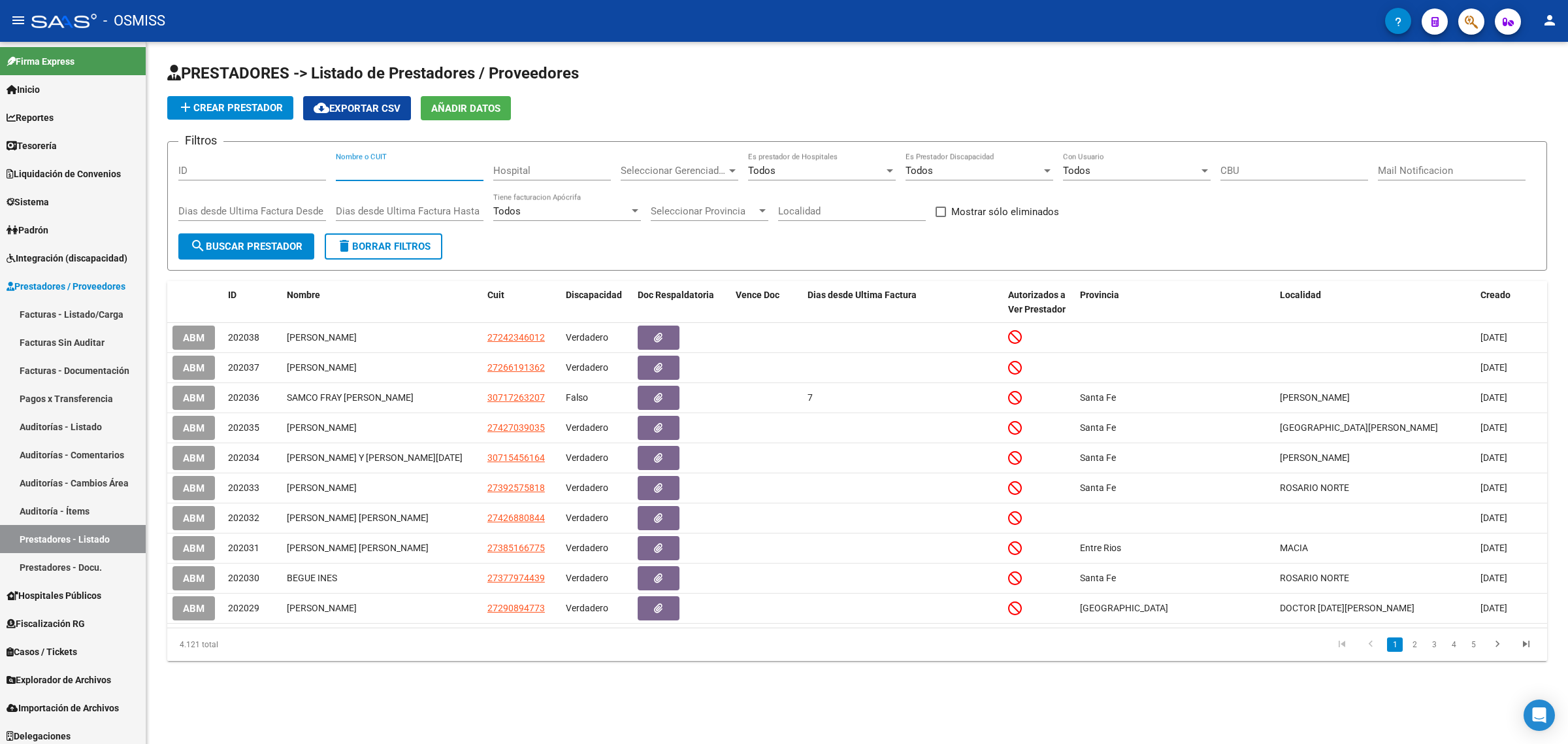
click at [384, 170] on input "Nombre o CUIT" at bounding box center [410, 170] width 148 height 12
drag, startPoint x: 379, startPoint y: 155, endPoint x: 373, endPoint y: 165, distance: 11.7
click at [377, 158] on div "v Nombre o CUIT" at bounding box center [410, 166] width 148 height 28
drag, startPoint x: 288, startPoint y: 158, endPoint x: 278, endPoint y: 158, distance: 10.0
click at [278, 158] on div "Filtros ID v Nombre o CUIT Hospital Seleccionar Gerenciador Seleccionar Gerenci…" at bounding box center [857, 193] width 1358 height 81
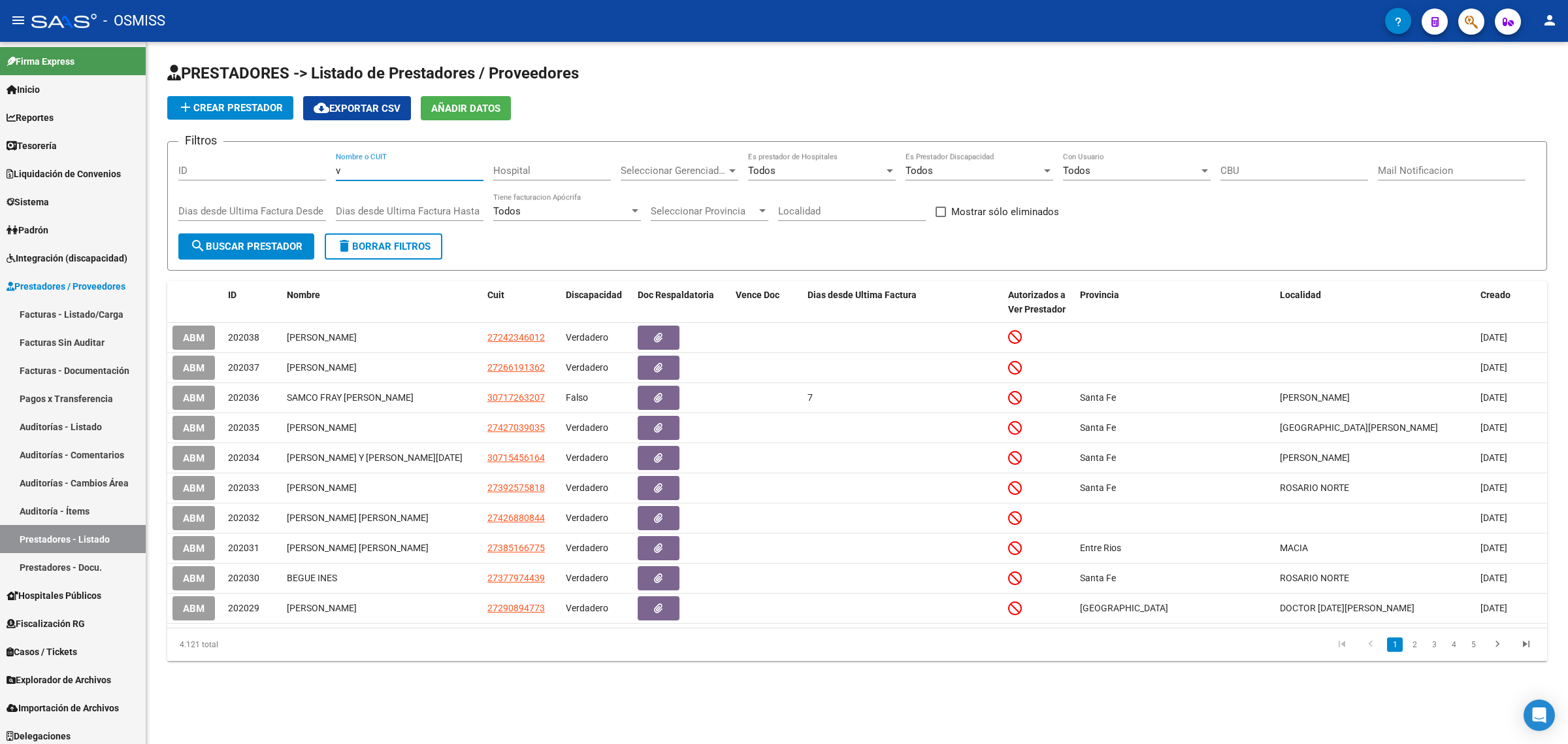
paste input "27322523004"
type input "27322523004"
click at [246, 241] on span "search Buscar Prestador" at bounding box center [247, 247] width 113 height 12
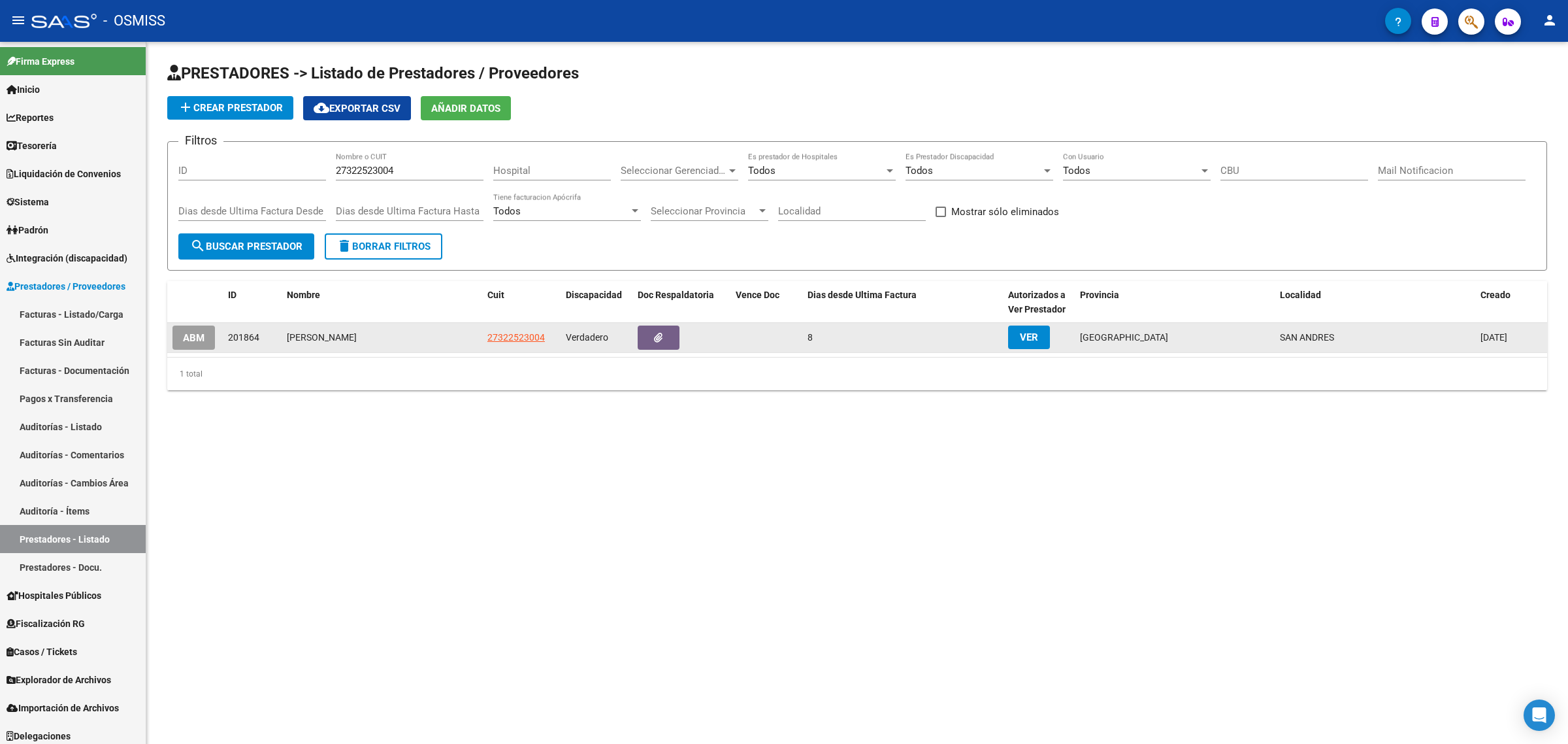
click at [186, 336] on span "ABM" at bounding box center [194, 338] width 22 height 12
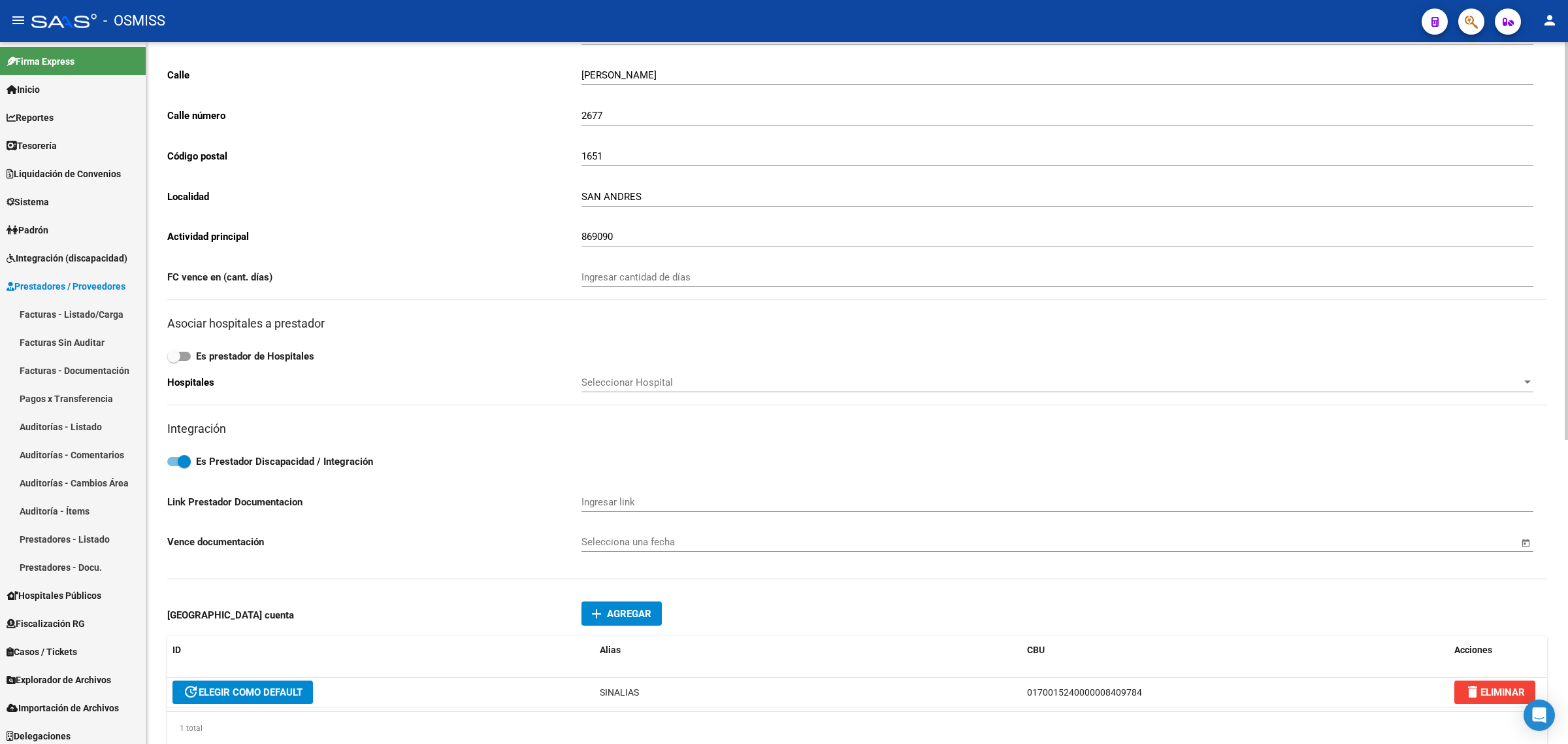
scroll to position [245, 0]
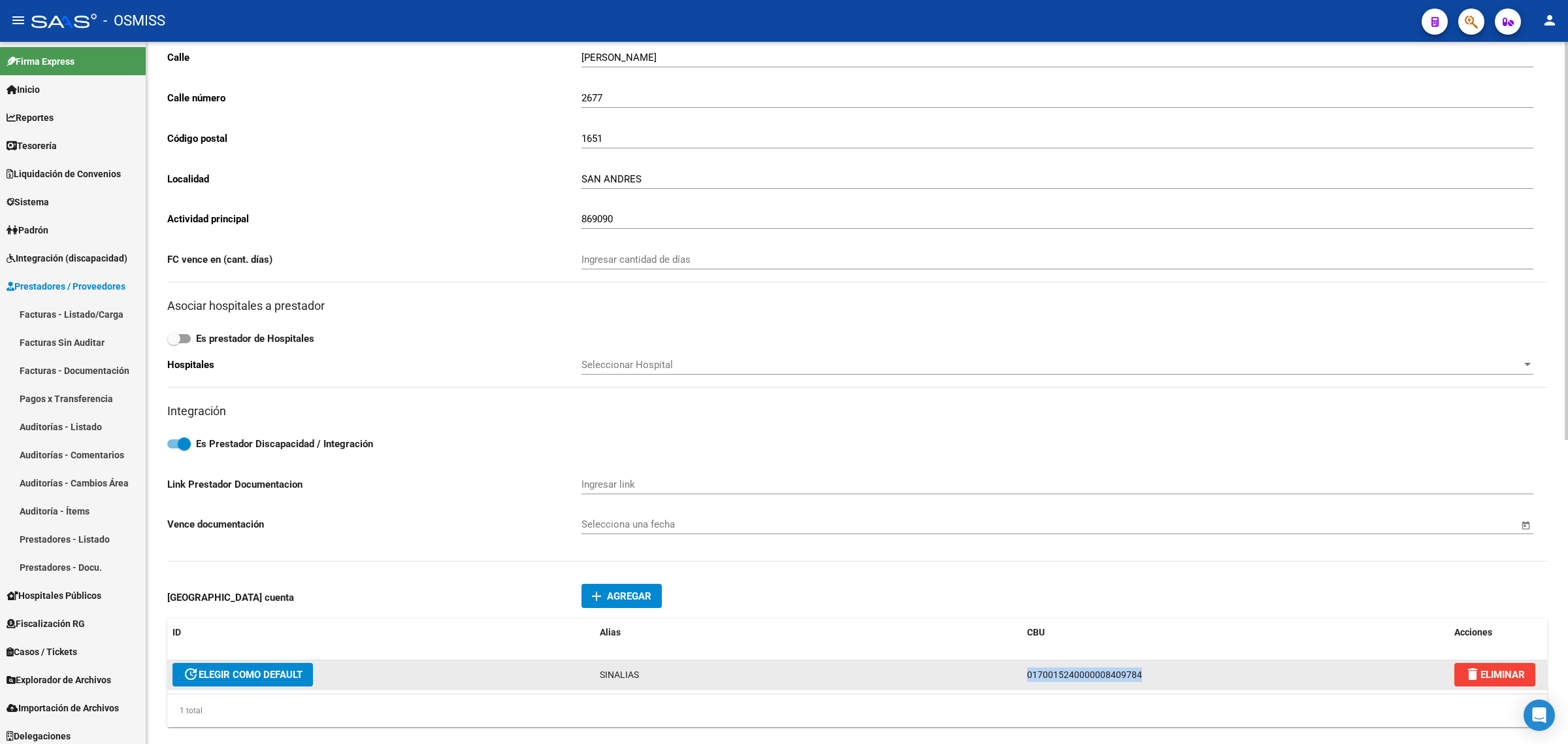
drag, startPoint x: 1118, startPoint y: 668, endPoint x: 944, endPoint y: 658, distance: 174.3
click at [945, 660] on div "update ELEGIR COMO DEFAULT SINALIAS 0170015240000008409784 delete ELIMINAR" at bounding box center [857, 674] width 1380 height 29
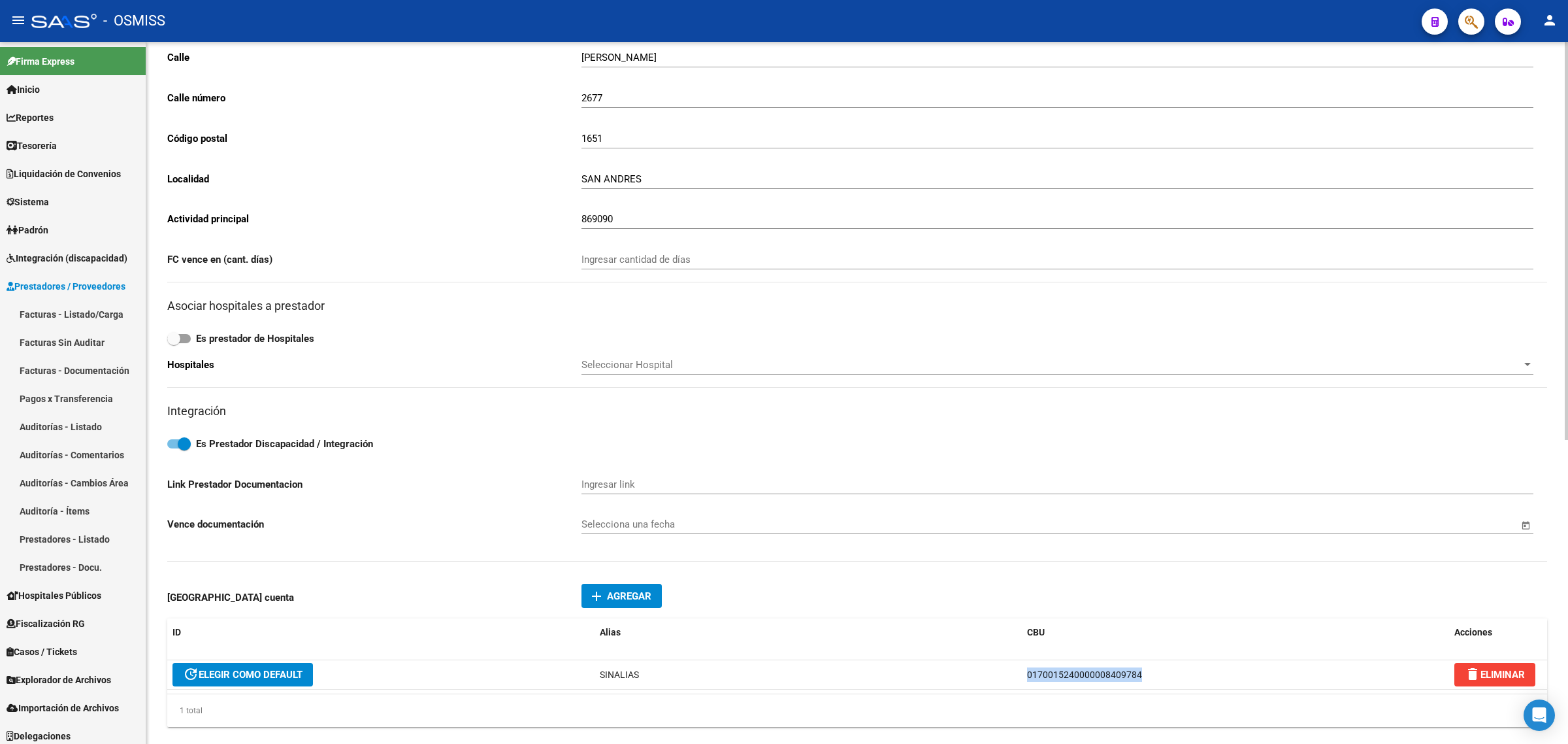
copy div "0170015240000008409784"
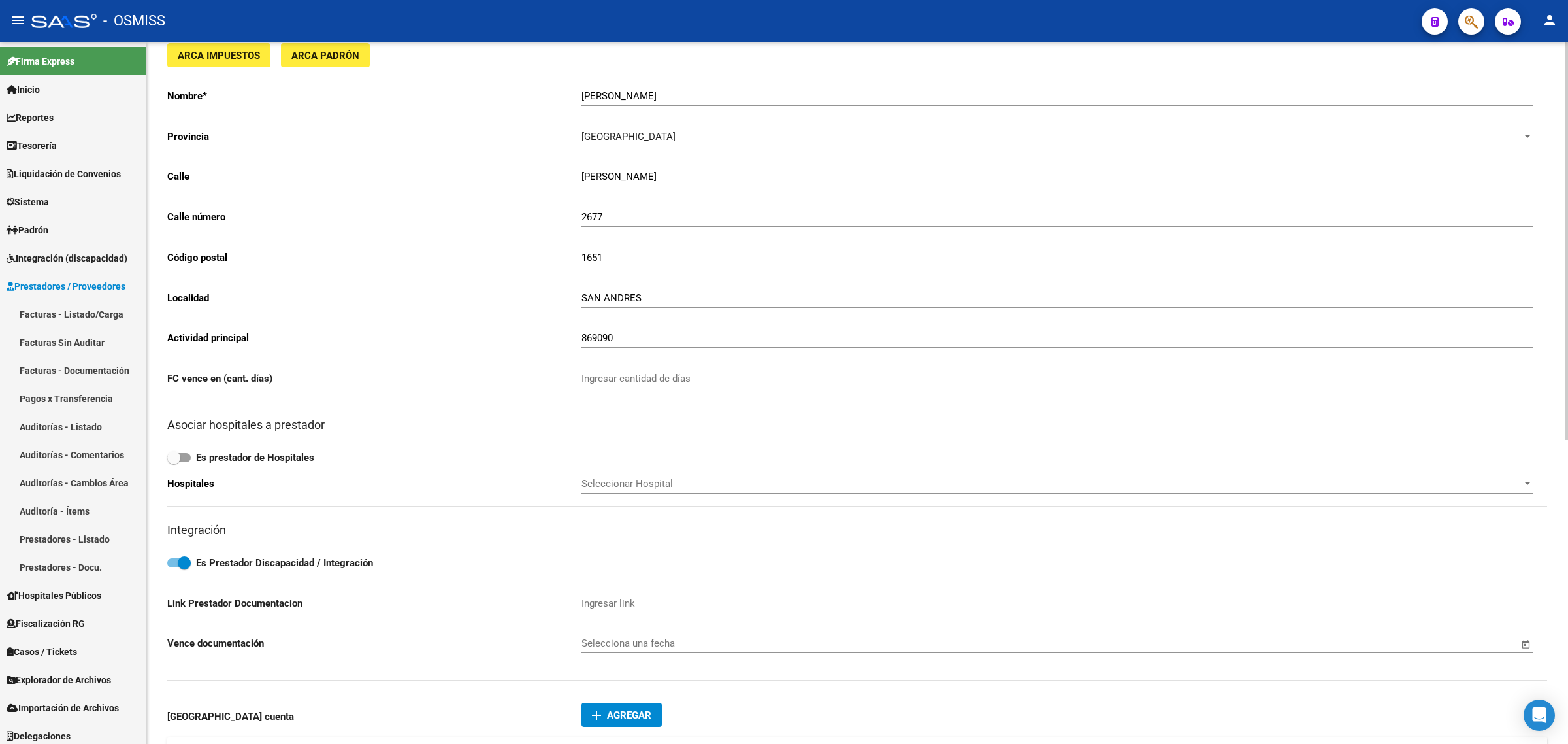
scroll to position [0, 0]
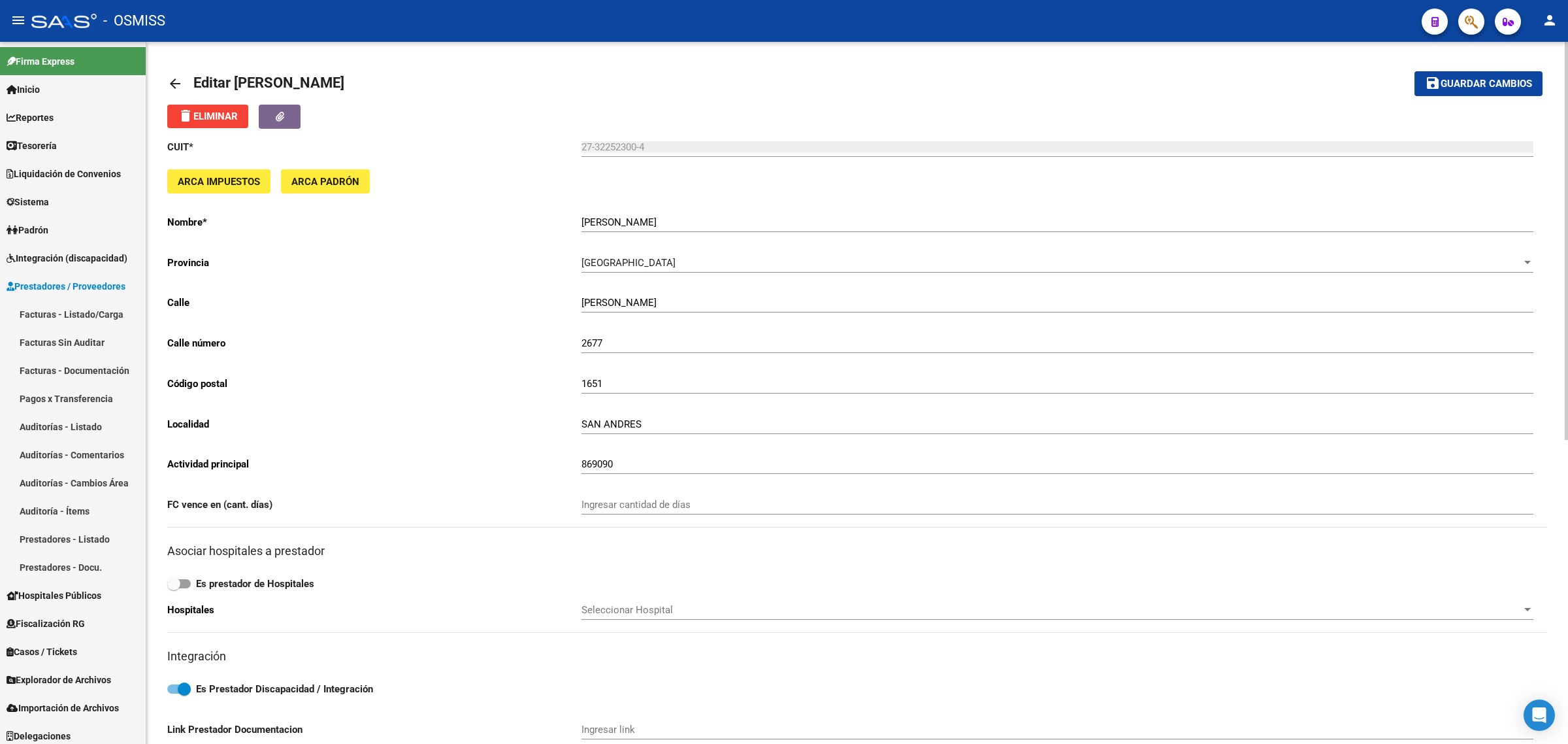
click at [182, 80] on mat-icon "arrow_back" at bounding box center [175, 84] width 16 height 16
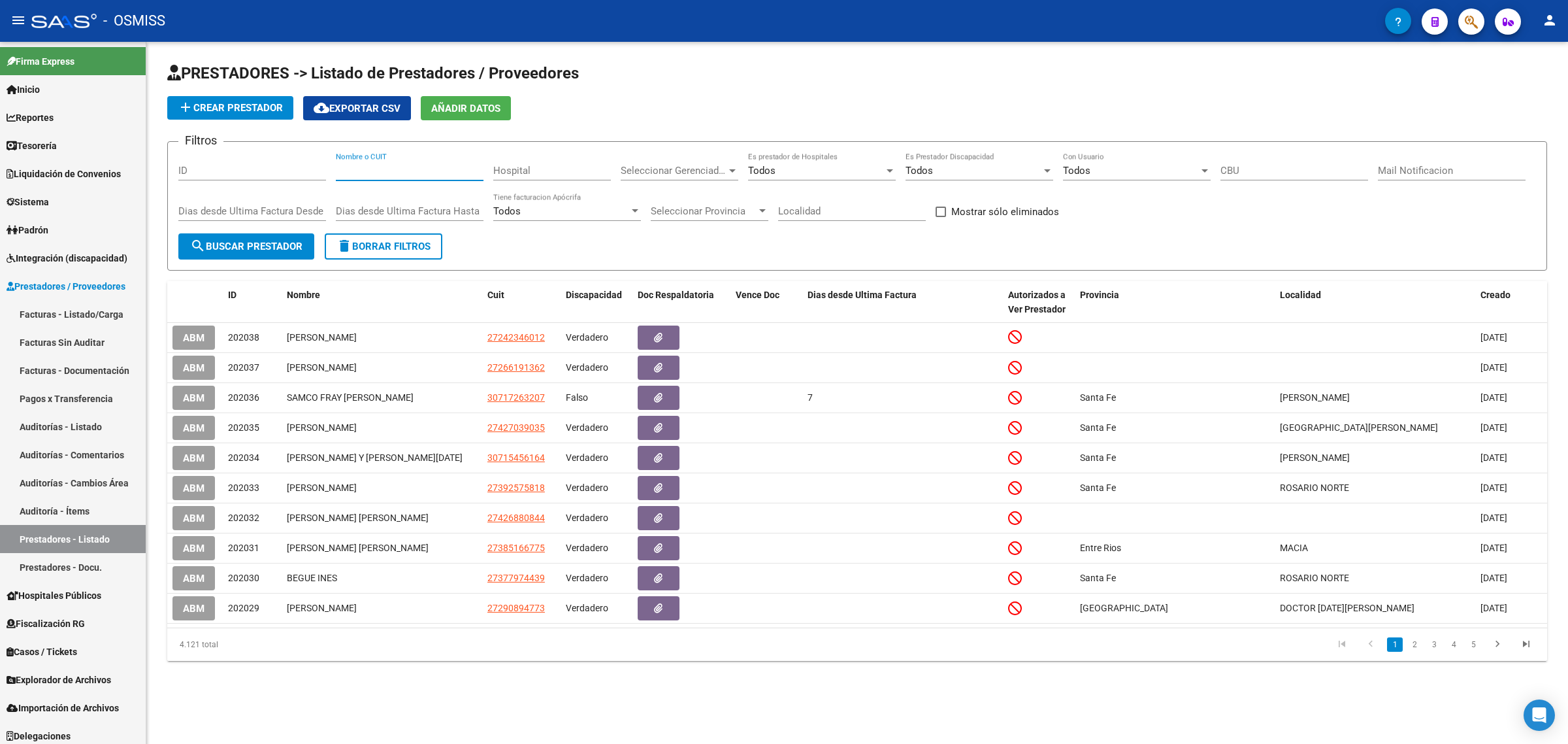
click at [377, 170] on input "Nombre o CUIT" at bounding box center [410, 170] width 148 height 12
paste input "27201852590"
type input "27201852590"
click at [232, 253] on button "search Buscar Prestador" at bounding box center [246, 246] width 136 height 26
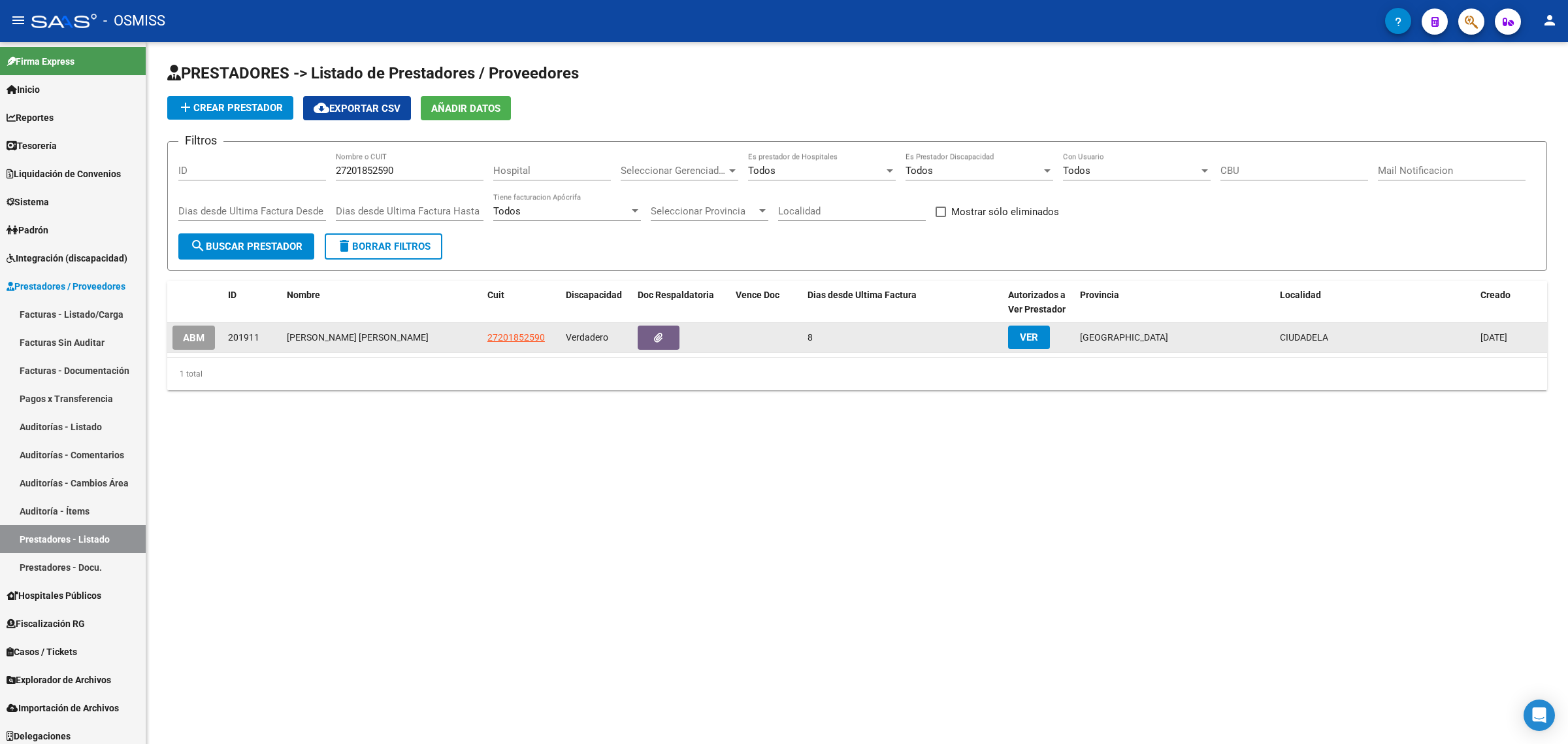
click at [194, 340] on button "ABM" at bounding box center [194, 338] width 42 height 24
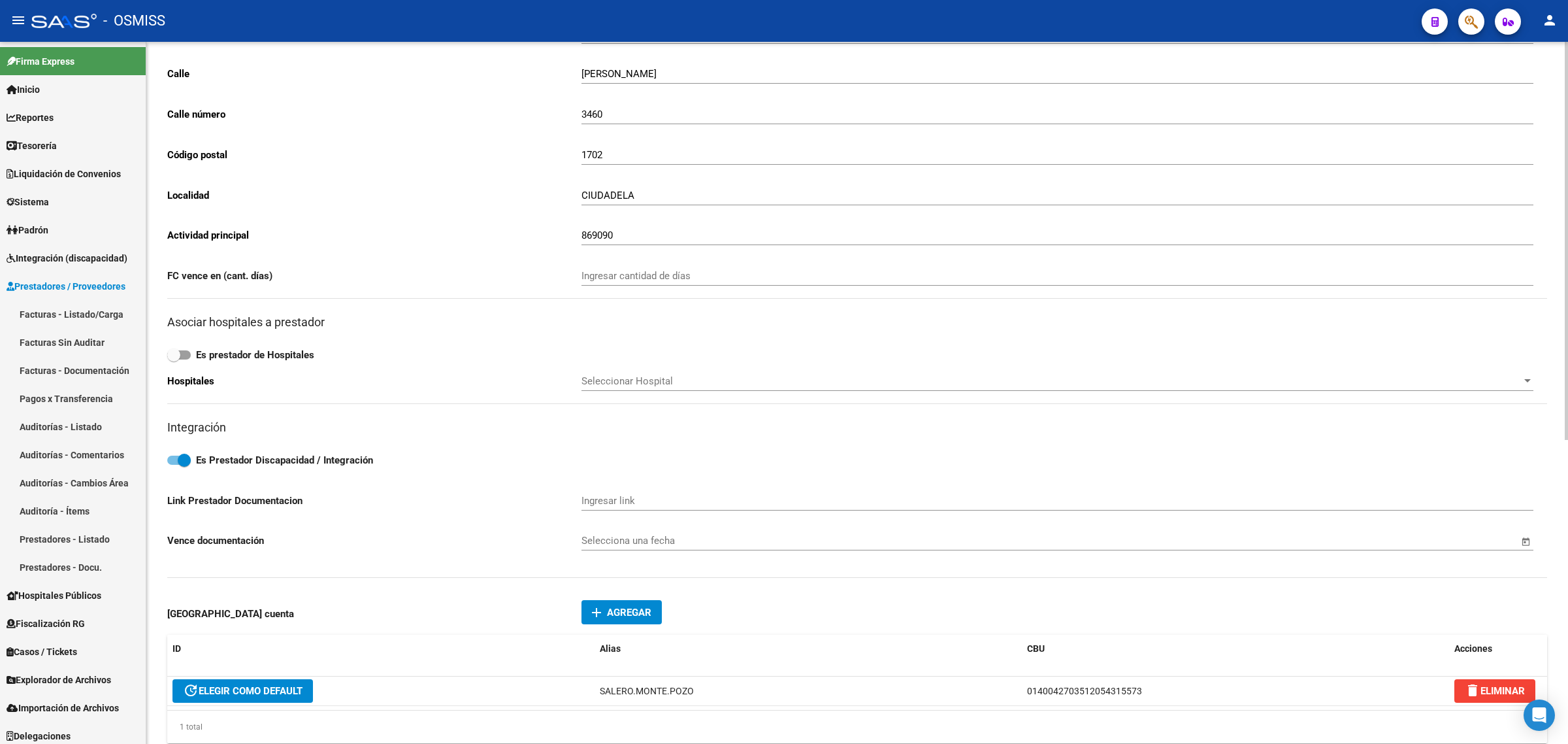
scroll to position [327, 0]
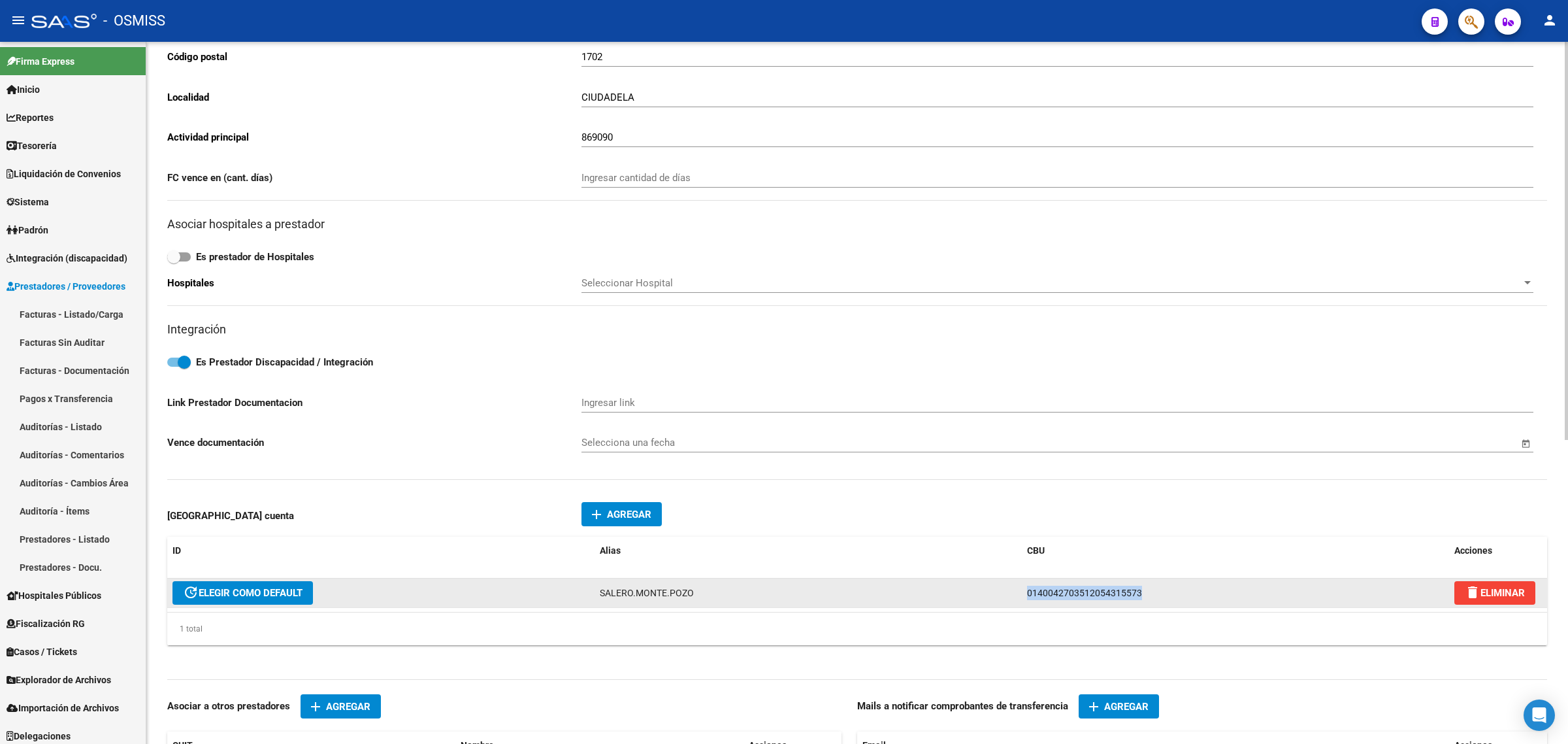
drag, startPoint x: 1153, startPoint y: 593, endPoint x: 890, endPoint y: 592, distance: 263.0
click at [890, 589] on div "update ELEGIR COMO DEFAULT SALERO.MONTE.POZO 0140042703512054315573 delete ELIM…" at bounding box center [857, 593] width 1380 height 29
copy div "0140042703512054315573"
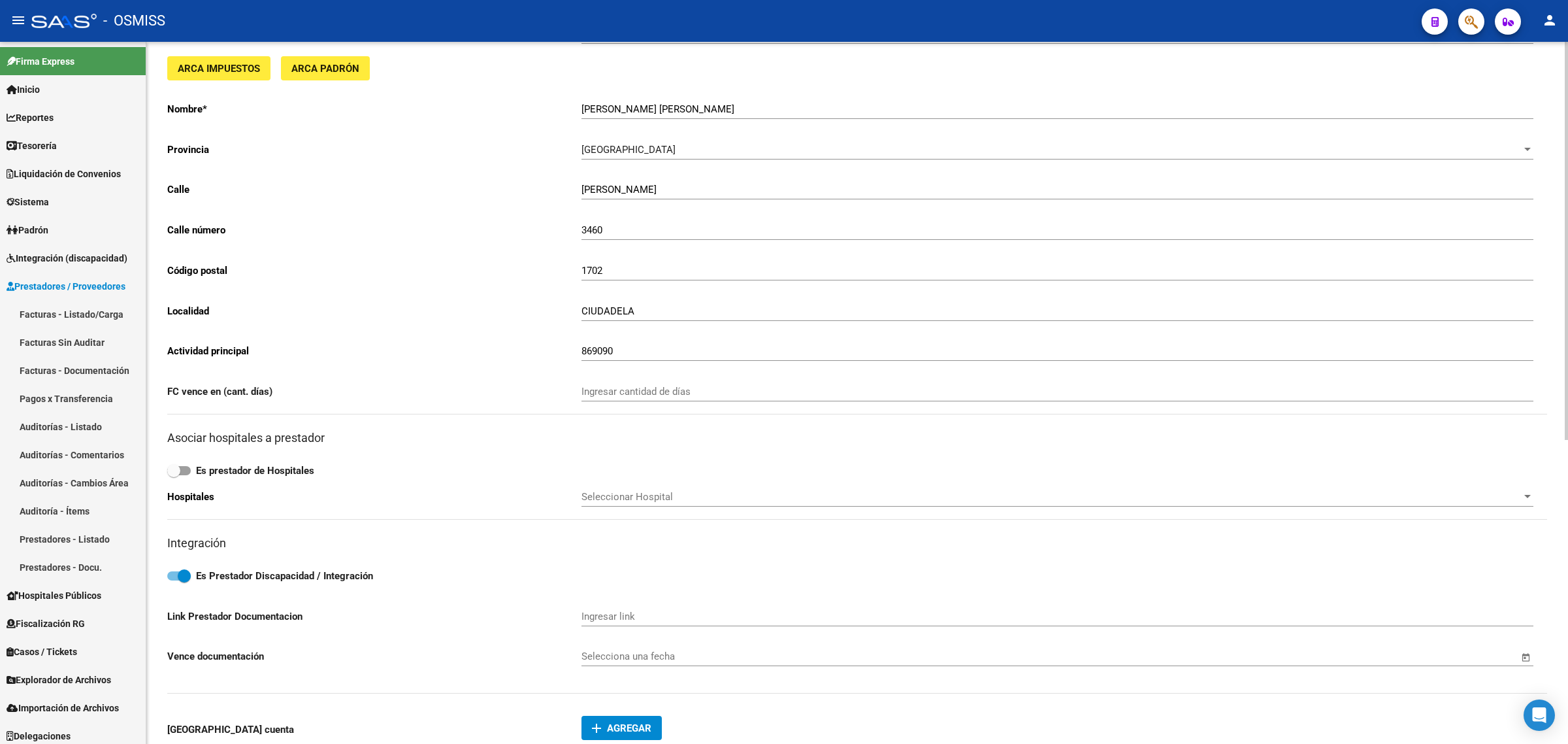
scroll to position [0, 0]
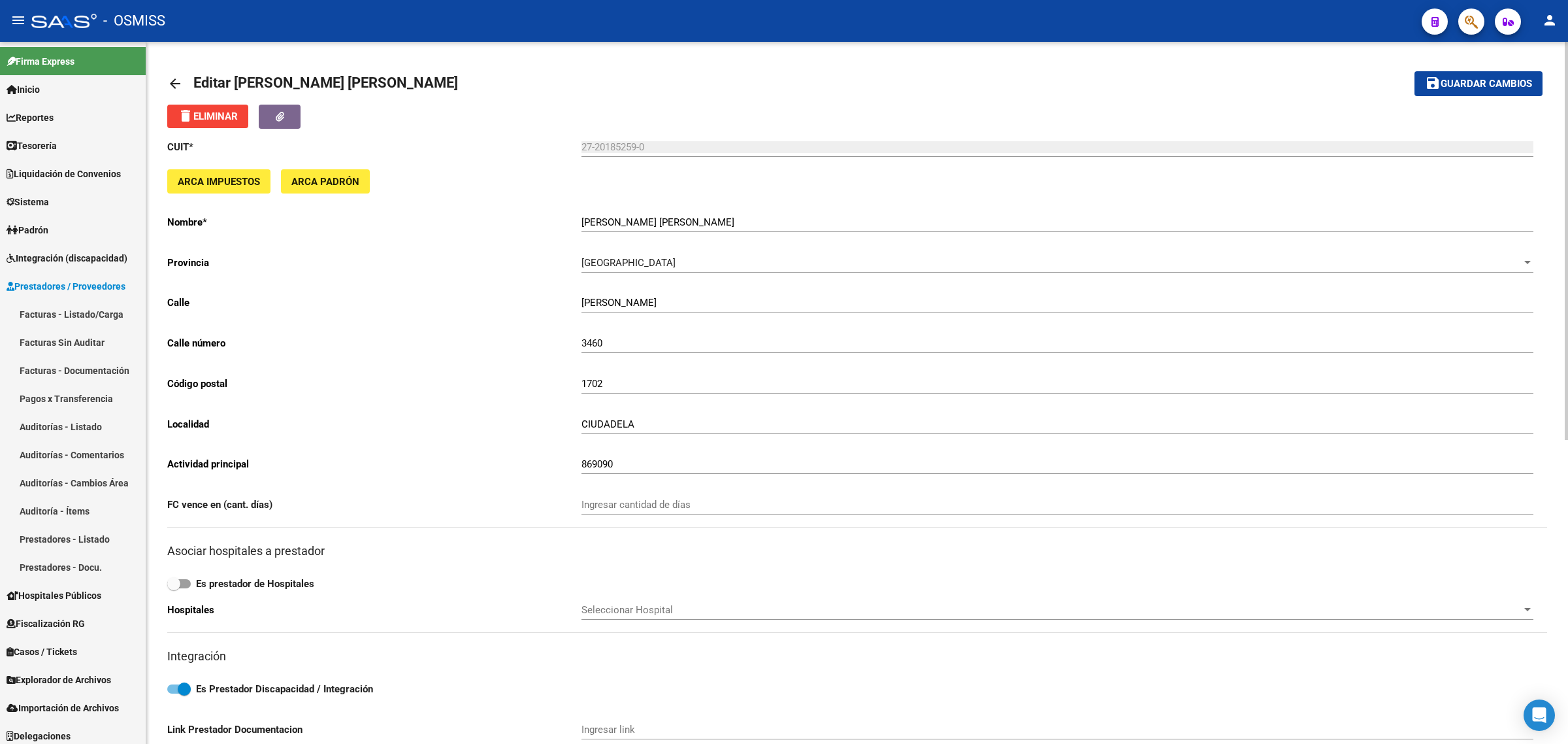
click at [174, 88] on mat-icon "arrow_back" at bounding box center [175, 84] width 16 height 16
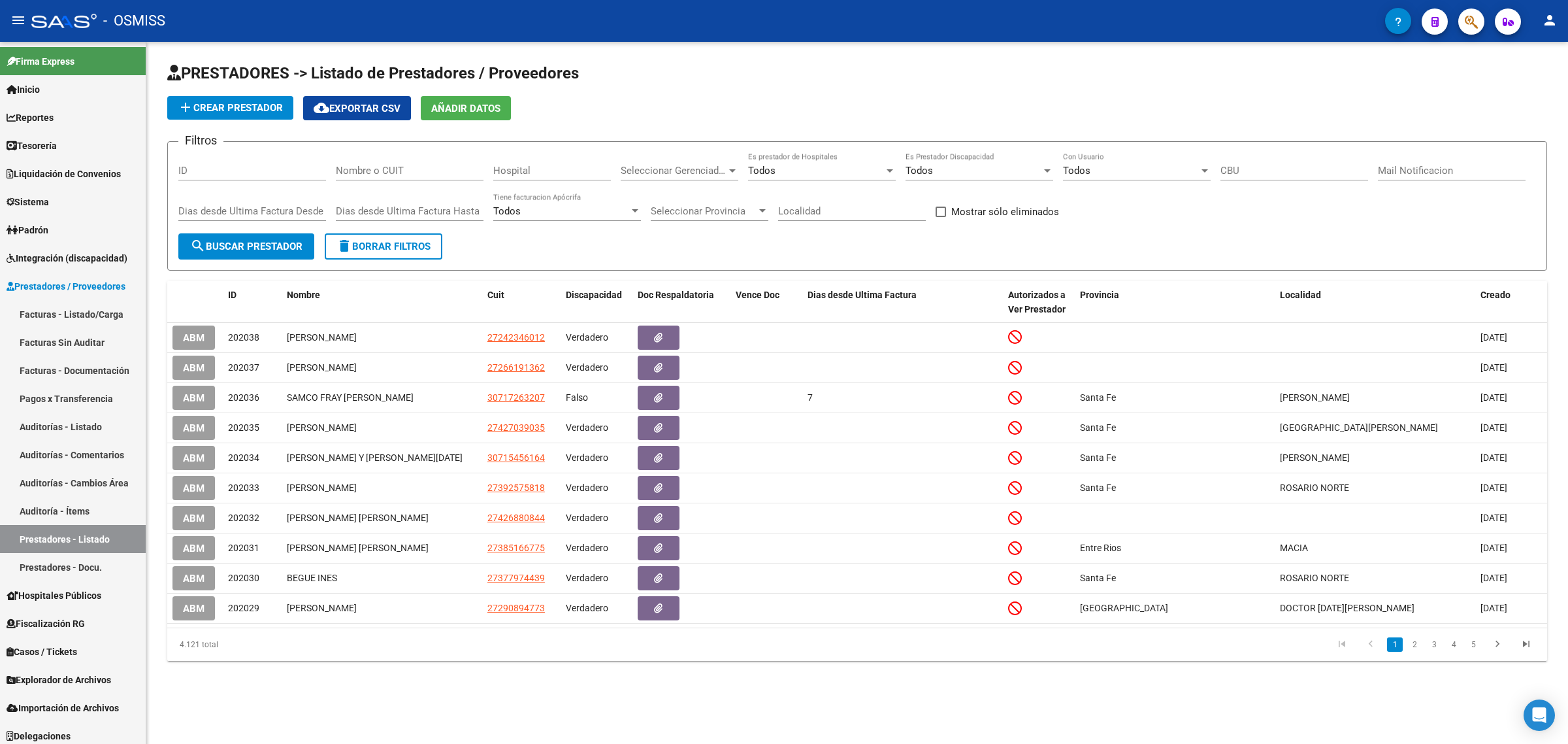
click at [451, 158] on div "Nombre o CUIT" at bounding box center [410, 166] width 148 height 28
paste input "STAFFIERI SOFIA"
type input "STAFFIERI SOFIA"
click at [261, 252] on button "search Buscar Prestador" at bounding box center [246, 246] width 136 height 26
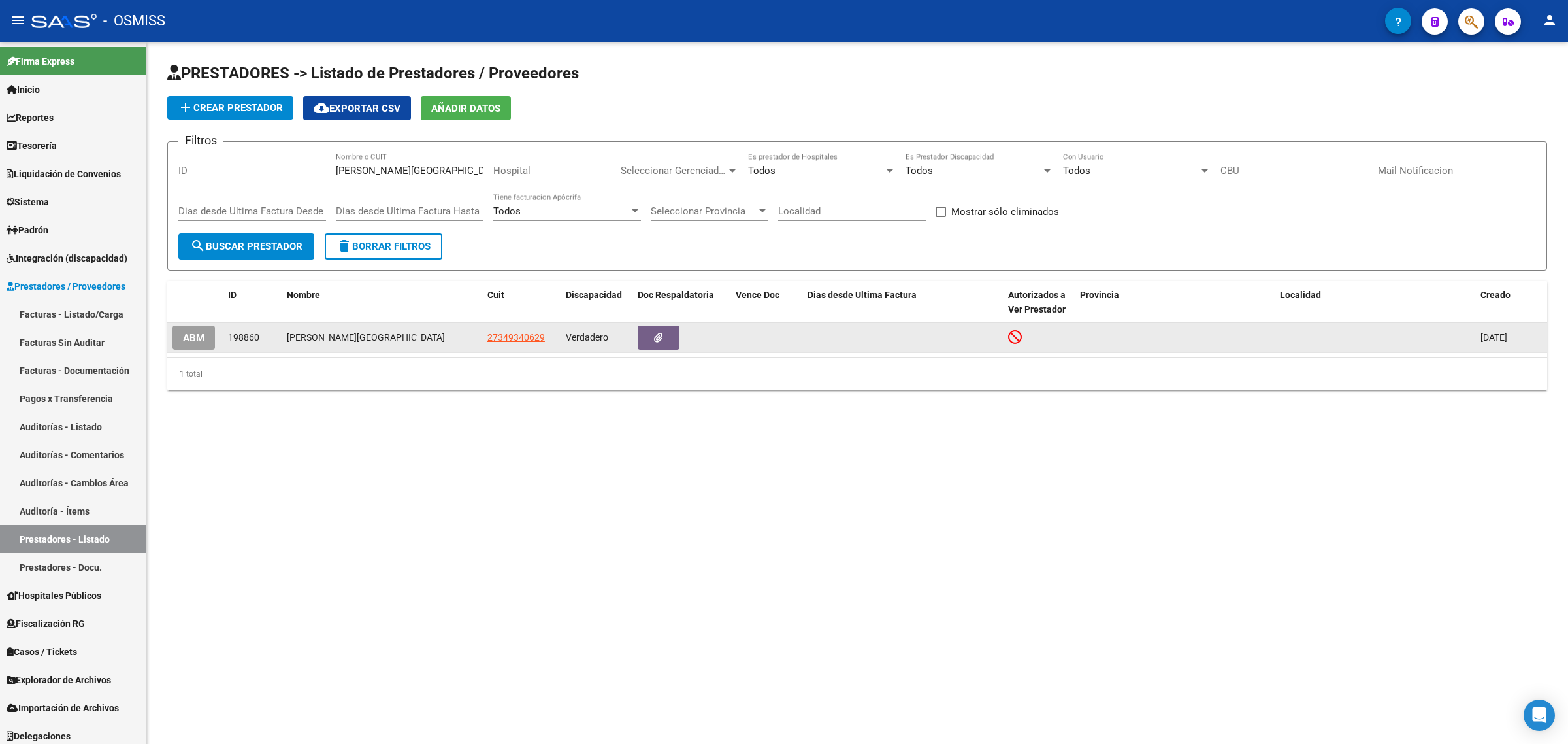
click at [198, 332] on span "ABM" at bounding box center [194, 338] width 22 height 12
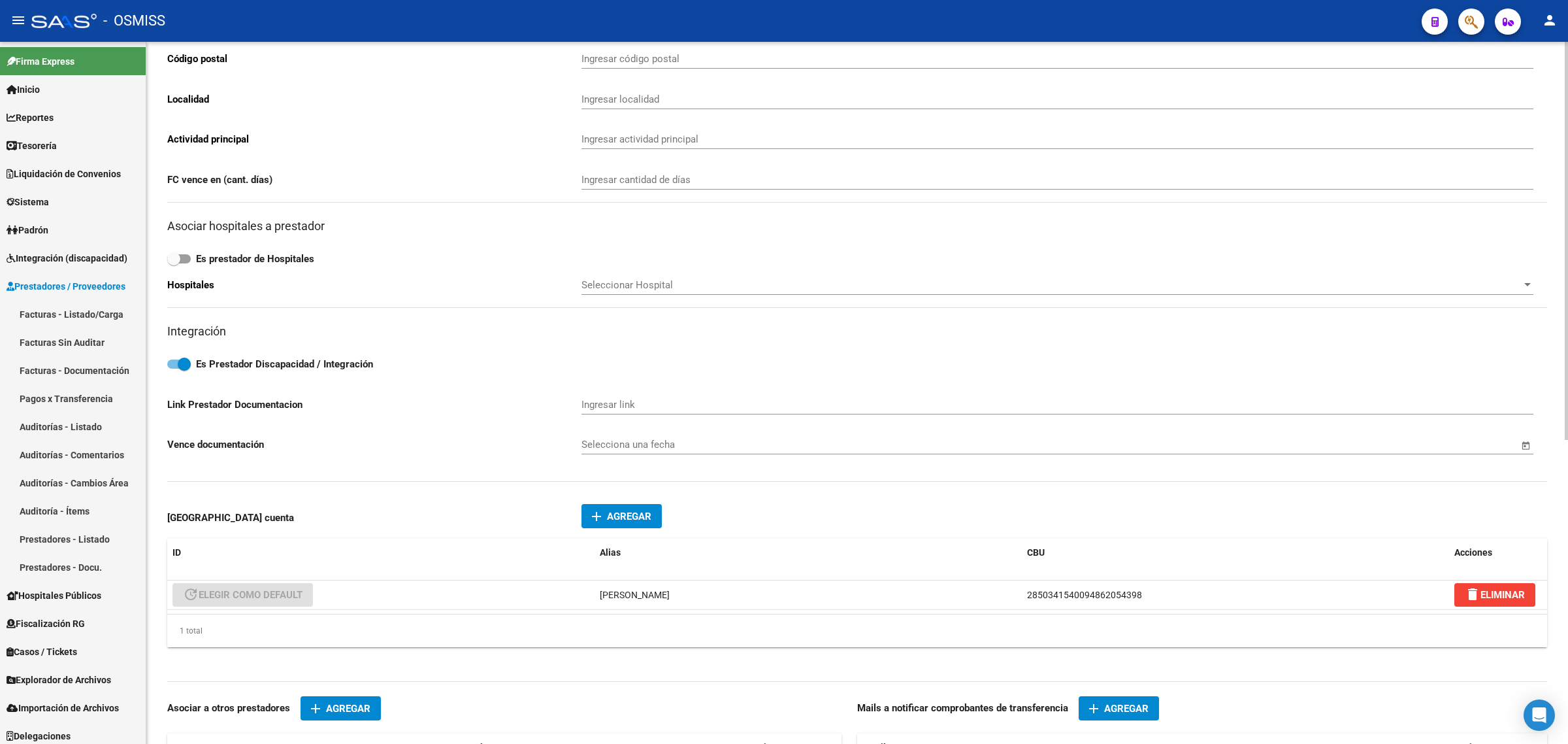
scroll to position [327, 0]
type input "CATAMARCA"
type input "2133"
type input "2000"
type input "ROSARIO NORTE"
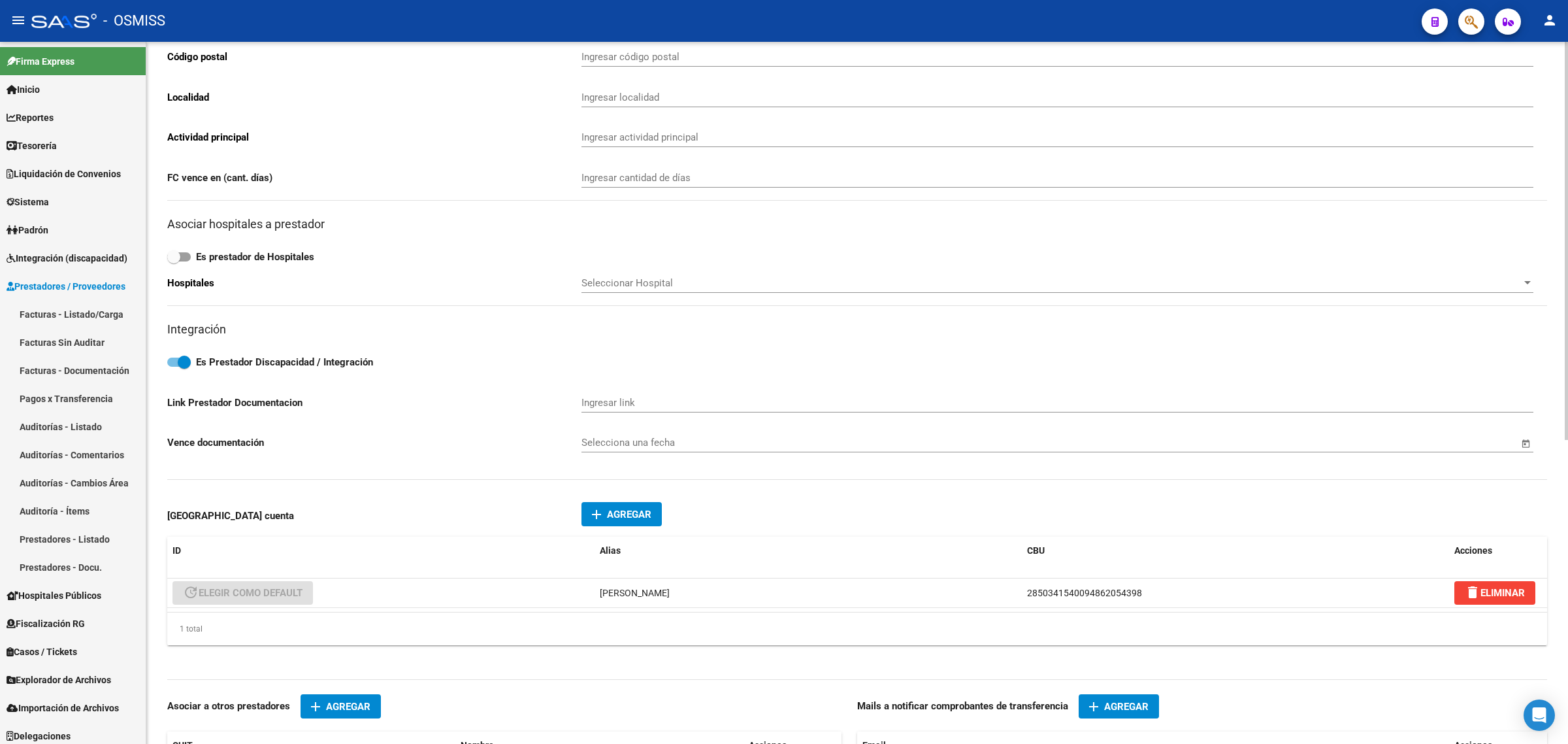
type input "869090"
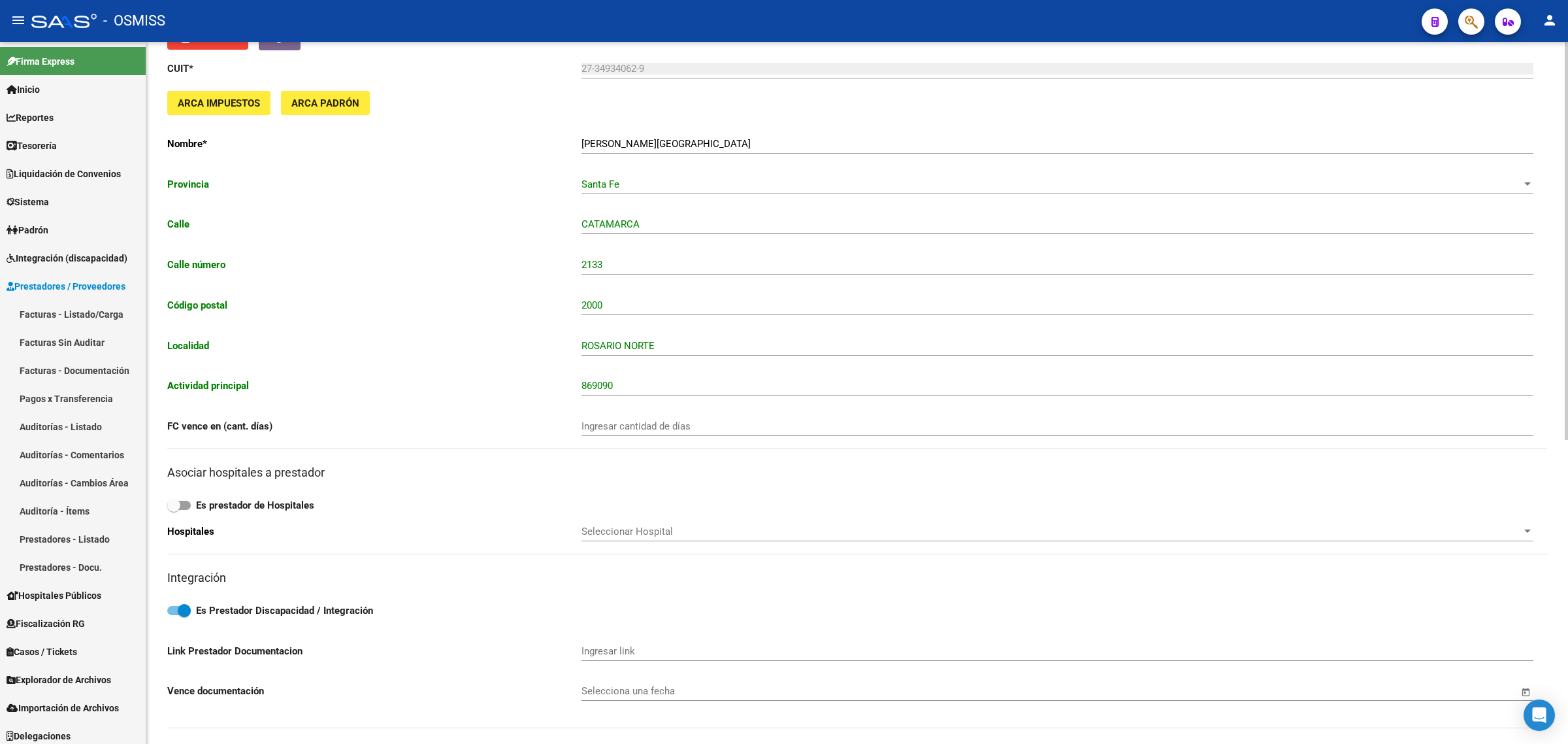
scroll to position [0, 0]
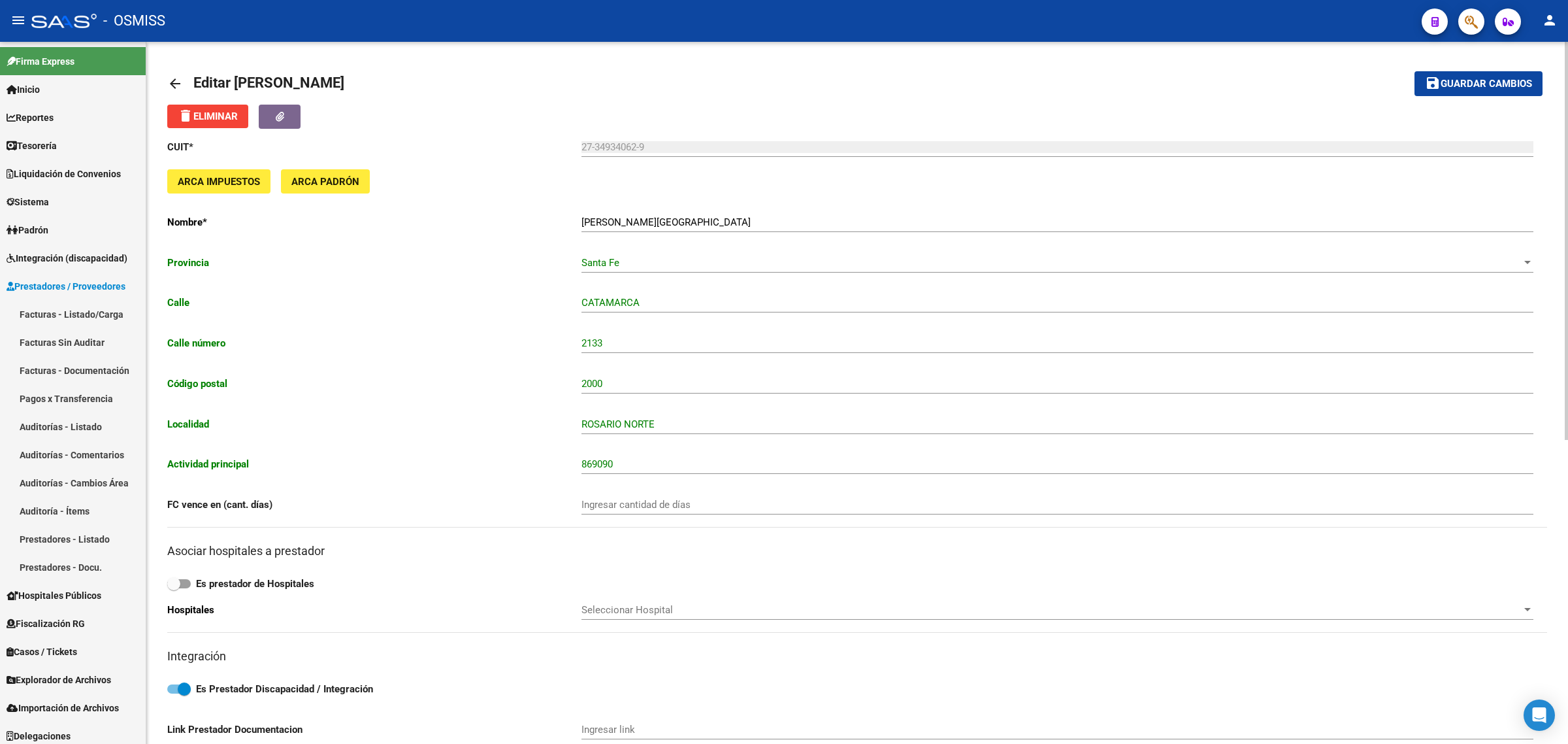
click at [178, 68] on link "arrow_back" at bounding box center [180, 83] width 26 height 31
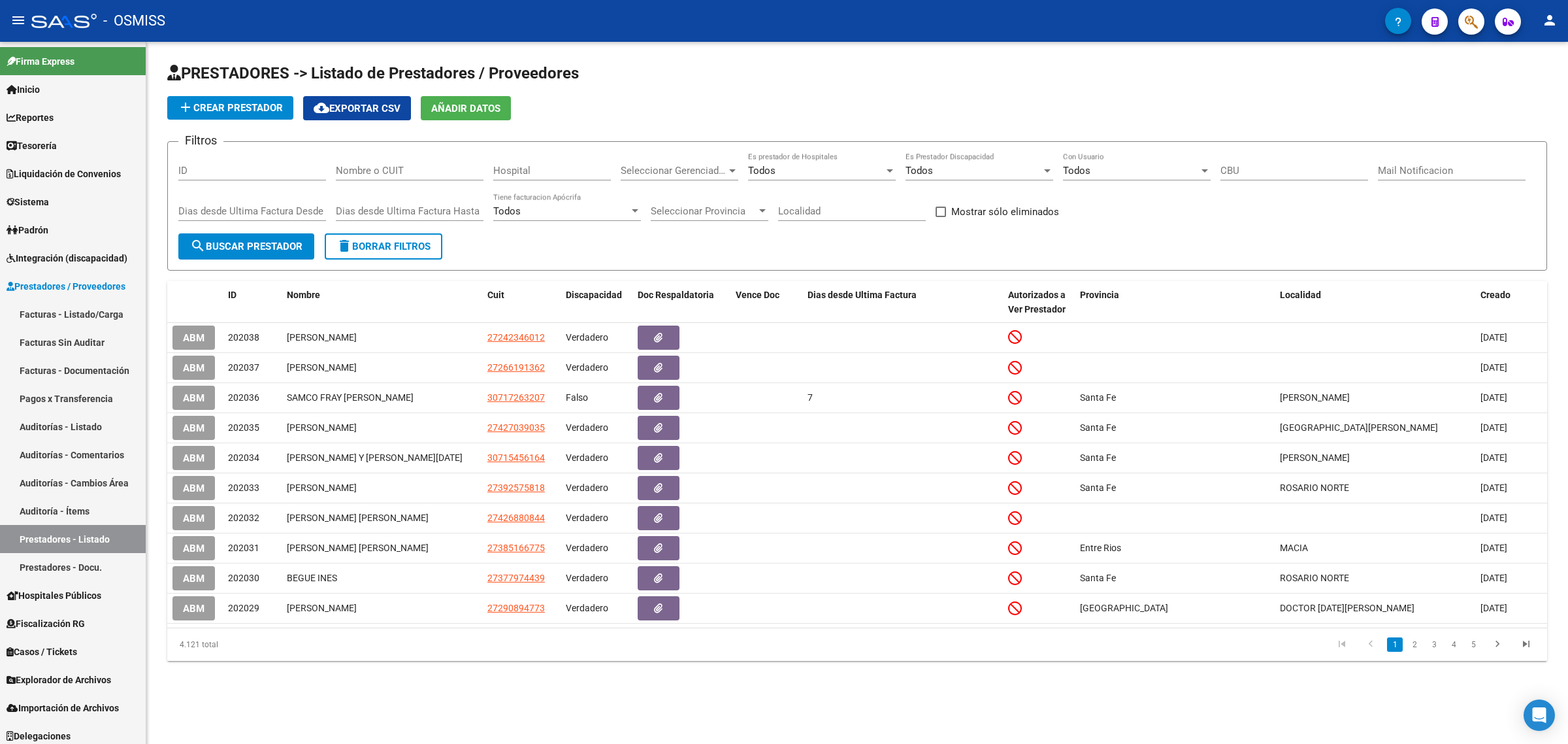
click at [422, 167] on input "Nombre o CUIT" at bounding box center [410, 170] width 148 height 12
paste input "REINERI VERONICA ALEJANDRA"
type input "REINERI VERONICA ALEJANDRA"
click at [283, 229] on div "Dias desde Ultima Factura Desde" at bounding box center [252, 213] width 148 height 40
click at [276, 243] on span "search Buscar Prestador" at bounding box center [247, 247] width 113 height 12
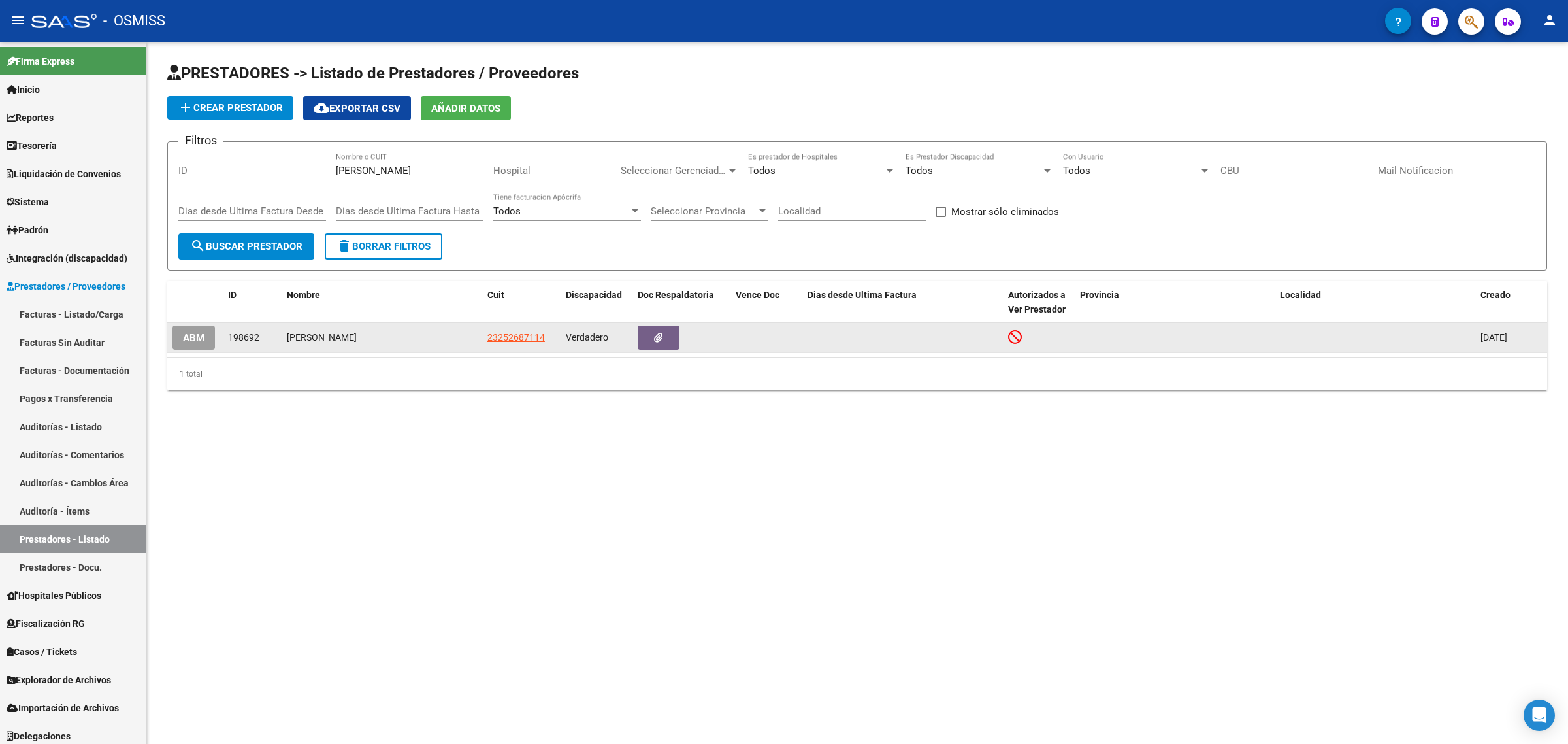
click at [203, 332] on span "ABM" at bounding box center [194, 338] width 22 height 12
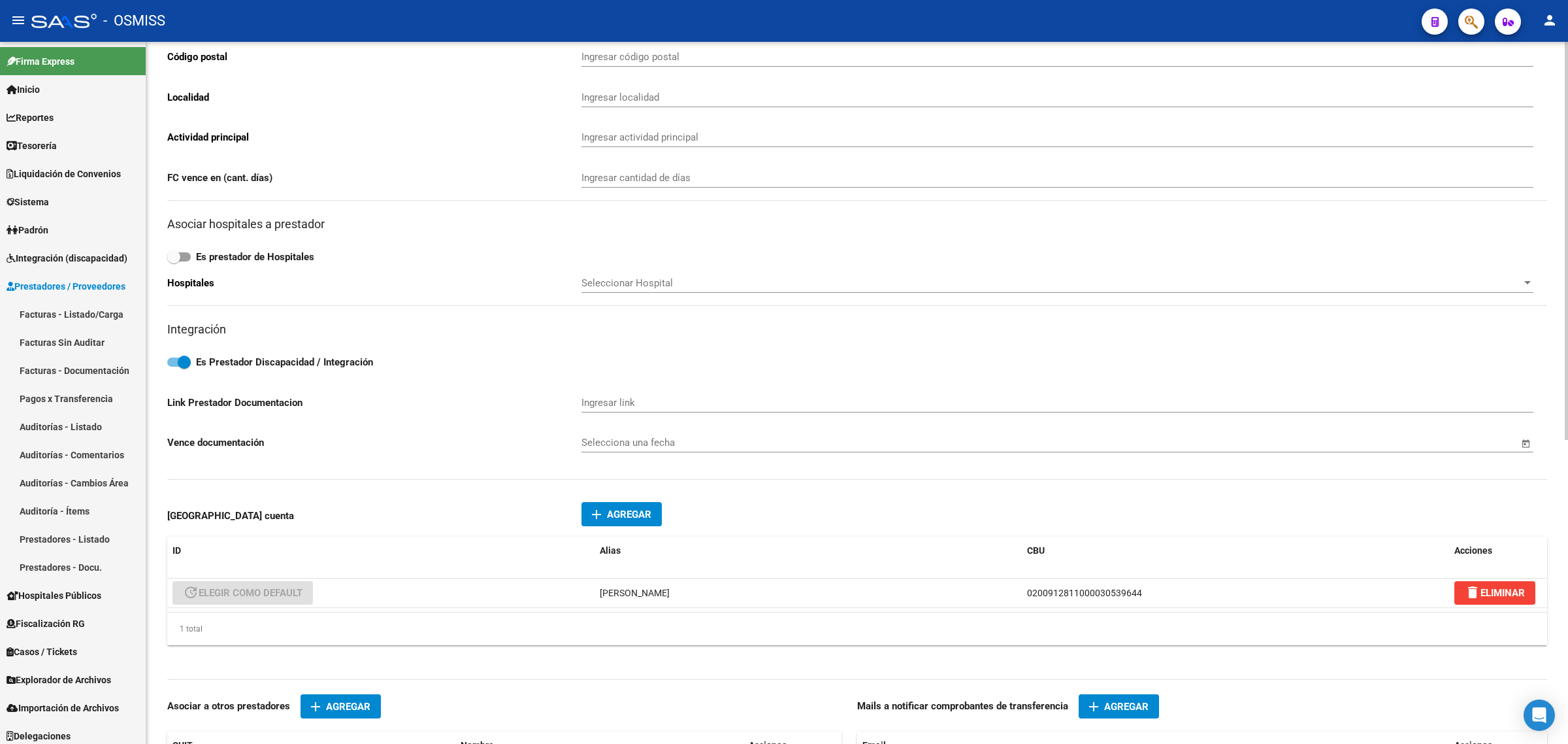
type input "AGUIRRE CAMARA"
type input "121"
type input "5003"
type input "BARRIO ALTO ALBERDI"
type input "869090"
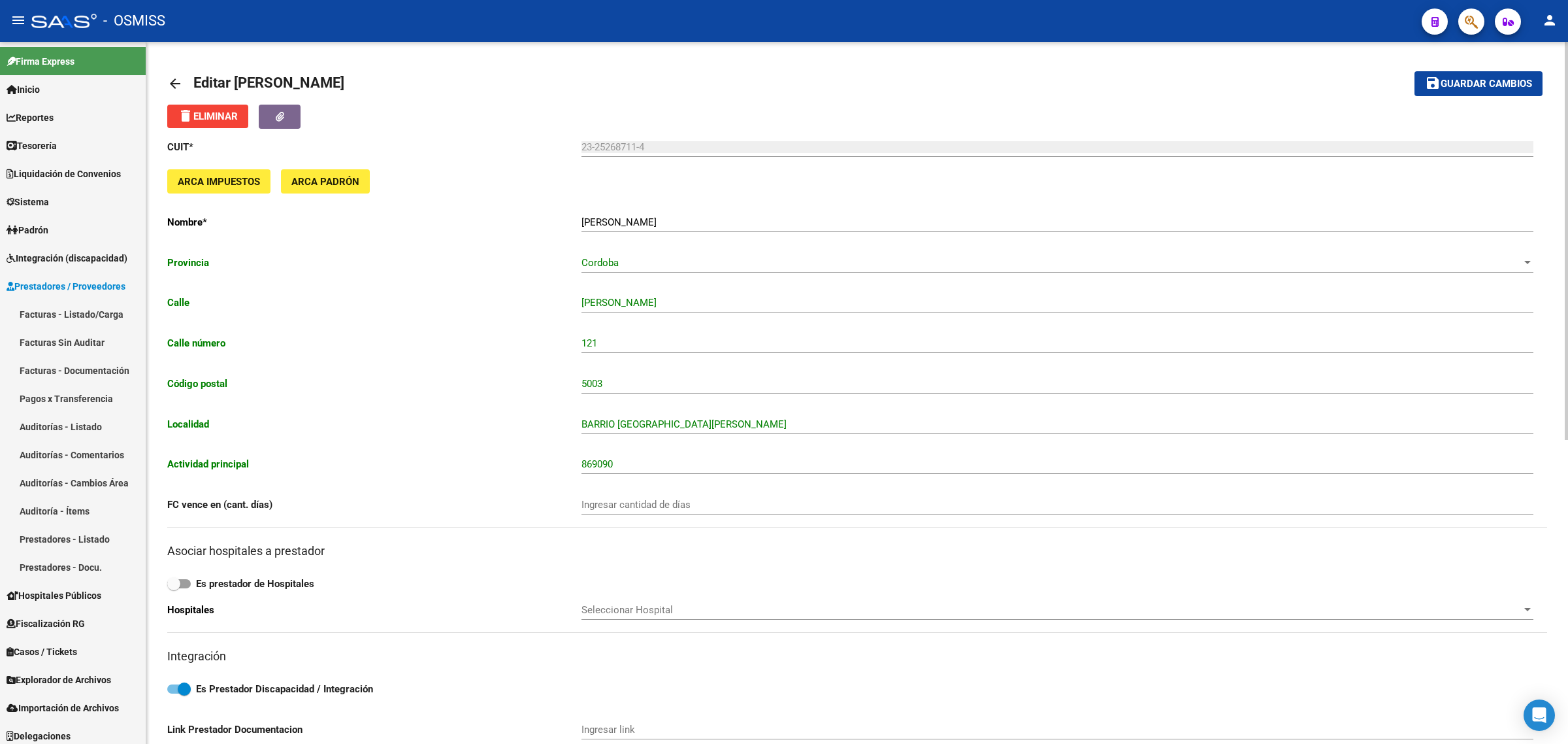
click at [176, 80] on mat-icon "arrow_back" at bounding box center [175, 84] width 16 height 16
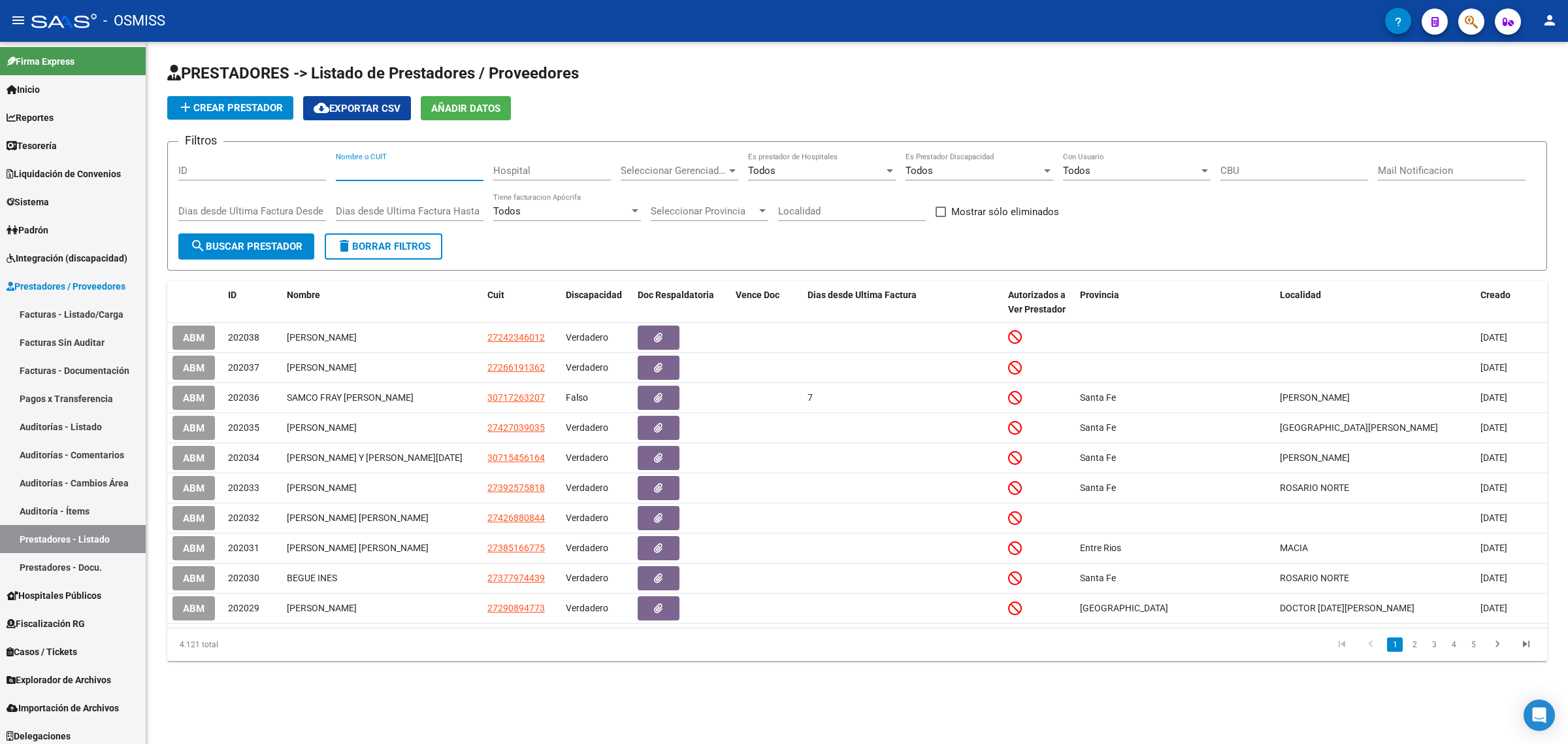
click at [420, 171] on input "Nombre o CUIT" at bounding box center [410, 170] width 148 height 12
paste input "HERRERA MERCADO ANDREA CECILIA"
type input "HERRERA MERCADO ANDREA CECILIA"
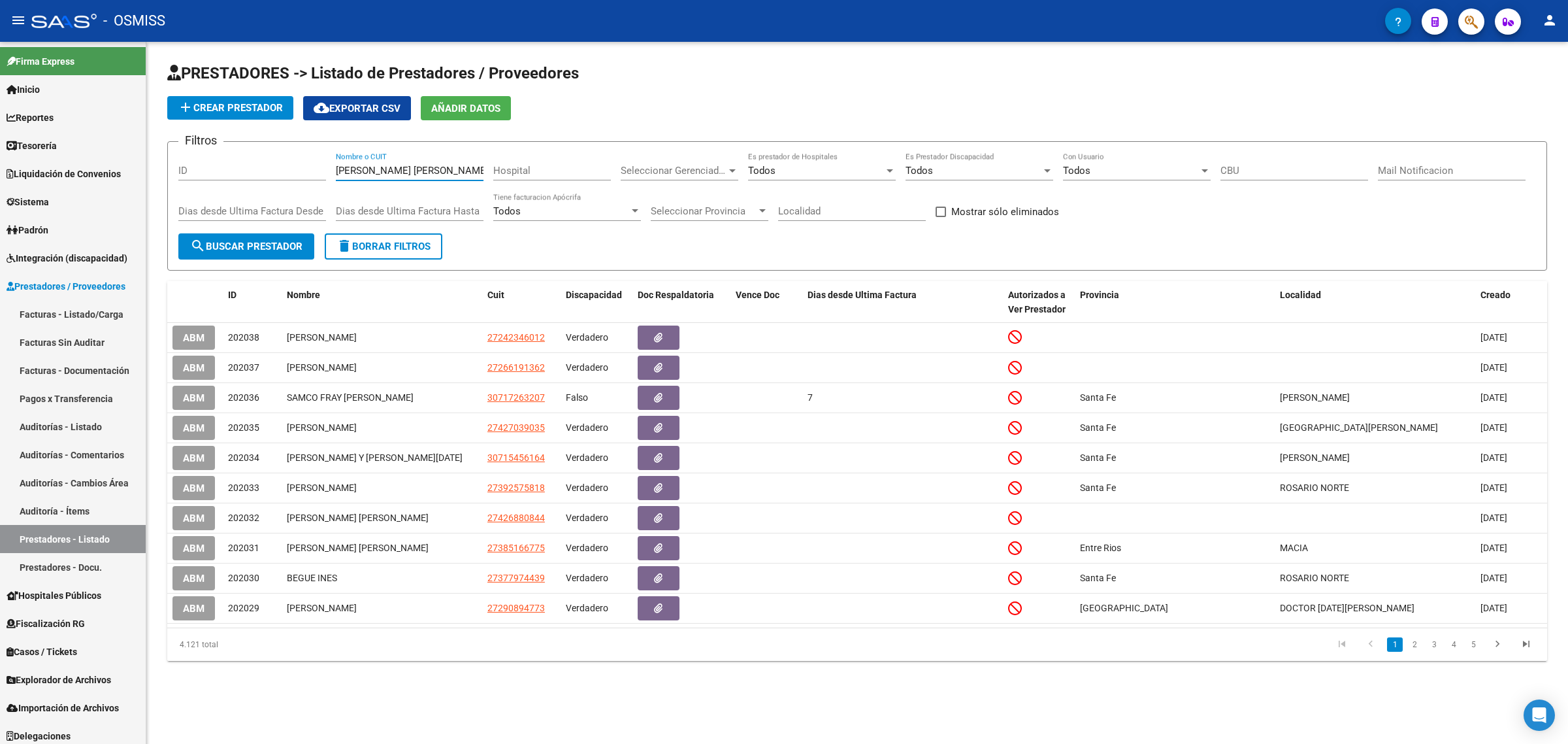
click at [267, 241] on span "search Buscar Prestador" at bounding box center [247, 247] width 113 height 12
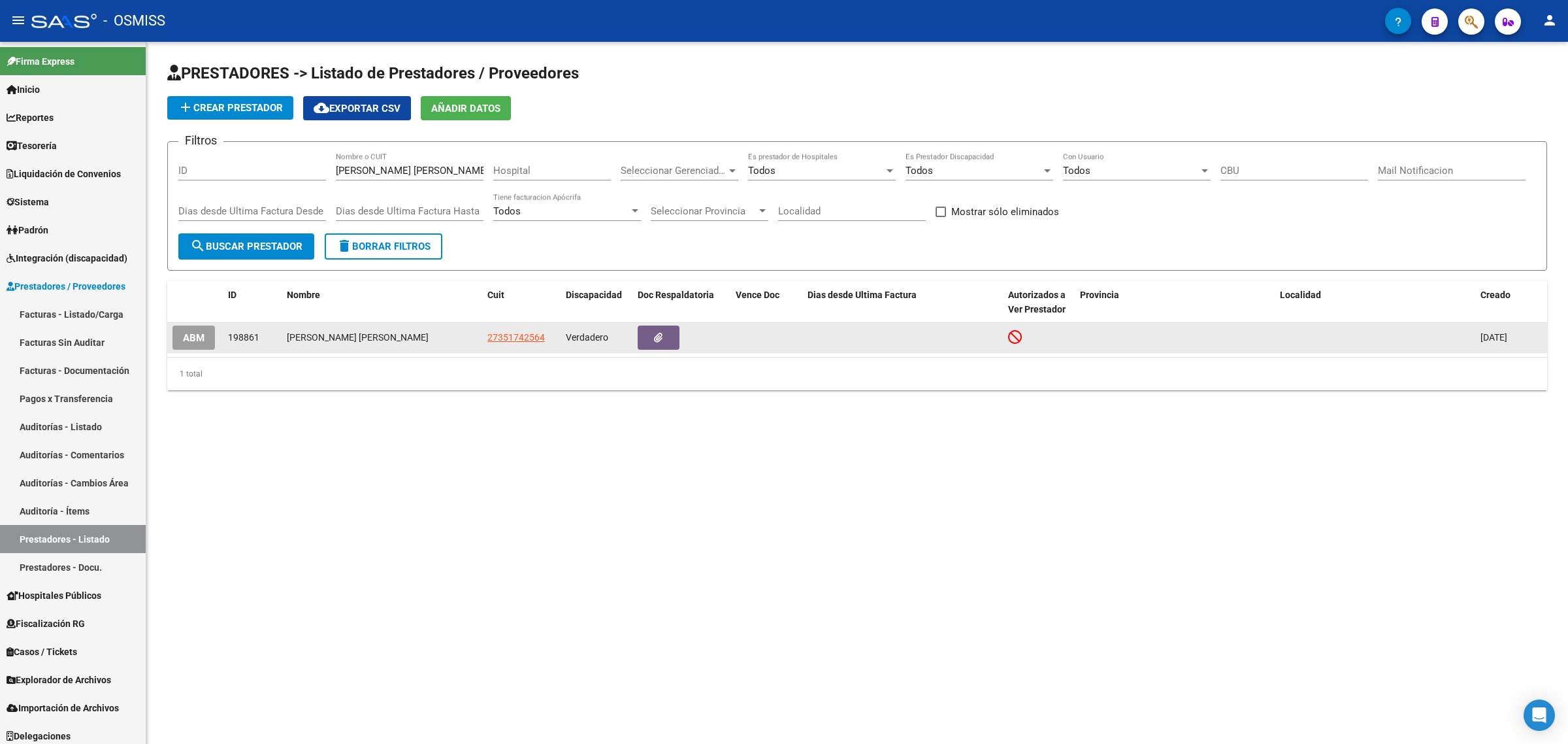
click at [203, 332] on span "ABM" at bounding box center [194, 338] width 22 height 12
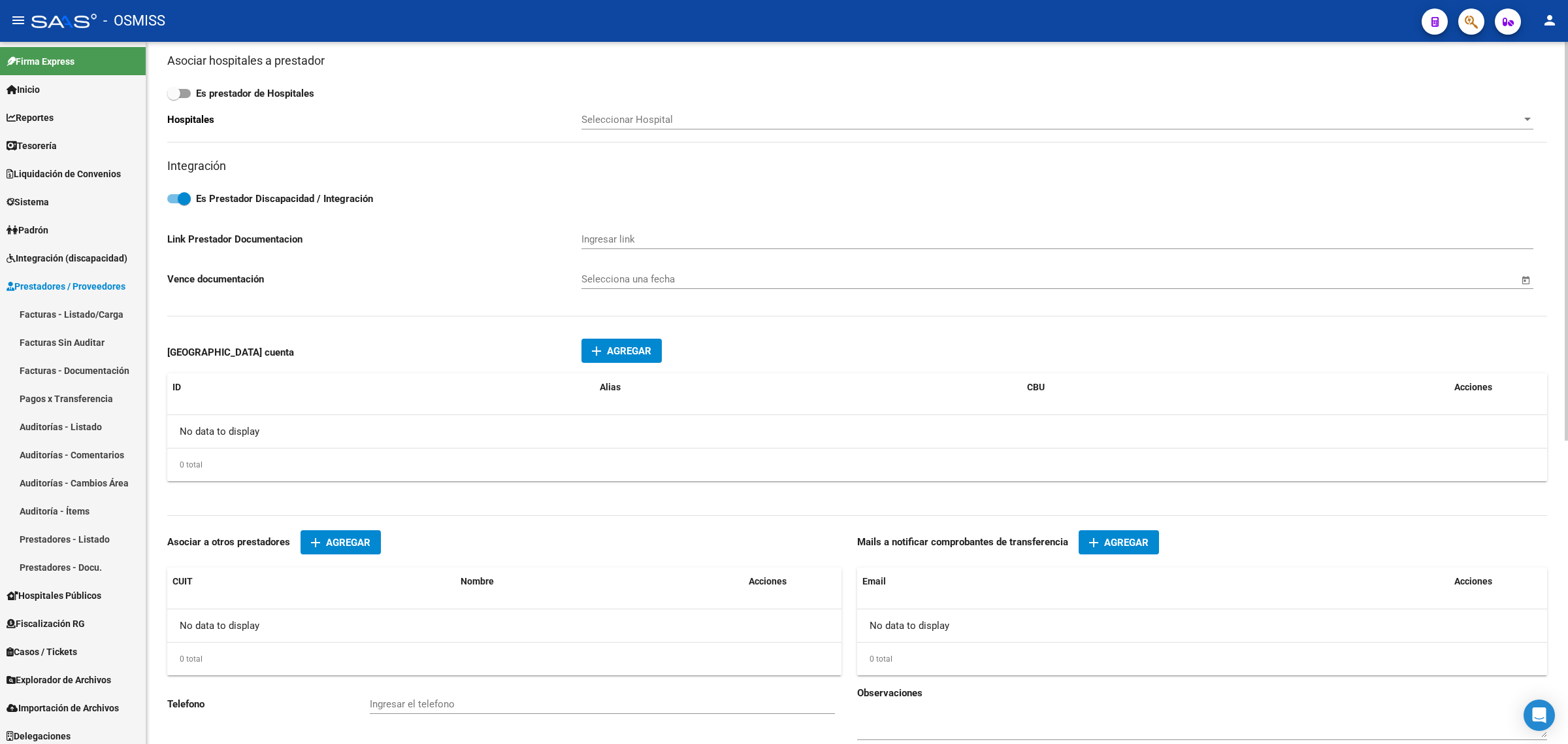
type input "FRENCH"
type input "110"
type input "5501"
type input "GODOY CRUZ"
type input "869090"
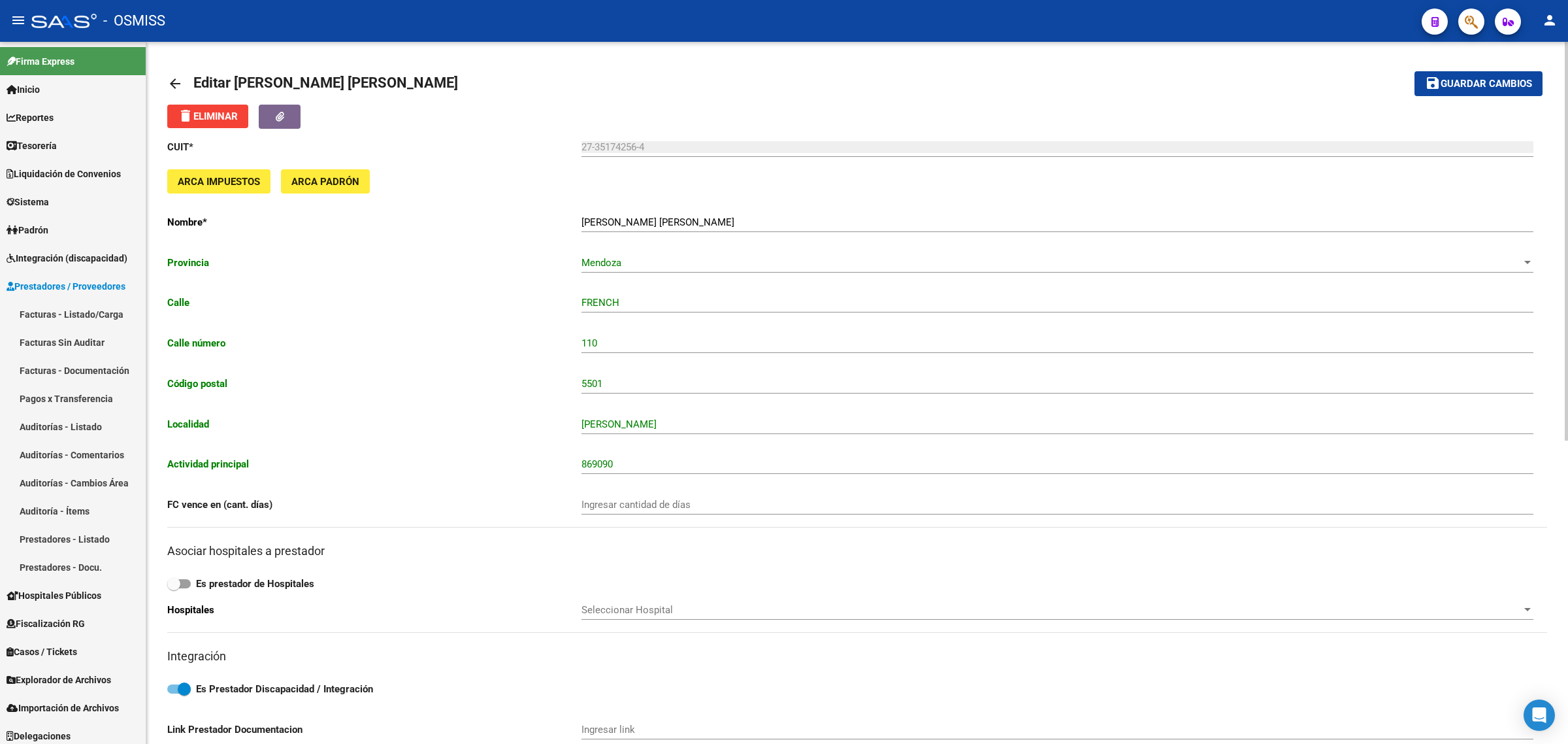
click at [167, 85] on mat-icon "arrow_back" at bounding box center [175, 84] width 16 height 16
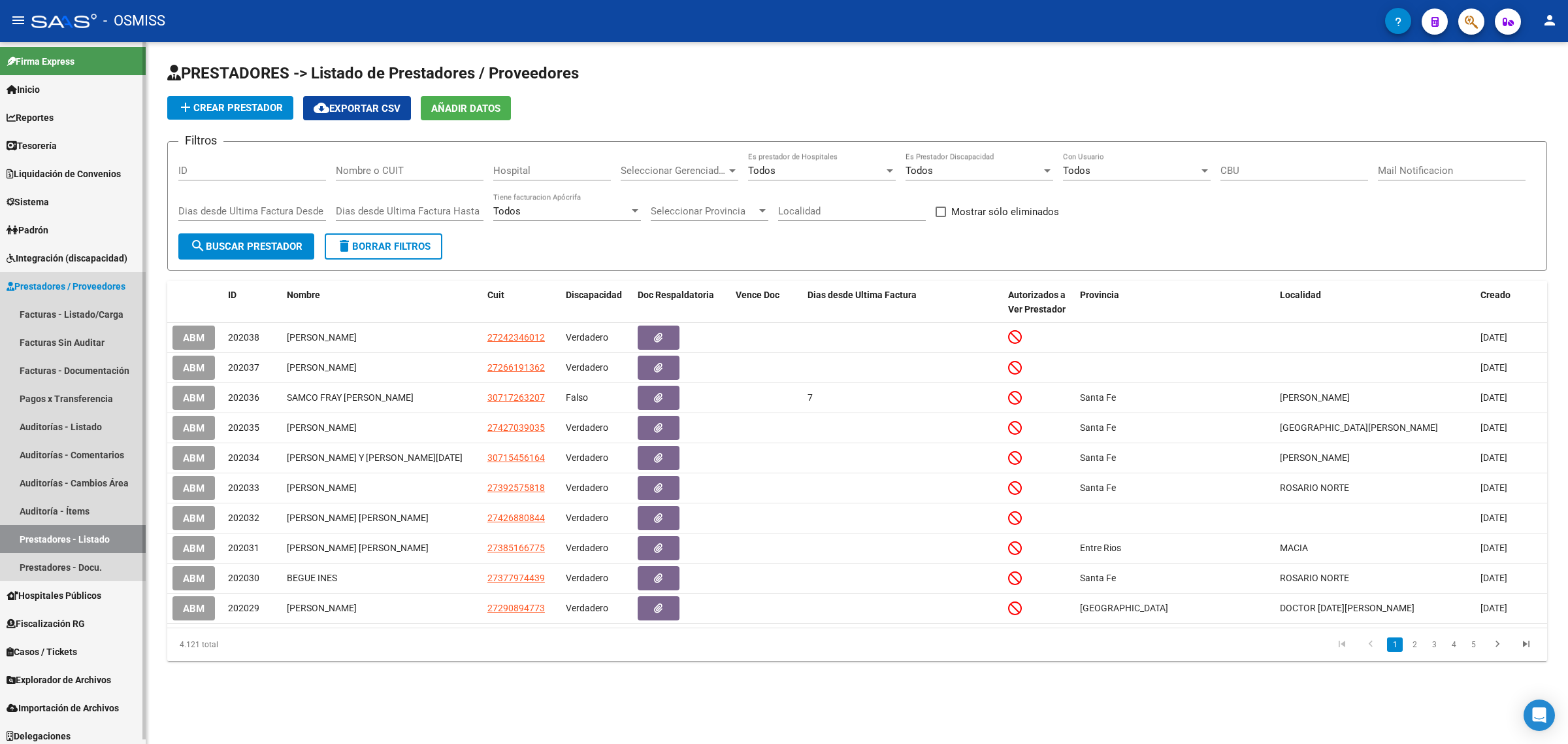
click at [89, 530] on link "Prestadores - Listado" at bounding box center [73, 538] width 146 height 28
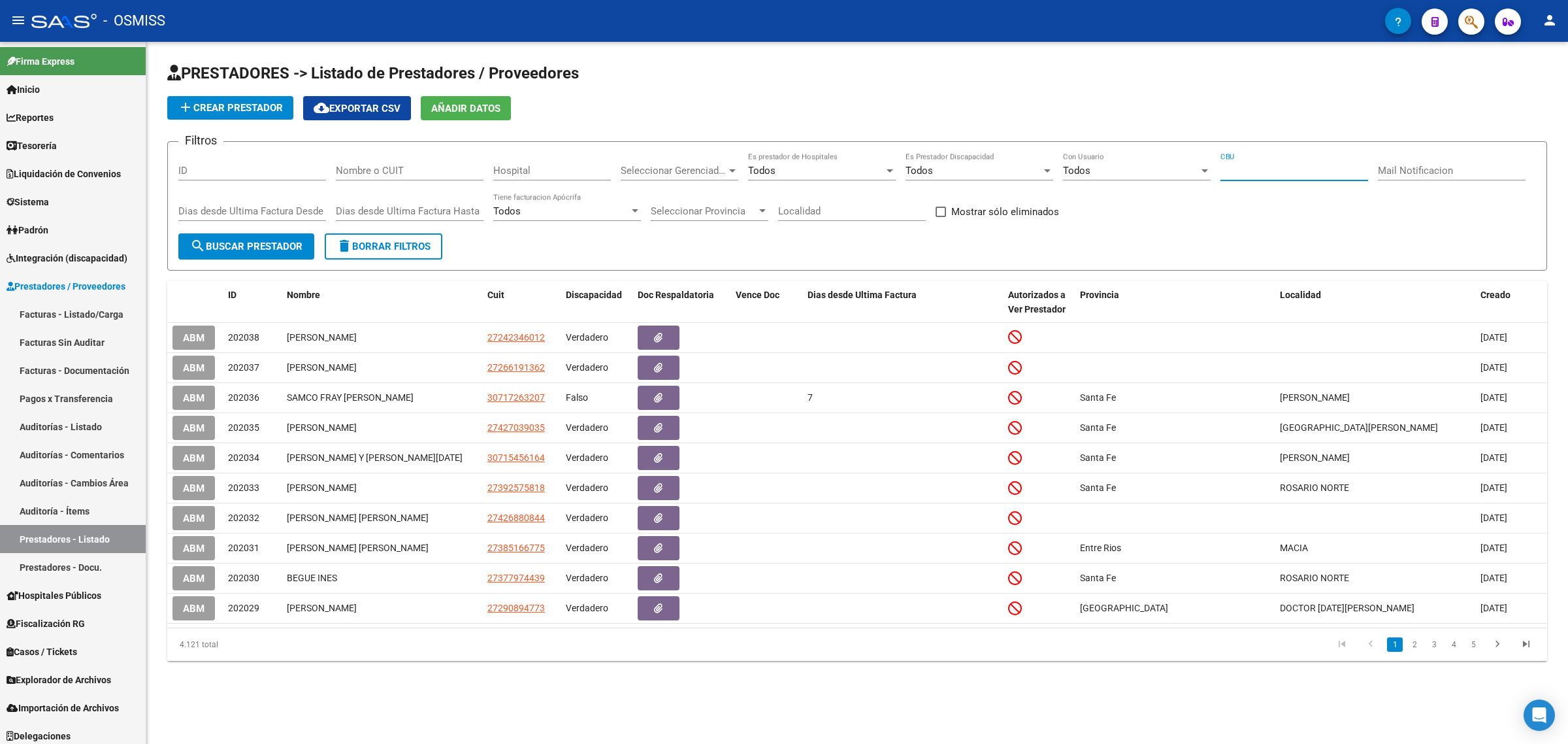
click at [1305, 174] on input "CBU" at bounding box center [1294, 170] width 148 height 12
click at [389, 173] on input "Nombre o CUIT" at bounding box center [410, 170] width 148 height 12
paste input "SCHMID PIA"
type input "SCHMID PIA"
click at [276, 233] on button "search Buscar Prestador" at bounding box center [246, 246] width 136 height 26
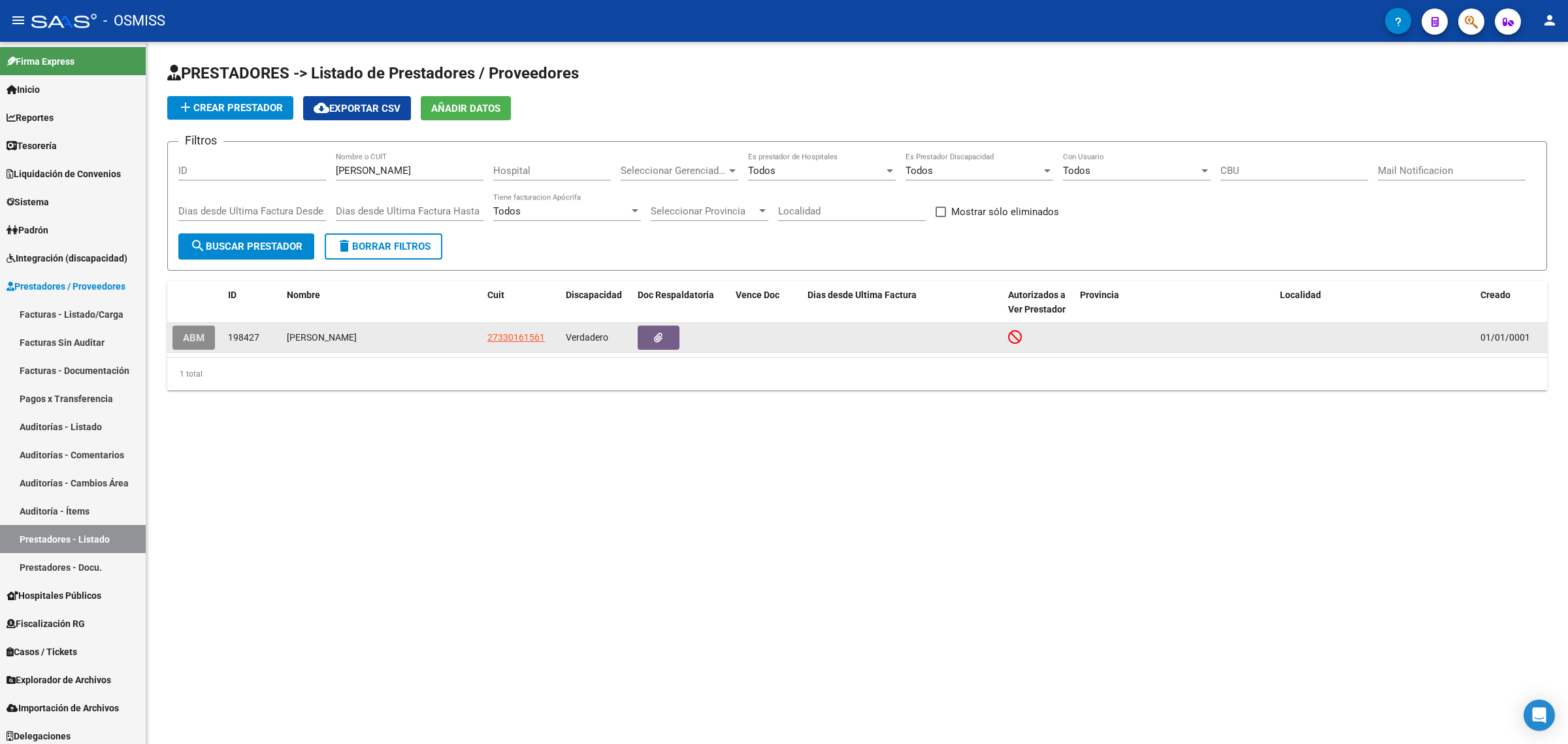
click at [200, 334] on span "ABM" at bounding box center [194, 338] width 22 height 12
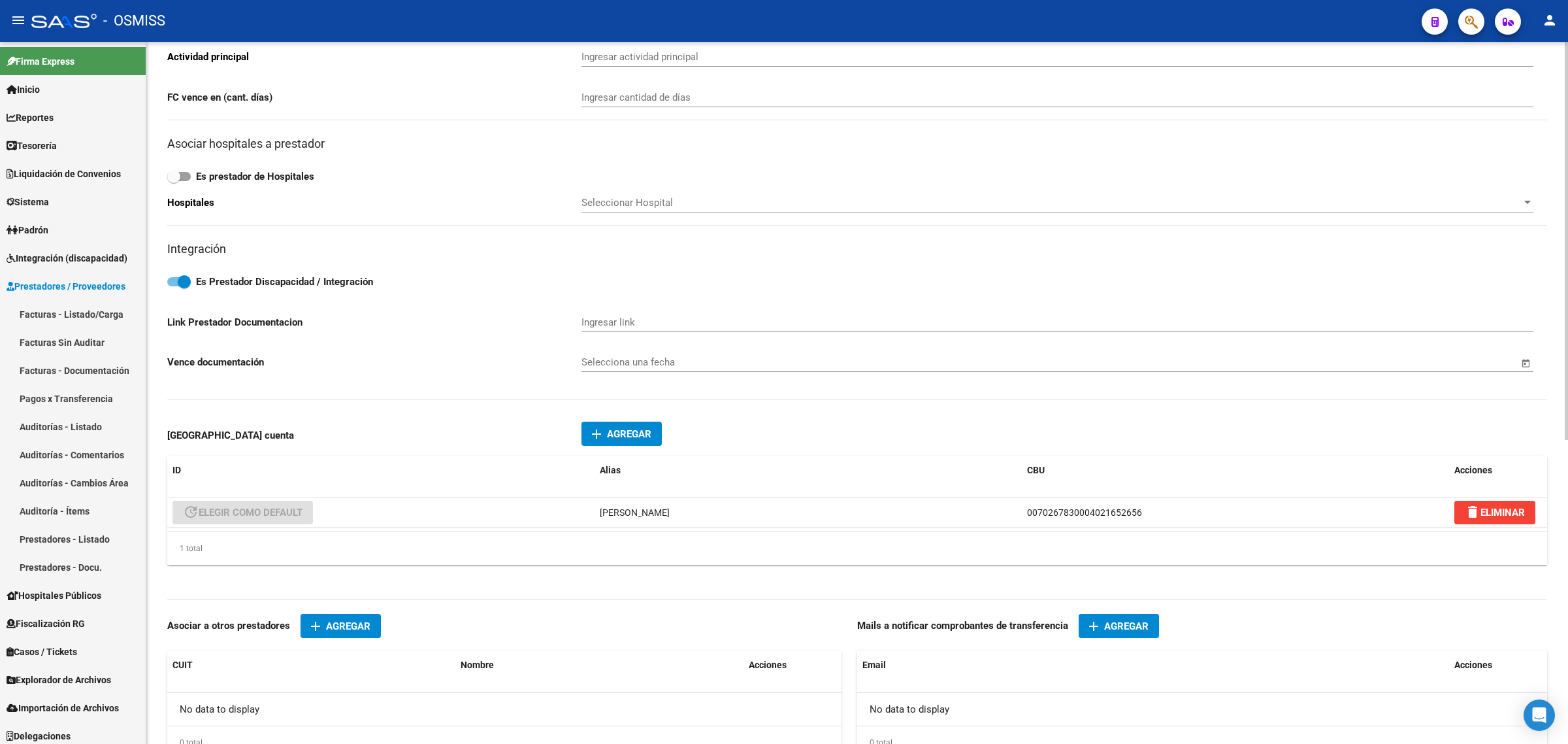
scroll to position [408, 0]
type input "3 DE FEBRERO"
type input "2783"
type input "2000"
type input "[PERSON_NAME]"
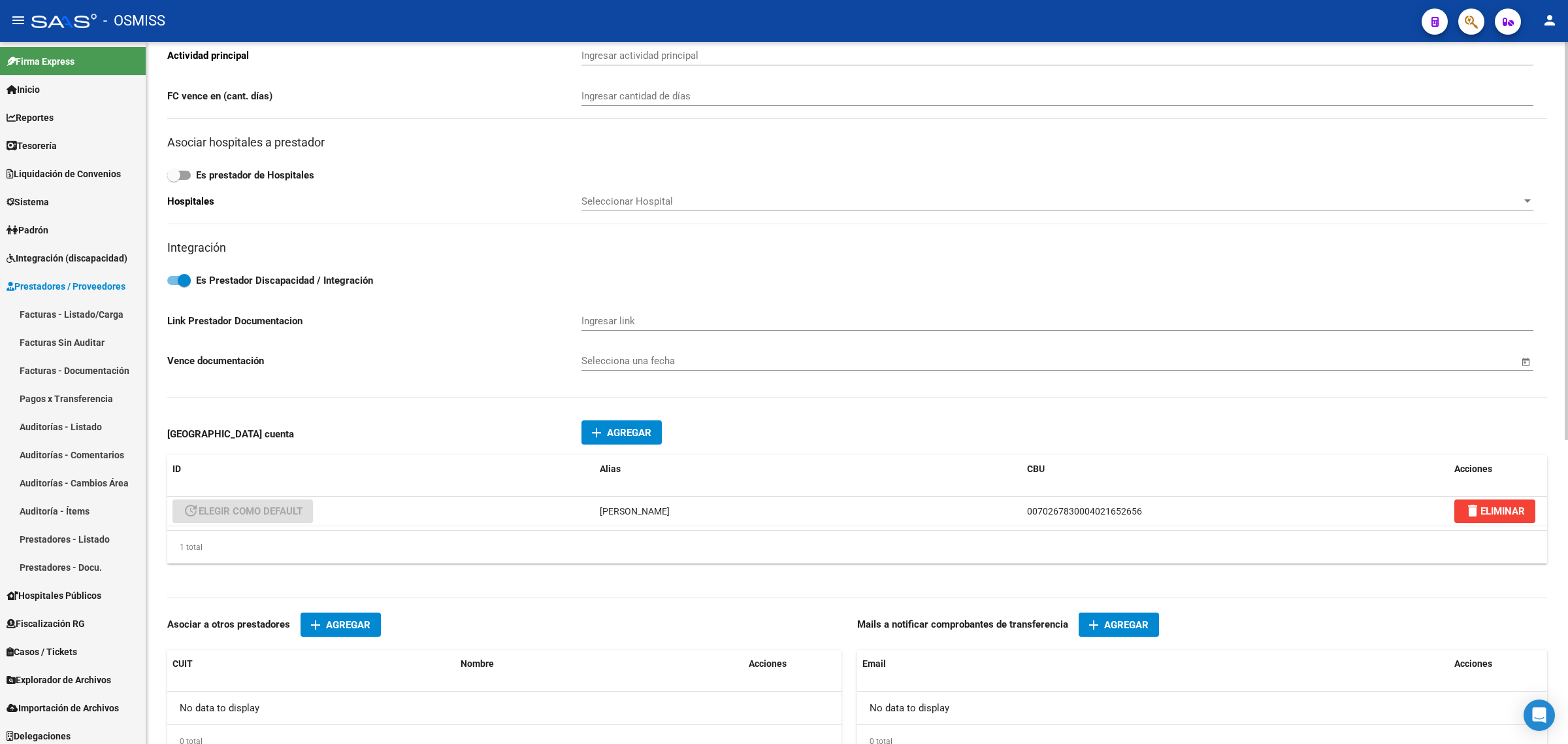
type input "869090"
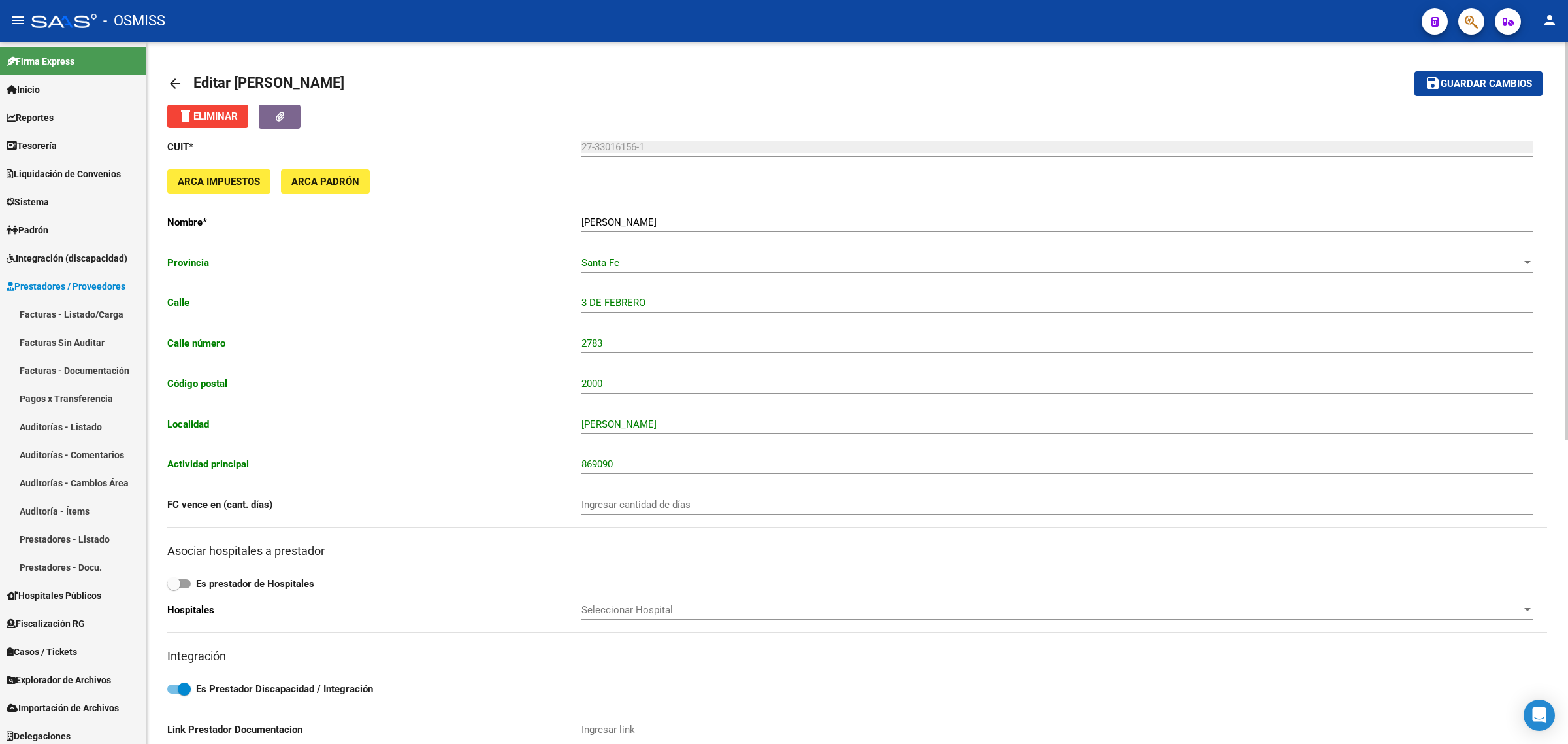
click at [181, 78] on mat-icon "arrow_back" at bounding box center [175, 84] width 16 height 16
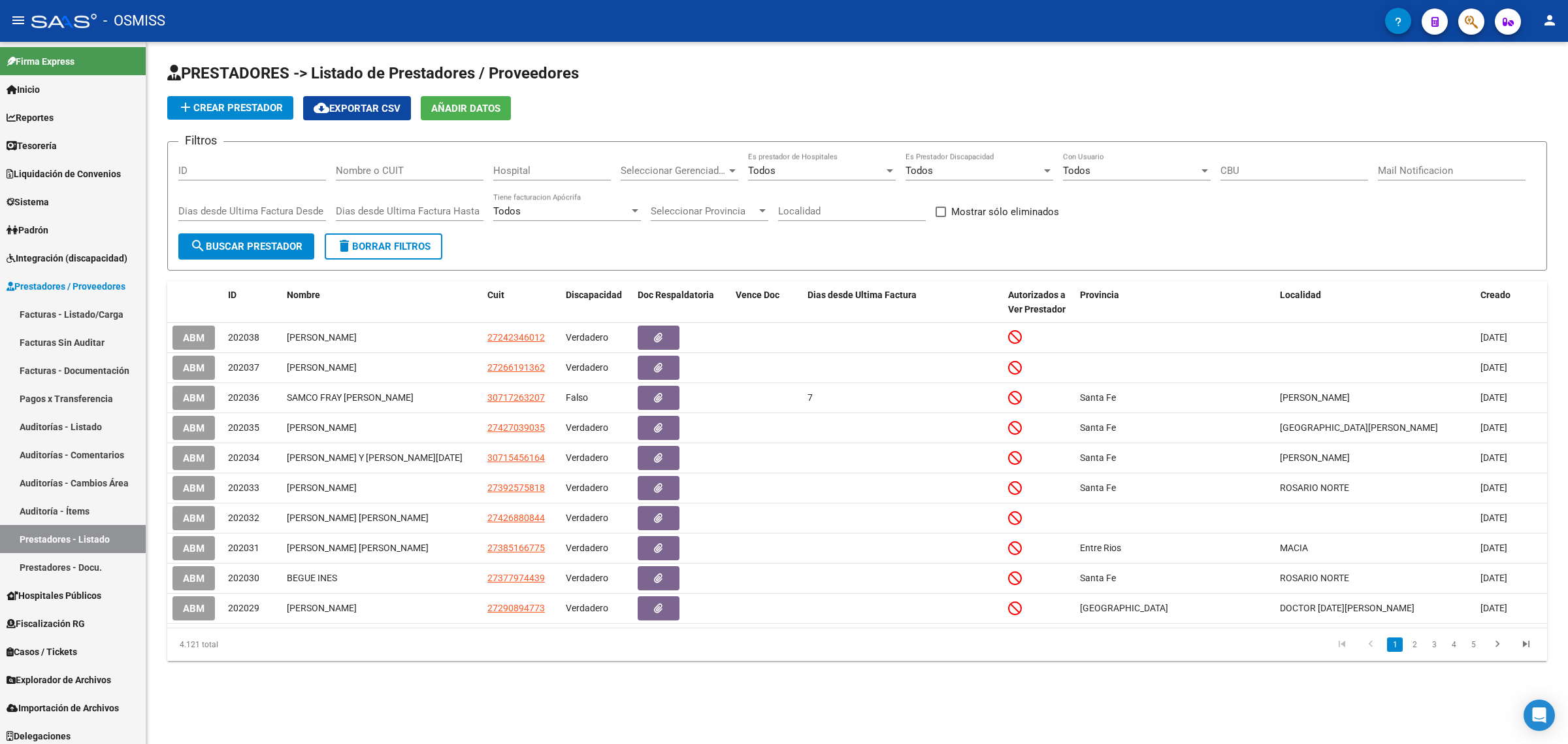
click at [278, 252] on button "search Buscar Prestador" at bounding box center [246, 246] width 136 height 26
click at [361, 115] on button "cloud_download Exportar CSV" at bounding box center [357, 108] width 108 height 24
click at [363, 106] on span "cloud_download Exportar CSV" at bounding box center [357, 109] width 87 height 12
